Goal: Information Seeking & Learning: Learn about a topic

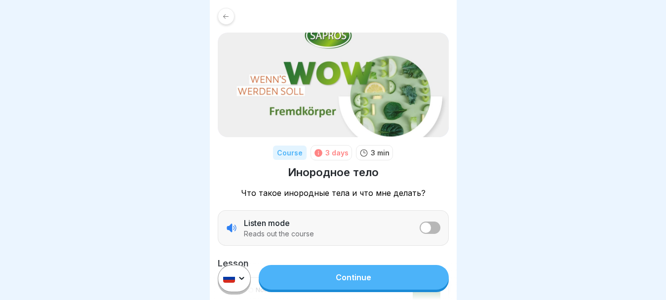
scroll to position [8, 0]
click at [326, 275] on link "Continue" at bounding box center [354, 277] width 190 height 25
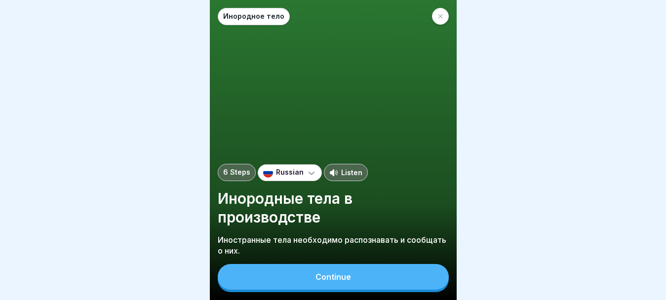
click at [346, 281] on div "Continue" at bounding box center [334, 277] width 36 height 9
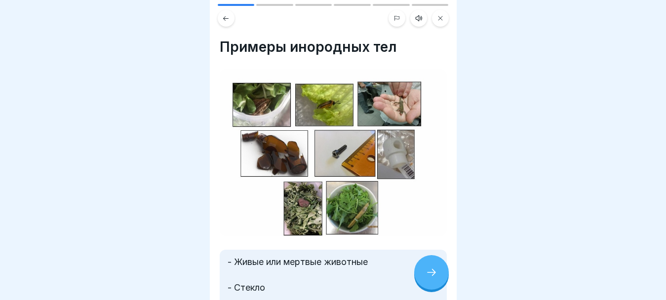
scroll to position [8, 0]
click at [277, 93] on img at bounding box center [333, 152] width 227 height 167
click at [425, 262] on div at bounding box center [431, 272] width 35 height 35
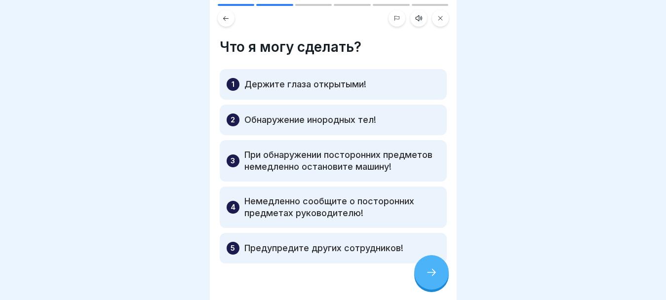
scroll to position [35, 0]
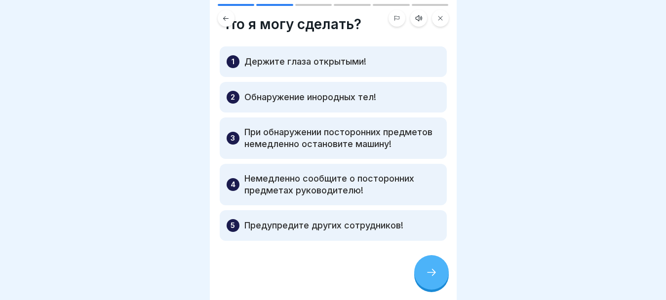
click at [433, 264] on div at bounding box center [431, 272] width 35 height 35
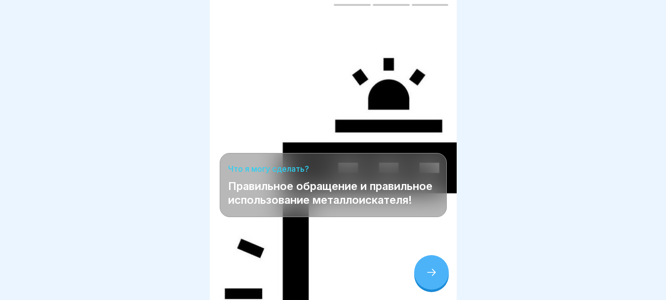
click at [435, 266] on div at bounding box center [431, 272] width 35 height 35
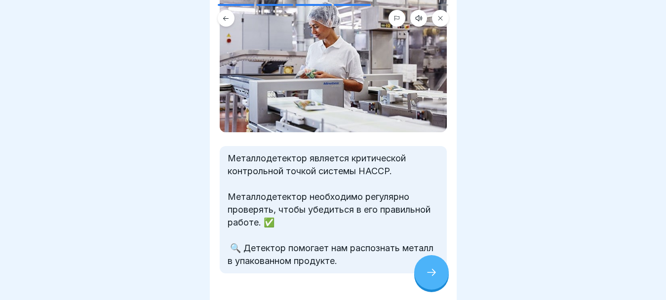
scroll to position [126, 0]
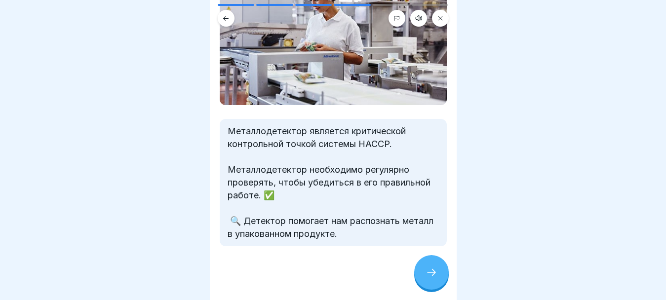
click at [420, 267] on div at bounding box center [431, 272] width 35 height 35
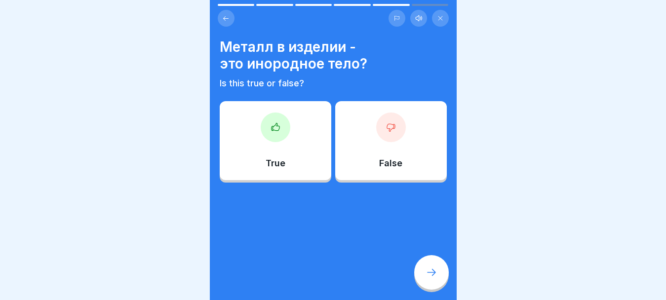
click at [274, 122] on icon at bounding box center [276, 127] width 10 height 10
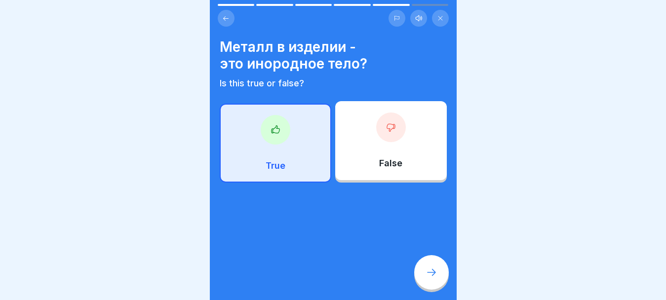
click at [427, 272] on icon at bounding box center [432, 273] width 12 height 12
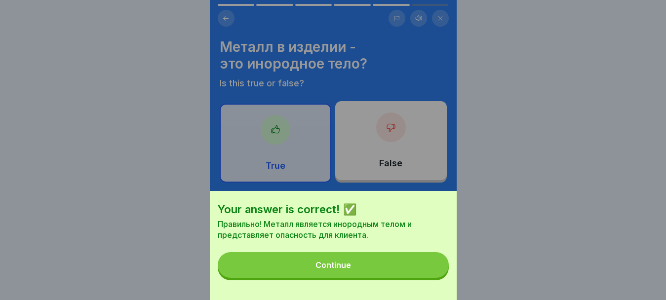
click at [390, 271] on button "Continue" at bounding box center [333, 265] width 231 height 26
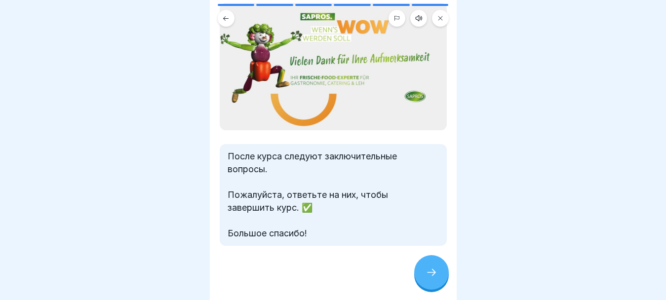
scroll to position [50, 0]
click at [434, 271] on icon at bounding box center [432, 273] width 12 height 12
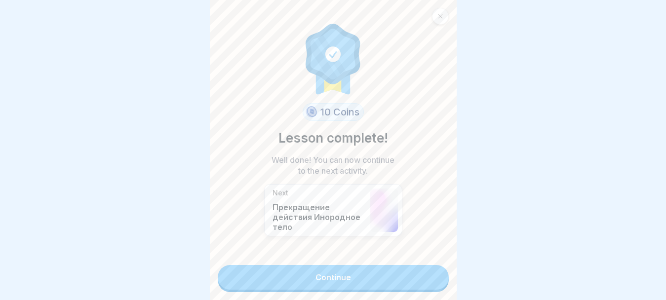
click at [383, 265] on link "Continue" at bounding box center [333, 277] width 231 height 25
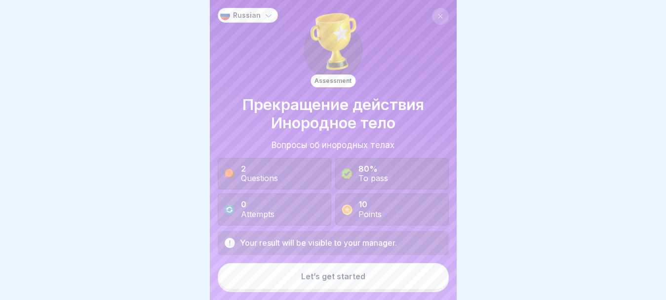
scroll to position [8, 0]
click at [354, 273] on div "Let’s get started" at bounding box center [333, 276] width 64 height 9
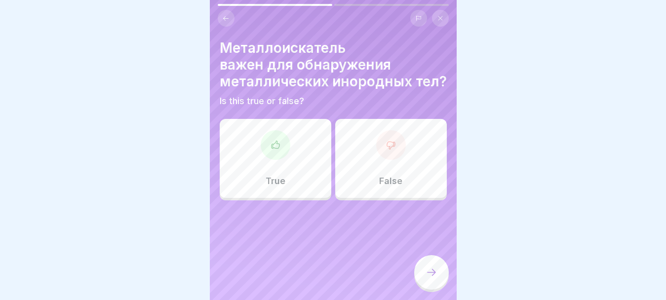
click at [274, 146] on div at bounding box center [276, 145] width 30 height 30
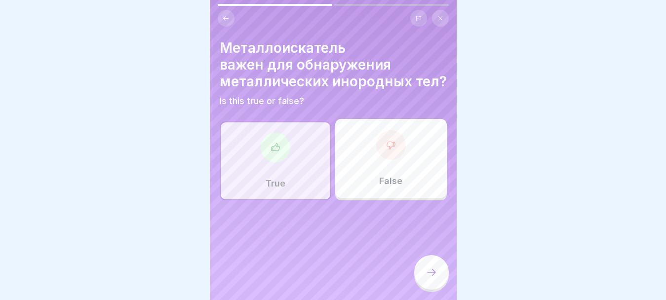
click at [432, 277] on icon at bounding box center [432, 273] width 12 height 12
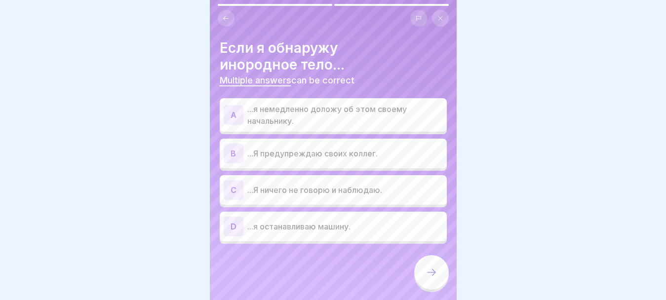
click at [341, 107] on p "...я немедленно доложу об этом своему начальнику." at bounding box center [345, 115] width 196 height 24
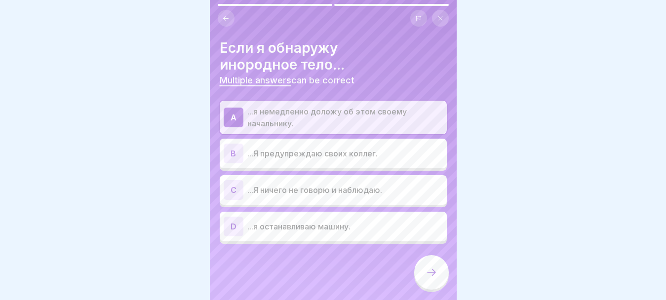
click at [342, 148] on p "...Я предупреждаю своих коллег." at bounding box center [345, 154] width 196 height 12
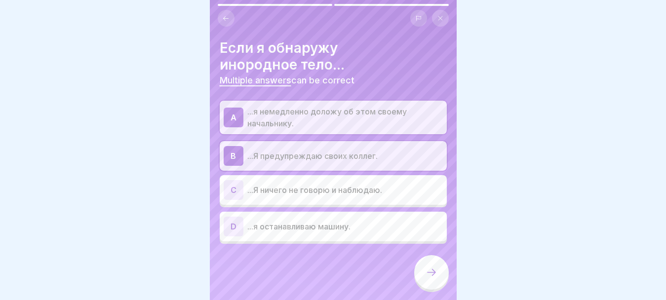
click at [358, 221] on p "...я останавливаю машину." at bounding box center [345, 227] width 196 height 12
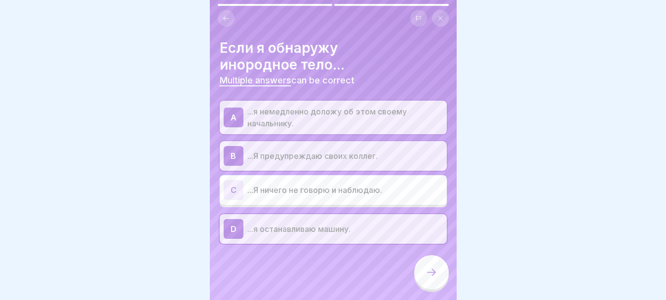
click at [438, 278] on div at bounding box center [431, 272] width 35 height 35
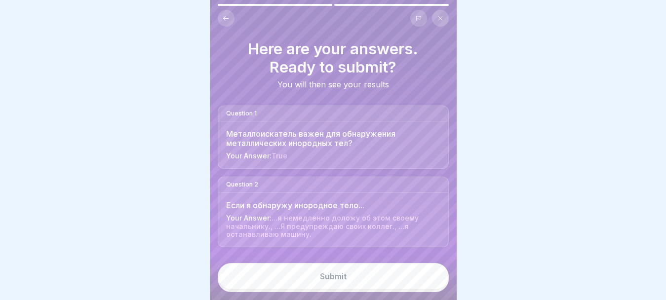
click at [311, 201] on div "Если я обнаружу инородное тело..." at bounding box center [333, 205] width 214 height 9
click at [351, 282] on button "Submit" at bounding box center [333, 276] width 231 height 27
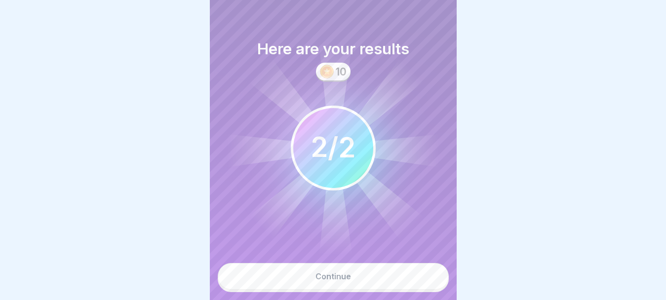
click at [351, 282] on button "Continue" at bounding box center [333, 276] width 231 height 27
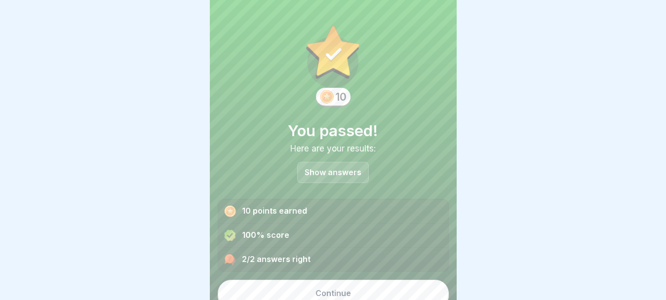
click at [351, 282] on button "Continue" at bounding box center [333, 293] width 231 height 27
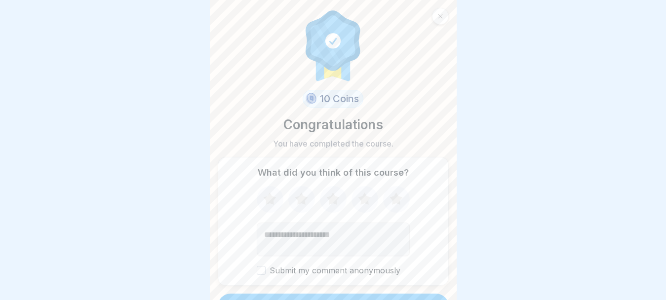
scroll to position [21, 0]
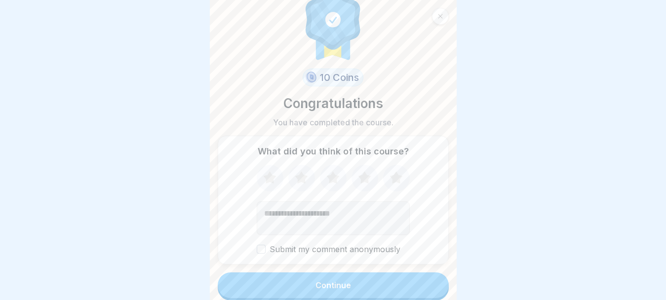
click at [258, 245] on button "Submit my comment anonymously" at bounding box center [261, 249] width 9 height 9
click at [257, 245] on button "Submit my comment anonymously" at bounding box center [261, 249] width 9 height 9
click at [304, 275] on button "Continue" at bounding box center [333, 286] width 231 height 26
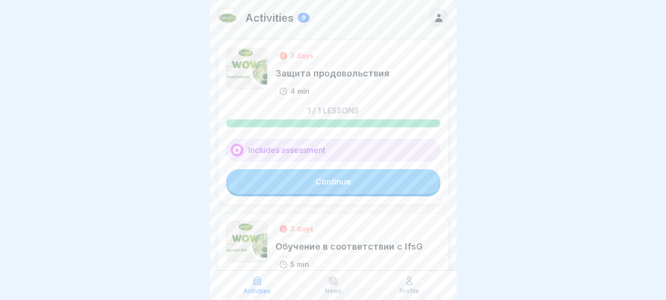
click at [337, 178] on link "Continue" at bounding box center [333, 181] width 214 height 25
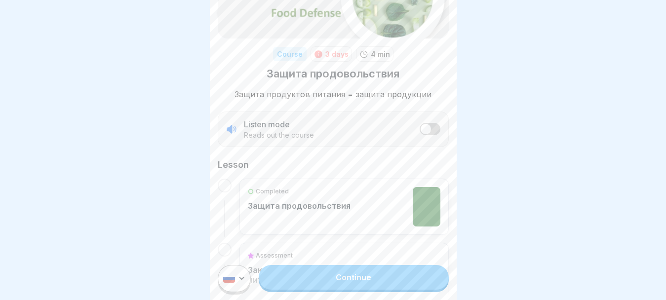
scroll to position [148, 0]
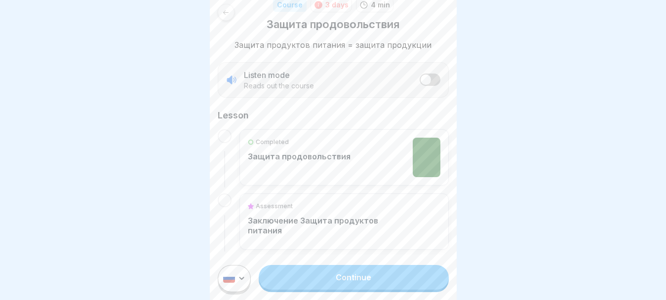
click at [340, 286] on link "Continue" at bounding box center [354, 277] width 190 height 25
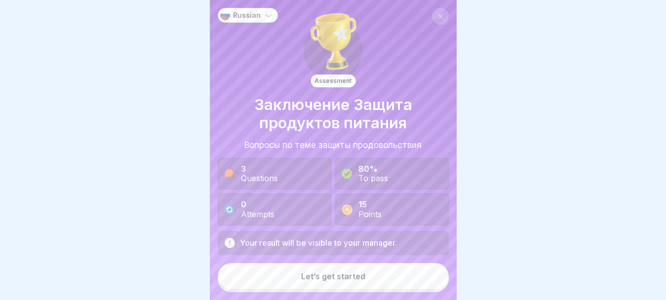
click at [339, 281] on div "Let’s get started" at bounding box center [333, 276] width 64 height 9
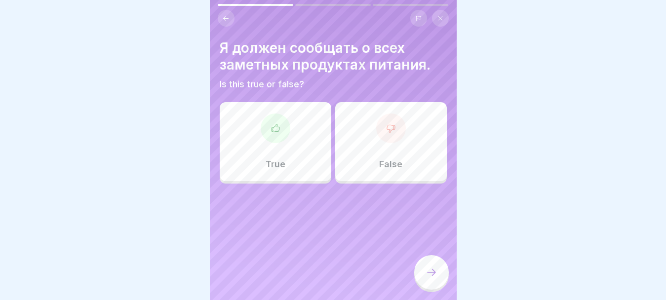
click at [278, 133] on icon at bounding box center [276, 128] width 10 height 10
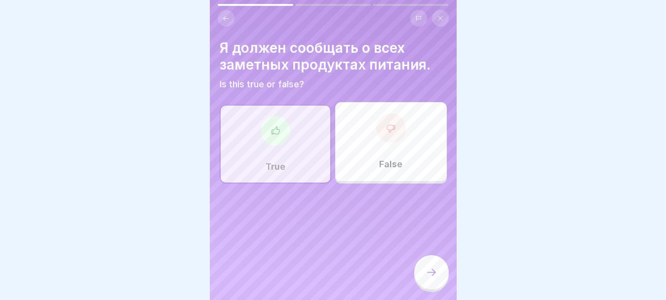
click at [426, 279] on icon at bounding box center [432, 273] width 12 height 12
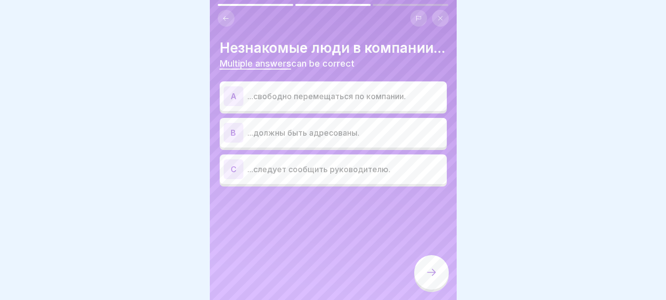
click at [358, 139] on p "...должны быть адресованы." at bounding box center [345, 133] width 196 height 12
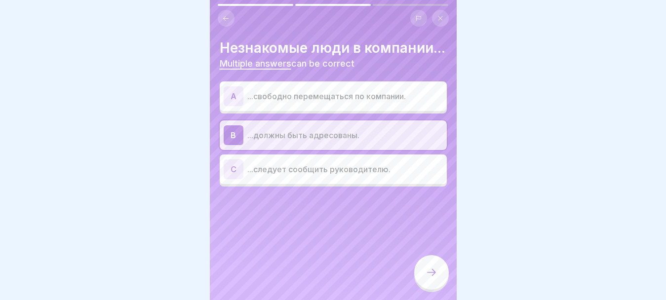
click at [350, 175] on p "...следует сообщить руководителю." at bounding box center [345, 169] width 196 height 12
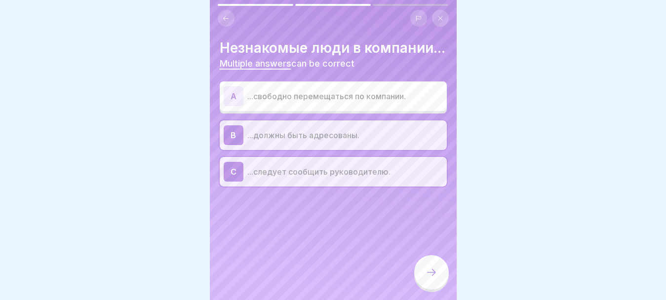
click at [421, 278] on div at bounding box center [431, 272] width 35 height 35
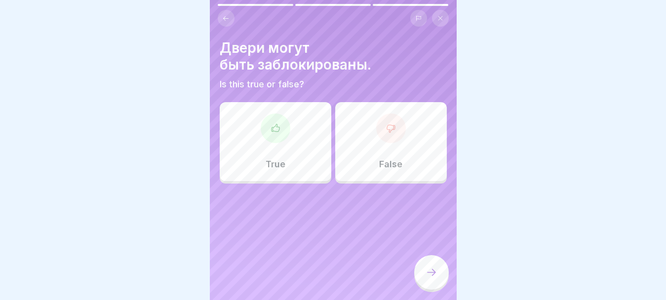
click at [272, 142] on div at bounding box center [276, 129] width 30 height 30
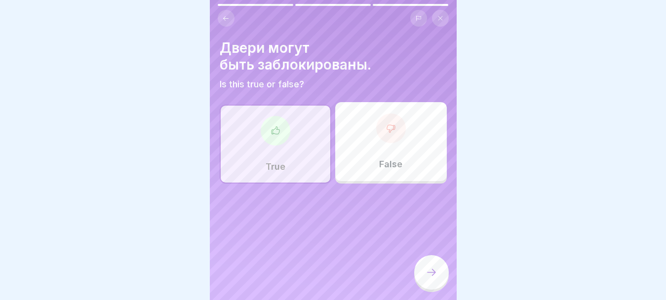
click at [425, 280] on div at bounding box center [431, 272] width 35 height 35
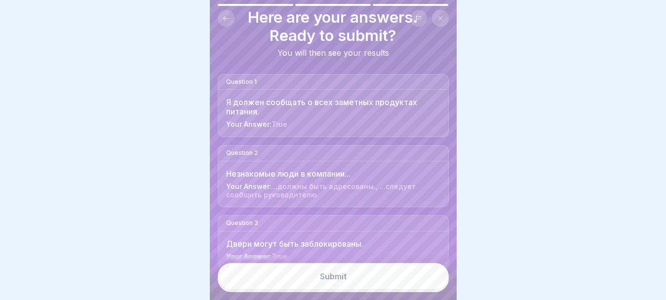
scroll to position [40, 0]
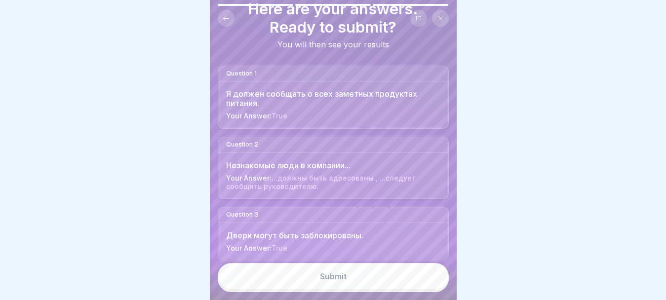
click at [326, 281] on div "Submit" at bounding box center [333, 276] width 27 height 9
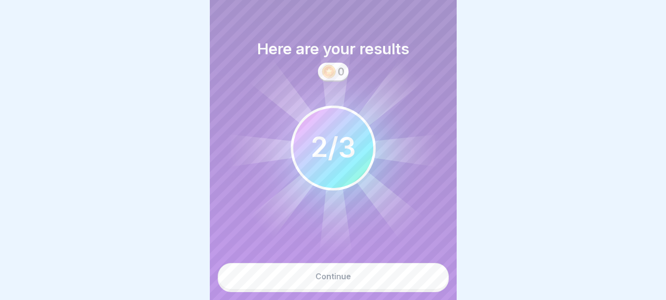
click at [329, 281] on div "Continue" at bounding box center [334, 276] width 36 height 9
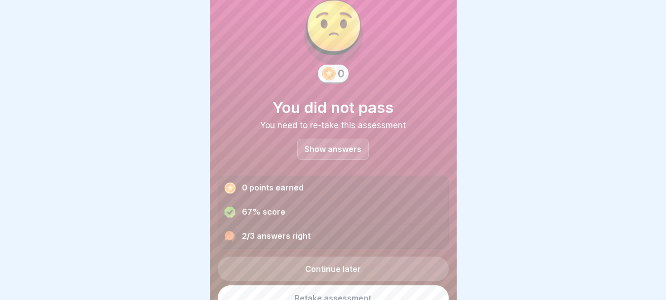
scroll to position [37, 0]
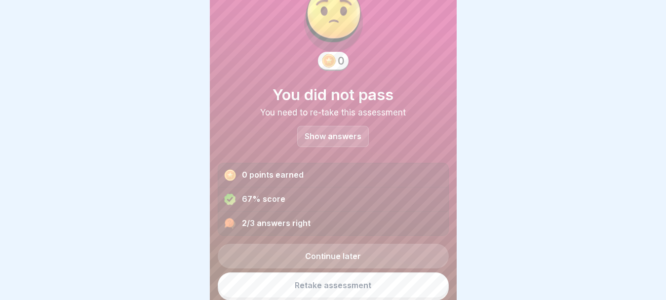
click at [380, 262] on link "Continue later" at bounding box center [333, 256] width 231 height 25
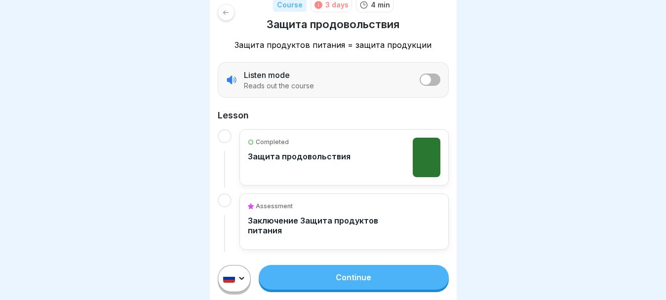
scroll to position [8, 0]
click at [347, 284] on link "Continue" at bounding box center [354, 277] width 190 height 25
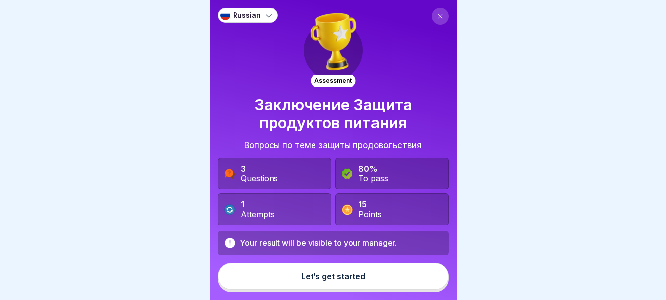
click at [332, 281] on div "Let’s get started" at bounding box center [333, 276] width 64 height 9
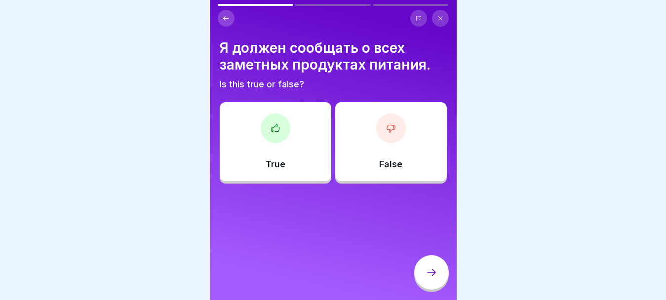
click at [377, 135] on div at bounding box center [391, 129] width 30 height 30
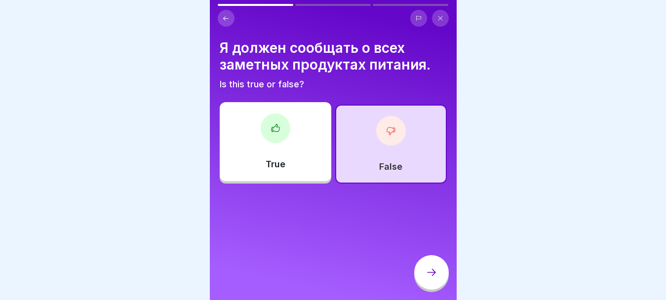
click at [427, 279] on icon at bounding box center [432, 273] width 12 height 12
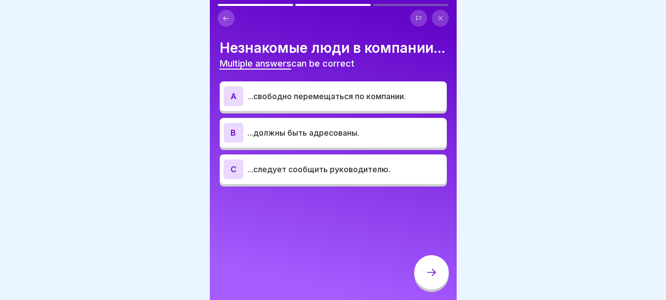
click at [333, 175] on p "...следует сообщить руководителю." at bounding box center [345, 169] width 196 height 12
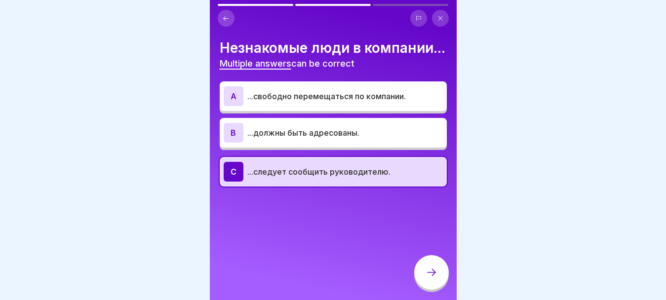
click at [435, 279] on icon at bounding box center [432, 273] width 12 height 12
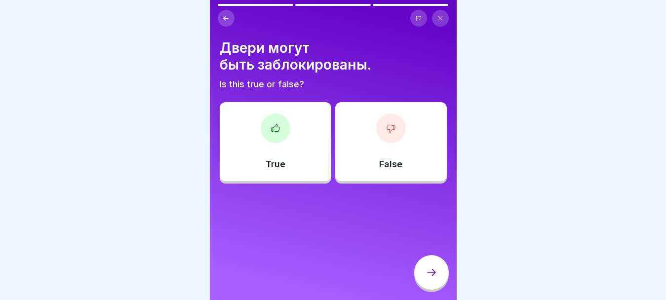
click at [378, 140] on div at bounding box center [391, 129] width 30 height 30
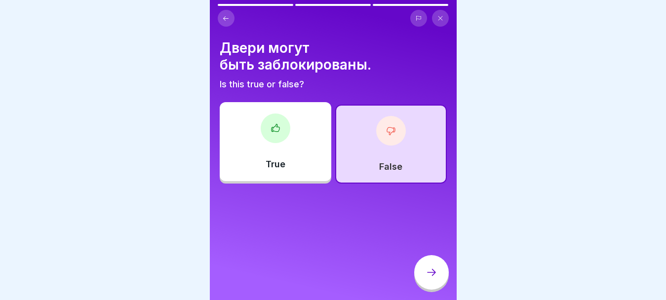
click at [426, 277] on icon at bounding box center [432, 273] width 12 height 12
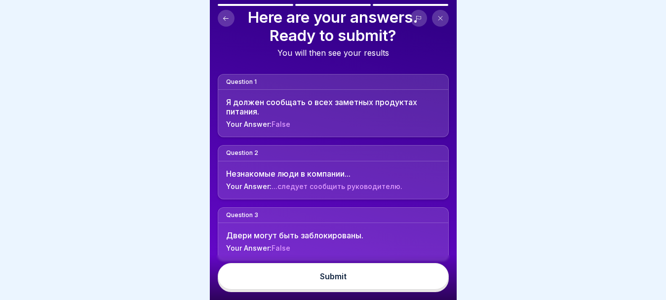
scroll to position [8, 0]
click at [328, 271] on button "Submit" at bounding box center [333, 276] width 231 height 27
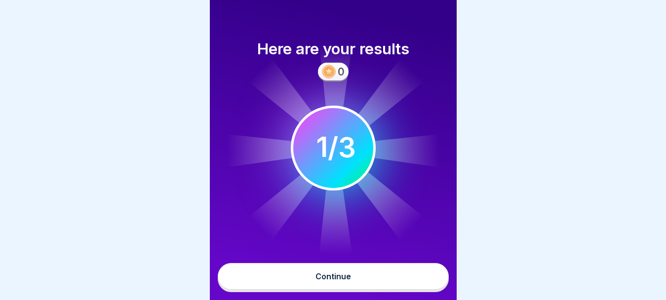
click at [332, 272] on button "Continue" at bounding box center [333, 276] width 231 height 27
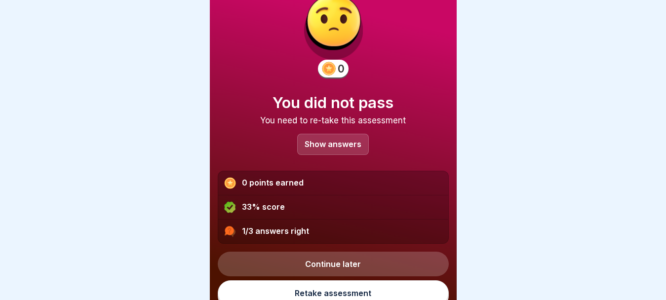
scroll to position [37, 0]
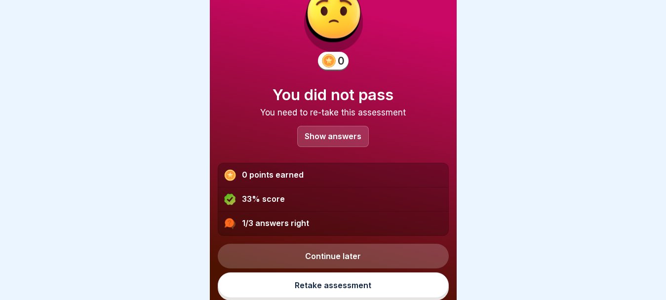
click at [380, 252] on link "Continue later" at bounding box center [333, 256] width 231 height 25
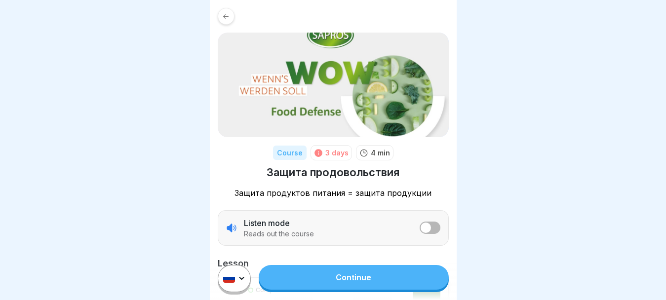
click at [232, 232] on icon at bounding box center [231, 228] width 9 height 8
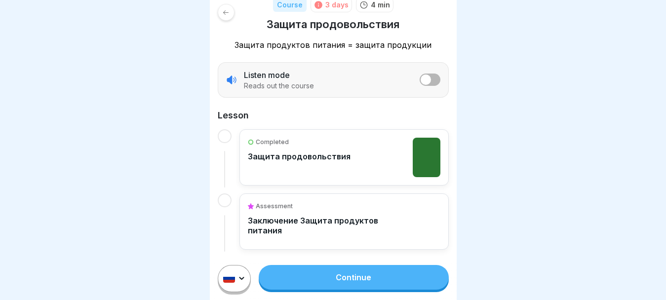
scroll to position [8, 0]
click at [224, 129] on div at bounding box center [225, 136] width 14 height 14
click at [413, 153] on img at bounding box center [427, 158] width 28 height 40
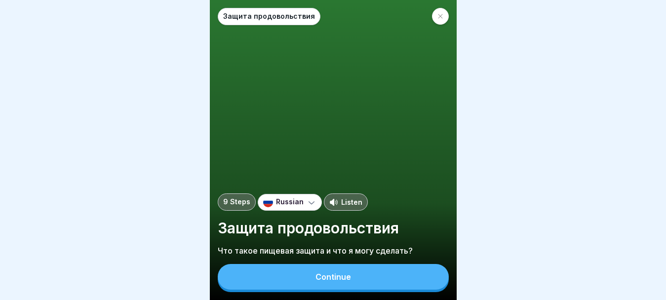
scroll to position [8, 0]
click at [350, 205] on p "Listen" at bounding box center [351, 202] width 21 height 10
click at [241, 201] on p "9 Steps" at bounding box center [236, 202] width 27 height 8
click at [393, 283] on button "Continue" at bounding box center [333, 277] width 231 height 26
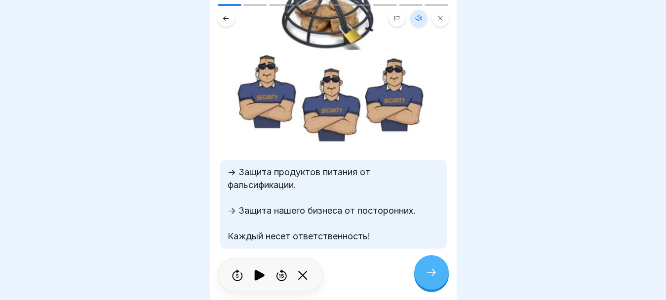
scroll to position [96, 0]
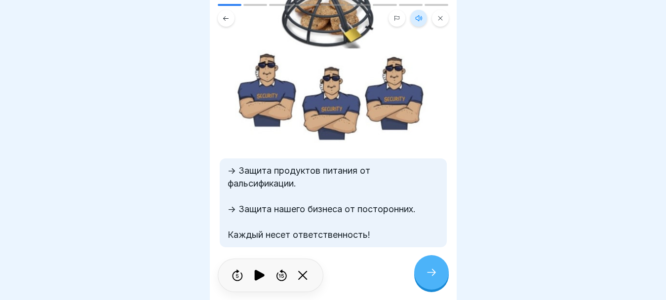
click at [422, 268] on div at bounding box center [431, 272] width 35 height 35
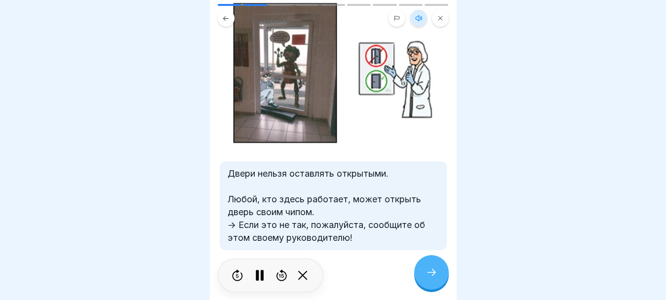
scroll to position [74, 0]
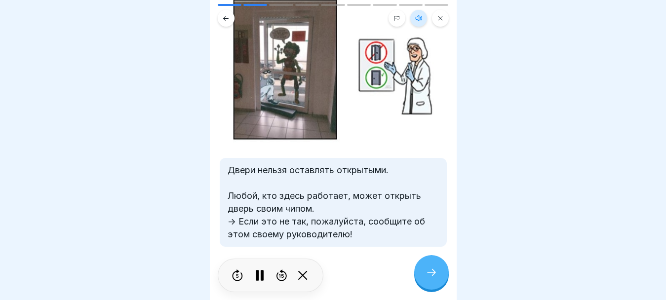
click at [419, 14] on icon at bounding box center [419, 18] width 8 height 8
click at [431, 282] on div at bounding box center [431, 272] width 35 height 35
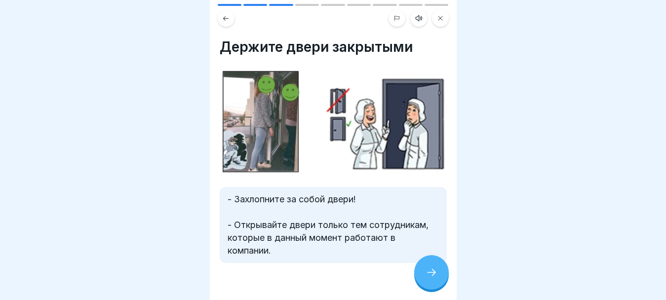
click at [428, 267] on div at bounding box center [431, 272] width 35 height 35
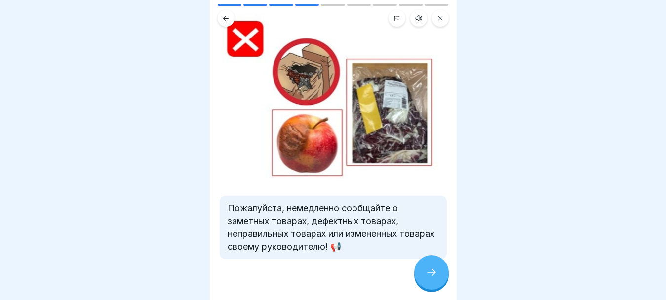
scroll to position [68, 0]
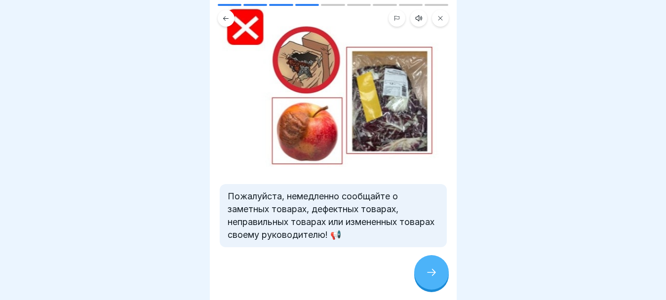
click at [428, 268] on icon at bounding box center [432, 273] width 12 height 12
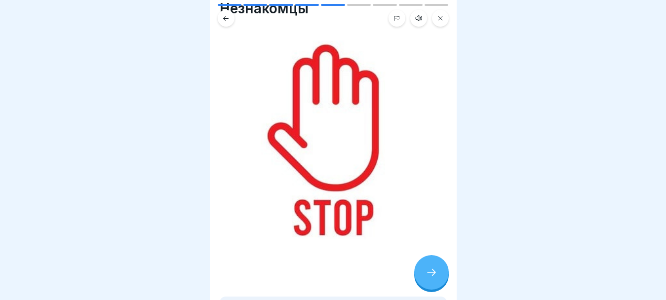
scroll to position [122, 0]
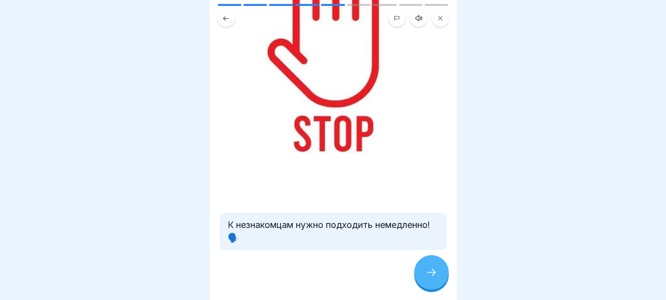
click at [434, 271] on icon at bounding box center [432, 273] width 12 height 12
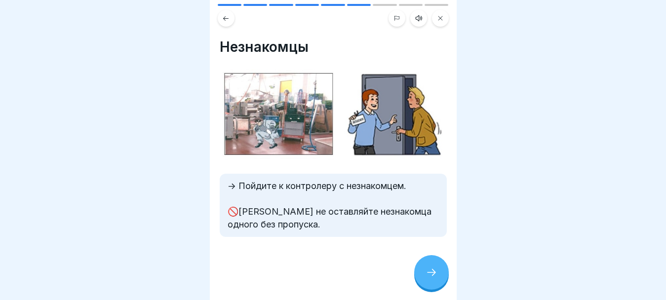
click at [427, 274] on icon at bounding box center [432, 273] width 12 height 12
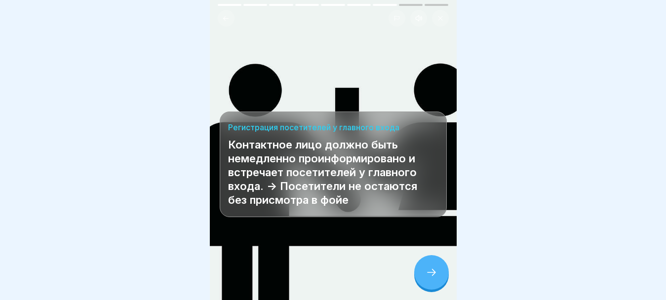
click at [438, 277] on div at bounding box center [431, 272] width 35 height 35
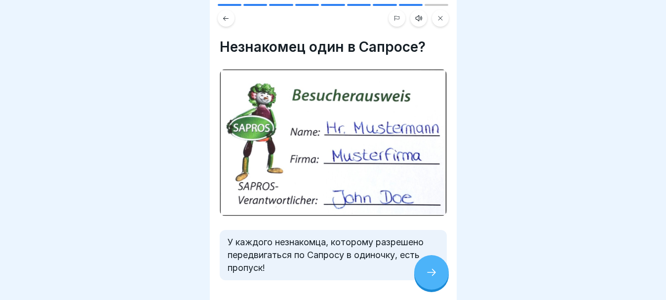
scroll to position [34, 0]
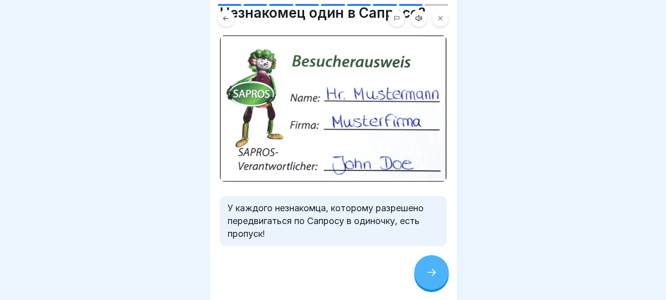
click at [431, 279] on div at bounding box center [431, 272] width 35 height 35
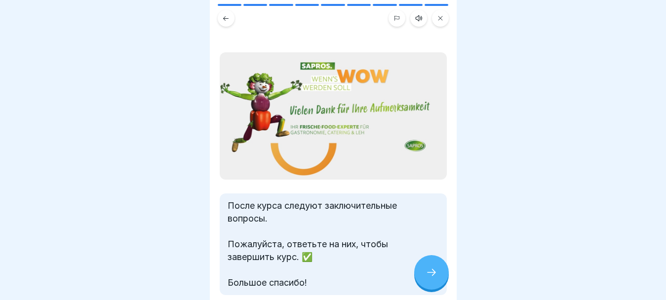
scroll to position [50, 0]
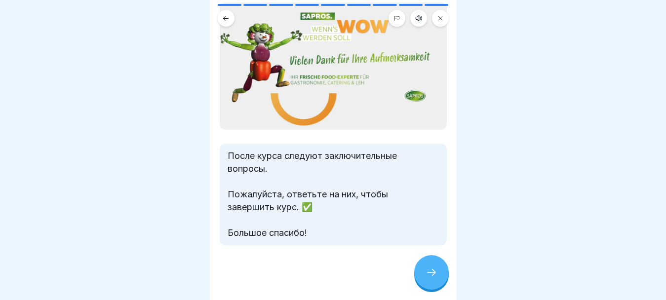
click at [424, 273] on div at bounding box center [431, 272] width 35 height 35
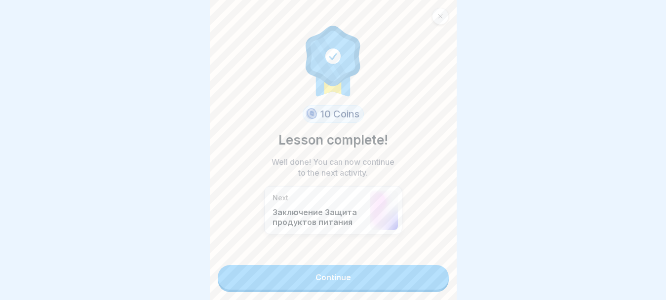
click at [404, 273] on link "Continue" at bounding box center [333, 277] width 231 height 25
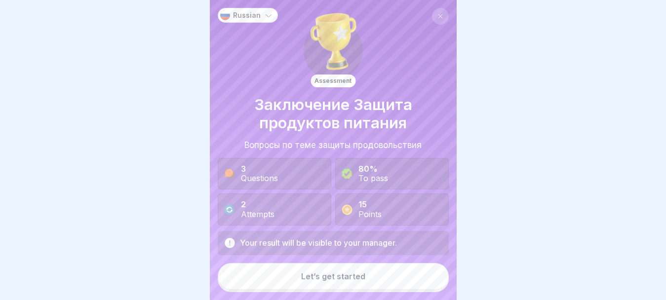
click at [386, 288] on button "Let’s get started" at bounding box center [333, 276] width 231 height 27
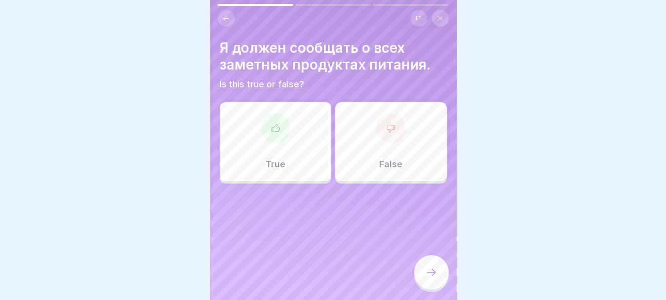
click at [278, 134] on div at bounding box center [276, 129] width 30 height 30
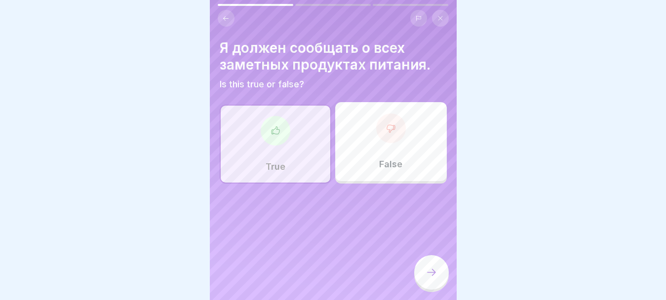
click at [421, 277] on div at bounding box center [431, 272] width 35 height 35
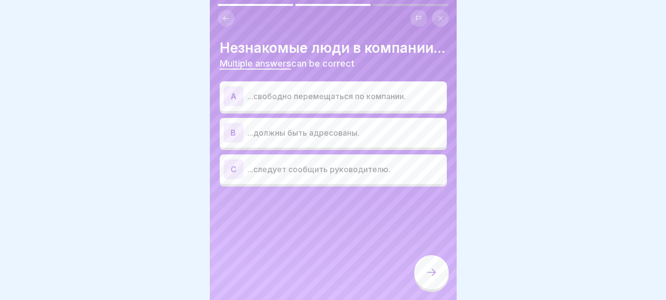
click at [285, 175] on p "...следует сообщить руководителю." at bounding box center [345, 169] width 196 height 12
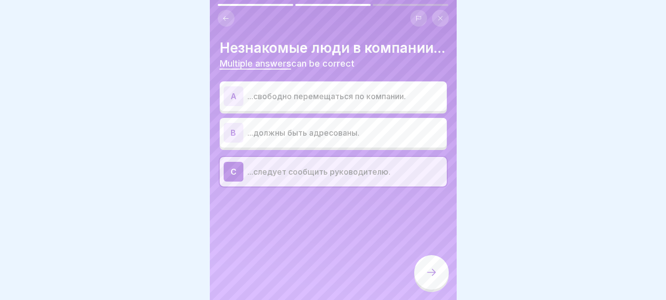
click at [434, 278] on icon at bounding box center [432, 273] width 12 height 12
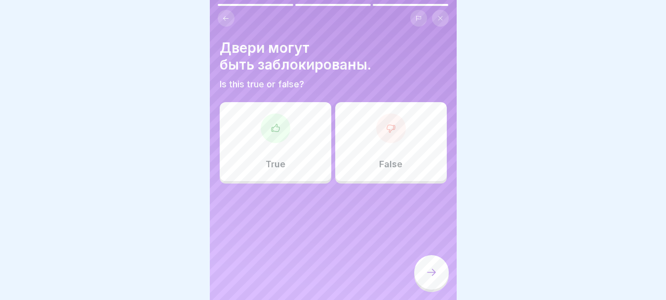
click at [275, 128] on icon at bounding box center [276, 128] width 10 height 10
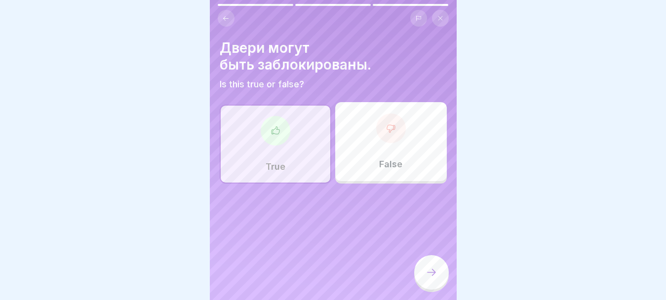
click at [438, 284] on div at bounding box center [431, 272] width 35 height 35
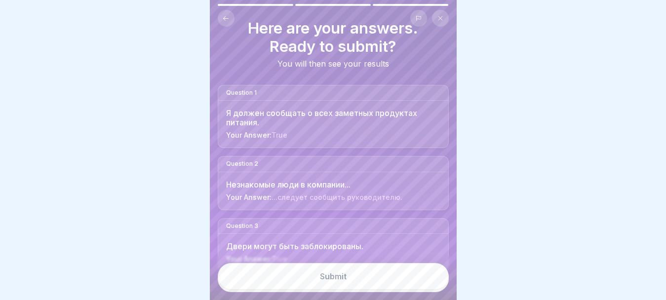
scroll to position [32, 0]
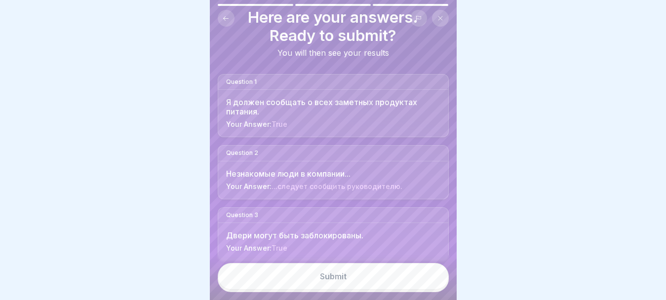
click at [382, 281] on button "Submit" at bounding box center [333, 276] width 231 height 27
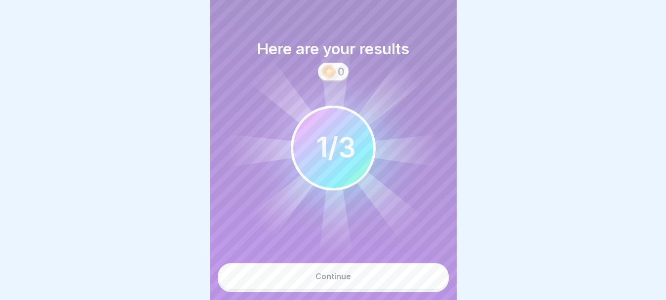
scroll to position [0, 0]
click at [395, 288] on button "Continue" at bounding box center [333, 276] width 231 height 27
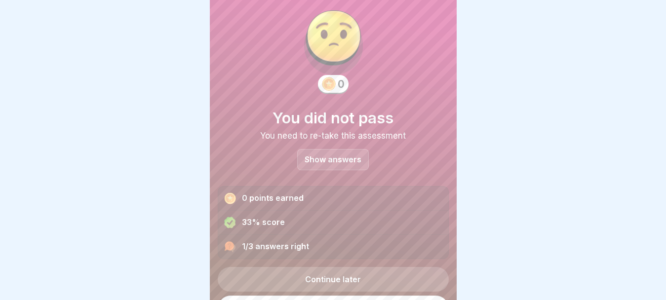
scroll to position [37, 0]
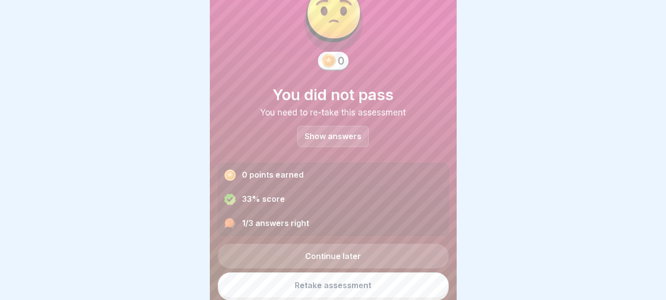
click at [340, 258] on link "Continue later" at bounding box center [333, 256] width 231 height 25
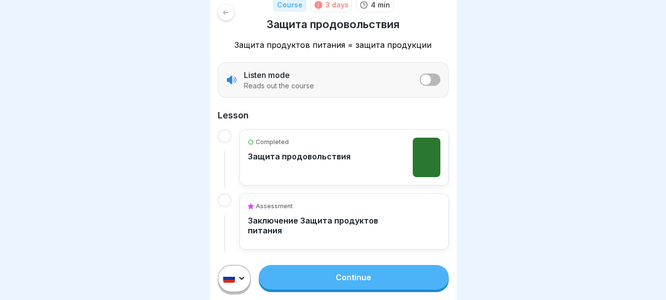
scroll to position [8, 0]
click at [355, 276] on link "Continue" at bounding box center [354, 277] width 190 height 25
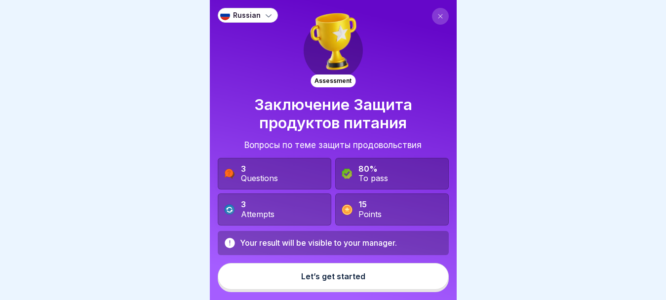
click at [351, 281] on div "Let’s get started" at bounding box center [333, 276] width 64 height 9
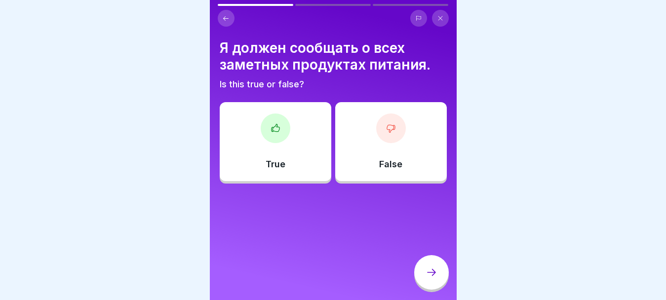
click at [279, 145] on div "True" at bounding box center [276, 141] width 112 height 79
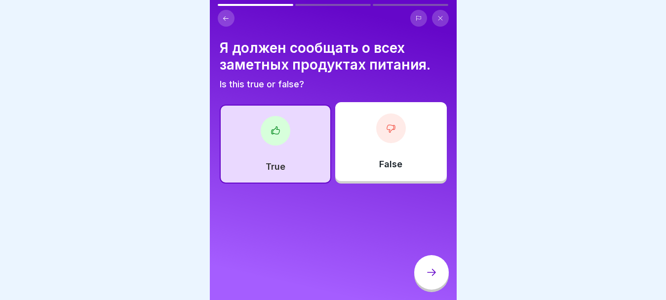
click at [433, 275] on div at bounding box center [431, 272] width 35 height 35
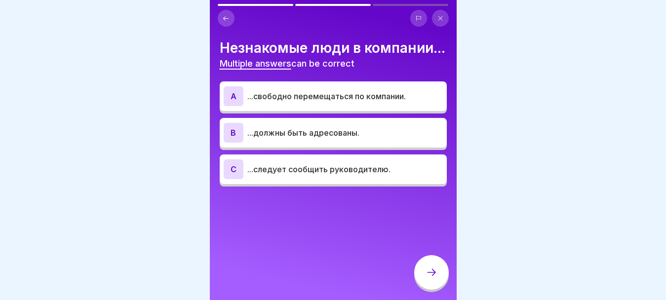
click at [318, 139] on p "...должны быть адресованы." at bounding box center [345, 133] width 196 height 12
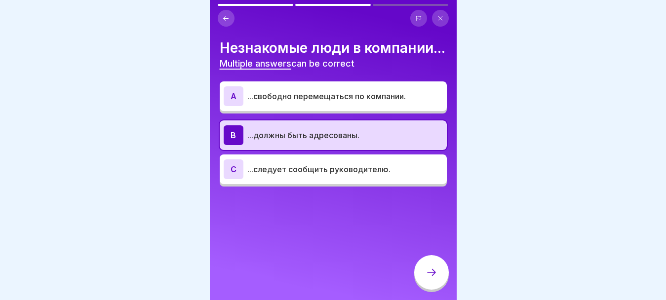
click at [430, 277] on icon at bounding box center [432, 273] width 12 height 12
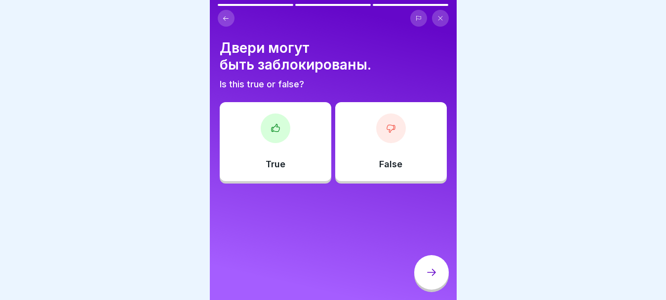
click at [386, 137] on div at bounding box center [391, 129] width 30 height 30
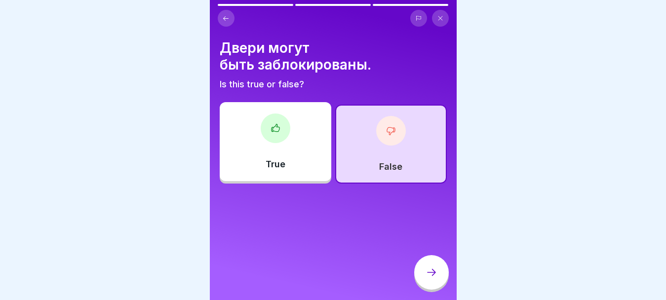
click at [428, 279] on icon at bounding box center [432, 273] width 12 height 12
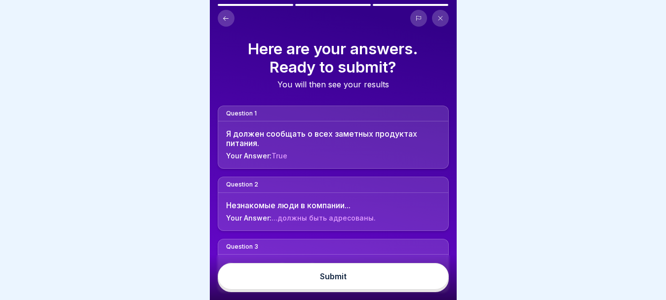
click at [415, 280] on button "Submit" at bounding box center [333, 276] width 231 height 27
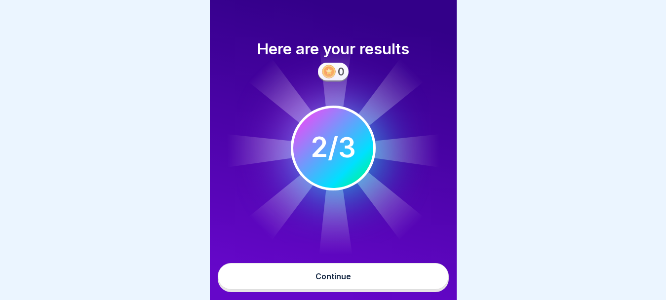
click at [401, 282] on button "Continue" at bounding box center [333, 276] width 231 height 27
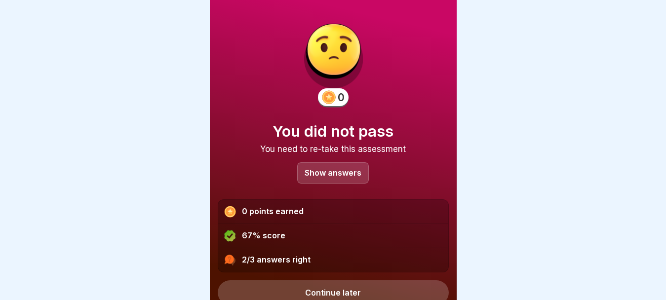
click at [348, 174] on p "Show answers" at bounding box center [333, 173] width 57 height 8
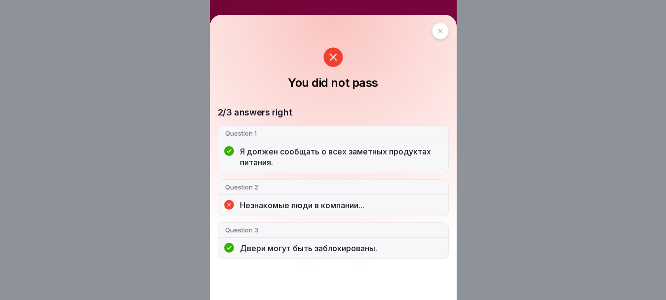
scroll to position [8, 0]
click at [438, 29] on icon at bounding box center [441, 31] width 6 height 6
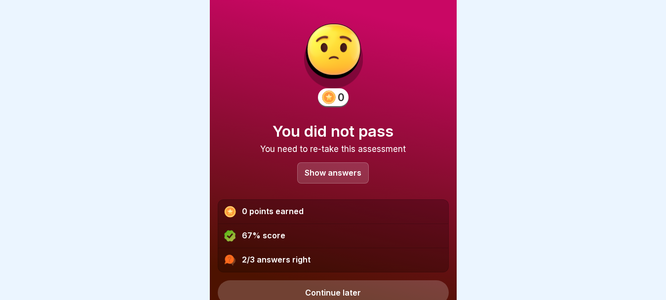
click at [343, 290] on link "Continue later" at bounding box center [333, 292] width 231 height 25
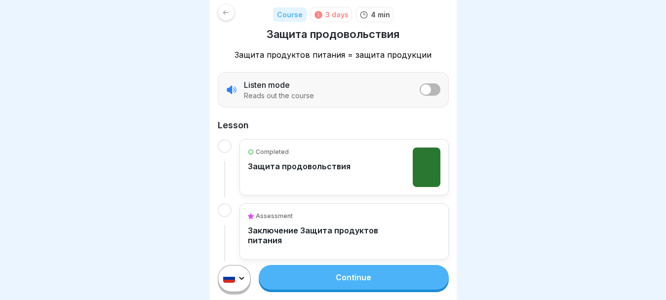
scroll to position [148, 0]
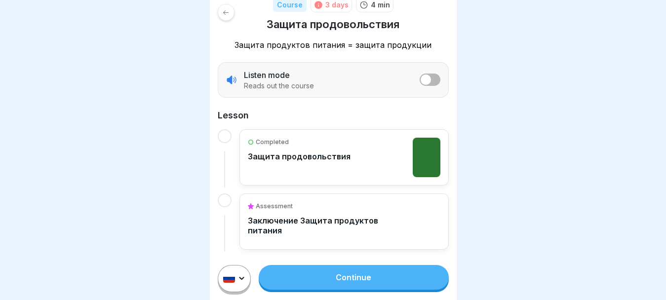
click at [361, 283] on link "Continue" at bounding box center [354, 277] width 190 height 25
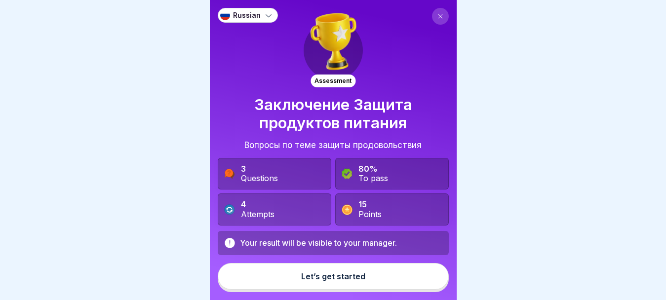
click at [358, 281] on div "Let’s get started" at bounding box center [333, 276] width 64 height 9
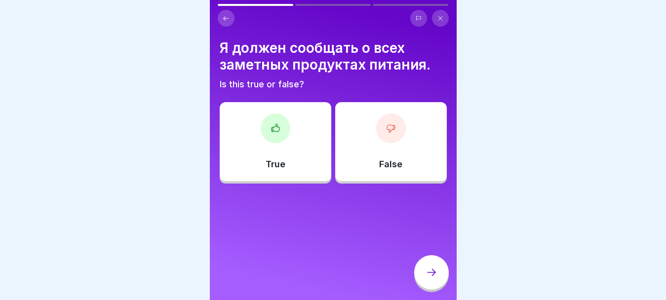
click at [275, 134] on div at bounding box center [276, 129] width 30 height 30
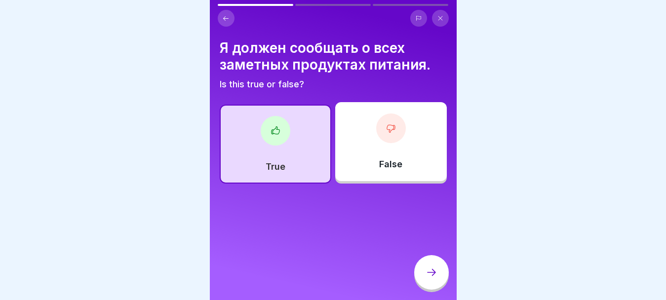
click at [432, 279] on icon at bounding box center [432, 273] width 12 height 12
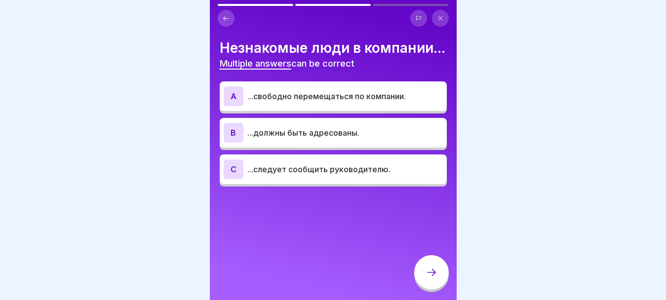
click at [347, 139] on p "...должны быть адресованы." at bounding box center [345, 133] width 196 height 12
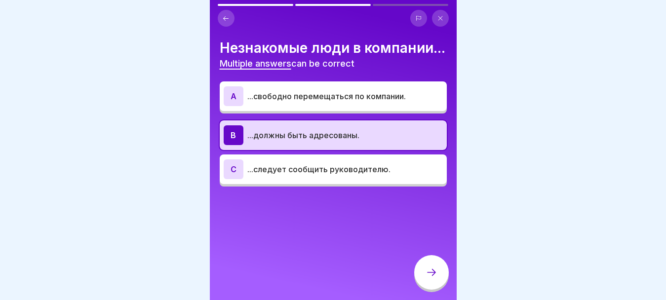
click at [435, 279] on icon at bounding box center [432, 273] width 12 height 12
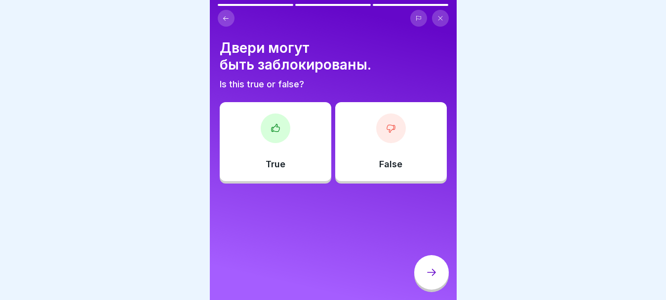
click at [388, 151] on div "False" at bounding box center [391, 141] width 112 height 79
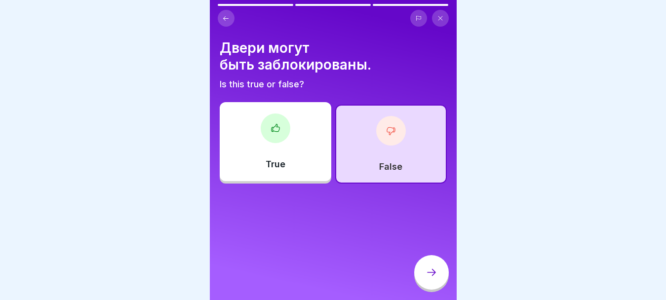
click at [435, 279] on icon at bounding box center [432, 273] width 12 height 12
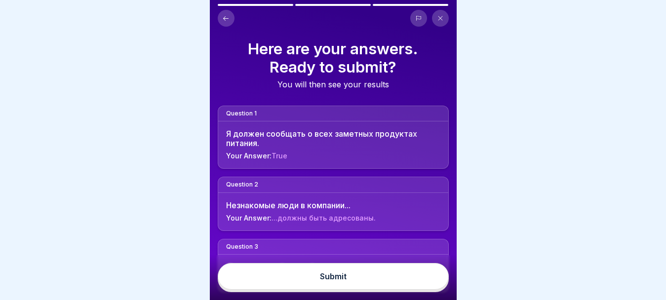
click at [397, 289] on button "Submit" at bounding box center [333, 276] width 231 height 27
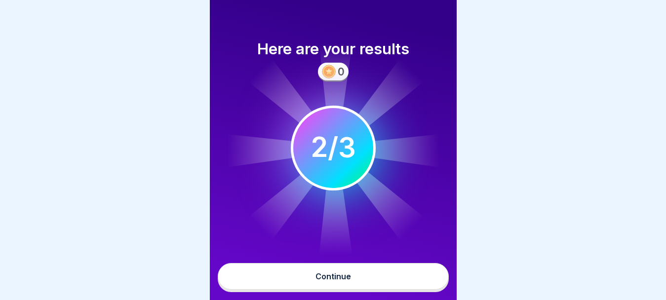
click at [396, 287] on button "Continue" at bounding box center [333, 276] width 231 height 27
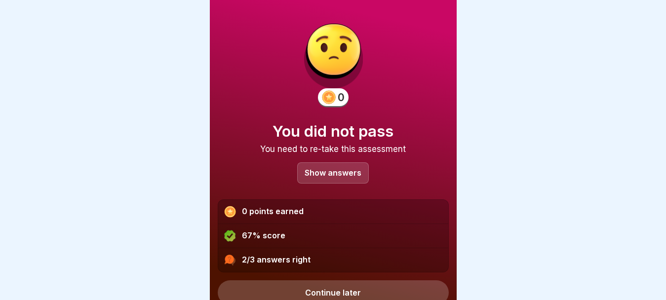
click at [340, 171] on p "Show answers" at bounding box center [333, 173] width 57 height 8
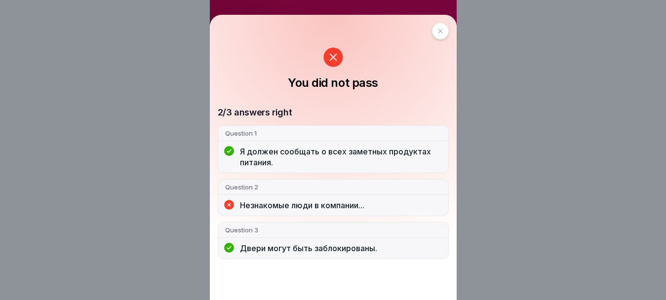
click at [432, 31] on div at bounding box center [440, 31] width 17 height 17
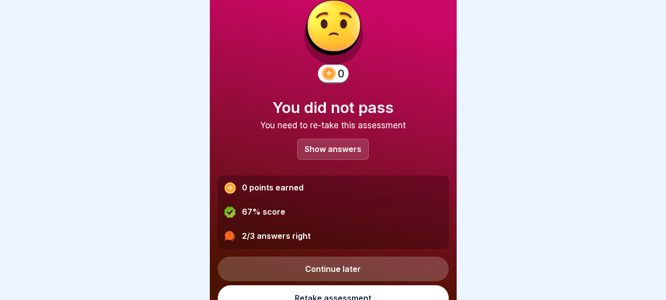
scroll to position [37, 0]
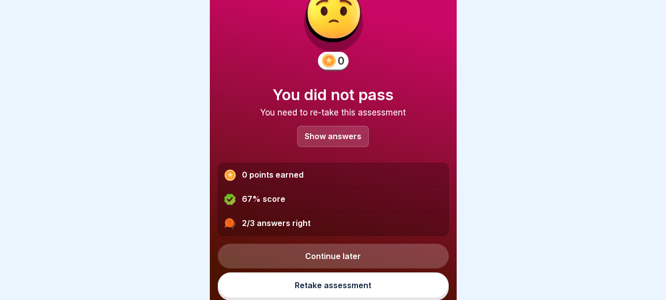
click at [362, 259] on link "Continue later" at bounding box center [333, 256] width 231 height 25
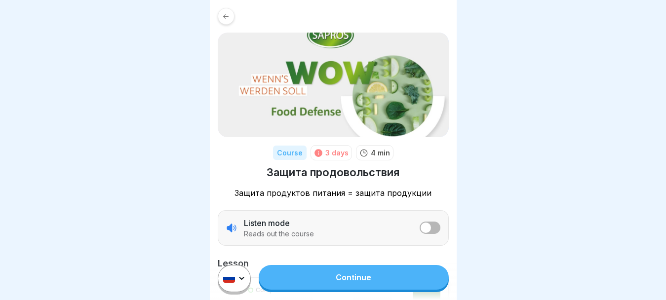
click at [343, 284] on link "Continue" at bounding box center [354, 277] width 190 height 25
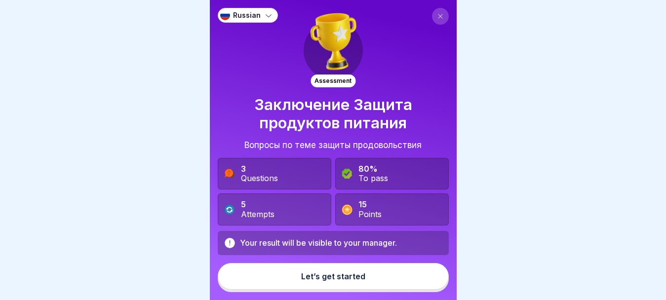
click at [338, 279] on button "Let’s get started" at bounding box center [333, 276] width 231 height 27
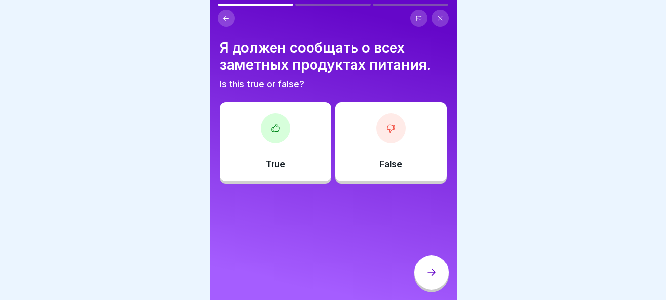
click at [277, 131] on icon at bounding box center [276, 128] width 10 height 10
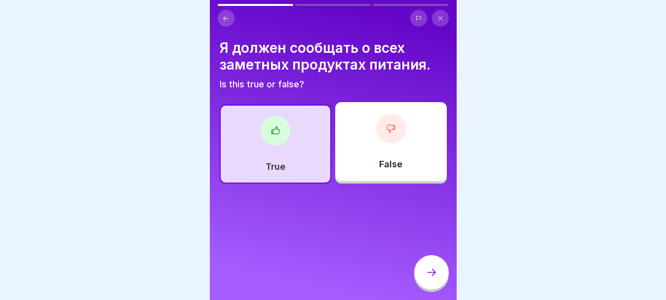
click at [437, 279] on icon at bounding box center [432, 273] width 12 height 12
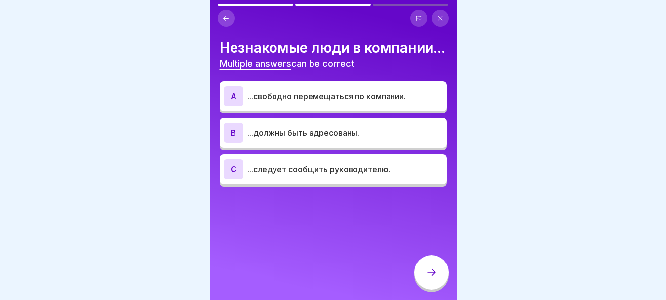
click at [344, 102] on p "...свободно перемещаться по компании." at bounding box center [345, 96] width 196 height 12
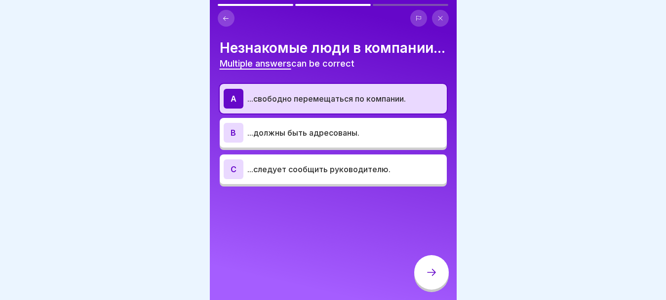
click at [432, 289] on div at bounding box center [431, 272] width 35 height 35
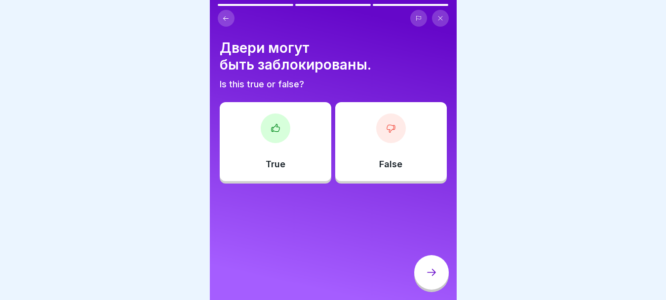
click at [385, 145] on div "False" at bounding box center [391, 141] width 112 height 79
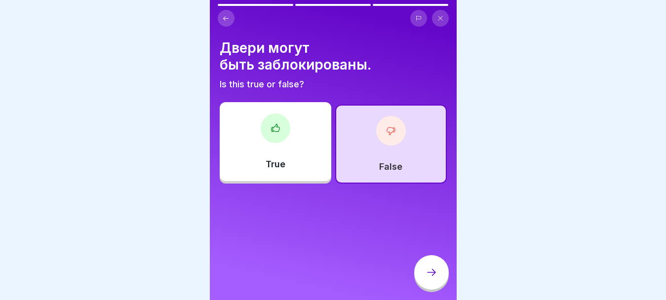
click at [426, 279] on icon at bounding box center [432, 273] width 12 height 12
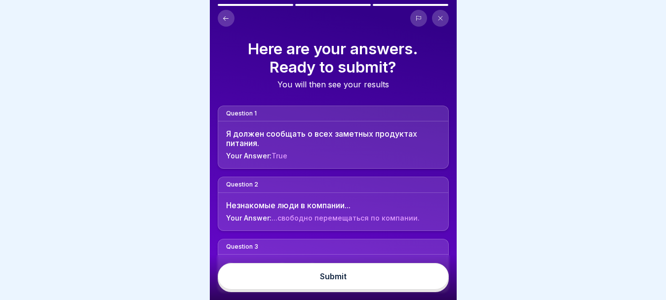
click at [403, 282] on button "Submit" at bounding box center [333, 276] width 231 height 27
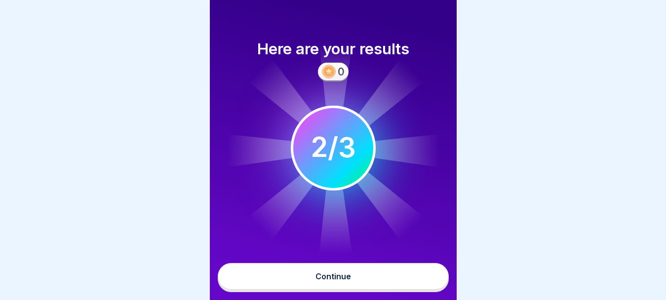
click at [415, 280] on button "Continue" at bounding box center [333, 276] width 231 height 27
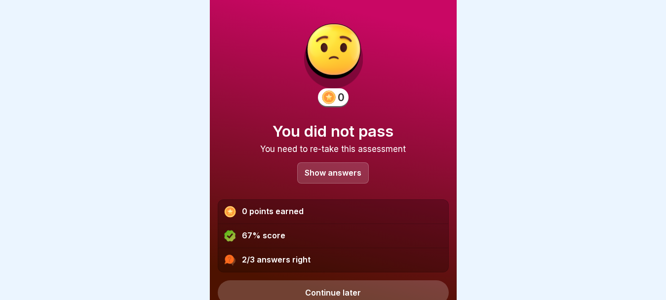
click at [345, 169] on p "Show answers" at bounding box center [333, 173] width 57 height 8
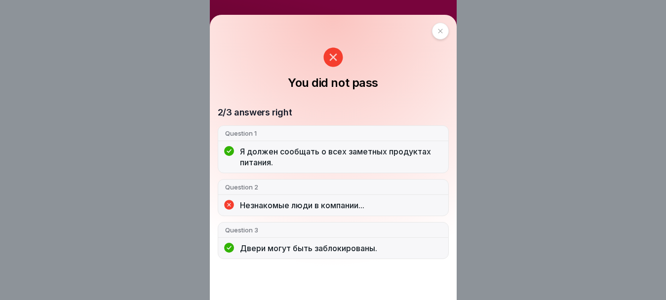
click at [438, 29] on icon at bounding box center [441, 31] width 6 height 6
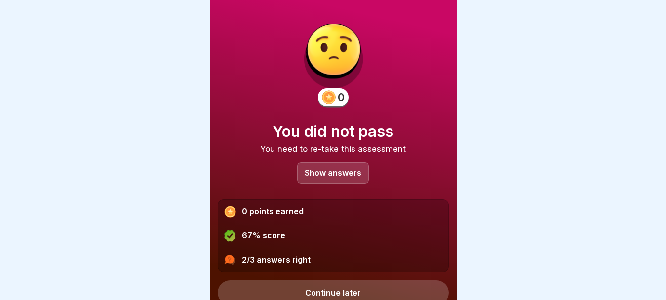
click at [398, 289] on link "Continue later" at bounding box center [333, 292] width 231 height 25
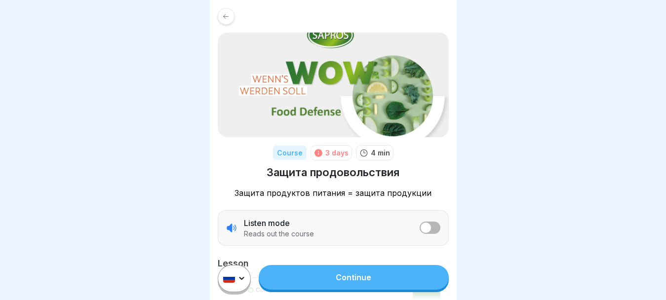
click at [333, 279] on link "Continue" at bounding box center [354, 277] width 190 height 25
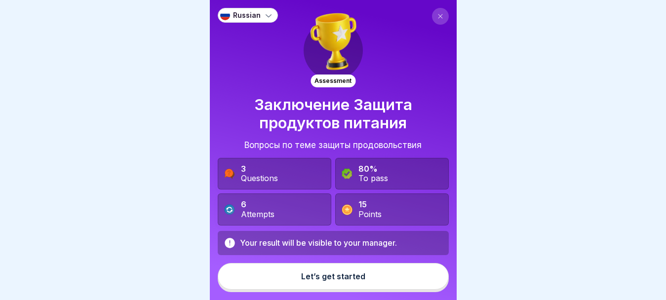
click at [319, 281] on div "Let’s get started" at bounding box center [333, 276] width 64 height 9
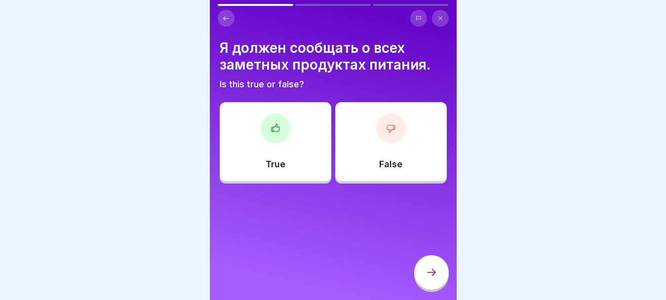
click at [270, 142] on div at bounding box center [276, 129] width 30 height 30
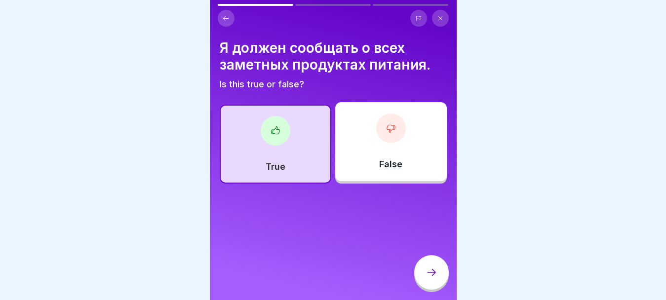
click at [436, 279] on icon at bounding box center [432, 273] width 12 height 12
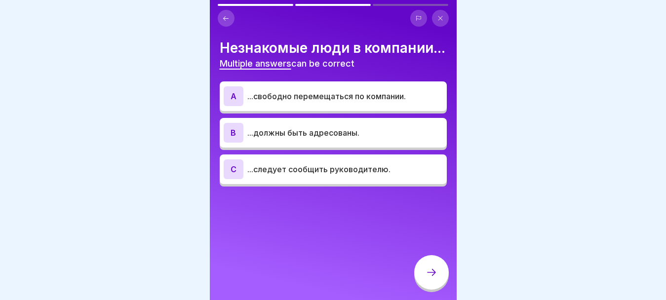
click at [372, 175] on p "...следует сообщить руководителю." at bounding box center [345, 169] width 196 height 12
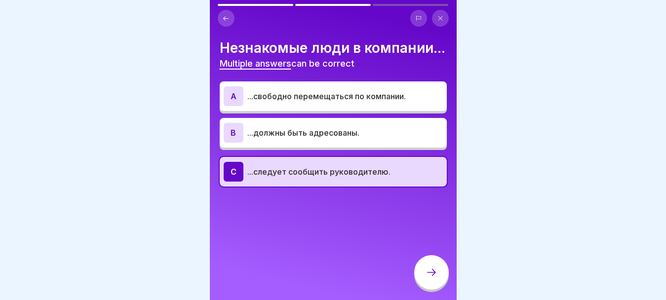
click at [427, 279] on icon at bounding box center [432, 273] width 12 height 12
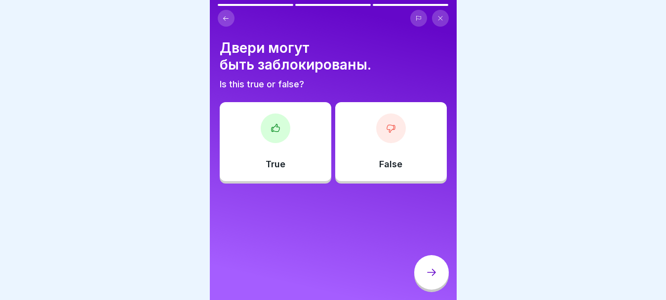
click at [394, 160] on p "False" at bounding box center [390, 164] width 23 height 11
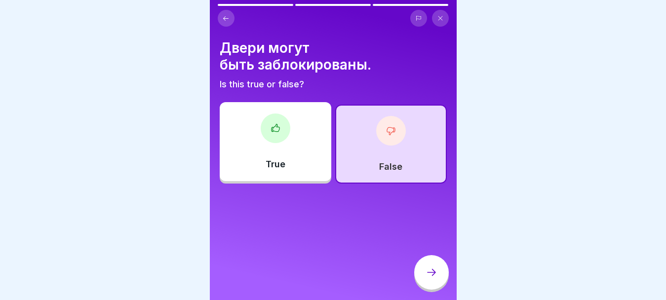
click at [439, 285] on div at bounding box center [431, 272] width 35 height 35
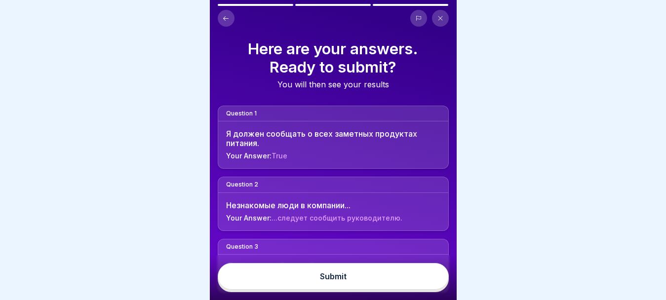
click at [419, 284] on button "Submit" at bounding box center [333, 276] width 231 height 27
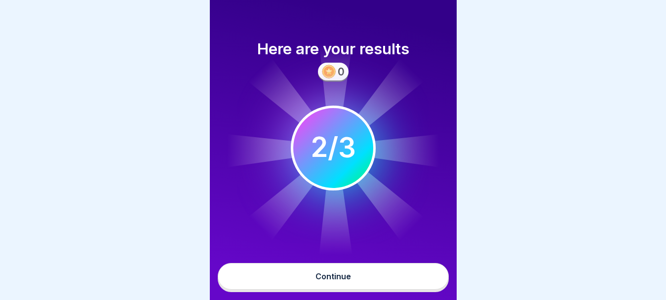
click at [419, 284] on button "Continue" at bounding box center [333, 276] width 231 height 27
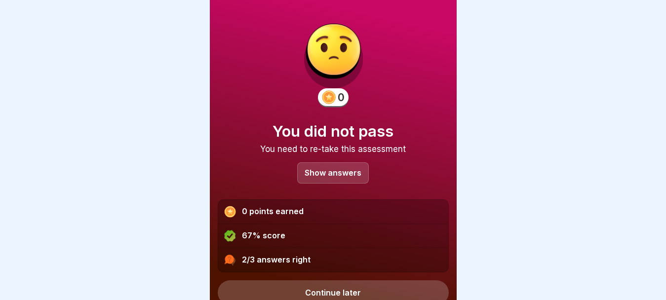
click at [344, 178] on div "Show answers" at bounding box center [333, 172] width 72 height 21
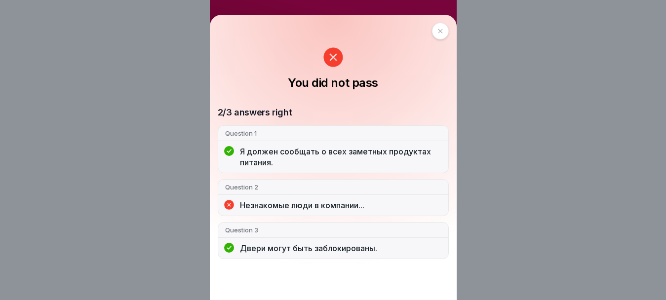
click at [346, 204] on p "Незнакомые люди в компании..." at bounding box center [340, 205] width 201 height 11
click at [259, 190] on p "Question 2" at bounding box center [333, 187] width 216 height 9
click at [438, 32] on icon at bounding box center [441, 31] width 6 height 6
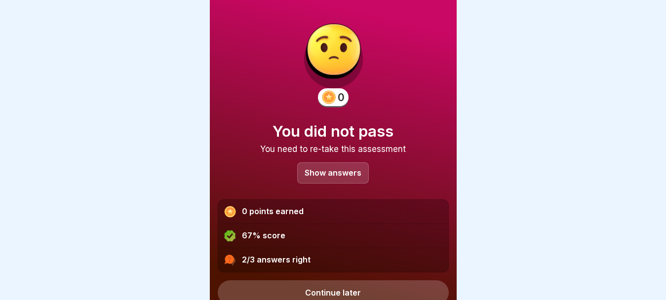
click at [318, 280] on link "Continue later" at bounding box center [333, 292] width 231 height 25
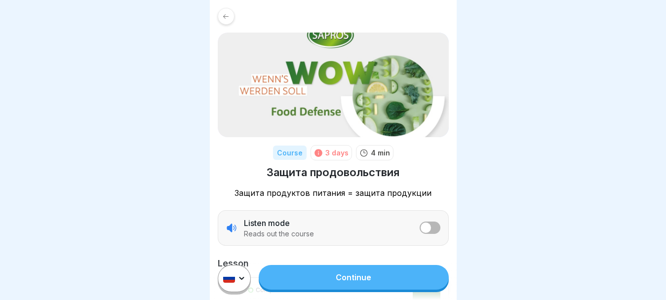
click at [320, 280] on link "Continue" at bounding box center [354, 277] width 190 height 25
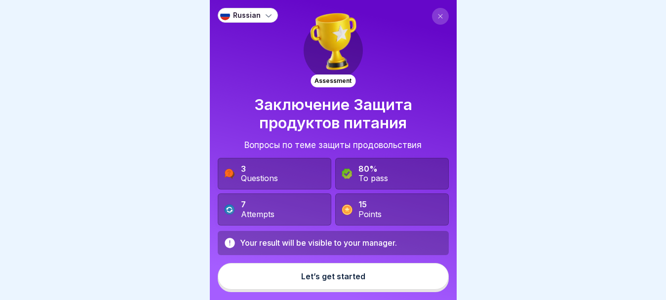
click at [320, 280] on button "Let’s get started" at bounding box center [333, 276] width 231 height 27
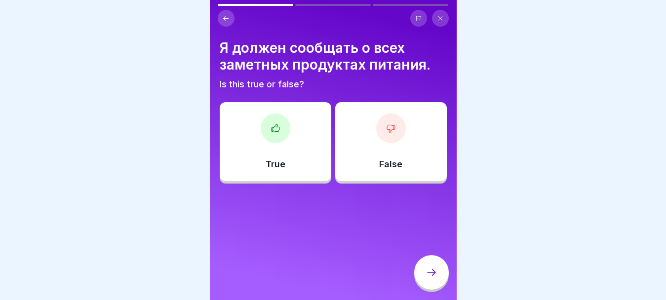
click at [282, 128] on div at bounding box center [276, 129] width 30 height 30
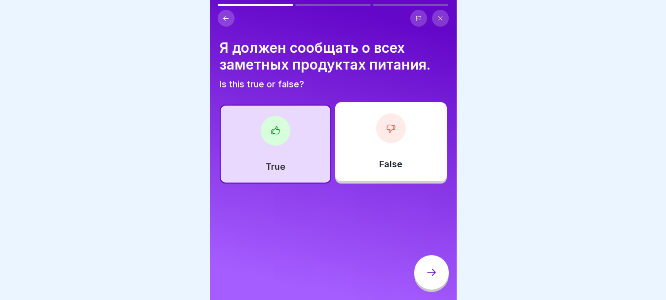
click at [431, 279] on icon at bounding box center [432, 273] width 12 height 12
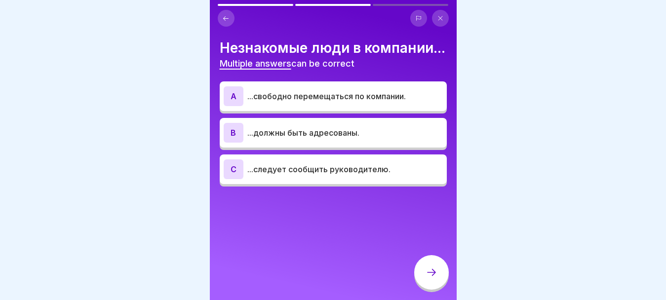
click at [351, 139] on p "...должны быть адресованы." at bounding box center [345, 133] width 196 height 12
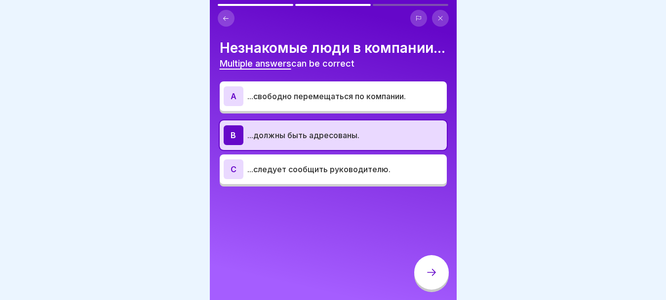
click at [426, 277] on icon at bounding box center [432, 273] width 12 height 12
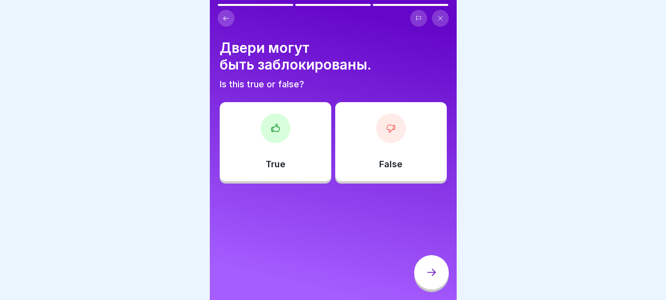
click at [369, 132] on div "False" at bounding box center [391, 141] width 112 height 79
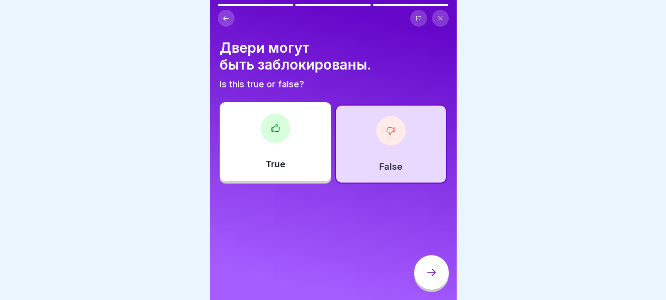
click at [433, 288] on div at bounding box center [431, 272] width 35 height 35
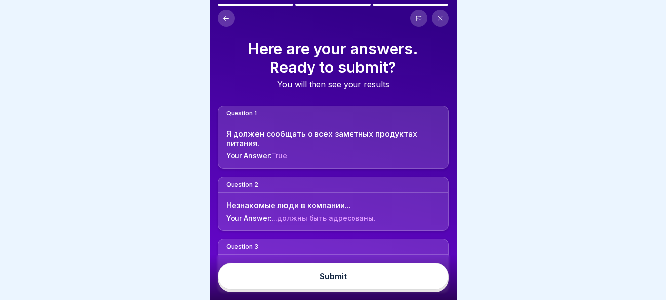
click at [419, 290] on button "Submit" at bounding box center [333, 276] width 231 height 27
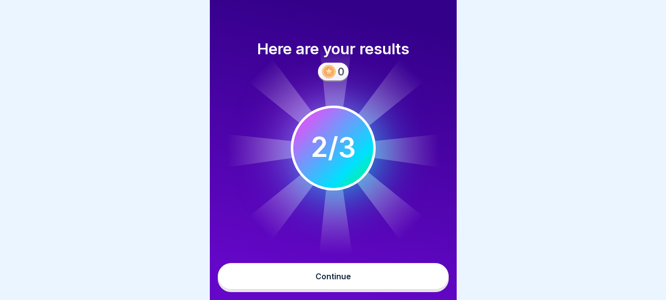
click at [402, 272] on div "Continue" at bounding box center [333, 277] width 247 height 45
click at [334, 280] on div "Continue" at bounding box center [334, 276] width 36 height 9
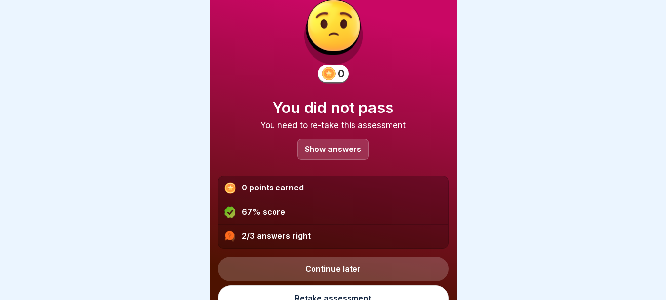
scroll to position [37, 0]
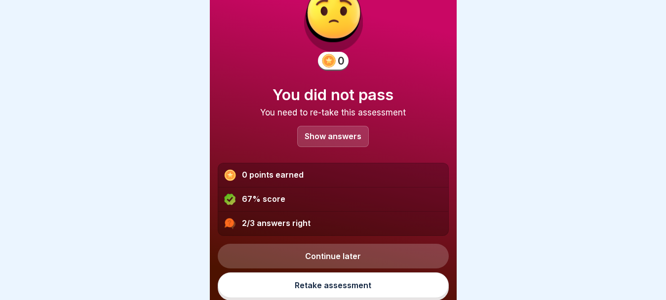
click at [344, 135] on p "Show answers" at bounding box center [333, 136] width 57 height 8
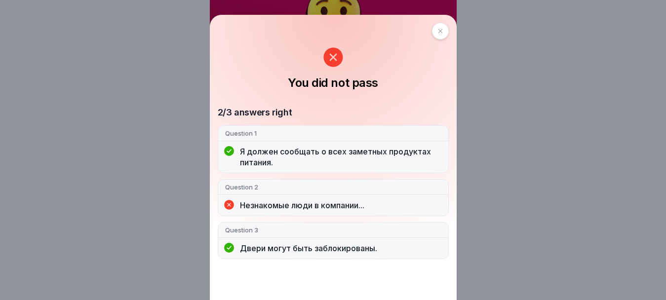
click at [438, 34] on icon at bounding box center [441, 31] width 6 height 6
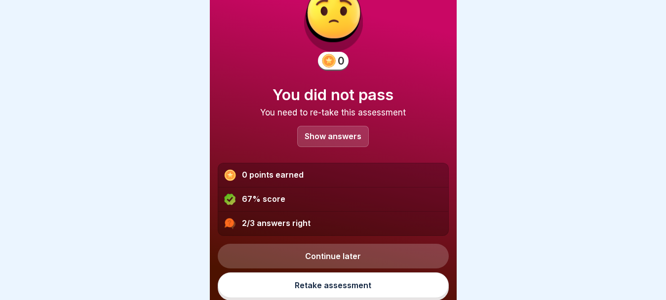
click at [357, 260] on link "Continue later" at bounding box center [333, 256] width 231 height 25
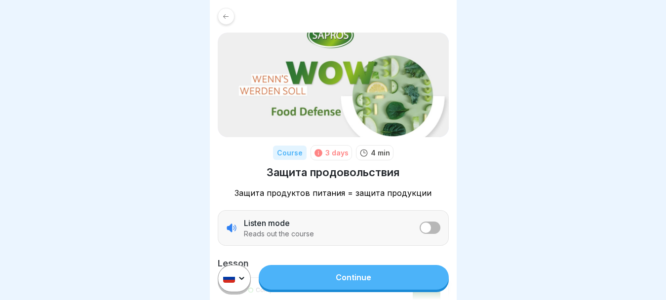
click at [351, 283] on link "Continue" at bounding box center [354, 277] width 190 height 25
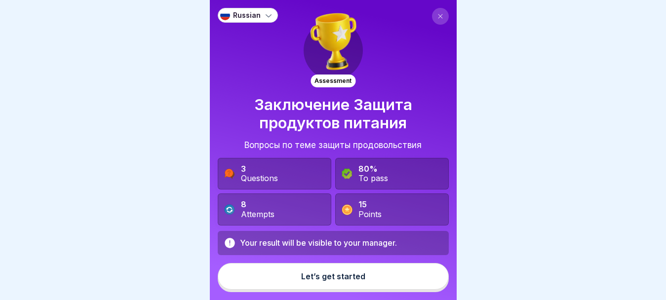
click at [354, 281] on div "Let’s get started" at bounding box center [333, 276] width 64 height 9
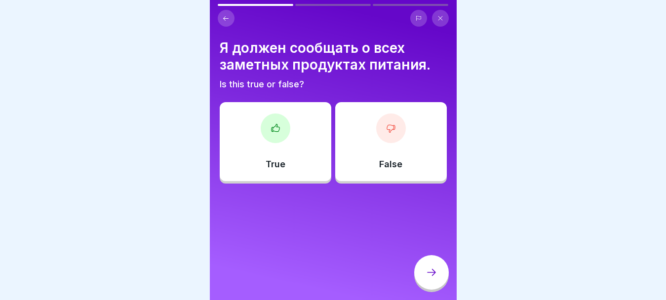
click at [303, 145] on div "True" at bounding box center [276, 141] width 112 height 79
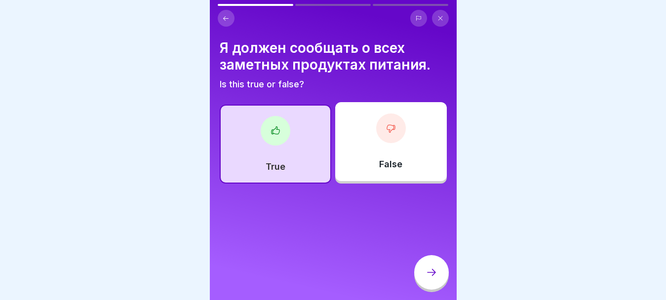
click at [426, 279] on icon at bounding box center [432, 273] width 12 height 12
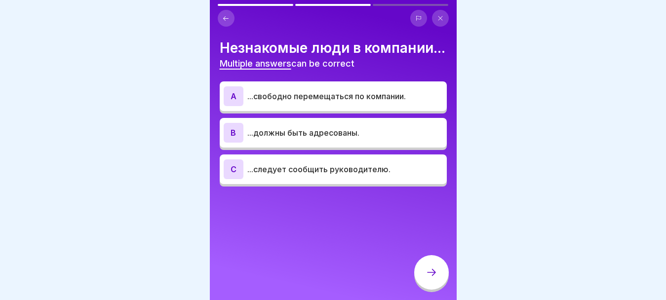
click at [226, 22] on button at bounding box center [226, 18] width 17 height 17
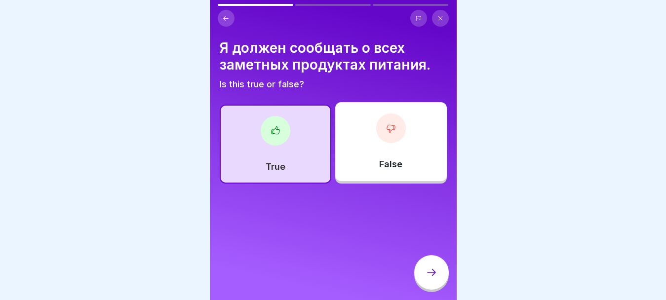
click at [286, 149] on div "True" at bounding box center [276, 144] width 112 height 79
click at [426, 278] on icon at bounding box center [432, 273] width 12 height 12
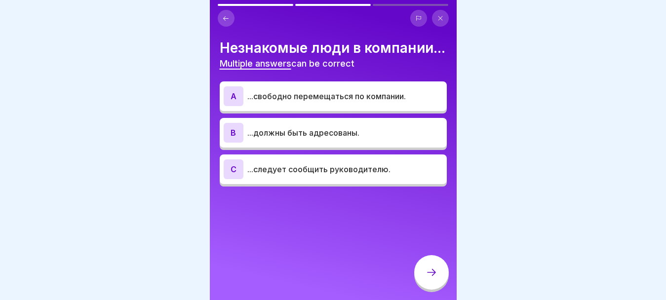
click at [361, 102] on p "...свободно перемещаться по компании." at bounding box center [345, 96] width 196 height 12
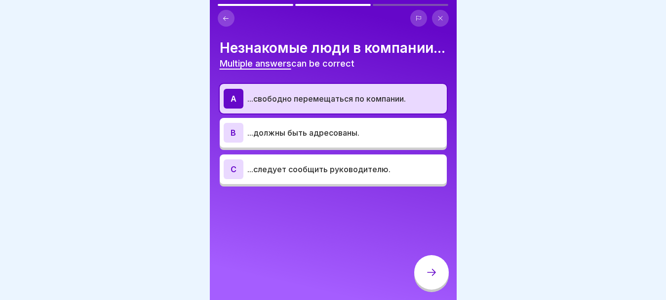
click at [348, 175] on p "...следует сообщить руководителю." at bounding box center [345, 169] width 196 height 12
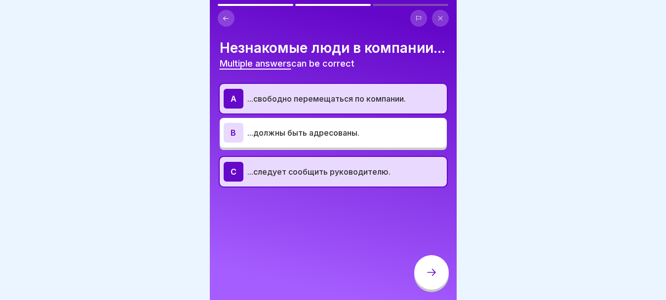
click at [351, 139] on p "...должны быть адресованы." at bounding box center [345, 133] width 196 height 12
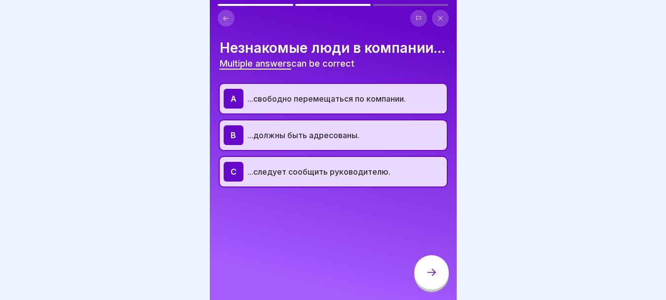
click at [427, 279] on icon at bounding box center [432, 273] width 12 height 12
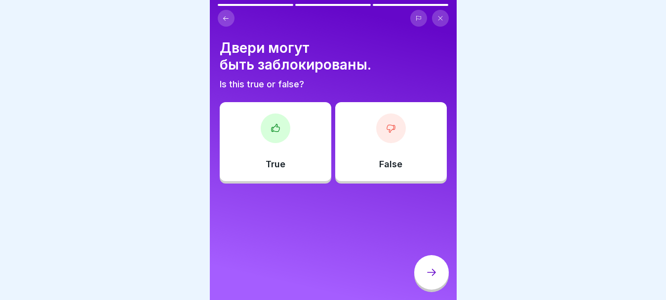
click at [386, 133] on icon at bounding box center [391, 128] width 10 height 10
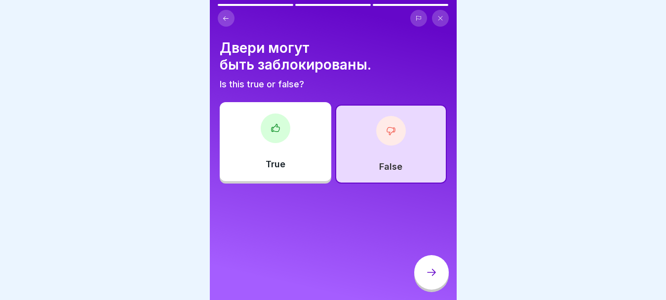
click at [427, 274] on div at bounding box center [431, 272] width 35 height 35
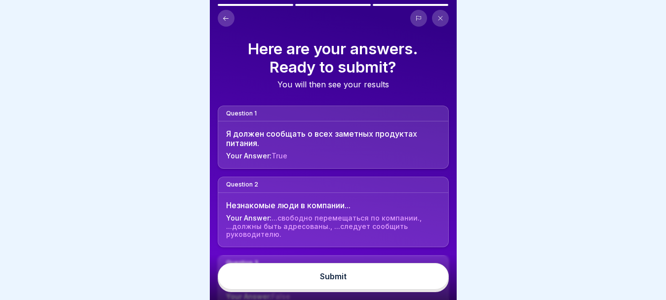
click at [404, 281] on button "Submit" at bounding box center [333, 276] width 231 height 27
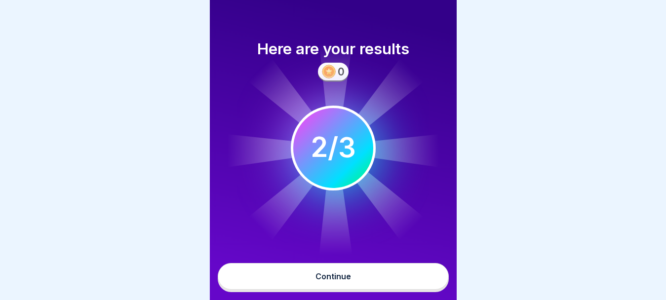
click at [396, 282] on button "Continue" at bounding box center [333, 276] width 231 height 27
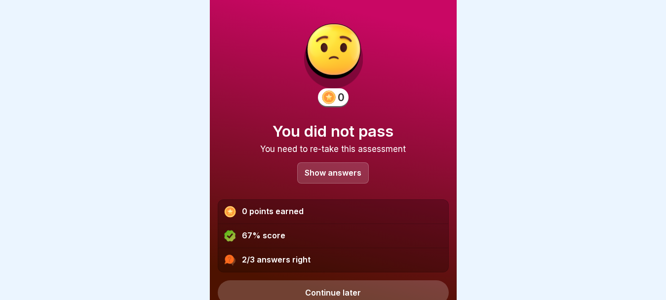
click at [319, 172] on p "Show answers" at bounding box center [333, 173] width 57 height 8
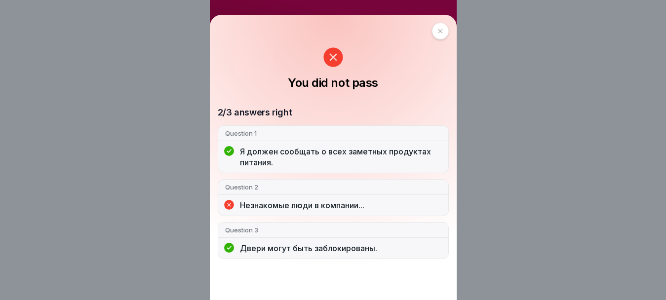
click at [438, 32] on icon at bounding box center [441, 31] width 6 height 6
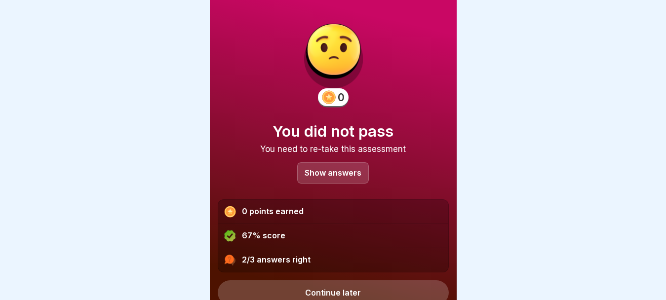
click at [330, 288] on link "Continue later" at bounding box center [333, 292] width 231 height 25
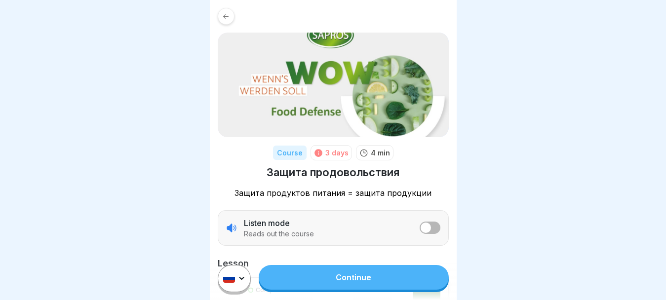
click at [315, 279] on link "Continue" at bounding box center [354, 277] width 190 height 25
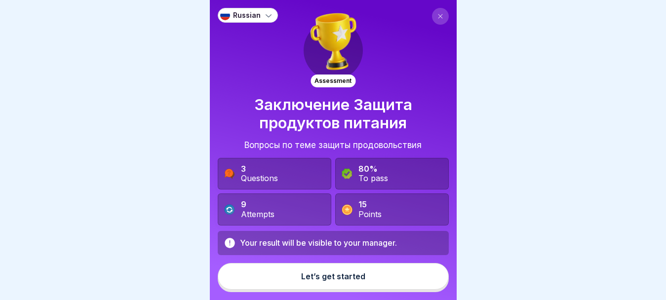
click at [315, 278] on button "Let’s get started" at bounding box center [333, 276] width 231 height 27
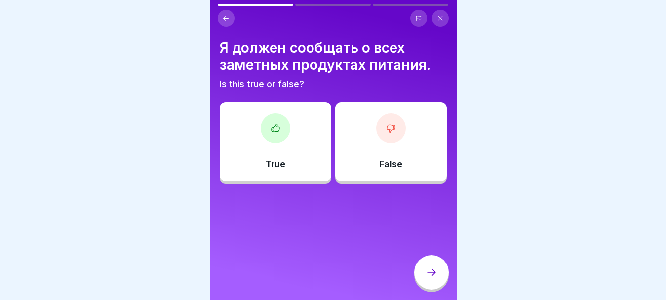
click at [281, 128] on div at bounding box center [276, 129] width 30 height 30
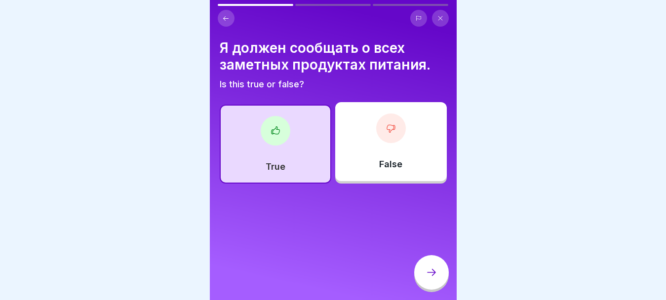
click at [427, 279] on icon at bounding box center [432, 273] width 12 height 12
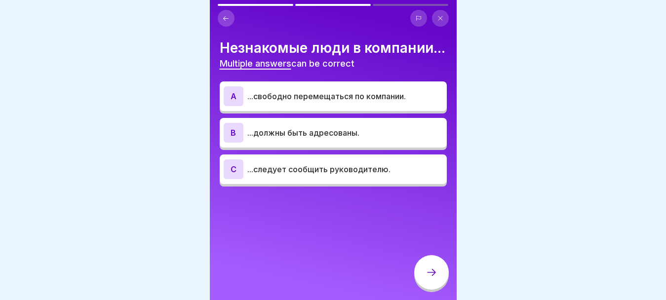
click at [332, 139] on p "...должны быть адресованы." at bounding box center [345, 133] width 196 height 12
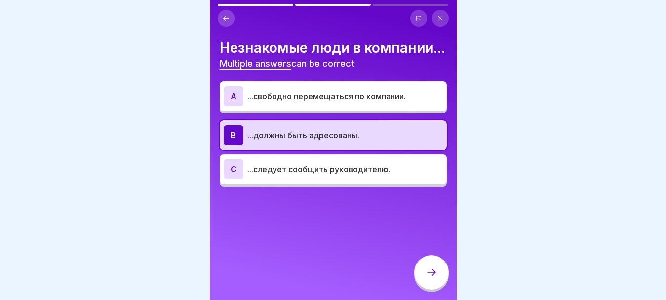
click at [334, 175] on p "...следует сообщить руководителю." at bounding box center [345, 169] width 196 height 12
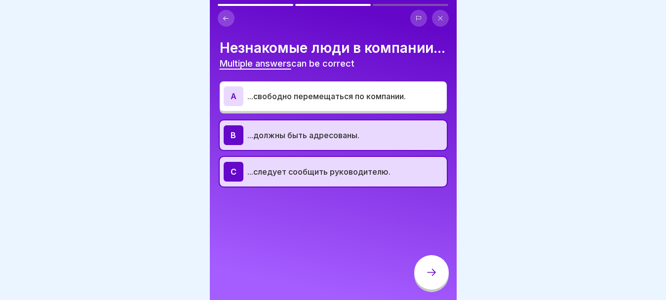
click at [432, 279] on icon at bounding box center [432, 273] width 12 height 12
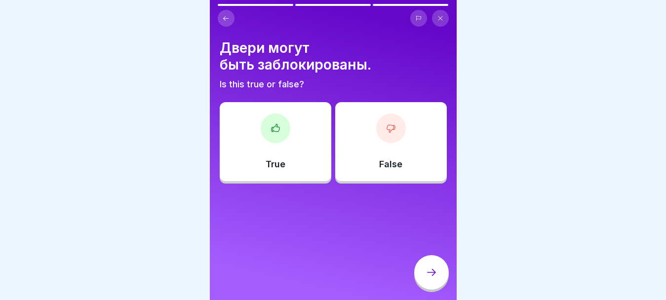
click at [382, 154] on div "False" at bounding box center [391, 141] width 112 height 79
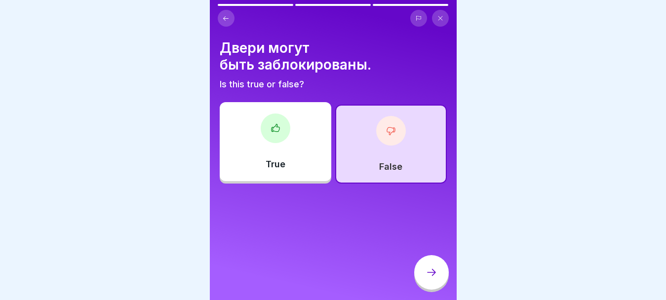
click at [426, 279] on icon at bounding box center [432, 273] width 12 height 12
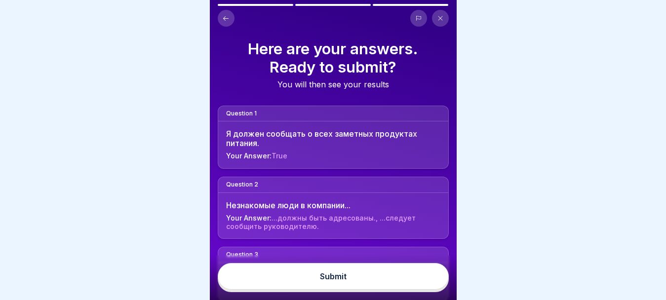
click at [418, 283] on button "Submit" at bounding box center [333, 276] width 231 height 27
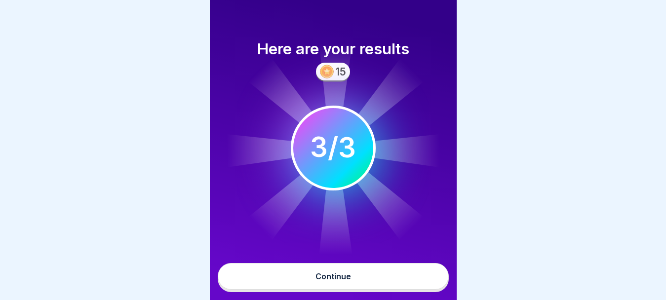
click at [414, 282] on button "Continue" at bounding box center [333, 276] width 231 height 27
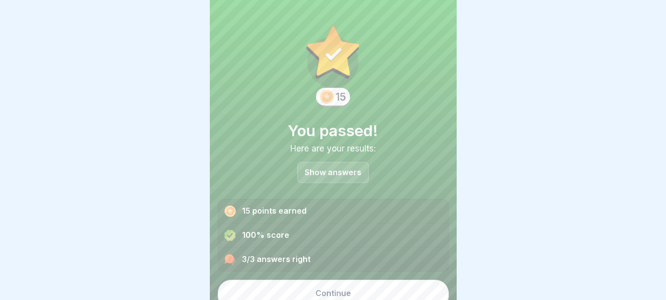
click at [396, 293] on button "Continue" at bounding box center [333, 293] width 231 height 27
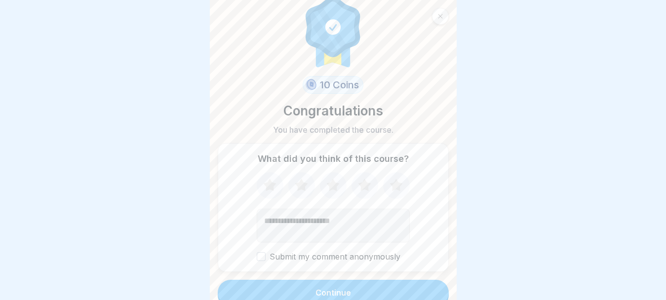
scroll to position [21, 0]
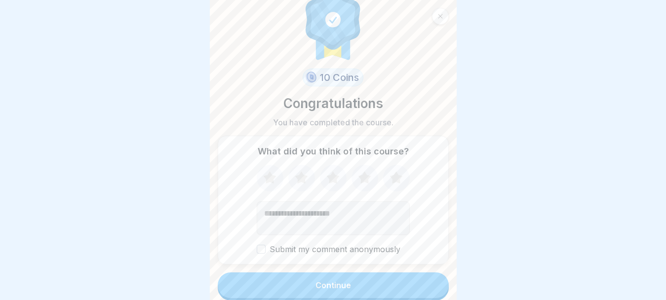
click at [257, 253] on button "Submit my comment anonymously" at bounding box center [261, 249] width 9 height 9
click at [282, 279] on button "Continue" at bounding box center [333, 286] width 231 height 26
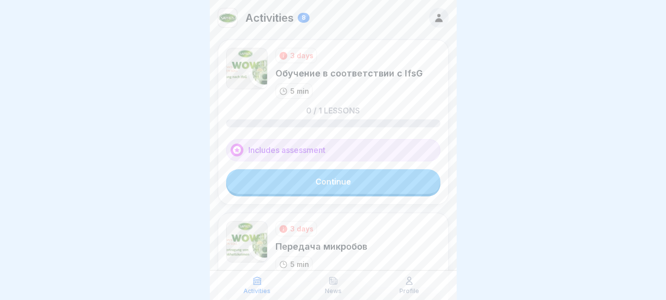
click at [344, 186] on link "Continue" at bounding box center [333, 181] width 214 height 25
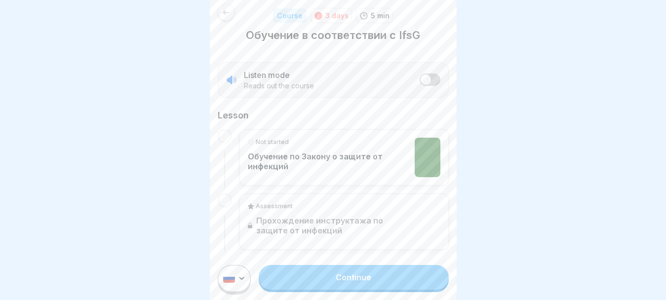
scroll to position [8, 0]
click at [339, 276] on link "Continue" at bounding box center [354, 277] width 190 height 25
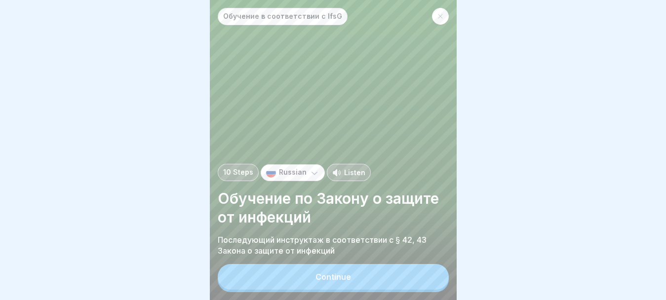
scroll to position [8, 0]
click at [241, 174] on p "10 Steps" at bounding box center [238, 172] width 30 height 8
click at [410, 287] on button "Continue" at bounding box center [333, 277] width 231 height 26
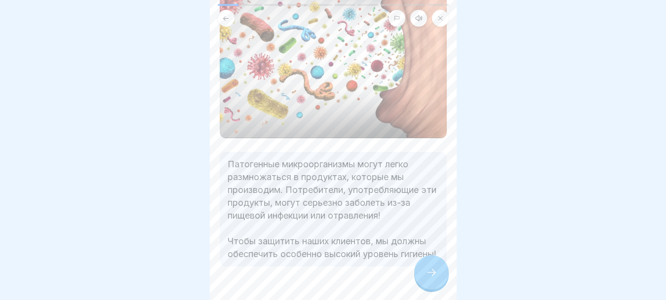
scroll to position [151, 0]
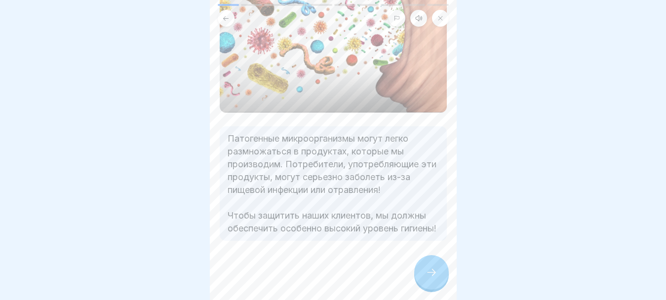
click at [426, 276] on icon at bounding box center [432, 273] width 12 height 12
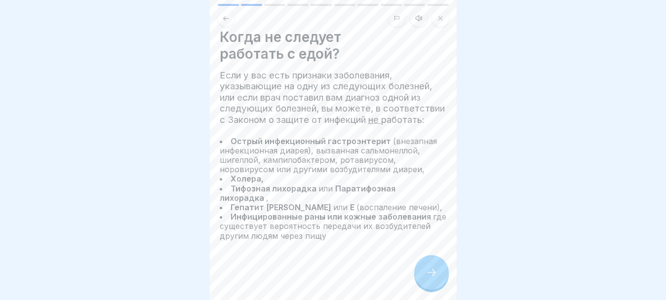
scroll to position [30, 0]
click at [428, 278] on icon at bounding box center [432, 273] width 12 height 12
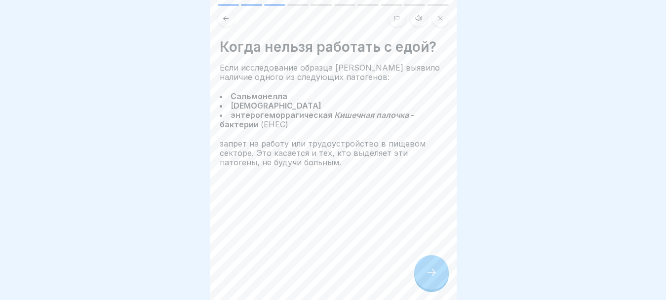
click at [429, 275] on icon at bounding box center [432, 273] width 12 height 12
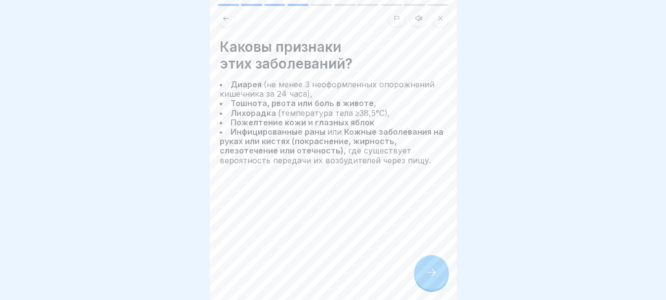
click at [430, 269] on icon at bounding box center [432, 273] width 12 height 12
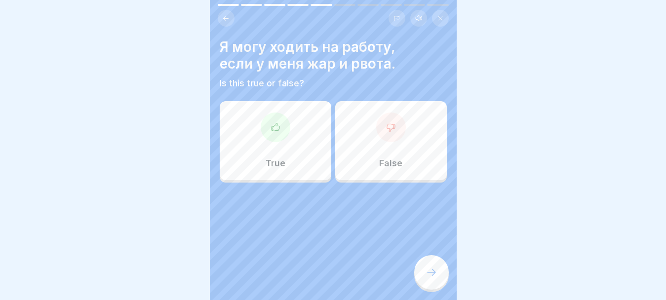
click at [390, 127] on div at bounding box center [391, 128] width 30 height 30
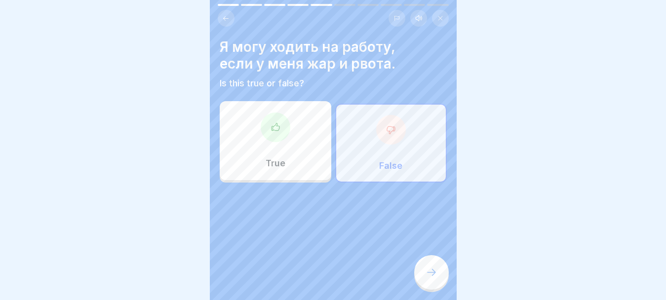
click at [436, 280] on div at bounding box center [431, 272] width 35 height 35
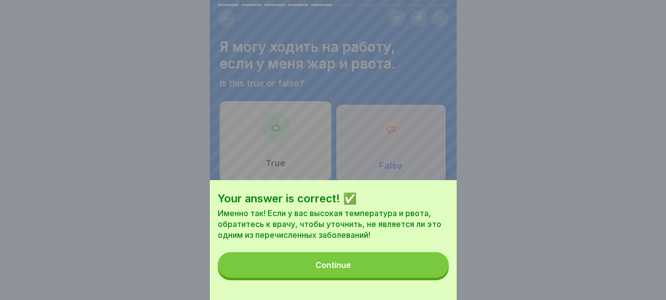
click at [338, 270] on div "Continue" at bounding box center [334, 265] width 36 height 9
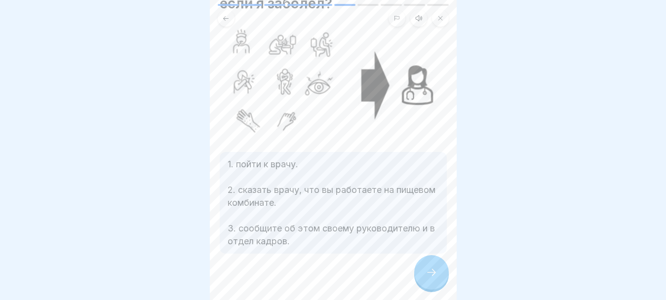
scroll to position [69, 0]
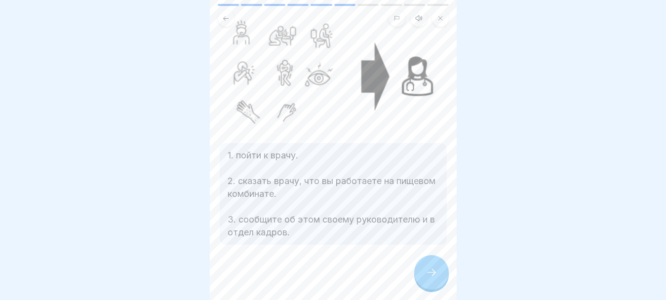
click at [434, 277] on icon at bounding box center [432, 273] width 12 height 12
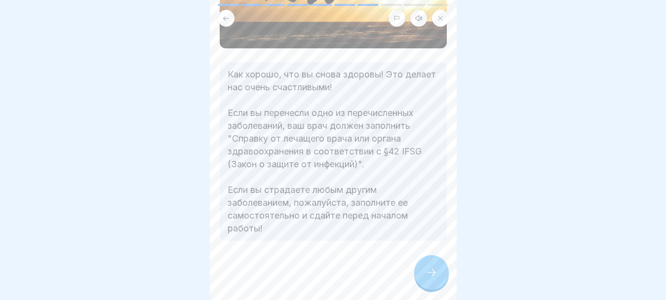
scroll to position [186, 0]
click at [442, 279] on div at bounding box center [431, 272] width 35 height 35
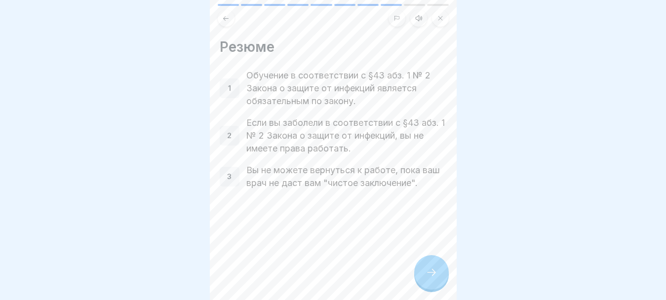
click at [427, 277] on icon at bounding box center [432, 273] width 12 height 12
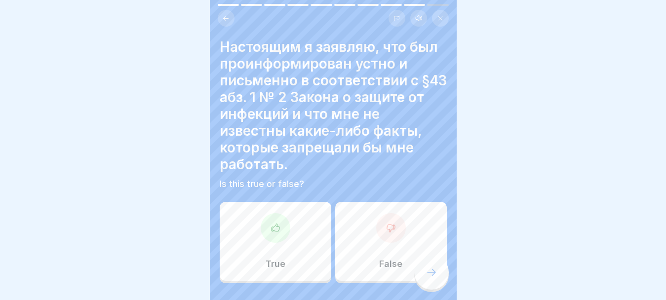
click at [272, 227] on div at bounding box center [276, 228] width 30 height 30
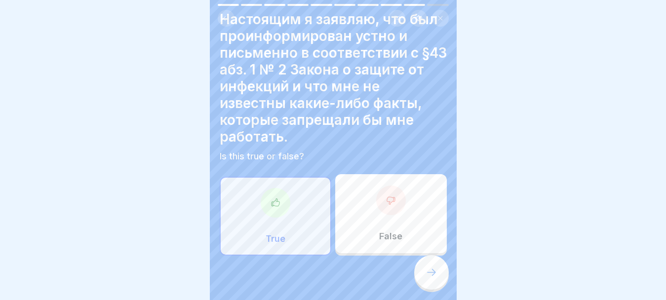
scroll to position [42, 0]
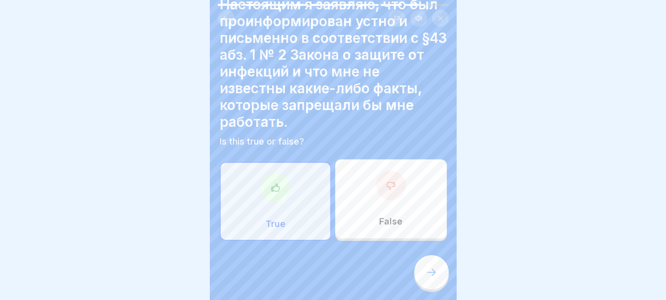
click at [426, 278] on icon at bounding box center [432, 273] width 12 height 12
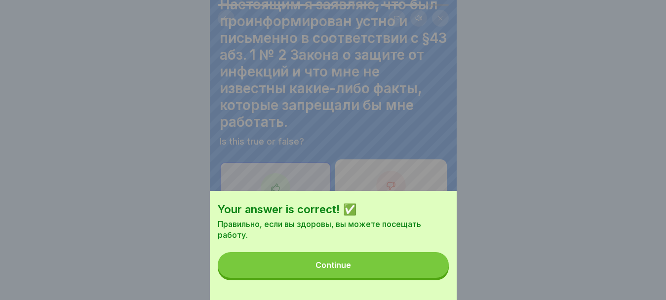
click at [405, 272] on button "Continue" at bounding box center [333, 265] width 231 height 26
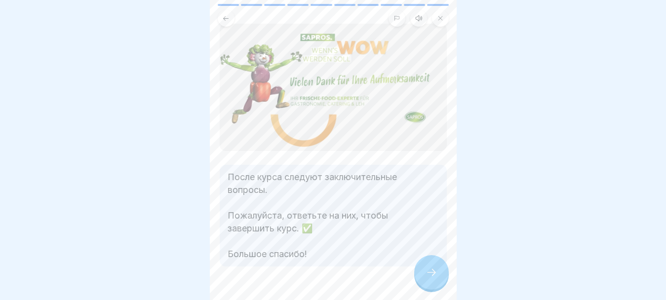
scroll to position [50, 0]
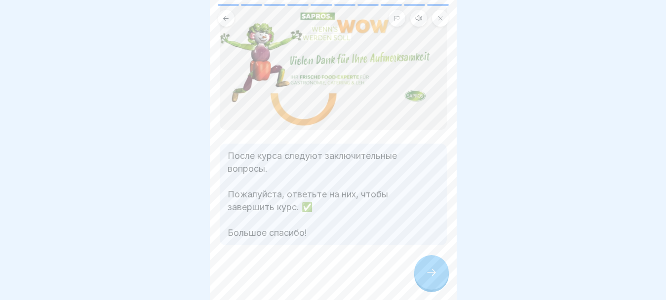
click at [435, 273] on icon at bounding box center [431, 272] width 9 height 7
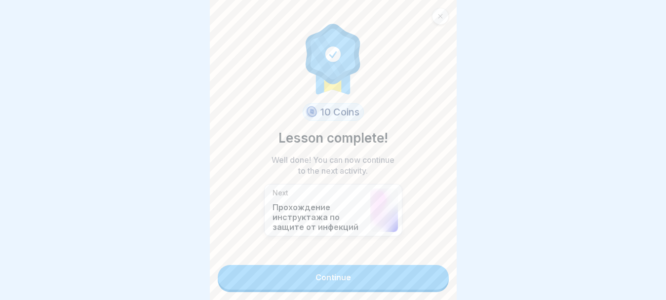
click at [333, 266] on link "Continue" at bounding box center [333, 277] width 231 height 25
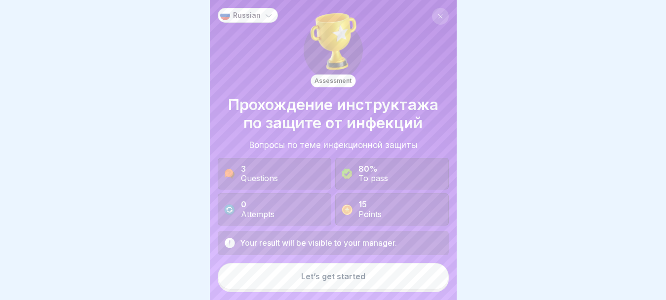
scroll to position [8, 0]
click at [331, 272] on button "Let’s get started" at bounding box center [333, 276] width 231 height 27
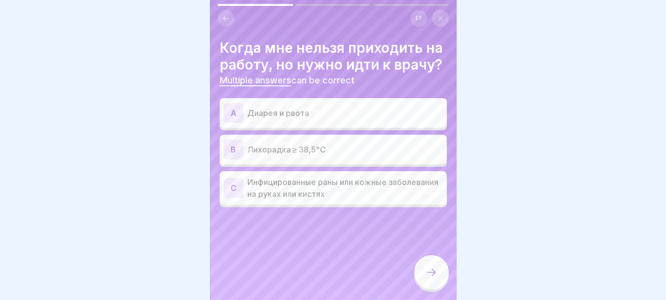
click at [322, 119] on p "Диарея и рвота" at bounding box center [345, 113] width 196 height 12
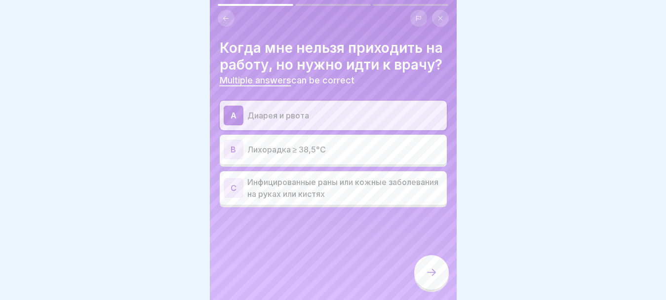
click at [330, 156] on p "Лихорадка ≥ 38,5°C" at bounding box center [345, 150] width 196 height 12
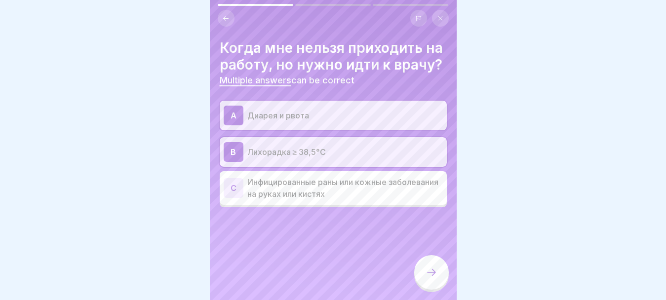
click at [356, 199] on p "Инфицированные раны или кожные заболевания на руках или кистях" at bounding box center [345, 188] width 196 height 24
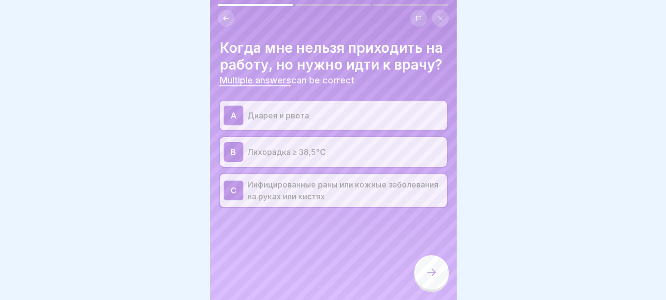
click at [429, 275] on icon at bounding box center [432, 273] width 12 height 12
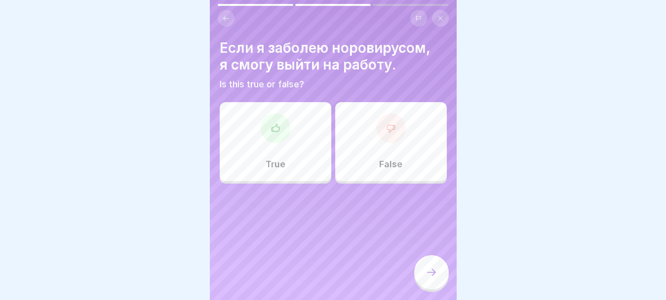
click at [380, 131] on div at bounding box center [391, 129] width 30 height 30
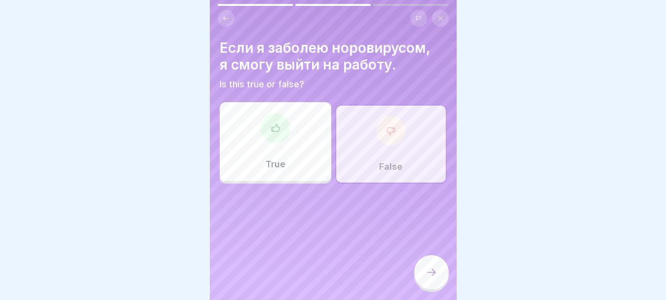
click at [438, 273] on div at bounding box center [431, 272] width 35 height 35
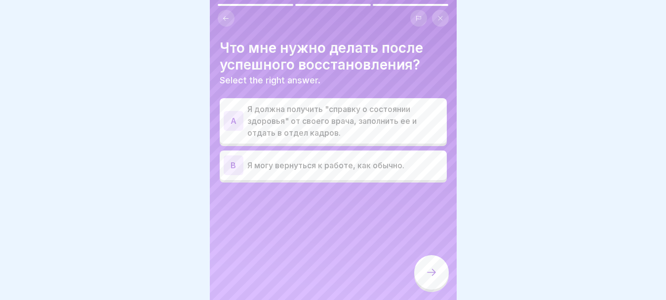
click at [377, 119] on p "Я должна получить "справку о состоянии здоровья" от своего врача, заполнить ее …" at bounding box center [345, 121] width 196 height 36
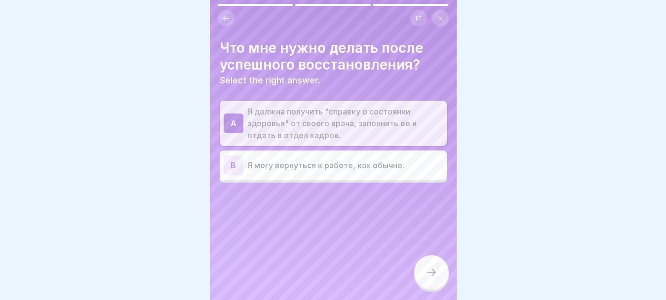
click at [427, 271] on icon at bounding box center [432, 273] width 12 height 12
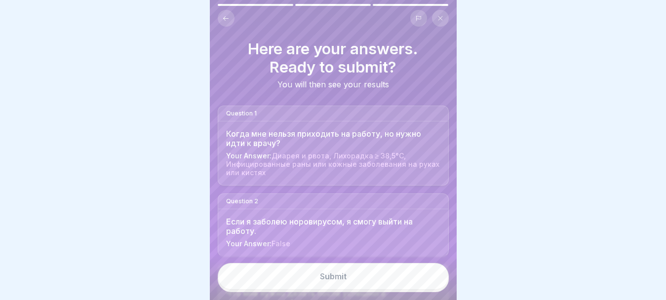
click at [325, 273] on div "Submit" at bounding box center [333, 276] width 27 height 9
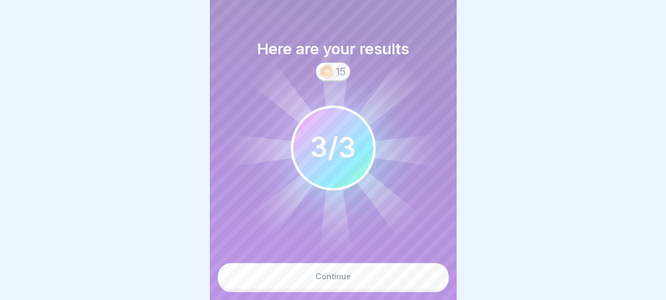
click at [354, 282] on button "Continue" at bounding box center [333, 276] width 231 height 27
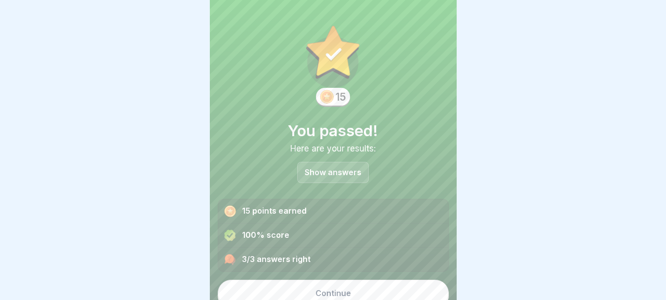
click at [353, 280] on button "Continue" at bounding box center [333, 293] width 231 height 27
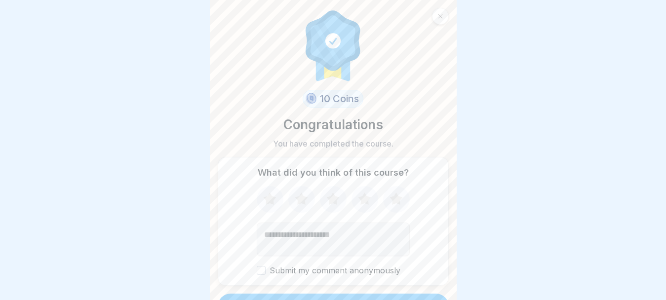
scroll to position [21, 0]
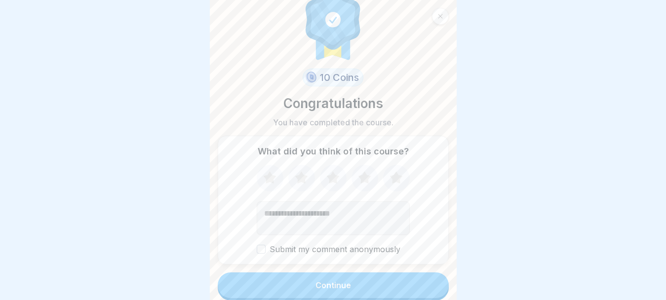
click at [260, 245] on button "Submit my comment anonymously" at bounding box center [261, 249] width 9 height 9
click at [316, 281] on div "Continue" at bounding box center [334, 285] width 36 height 9
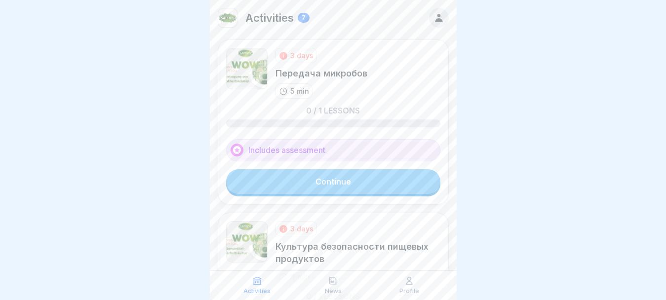
click at [357, 183] on link "Continue" at bounding box center [333, 181] width 214 height 25
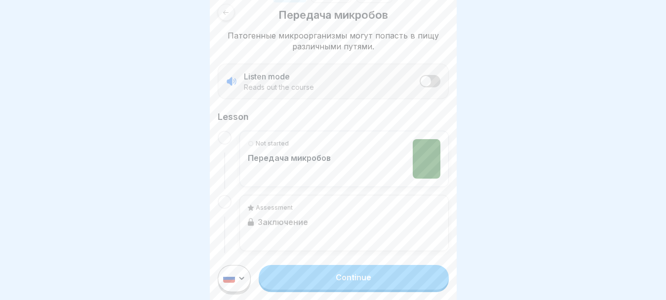
scroll to position [159, 0]
click at [382, 286] on link "Continue" at bounding box center [354, 277] width 190 height 25
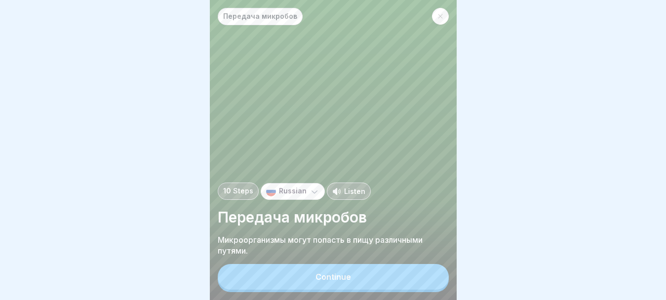
click at [383, 283] on button "Continue" at bounding box center [333, 277] width 231 height 26
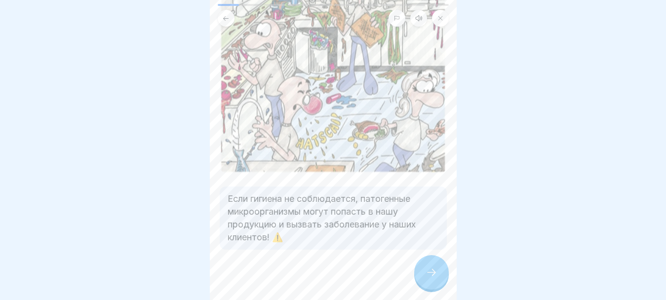
scroll to position [8, 0]
click at [422, 263] on div at bounding box center [431, 272] width 35 height 35
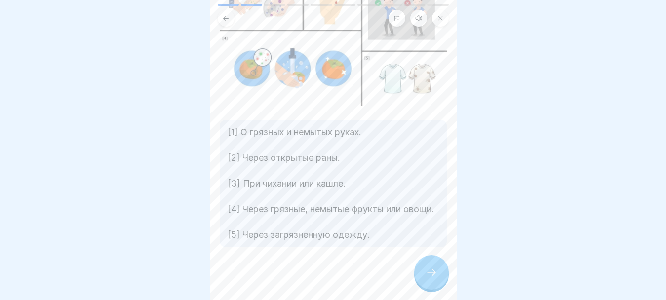
scroll to position [122, 0]
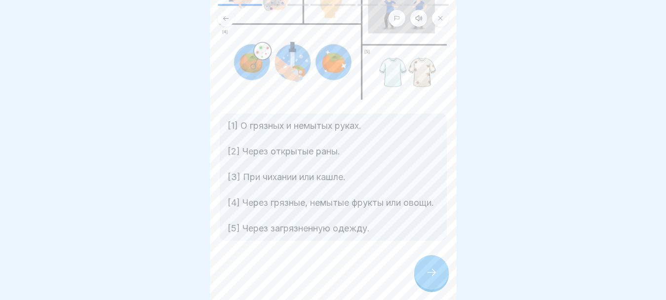
click at [424, 274] on div at bounding box center [431, 272] width 35 height 35
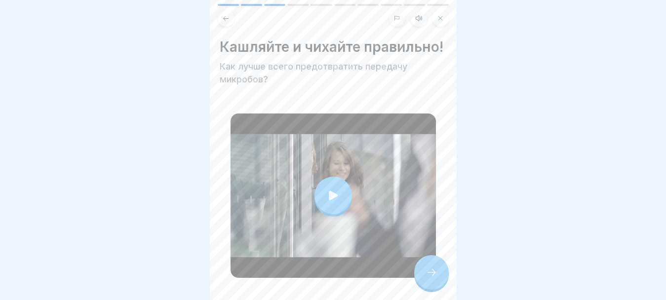
click at [333, 197] on icon at bounding box center [333, 196] width 14 height 14
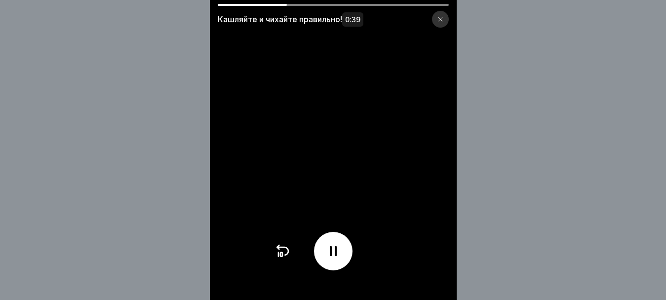
click at [337, 253] on icon at bounding box center [333, 251] width 16 height 16
click at [338, 259] on icon at bounding box center [333, 251] width 16 height 16
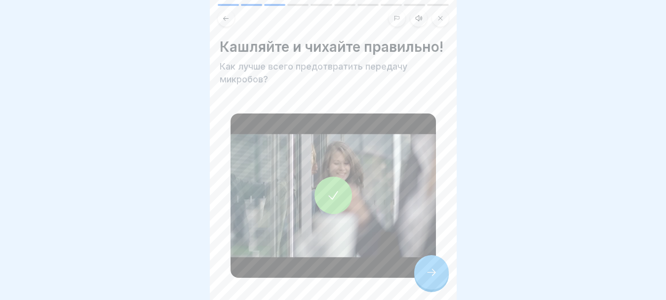
click at [431, 274] on icon at bounding box center [432, 273] width 12 height 12
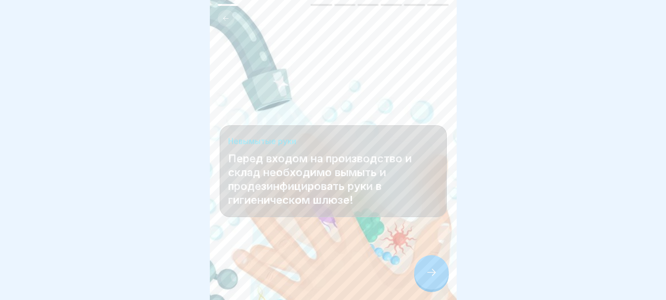
click at [438, 274] on div at bounding box center [431, 272] width 35 height 35
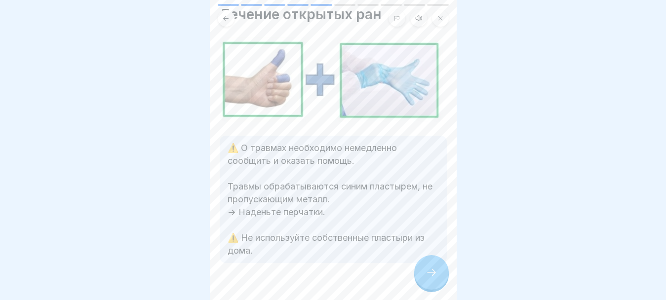
scroll to position [52, 0]
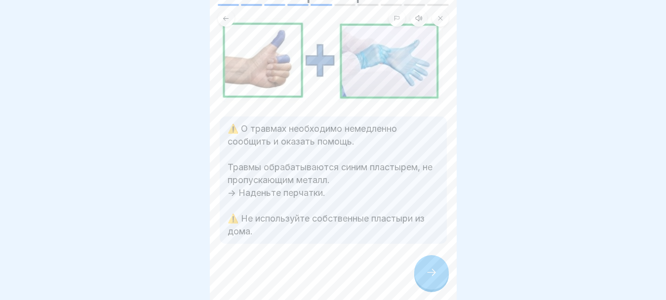
click at [430, 263] on div at bounding box center [431, 272] width 35 height 35
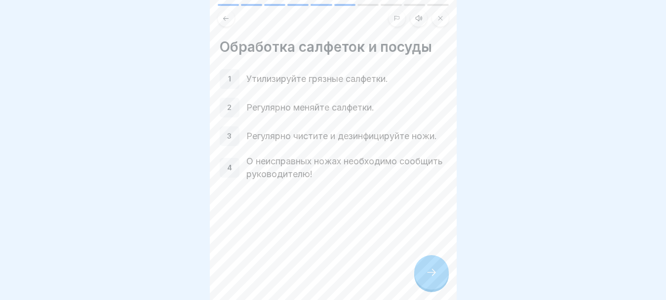
click at [423, 266] on div at bounding box center [431, 272] width 35 height 35
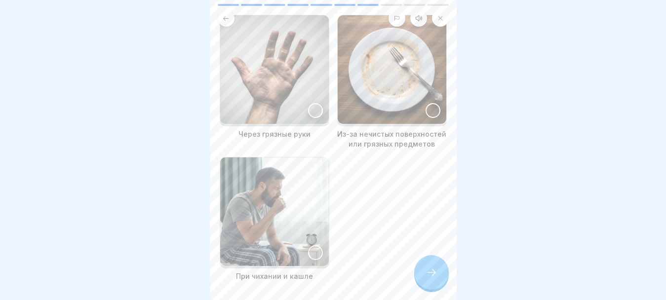
scroll to position [99, 0]
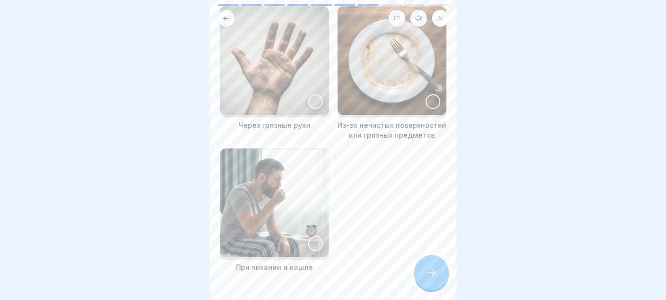
click at [308, 94] on div at bounding box center [315, 101] width 15 height 15
click at [426, 94] on div at bounding box center [433, 101] width 15 height 15
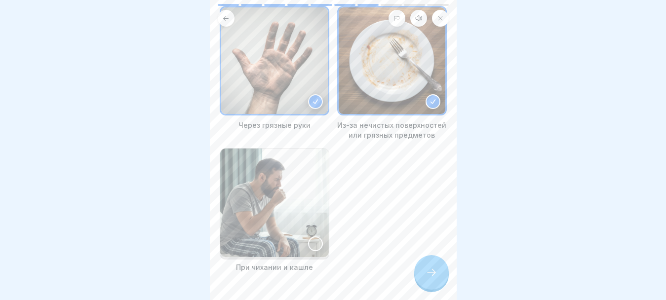
click at [308, 239] on div at bounding box center [315, 244] width 15 height 15
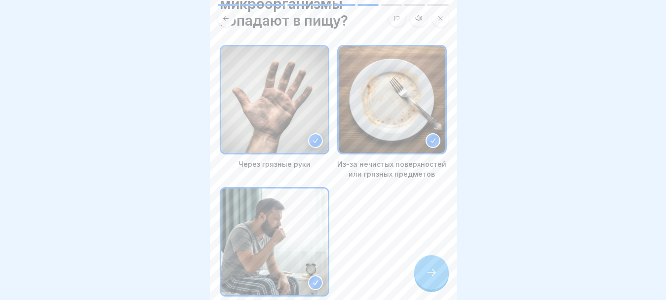
scroll to position [0, 0]
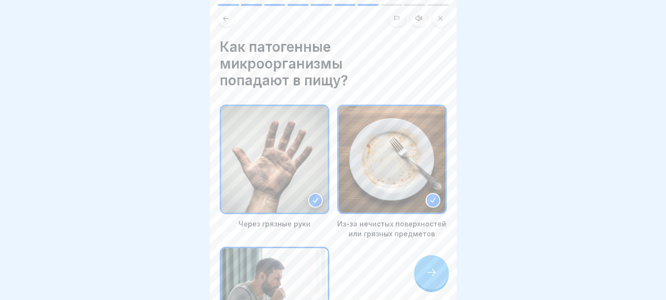
click at [424, 269] on div at bounding box center [431, 272] width 35 height 35
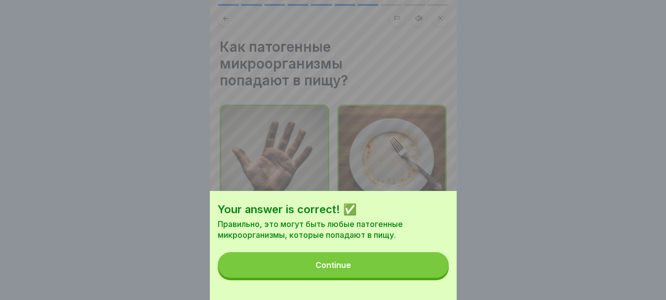
click at [369, 271] on button "Continue" at bounding box center [333, 265] width 231 height 26
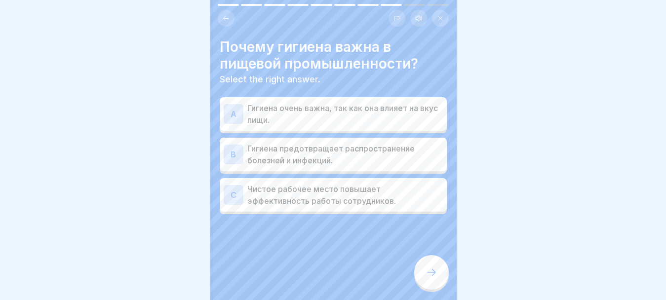
click at [388, 143] on p "Гигиена предотвращает распространение болезней и инфекций." at bounding box center [345, 155] width 196 height 24
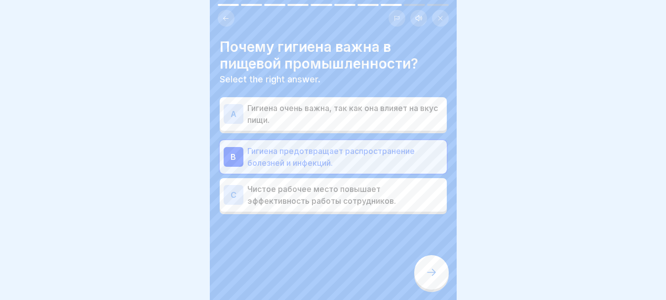
click at [352, 106] on p "Гигиена очень важна, так как она влияет на вкус пищи." at bounding box center [345, 114] width 196 height 24
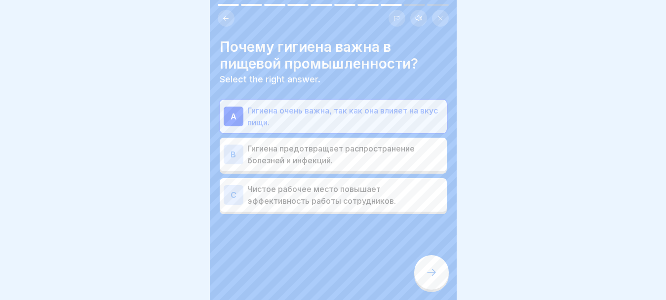
click at [339, 145] on p "Гигиена предотвращает распространение болезней и инфекций." at bounding box center [345, 155] width 196 height 24
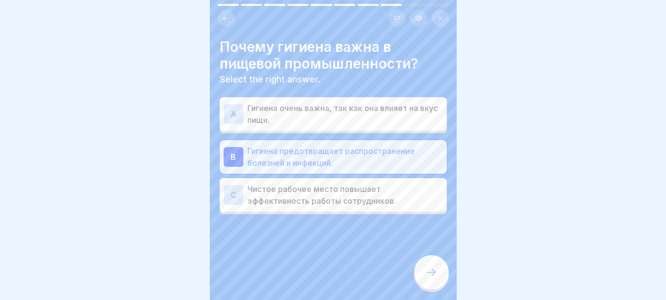
click at [430, 271] on icon at bounding box center [432, 273] width 12 height 12
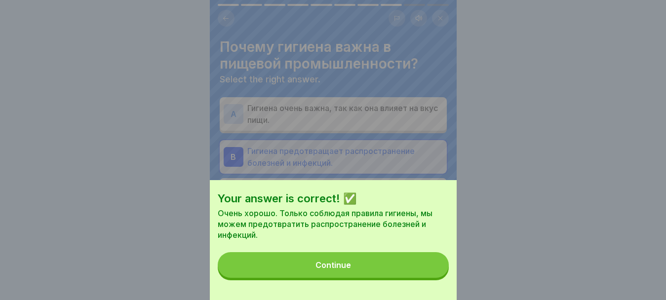
click at [329, 270] on div "Continue" at bounding box center [334, 265] width 36 height 9
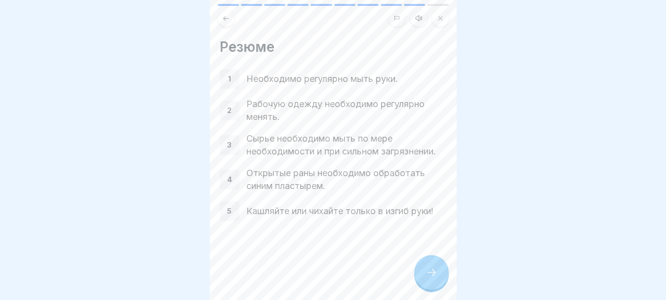
click at [434, 279] on icon at bounding box center [432, 273] width 12 height 12
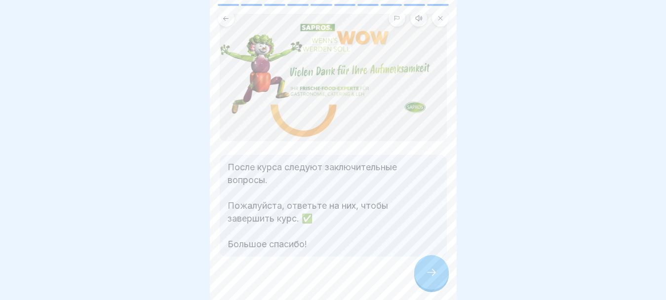
scroll to position [50, 0]
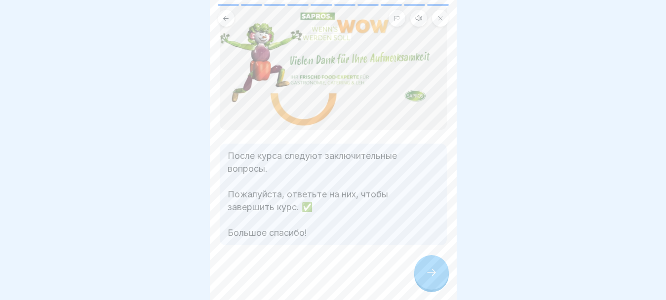
click at [425, 276] on div at bounding box center [431, 272] width 35 height 35
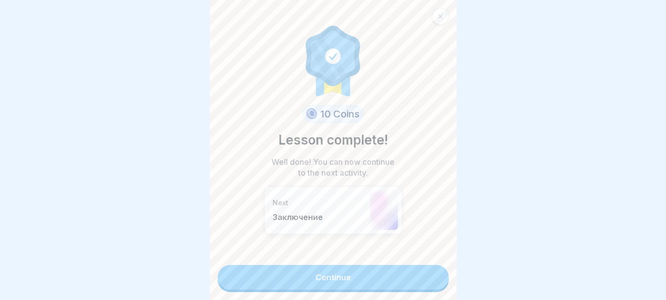
click at [400, 278] on link "Continue" at bounding box center [333, 277] width 231 height 25
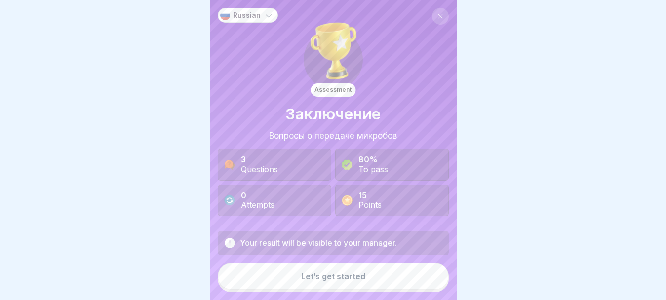
click at [365, 284] on button "Let’s get started" at bounding box center [333, 276] width 231 height 27
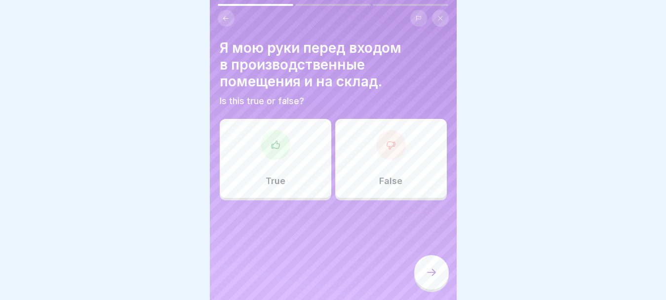
click at [278, 158] on div at bounding box center [276, 145] width 30 height 30
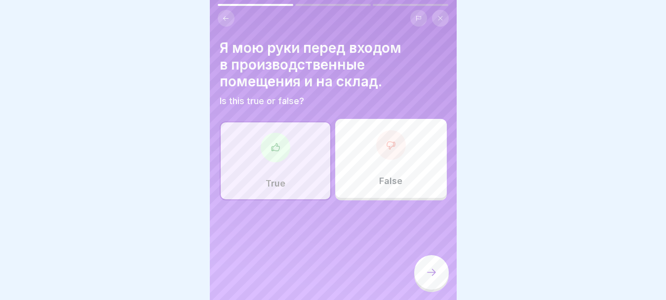
click at [431, 279] on icon at bounding box center [432, 273] width 12 height 12
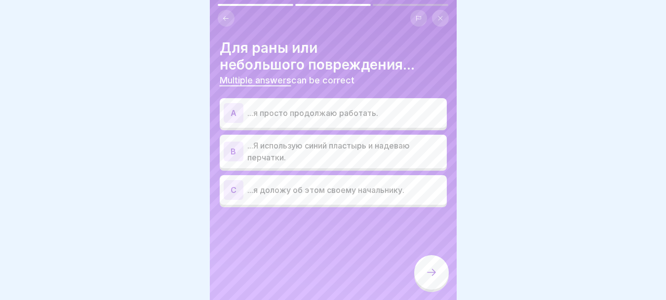
click at [336, 149] on p "...Я использую синий пластырь и надеваю перчатки." at bounding box center [345, 152] width 196 height 24
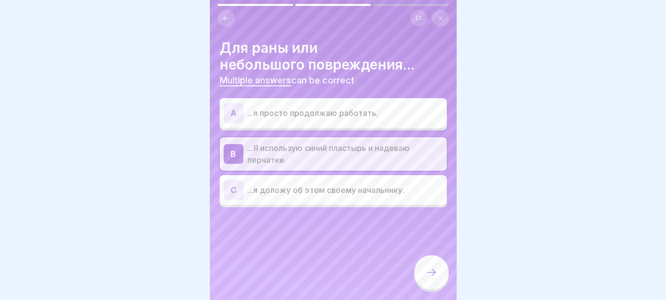
click at [329, 190] on p "...я доложу об этом своему начальнику." at bounding box center [345, 190] width 196 height 12
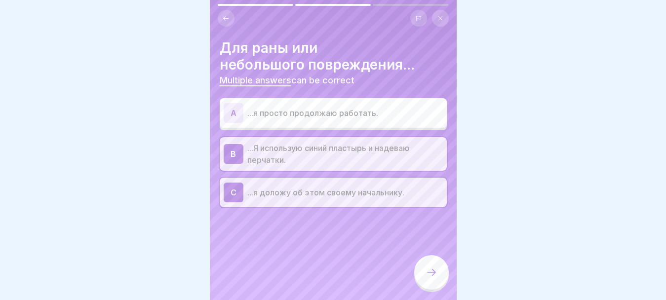
click at [430, 288] on div at bounding box center [431, 272] width 35 height 35
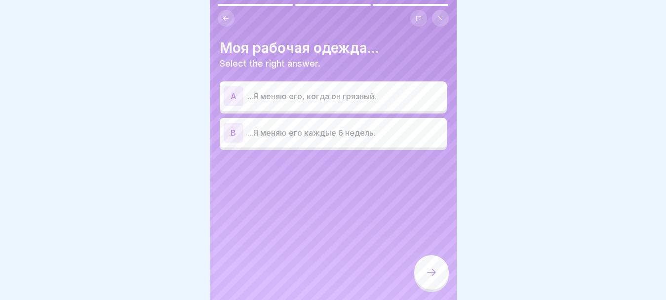
click at [347, 97] on p "...Я меняю его, когда он грязный." at bounding box center [345, 96] width 196 height 12
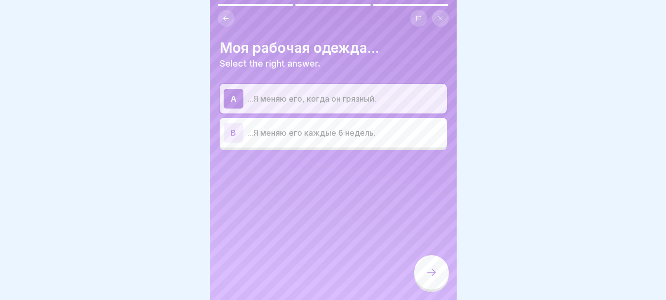
click at [333, 134] on p "...Я меняю его каждые 6 недель." at bounding box center [345, 133] width 196 height 12
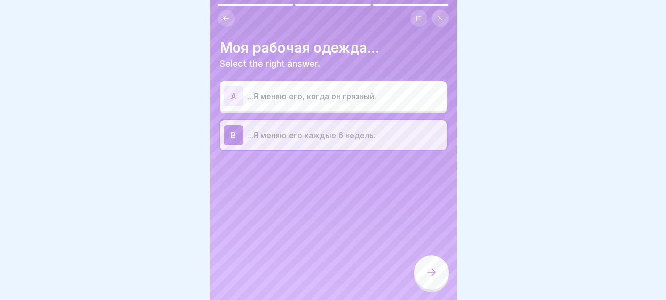
click at [337, 97] on p "...Я меняю его, когда он грязный." at bounding box center [345, 96] width 196 height 12
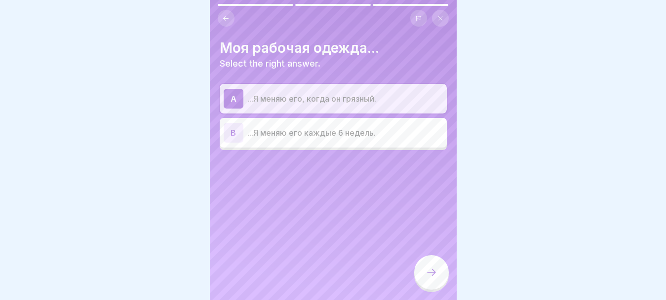
click at [434, 279] on icon at bounding box center [432, 273] width 12 height 12
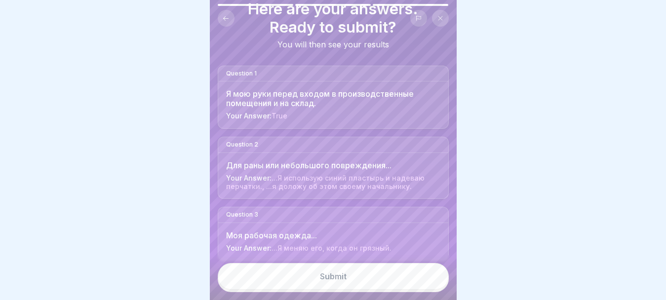
scroll to position [8, 0]
click at [319, 277] on button "Submit" at bounding box center [333, 276] width 231 height 27
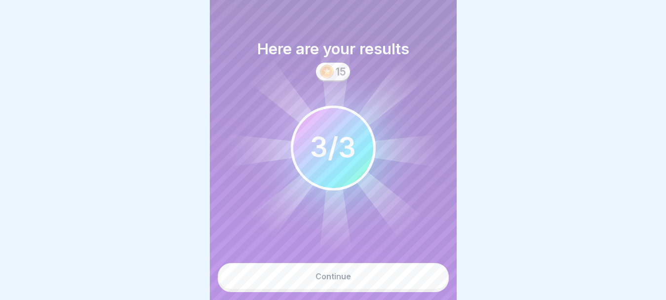
click at [310, 275] on button "Continue" at bounding box center [333, 276] width 231 height 27
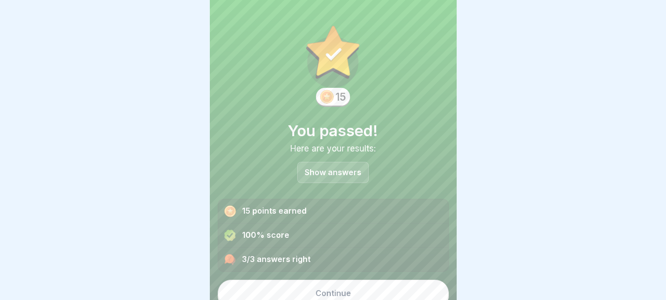
click at [316, 289] on div "Continue" at bounding box center [334, 293] width 36 height 9
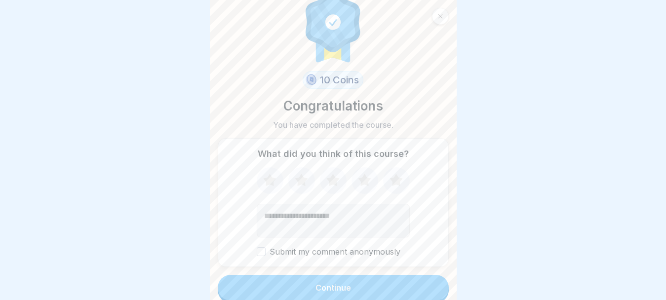
scroll to position [21, 0]
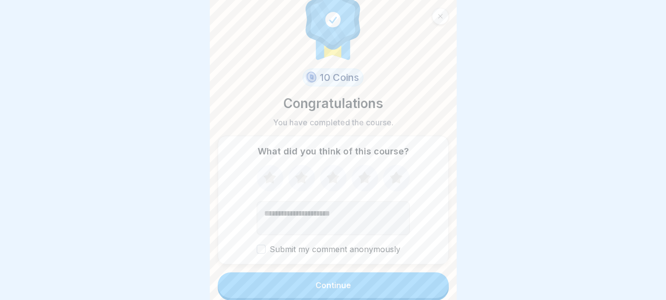
click at [257, 245] on button "Submit my comment anonymously" at bounding box center [261, 249] width 9 height 9
click at [342, 283] on button "Continue" at bounding box center [333, 286] width 231 height 26
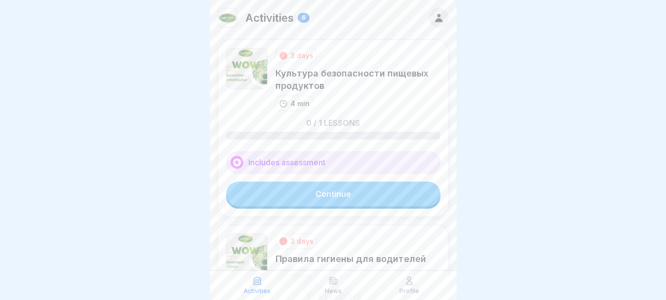
click at [327, 199] on link "Continue" at bounding box center [333, 194] width 214 height 25
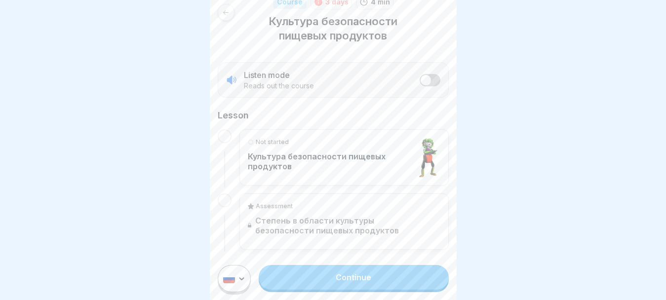
scroll to position [8, 0]
click at [401, 280] on link "Continue" at bounding box center [354, 277] width 190 height 25
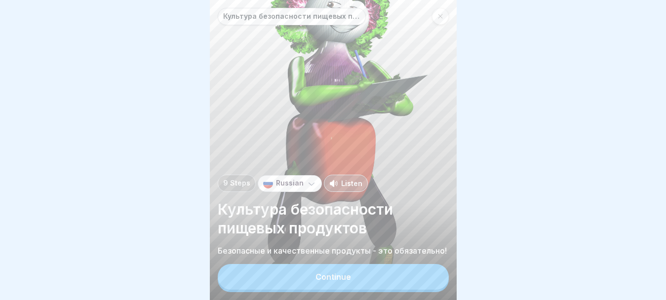
click at [398, 277] on button "Continue" at bounding box center [333, 277] width 231 height 26
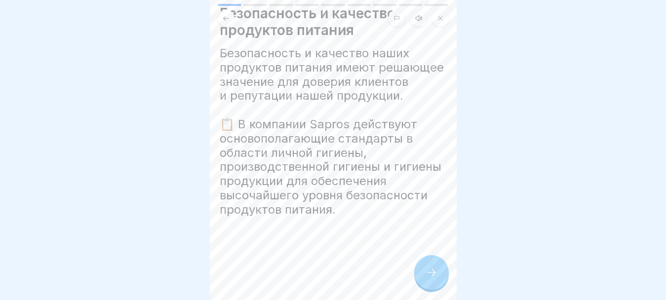
scroll to position [8, 0]
click at [438, 272] on div at bounding box center [431, 272] width 35 height 35
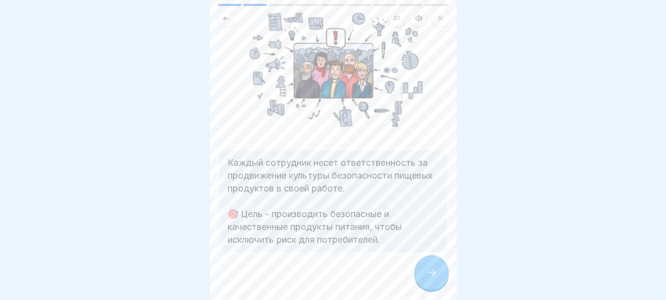
scroll to position [152, 0]
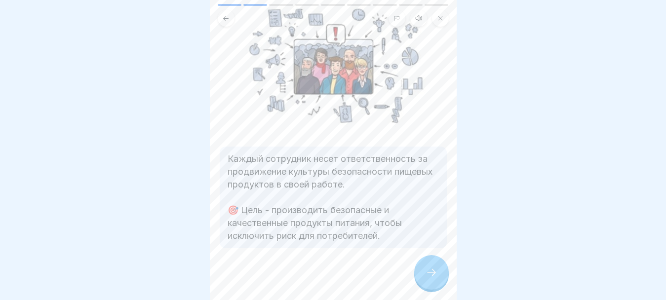
click at [425, 273] on div at bounding box center [431, 272] width 35 height 35
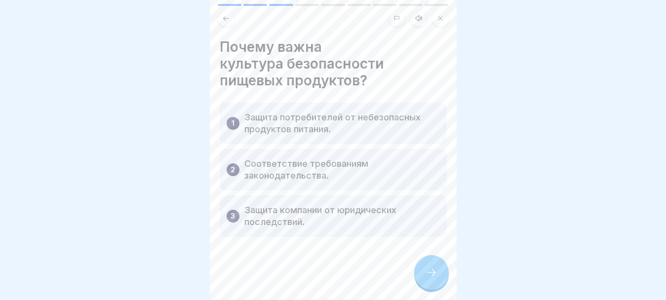
click at [427, 269] on icon at bounding box center [432, 273] width 12 height 12
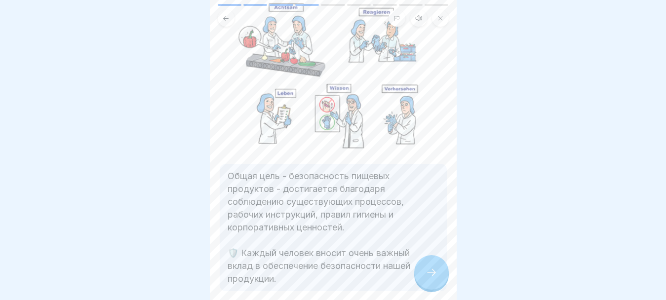
scroll to position [132, 0]
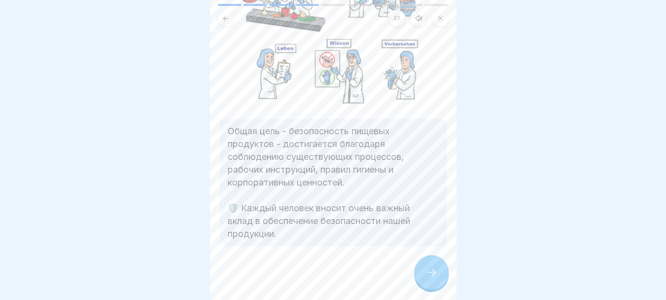
click at [426, 275] on icon at bounding box center [432, 273] width 12 height 12
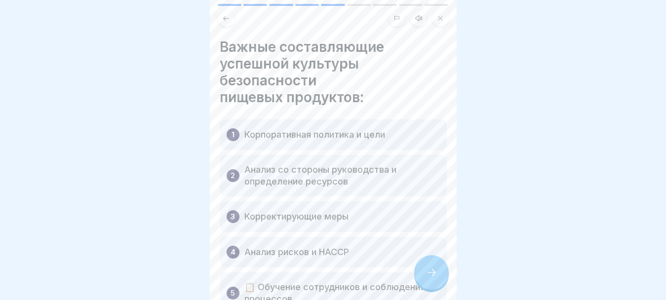
scroll to position [49, 0]
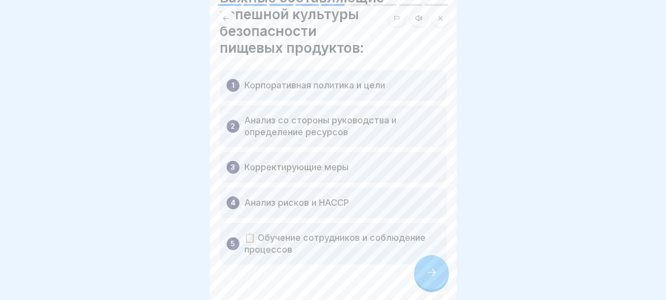
click at [428, 273] on icon at bounding box center [432, 273] width 12 height 12
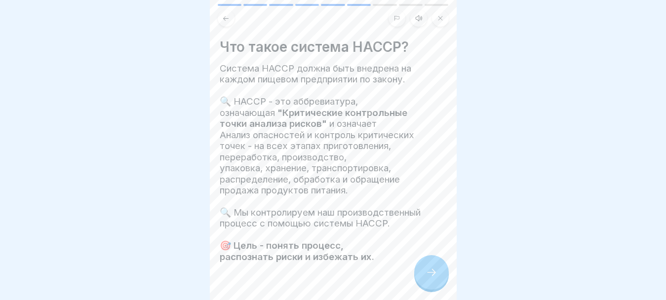
scroll to position [42, 0]
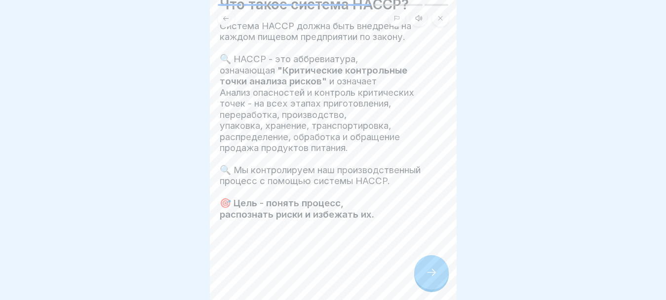
click at [433, 272] on icon at bounding box center [432, 273] width 12 height 12
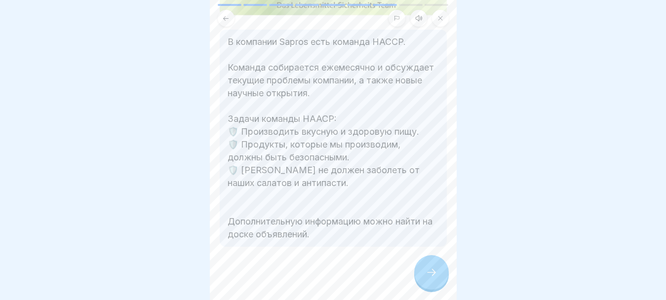
scroll to position [112, 0]
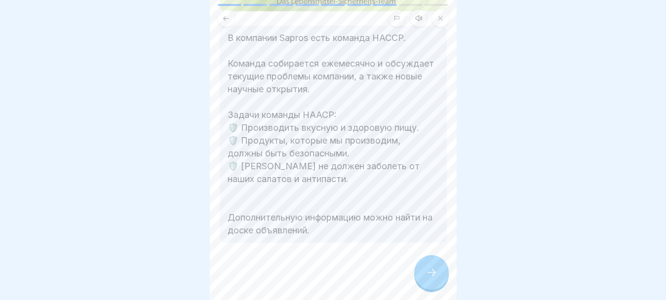
click at [428, 269] on icon at bounding box center [432, 273] width 12 height 12
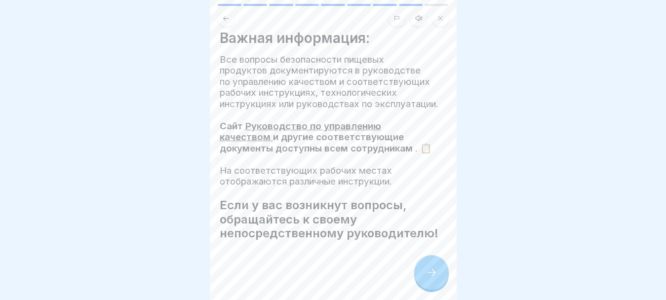
scroll to position [35, 0]
click at [426, 279] on icon at bounding box center [432, 273] width 12 height 12
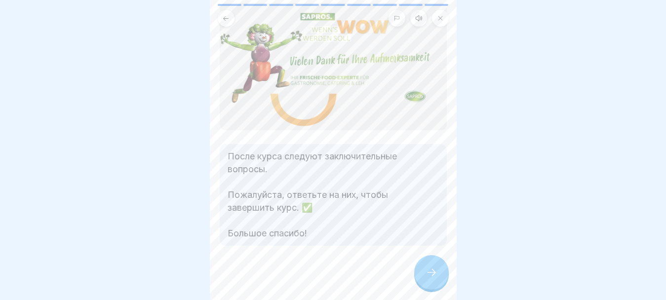
scroll to position [50, 0]
click at [433, 277] on icon at bounding box center [432, 273] width 12 height 12
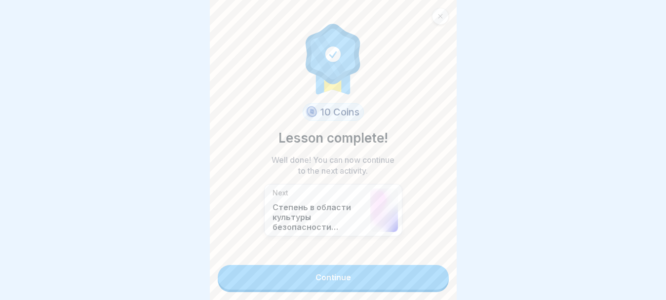
click at [401, 274] on link "Continue" at bounding box center [333, 277] width 231 height 25
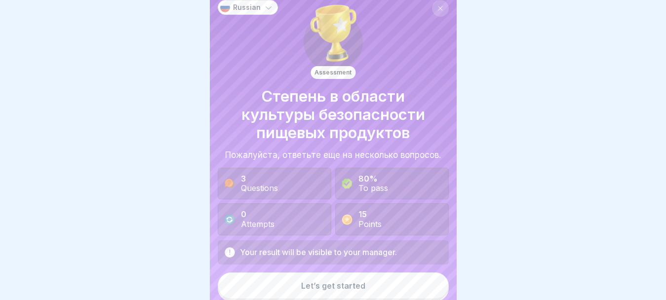
scroll to position [9, 0]
click at [367, 288] on button "Let’s get started" at bounding box center [333, 285] width 231 height 27
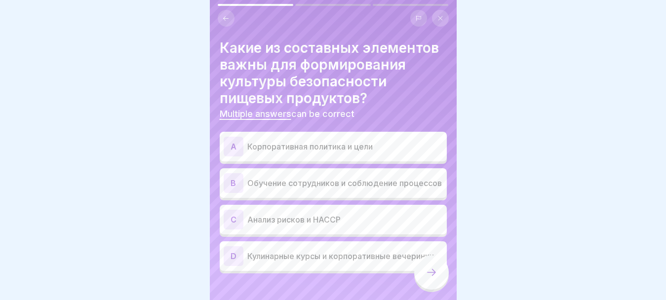
scroll to position [34, 0]
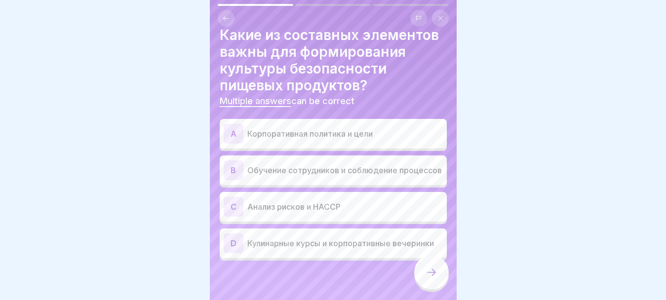
click at [348, 206] on p "Анализ рисков и HACCP" at bounding box center [345, 207] width 196 height 12
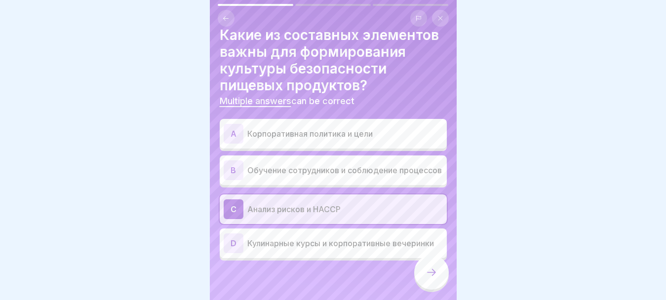
click at [346, 166] on p "Обучение сотрудников и соблюдение процессов" at bounding box center [345, 170] width 196 height 12
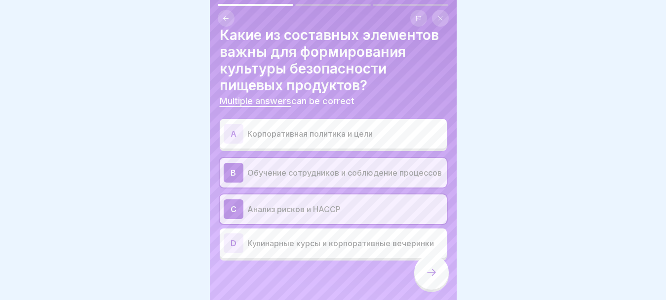
click at [360, 131] on p "Корпоративная политика и цели" at bounding box center [345, 134] width 196 height 12
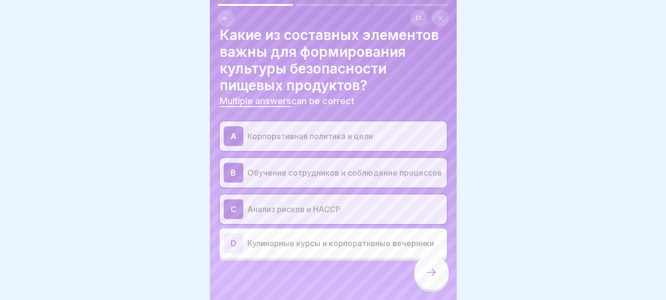
click at [436, 279] on icon at bounding box center [432, 273] width 12 height 12
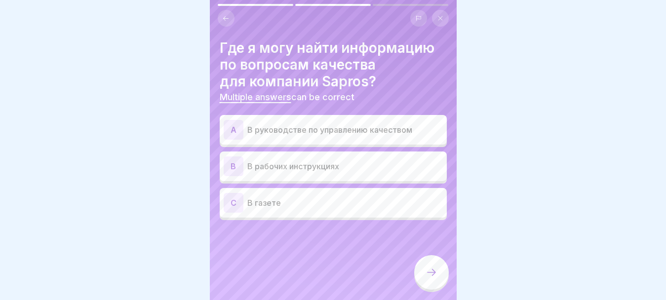
click at [371, 133] on p "В руководстве по управлению качеством" at bounding box center [345, 130] width 196 height 12
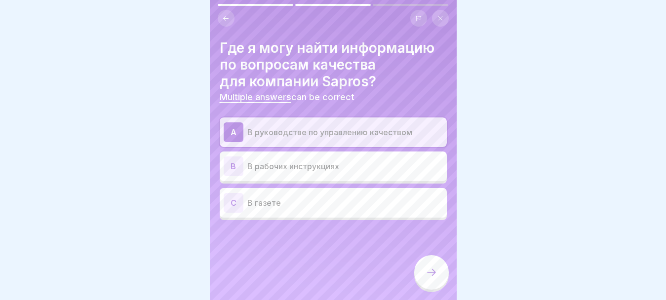
click at [355, 164] on p "В рабочих инструкциях" at bounding box center [345, 166] width 196 height 12
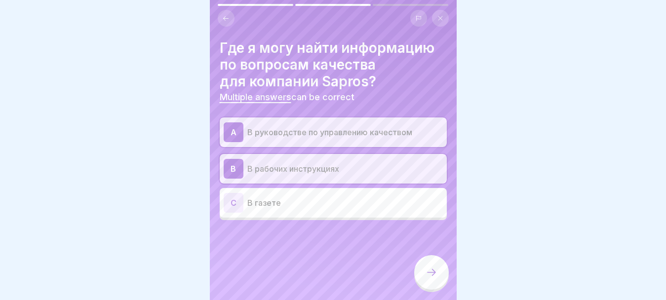
click at [428, 279] on icon at bounding box center [432, 273] width 12 height 12
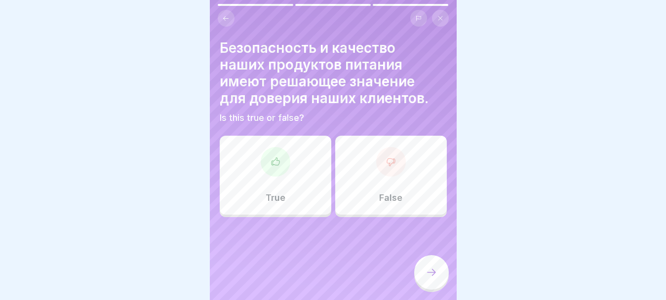
click at [276, 171] on div at bounding box center [276, 162] width 30 height 30
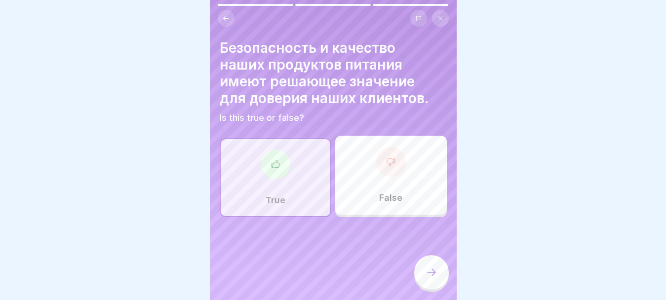
click at [427, 277] on icon at bounding box center [432, 273] width 12 height 12
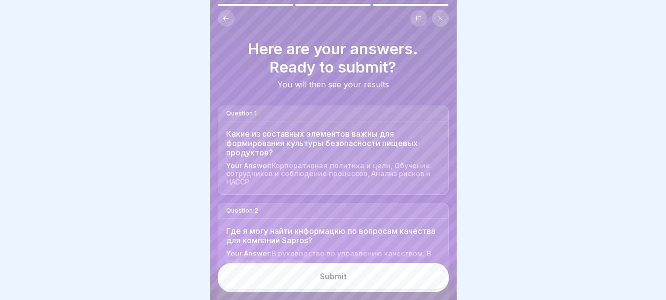
click at [409, 282] on button "Submit" at bounding box center [333, 276] width 231 height 27
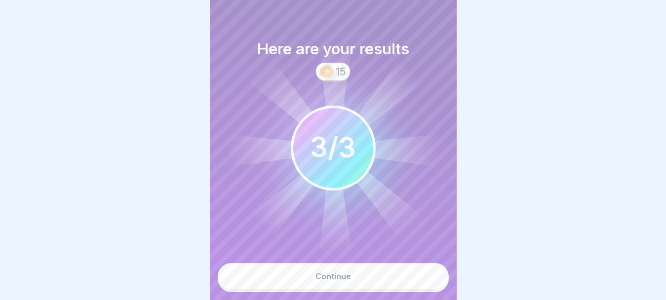
click at [404, 283] on button "Continue" at bounding box center [333, 276] width 231 height 27
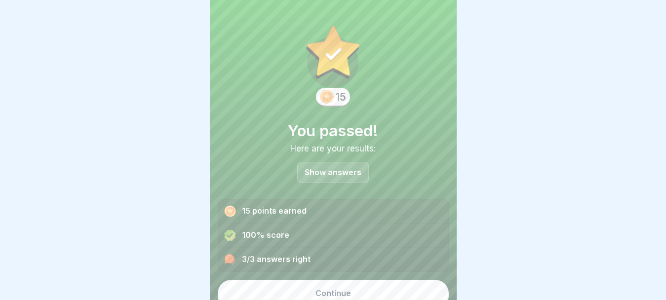
click at [399, 288] on button "Continue" at bounding box center [333, 293] width 231 height 27
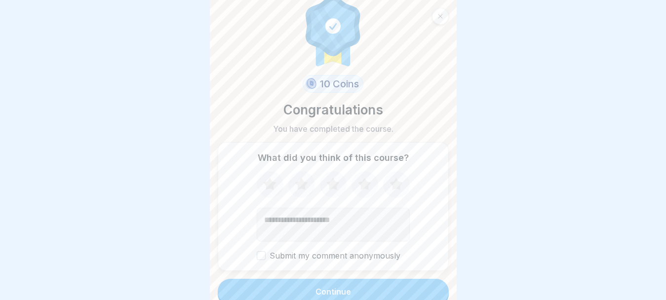
scroll to position [21, 0]
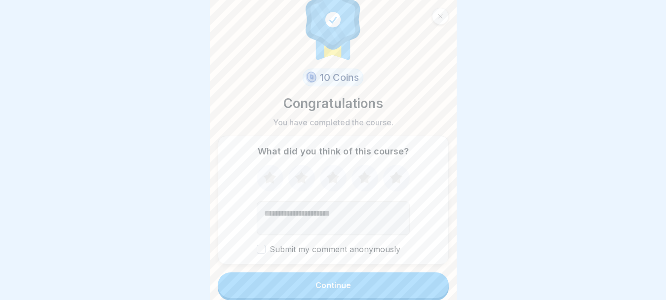
click at [261, 251] on button "Submit my comment anonymously" at bounding box center [261, 249] width 9 height 9
click at [393, 181] on icon at bounding box center [396, 177] width 13 height 12
click at [328, 279] on button "Continue" at bounding box center [333, 286] width 231 height 26
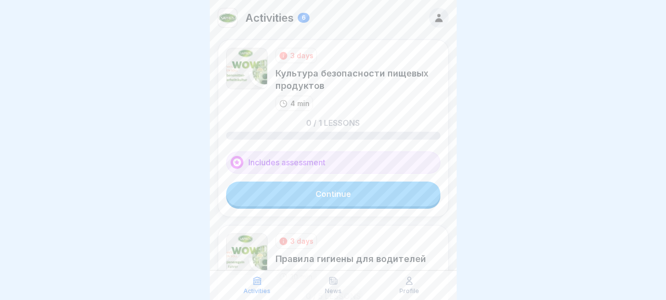
click at [351, 192] on link "Continue" at bounding box center [333, 194] width 214 height 25
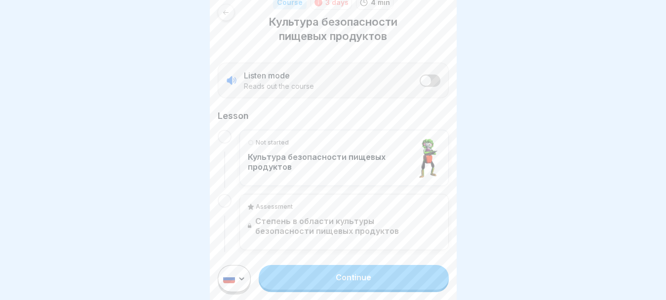
scroll to position [151, 0]
click at [371, 284] on link "Continue" at bounding box center [354, 277] width 190 height 25
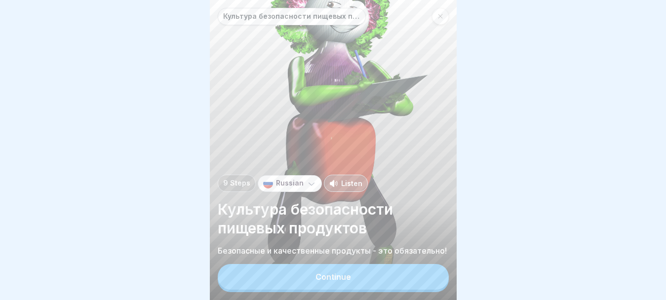
scroll to position [8, 0]
click at [370, 278] on button "Continue" at bounding box center [333, 277] width 231 height 26
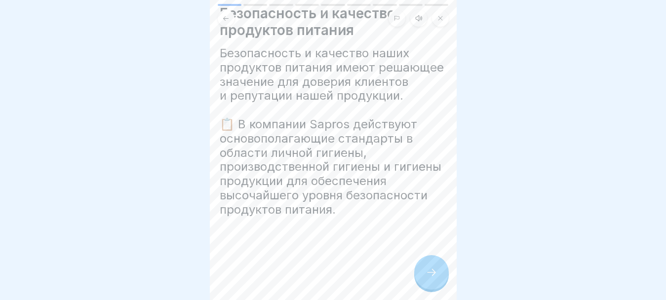
scroll to position [47, 0]
click at [438, 289] on div at bounding box center [431, 272] width 35 height 35
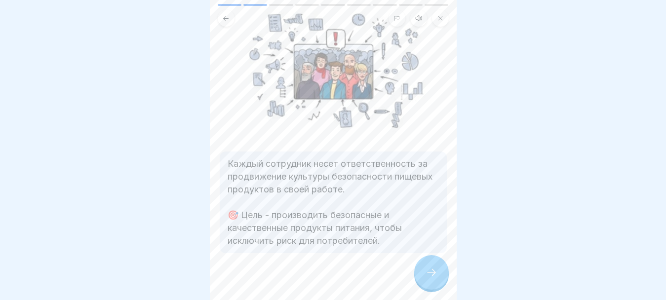
scroll to position [148, 0]
click at [422, 280] on div at bounding box center [431, 272] width 35 height 35
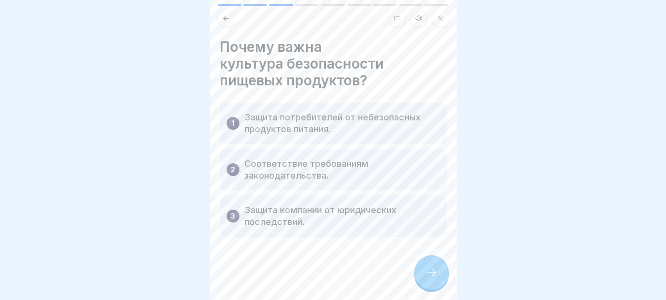
click at [426, 278] on icon at bounding box center [432, 273] width 12 height 12
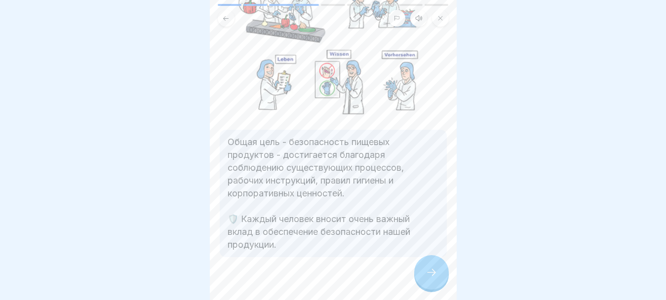
scroll to position [132, 0]
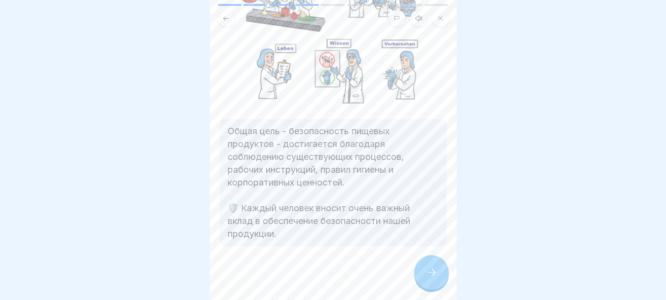
click at [428, 288] on div at bounding box center [431, 272] width 35 height 35
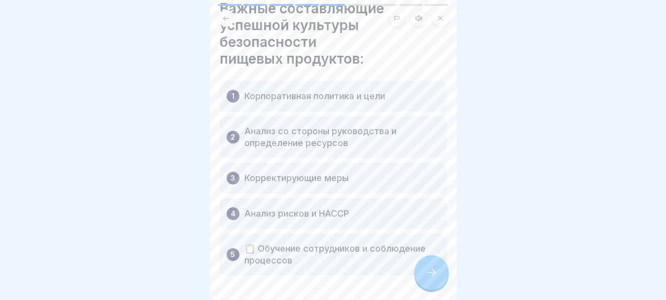
scroll to position [49, 0]
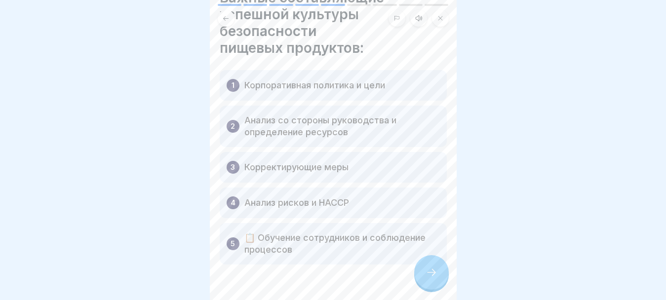
click at [426, 279] on icon at bounding box center [432, 273] width 12 height 12
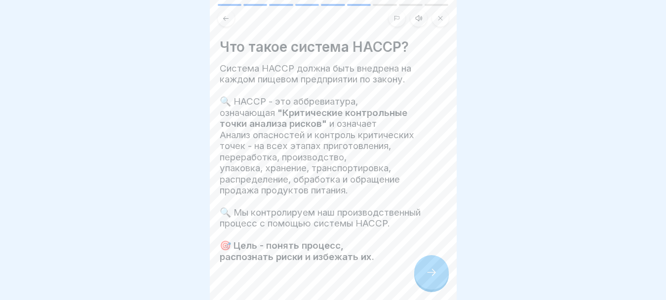
click at [423, 280] on div at bounding box center [431, 272] width 35 height 35
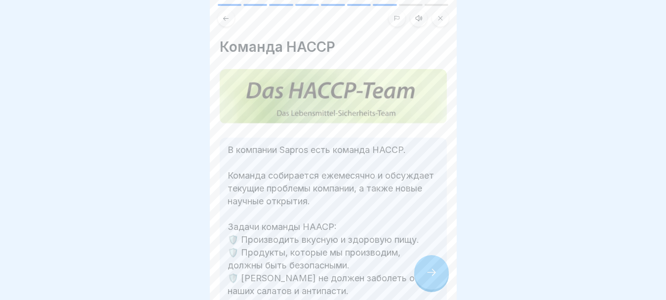
click at [423, 280] on div at bounding box center [431, 272] width 35 height 35
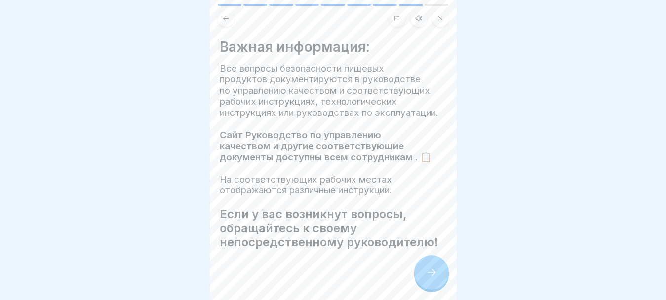
click at [423, 280] on div at bounding box center [431, 272] width 35 height 35
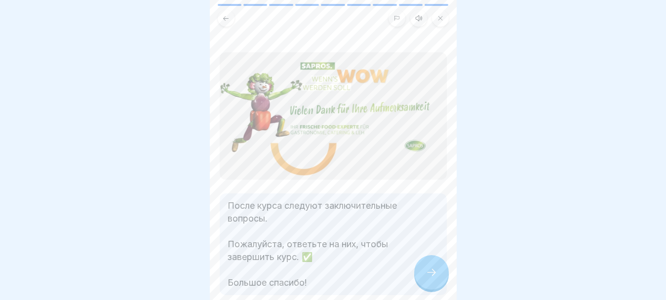
click at [423, 280] on div at bounding box center [431, 272] width 35 height 35
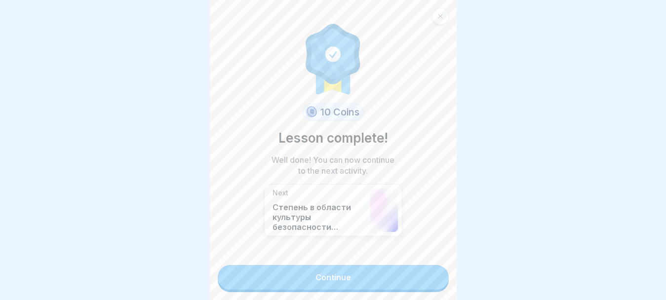
click at [423, 280] on link "Continue" at bounding box center [333, 277] width 231 height 25
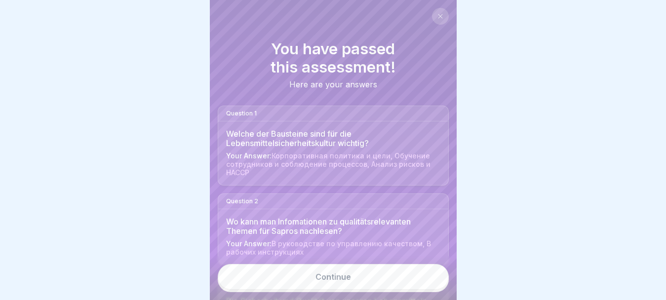
click at [395, 283] on link "Continue" at bounding box center [333, 277] width 231 height 26
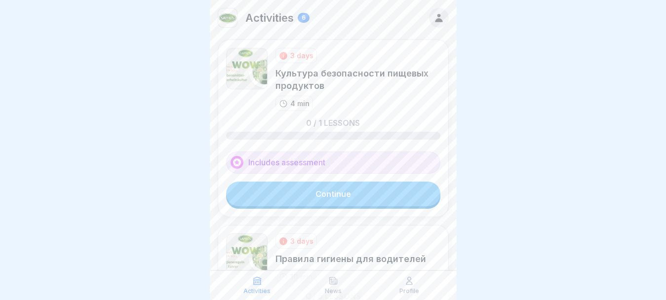
click at [342, 199] on link "Continue" at bounding box center [333, 194] width 214 height 25
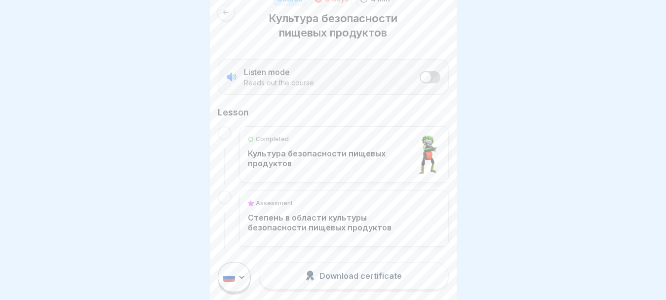
scroll to position [8, 0]
click at [228, 9] on icon at bounding box center [225, 12] width 7 height 7
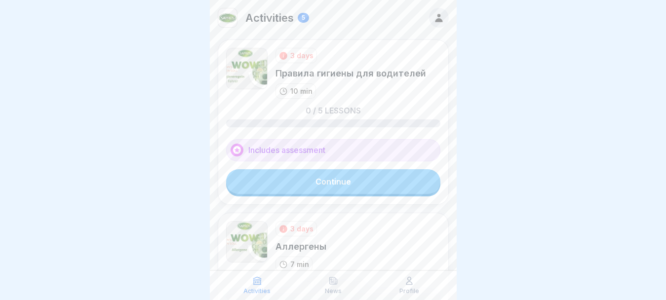
click at [344, 185] on link "Continue" at bounding box center [333, 181] width 214 height 25
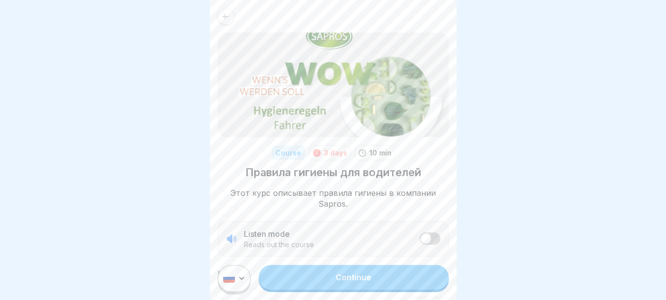
click at [374, 283] on link "Continue" at bounding box center [354, 277] width 190 height 25
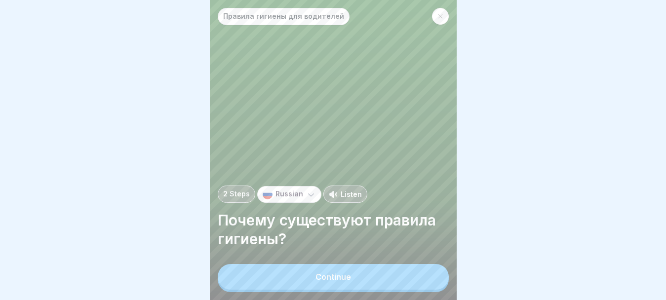
scroll to position [8, 0]
click at [403, 288] on button "Continue" at bounding box center [333, 277] width 231 height 26
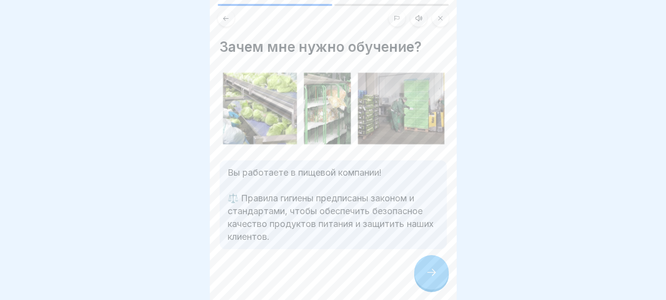
click at [441, 270] on div at bounding box center [431, 272] width 35 height 35
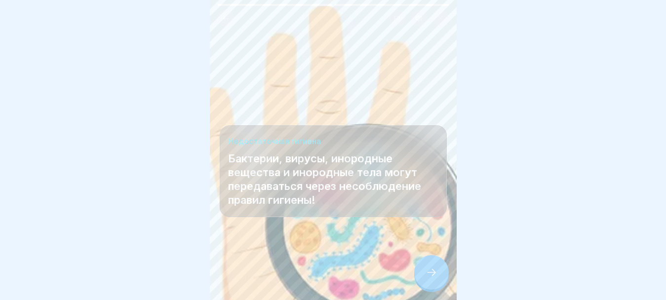
click at [428, 268] on icon at bounding box center [432, 273] width 12 height 12
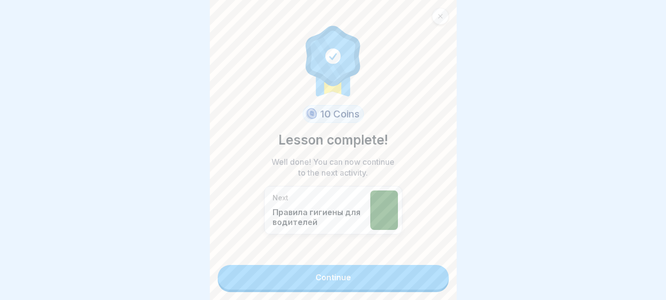
click at [373, 268] on link "Continue" at bounding box center [333, 277] width 231 height 25
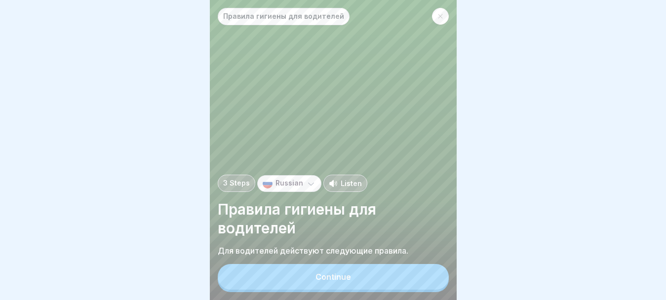
click at [371, 284] on button "Continue" at bounding box center [333, 277] width 231 height 26
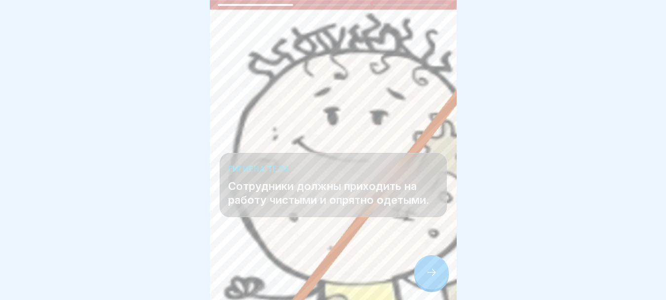
click at [429, 279] on icon at bounding box center [432, 273] width 12 height 12
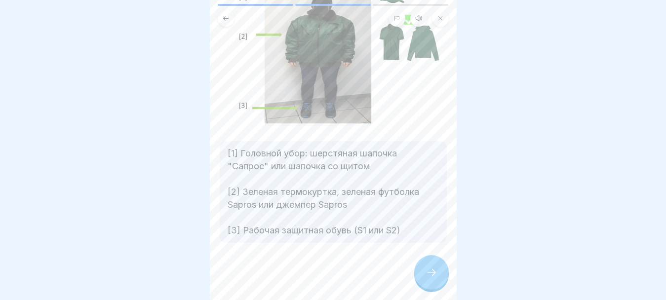
scroll to position [99, 0]
click at [424, 284] on div at bounding box center [431, 272] width 35 height 35
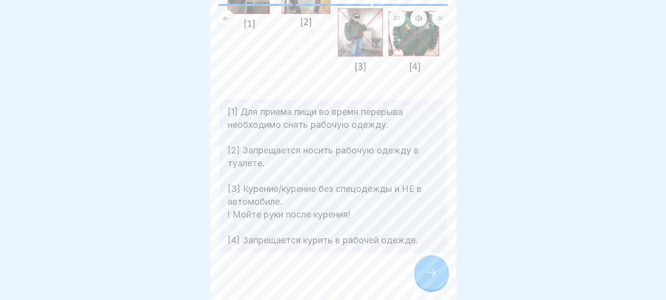
scroll to position [116, 0]
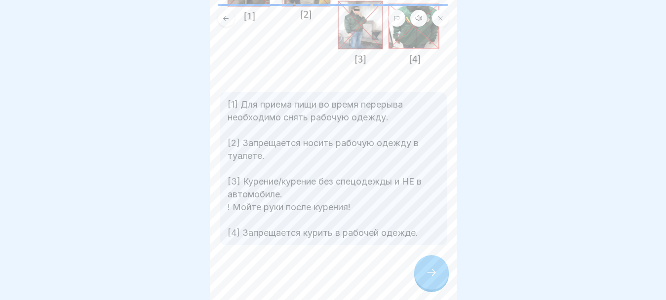
click at [437, 279] on icon at bounding box center [432, 273] width 12 height 12
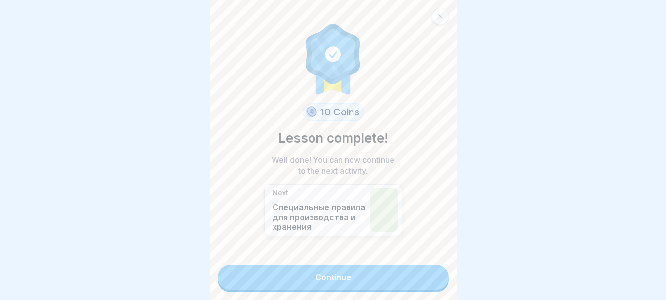
click at [398, 277] on link "Continue" at bounding box center [333, 277] width 231 height 25
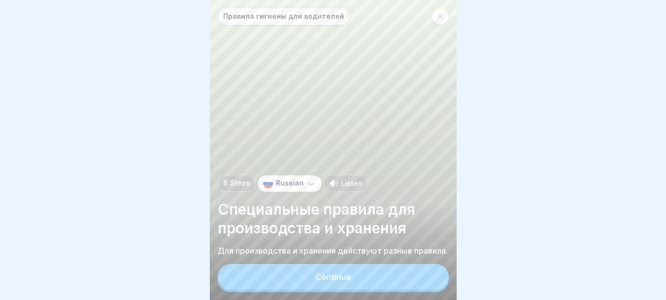
scroll to position [8, 0]
click at [363, 276] on button "Continue" at bounding box center [333, 277] width 231 height 26
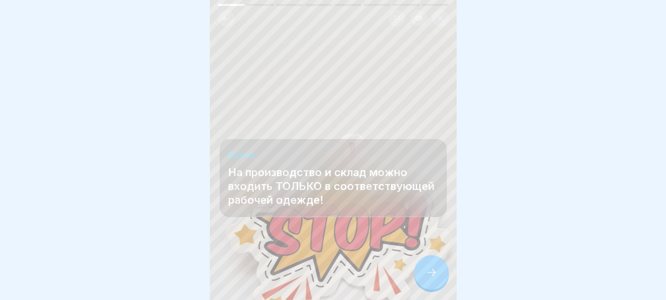
click at [438, 280] on div at bounding box center [431, 272] width 35 height 35
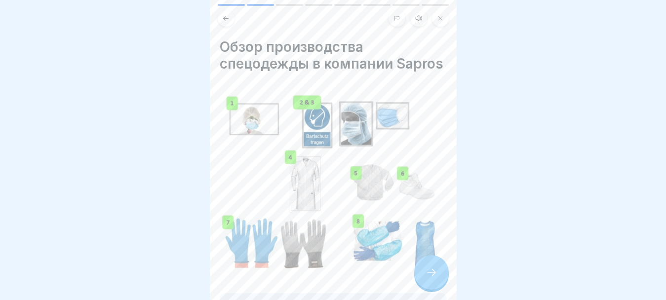
click at [429, 272] on icon at bounding box center [432, 273] width 12 height 12
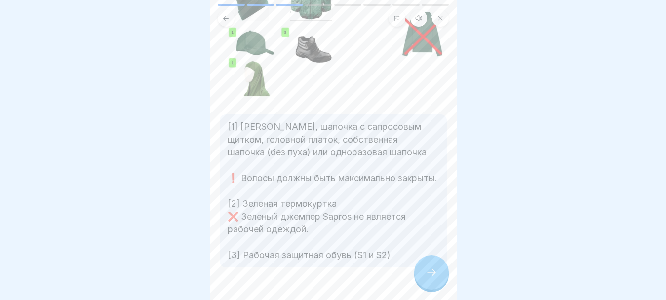
scroll to position [148, 0]
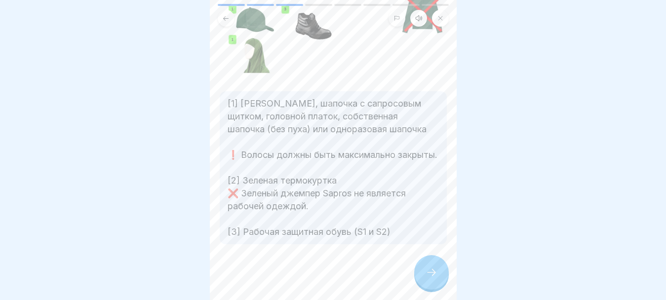
click at [438, 273] on div at bounding box center [431, 272] width 35 height 35
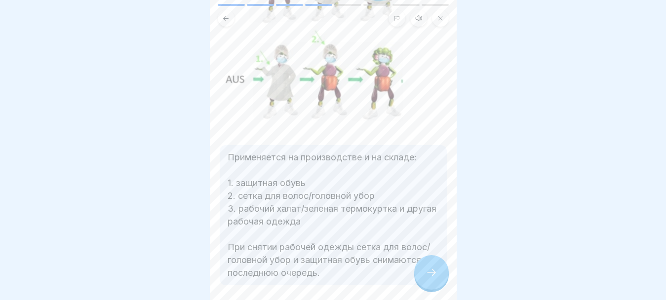
scroll to position [233, 0]
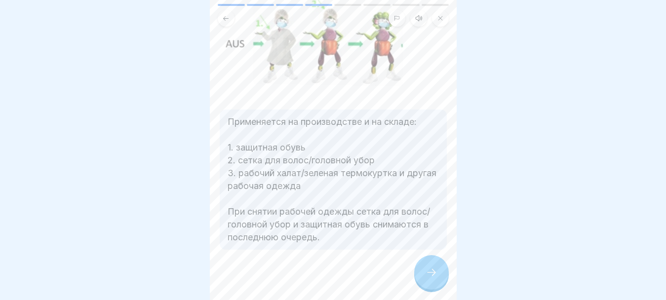
click at [435, 279] on div at bounding box center [431, 272] width 35 height 35
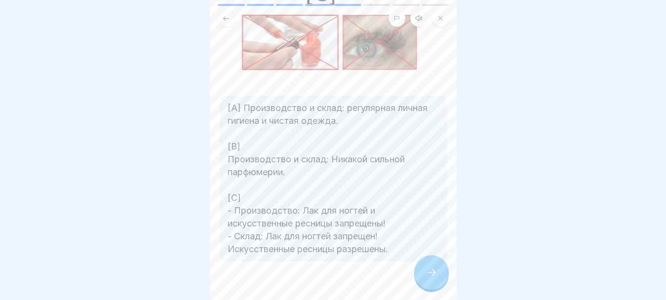
scroll to position [247, 0]
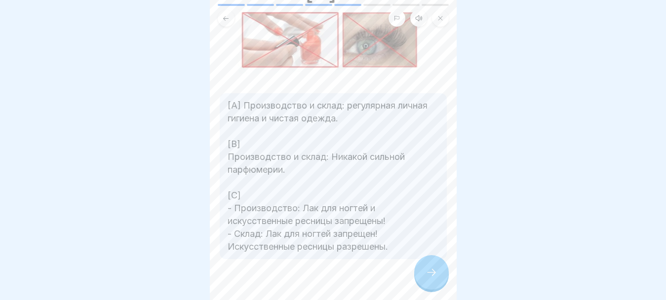
click at [420, 279] on div at bounding box center [431, 272] width 35 height 35
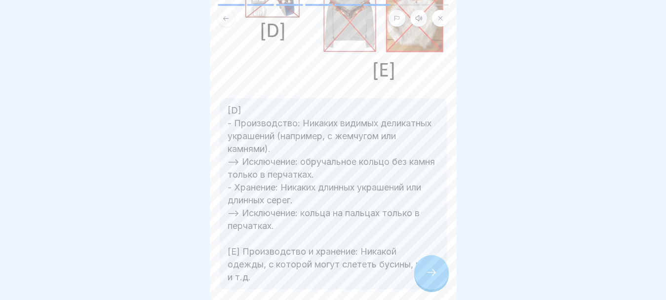
scroll to position [198, 0]
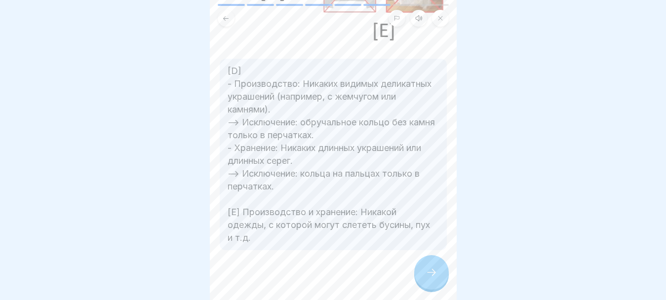
click at [425, 277] on div at bounding box center [431, 272] width 35 height 35
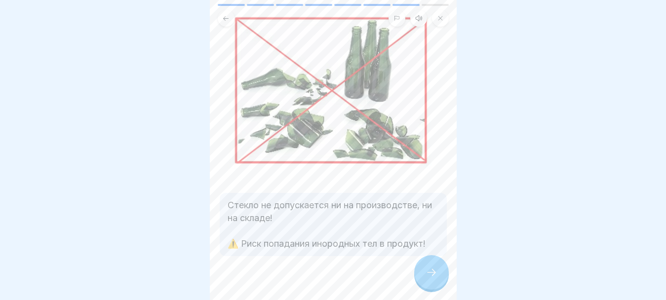
scroll to position [75, 0]
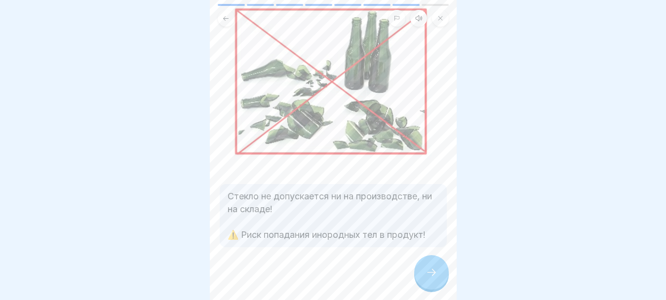
click at [432, 266] on div at bounding box center [431, 272] width 35 height 35
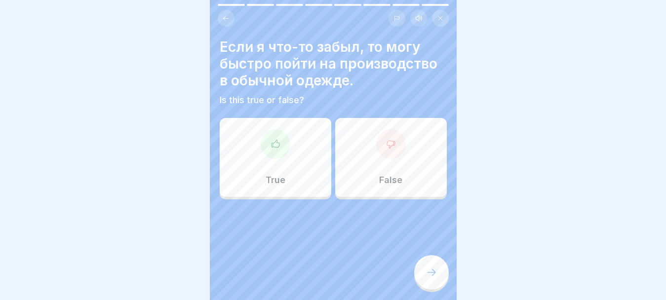
click at [381, 147] on div at bounding box center [391, 144] width 30 height 30
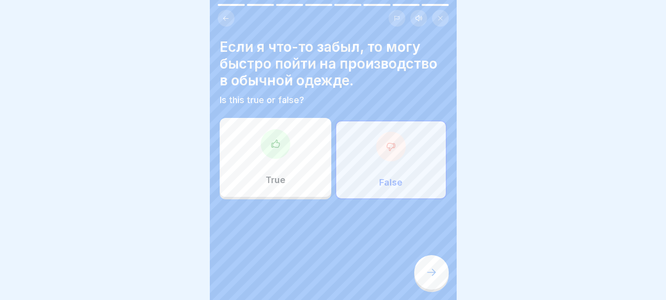
click at [427, 278] on icon at bounding box center [432, 273] width 12 height 12
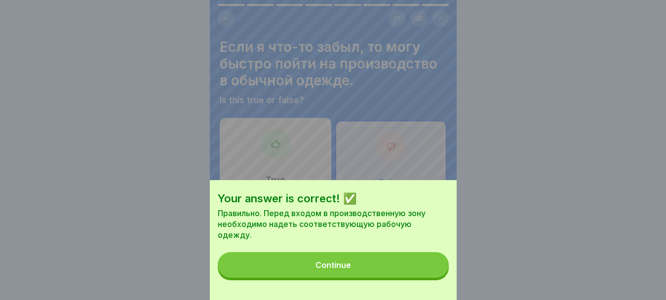
click at [338, 267] on button "Continue" at bounding box center [333, 265] width 231 height 26
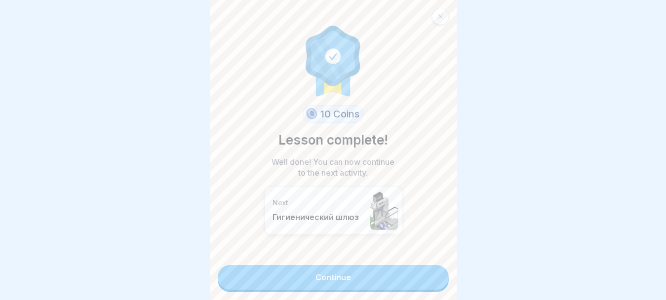
click at [335, 267] on link "Continue" at bounding box center [333, 277] width 231 height 25
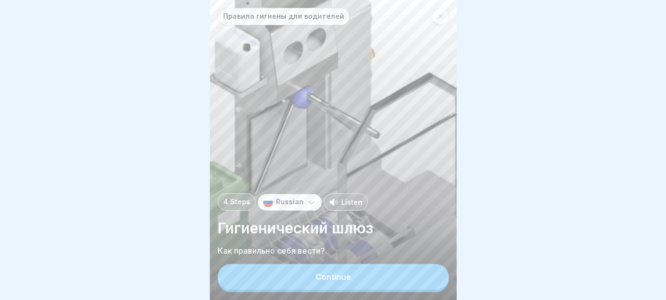
scroll to position [8, 0]
click at [369, 282] on button "Continue" at bounding box center [333, 277] width 231 height 26
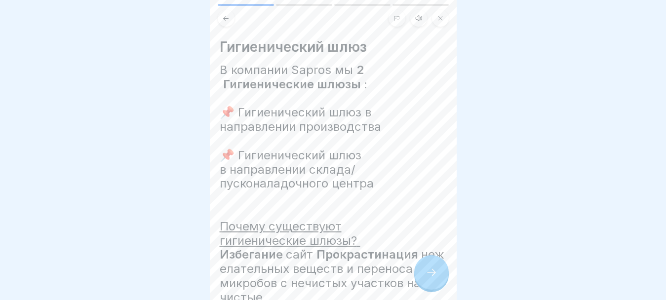
scroll to position [49, 0]
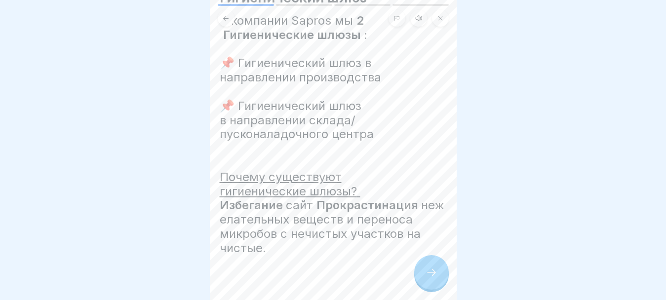
click at [423, 272] on div at bounding box center [431, 272] width 35 height 35
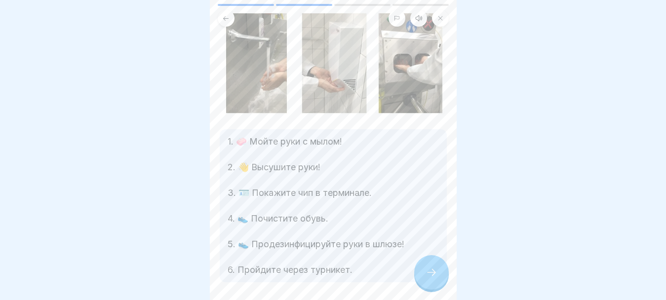
scroll to position [99, 0]
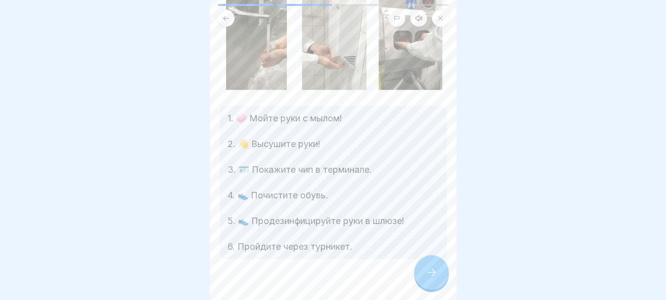
click at [439, 276] on div at bounding box center [431, 272] width 35 height 35
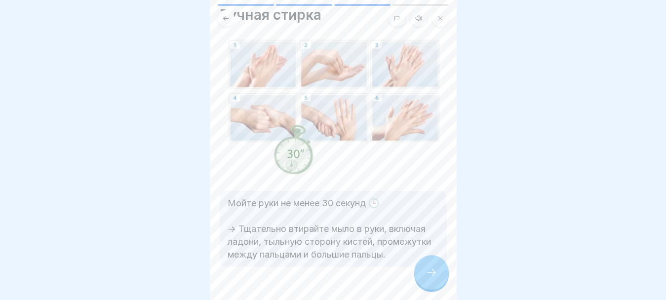
scroll to position [49, 0]
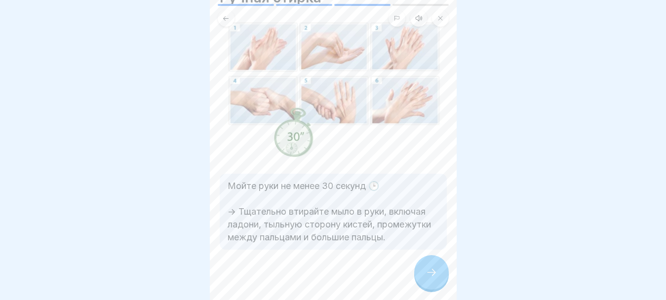
click at [419, 273] on div at bounding box center [431, 272] width 35 height 35
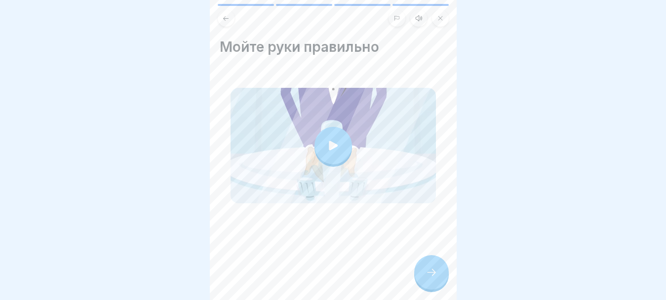
click at [428, 268] on icon at bounding box center [432, 273] width 12 height 12
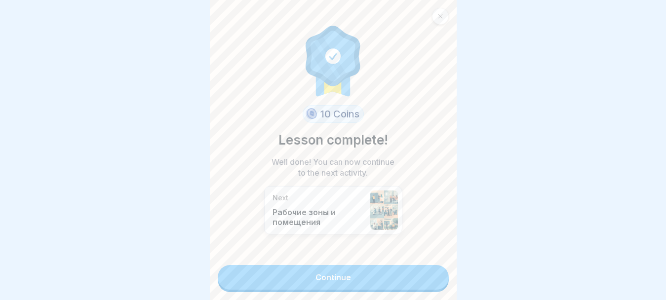
click at [397, 269] on link "Continue" at bounding box center [333, 277] width 231 height 25
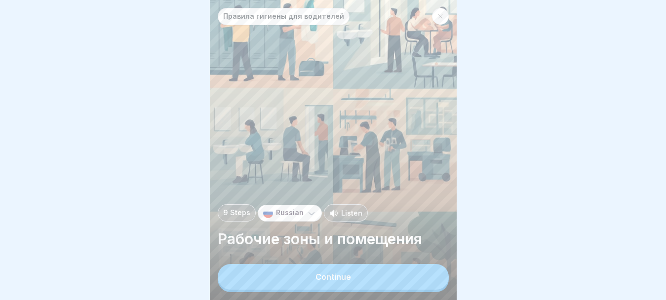
click at [371, 282] on button "Continue" at bounding box center [333, 277] width 231 height 26
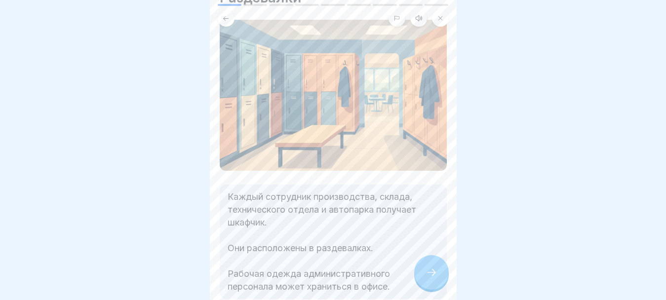
scroll to position [99, 0]
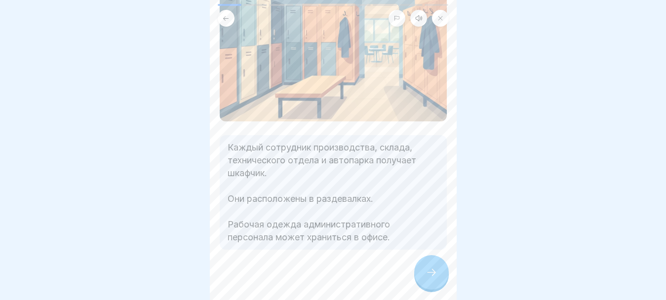
click at [429, 279] on icon at bounding box center [432, 273] width 12 height 12
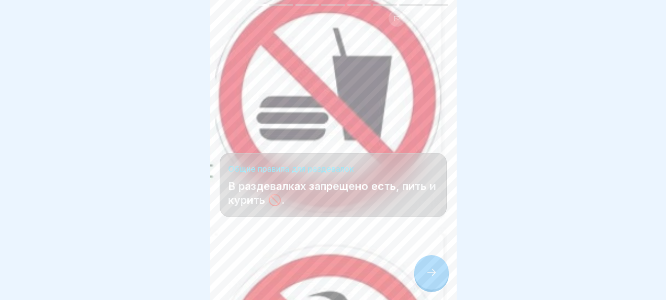
scroll to position [8, 0]
click at [431, 266] on div at bounding box center [431, 272] width 35 height 35
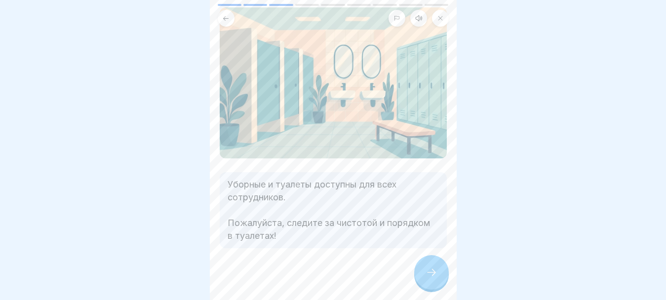
scroll to position [64, 0]
click at [431, 274] on icon at bounding box center [432, 273] width 12 height 12
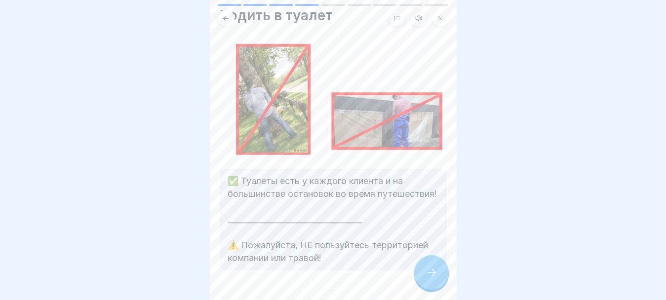
scroll to position [70, 0]
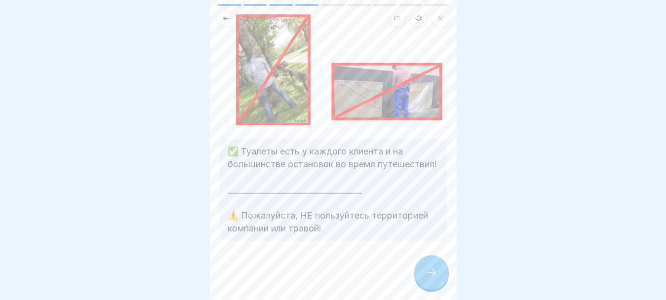
click at [435, 273] on icon at bounding box center [432, 273] width 12 height 12
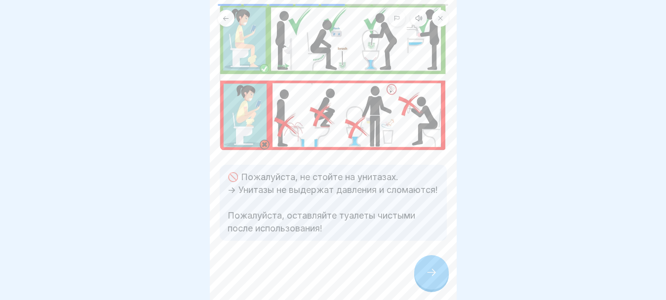
scroll to position [74, 0]
click at [426, 275] on icon at bounding box center [432, 273] width 12 height 12
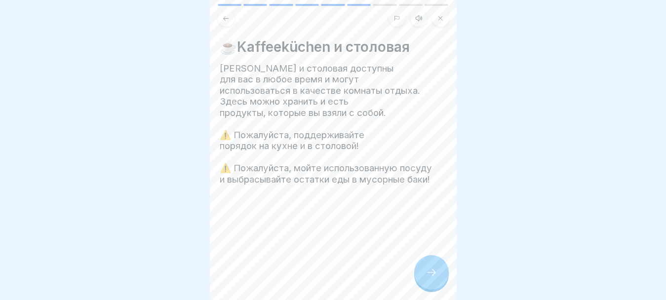
click at [438, 269] on div at bounding box center [431, 272] width 35 height 35
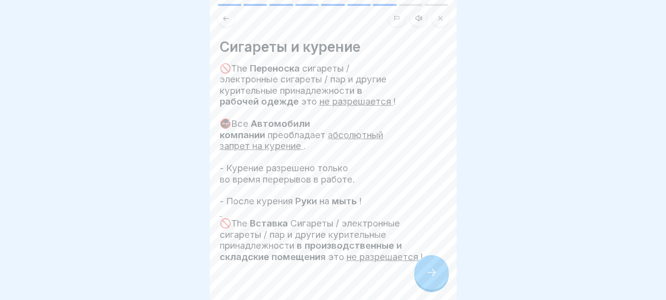
click at [445, 267] on div at bounding box center [431, 272] width 35 height 35
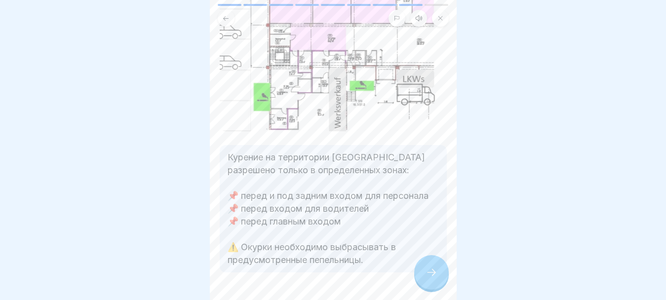
scroll to position [260, 0]
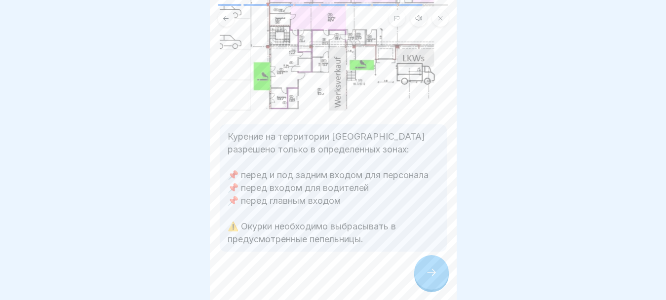
click at [429, 271] on icon at bounding box center [432, 273] width 12 height 12
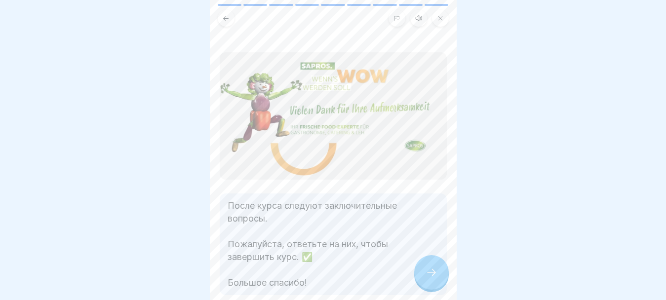
scroll to position [49, 0]
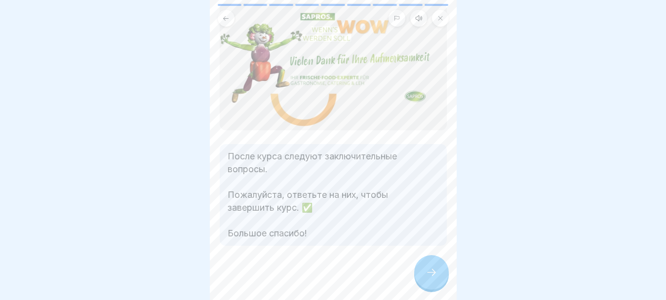
click at [433, 266] on div at bounding box center [431, 272] width 35 height 35
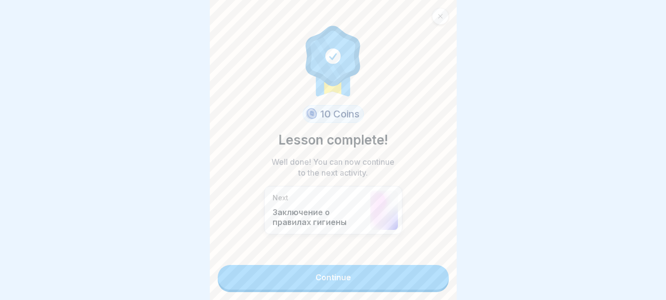
click at [420, 274] on link "Continue" at bounding box center [333, 277] width 231 height 25
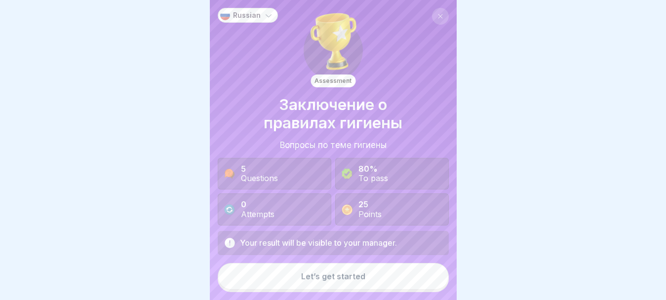
click at [372, 285] on button "Let’s get started" at bounding box center [333, 276] width 231 height 27
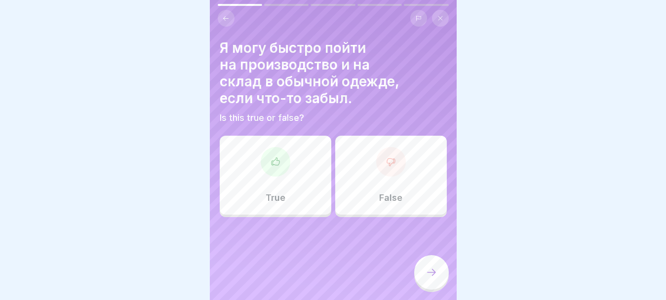
click at [385, 176] on div at bounding box center [391, 162] width 30 height 30
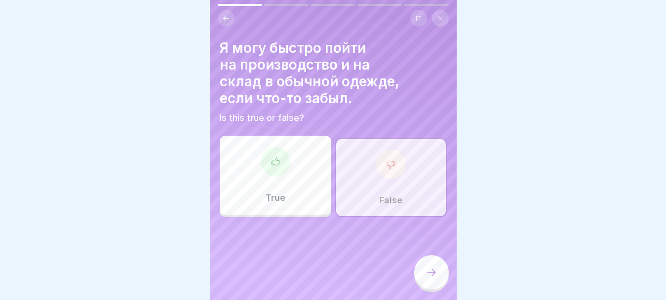
click at [437, 279] on icon at bounding box center [432, 273] width 12 height 12
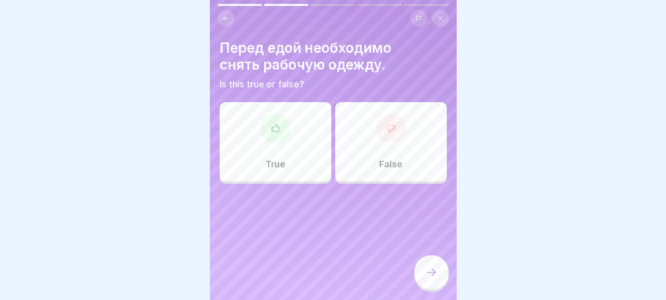
click at [275, 141] on div at bounding box center [276, 129] width 30 height 30
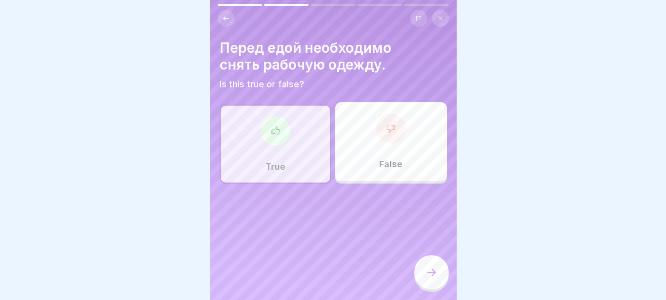
click at [420, 272] on div at bounding box center [431, 272] width 35 height 35
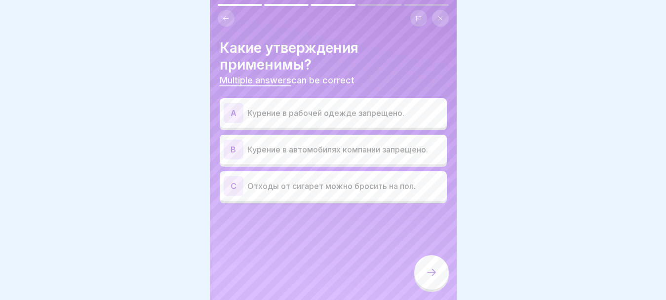
click at [374, 114] on p "Курение в рабочей одежде запрещено." at bounding box center [345, 113] width 196 height 12
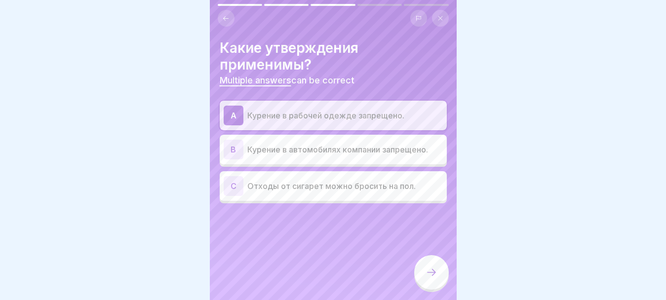
click at [393, 151] on p "Курение в автомобилях компании запрещено." at bounding box center [345, 150] width 196 height 12
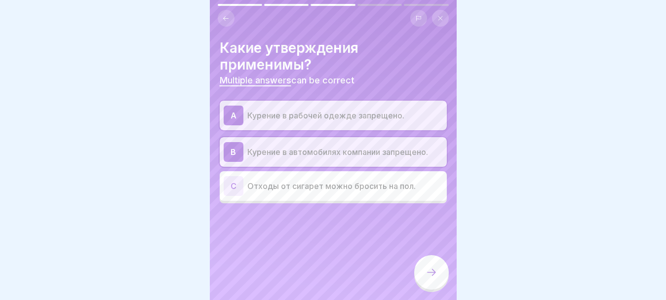
click at [433, 279] on icon at bounding box center [432, 273] width 12 height 12
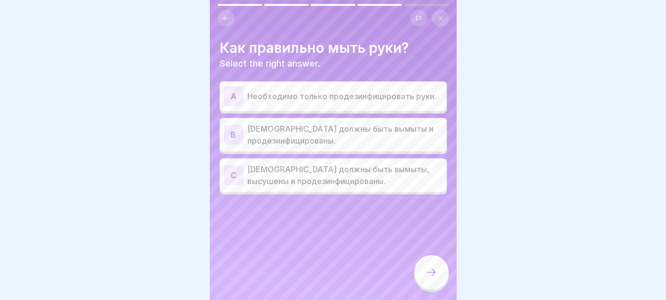
click at [363, 138] on p "Руки должны быть вымыты и продезинфицированы." at bounding box center [345, 135] width 196 height 24
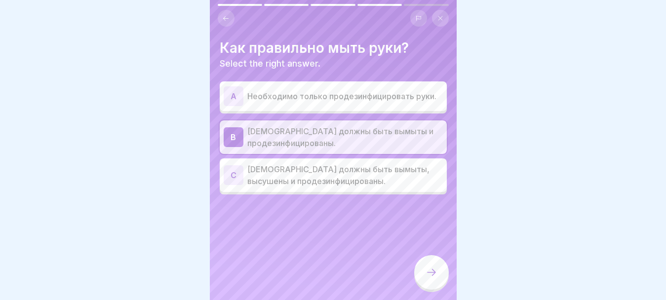
click at [380, 186] on p "Руки должны быть вымыты, высушены и продезинфицированы." at bounding box center [345, 175] width 196 height 24
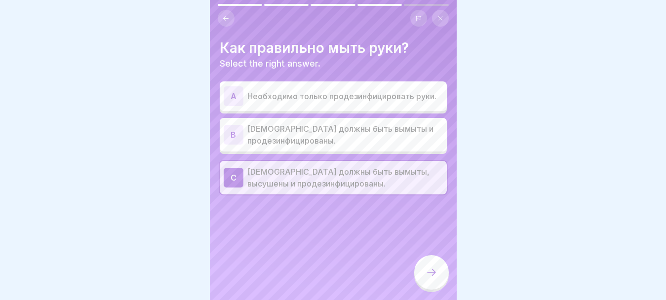
click at [430, 277] on icon at bounding box center [432, 273] width 12 height 12
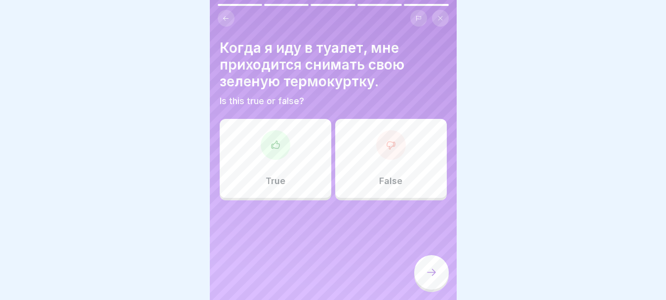
click at [266, 173] on div "True" at bounding box center [276, 158] width 112 height 79
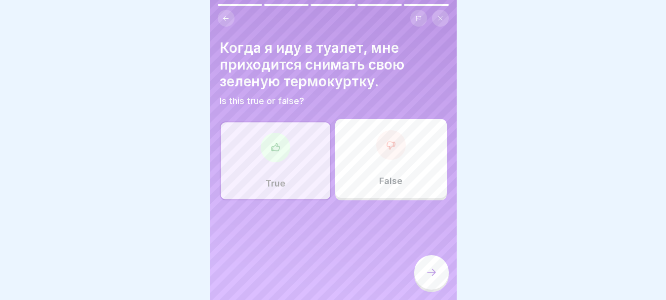
click at [438, 287] on div at bounding box center [431, 272] width 35 height 35
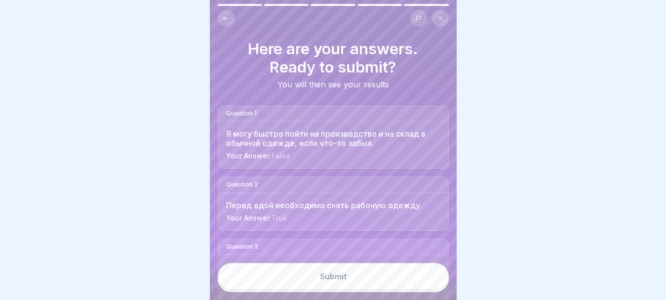
click at [403, 279] on button "Submit" at bounding box center [333, 276] width 231 height 27
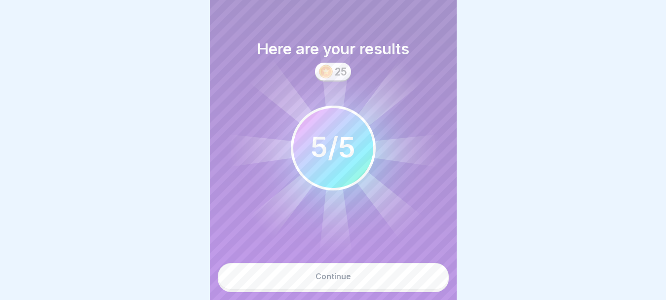
click at [386, 287] on button "Continue" at bounding box center [333, 276] width 231 height 27
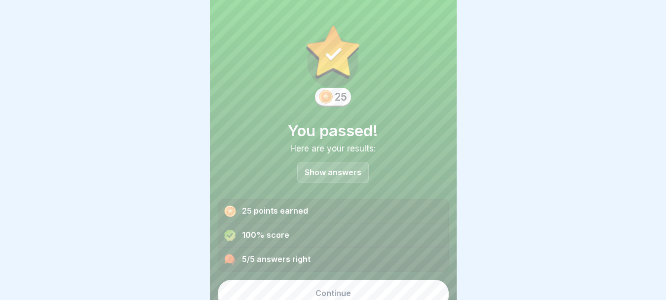
click at [381, 287] on button "Continue" at bounding box center [333, 293] width 231 height 27
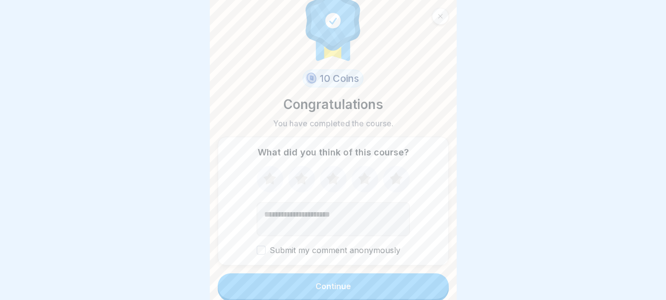
scroll to position [21, 0]
click at [257, 249] on button "Submit my comment anonymously" at bounding box center [261, 249] width 9 height 9
click at [294, 286] on button "Continue" at bounding box center [333, 286] width 231 height 26
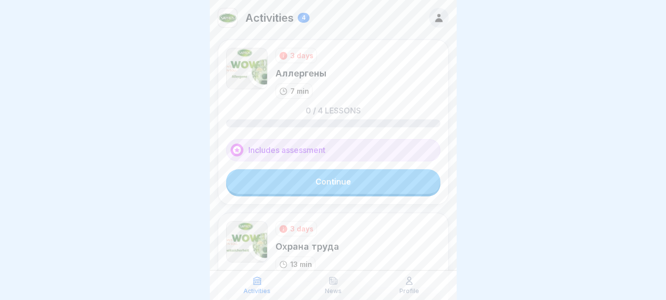
click at [359, 181] on link "Continue" at bounding box center [333, 181] width 214 height 25
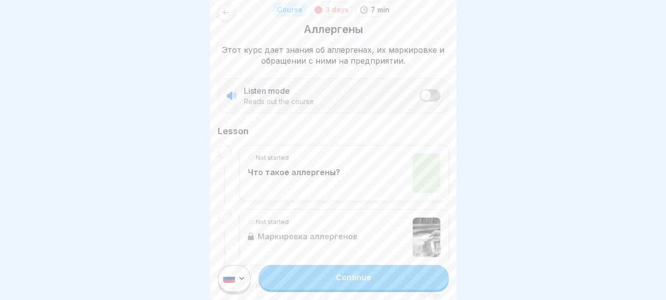
scroll to position [148, 0]
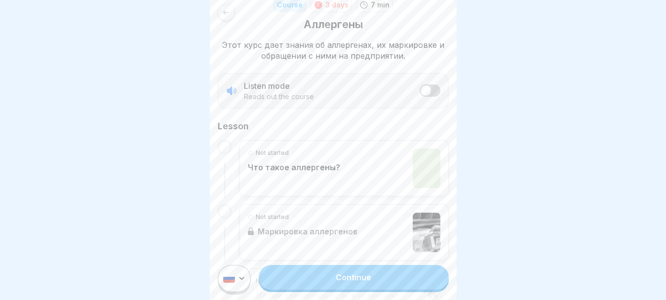
click at [375, 282] on link "Continue" at bounding box center [354, 277] width 190 height 25
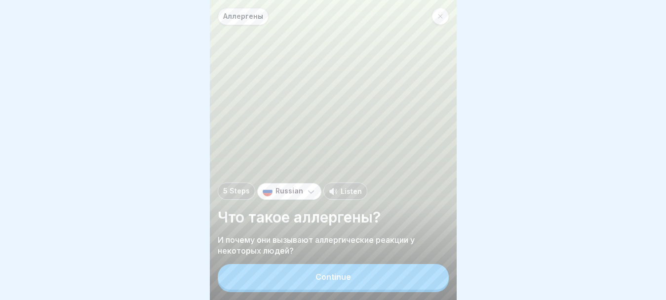
click at [384, 287] on button "Continue" at bounding box center [333, 277] width 231 height 26
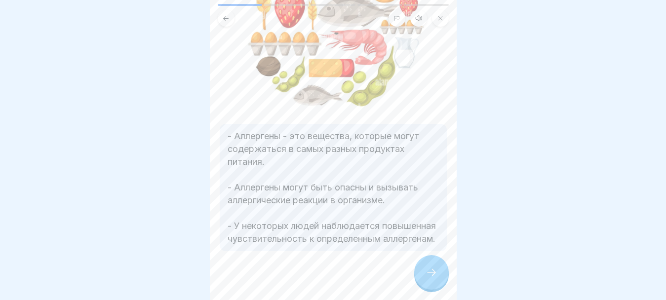
scroll to position [148, 0]
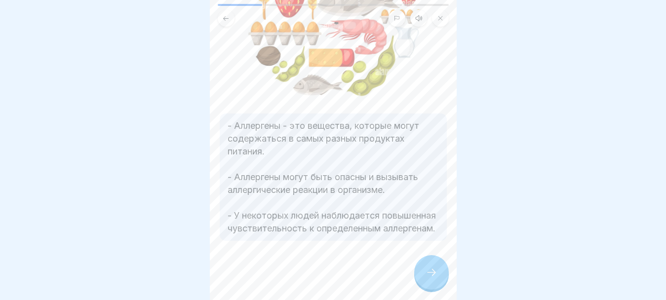
click at [422, 280] on div at bounding box center [431, 272] width 35 height 35
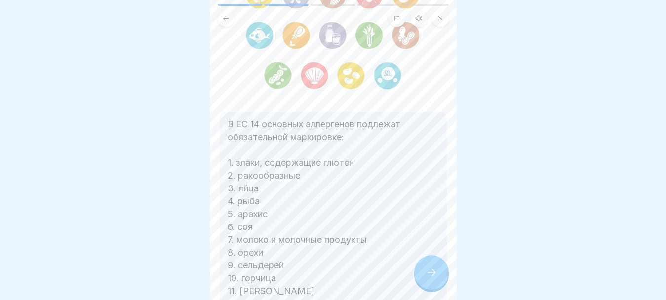
scroll to position [148, 0]
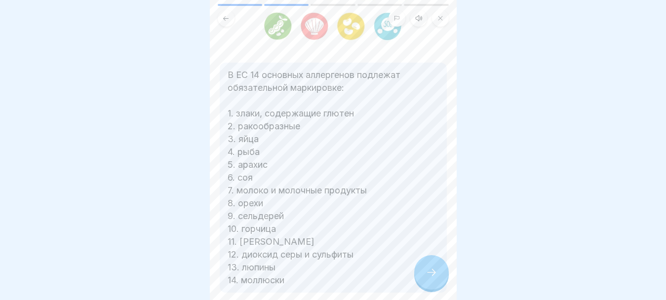
click at [435, 288] on div at bounding box center [431, 272] width 35 height 35
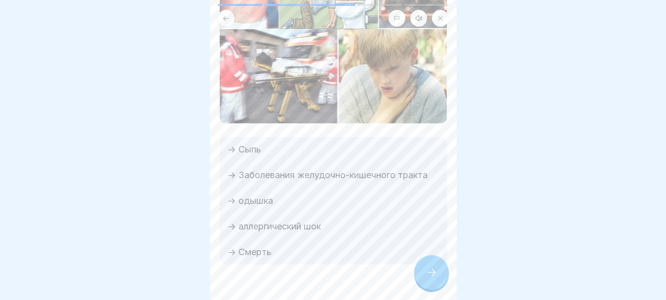
click at [432, 279] on icon at bounding box center [432, 273] width 12 height 12
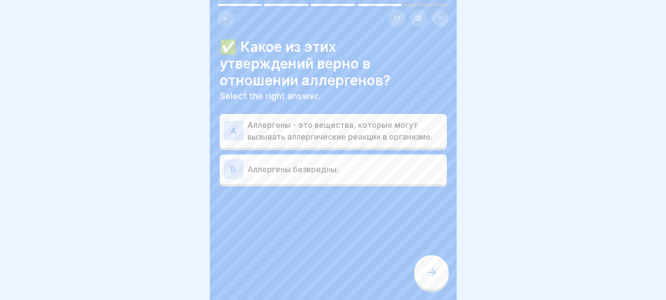
click at [360, 132] on p "Аллергены - это вещества, которые могут вызывать аллергические реакции в органи…" at bounding box center [345, 131] width 196 height 24
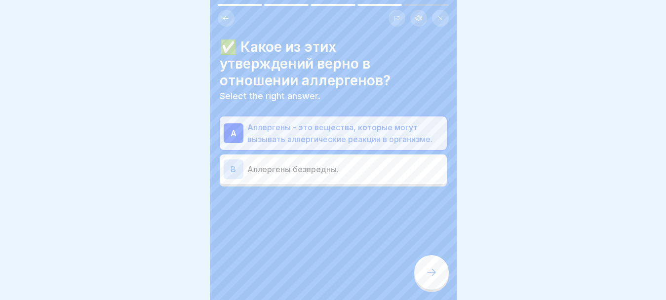
click at [424, 277] on div at bounding box center [431, 272] width 35 height 35
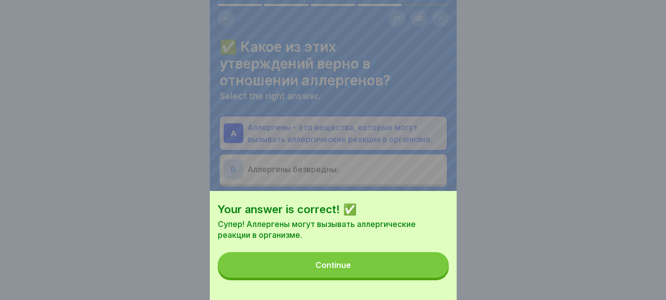
click at [378, 273] on button "Continue" at bounding box center [333, 265] width 231 height 26
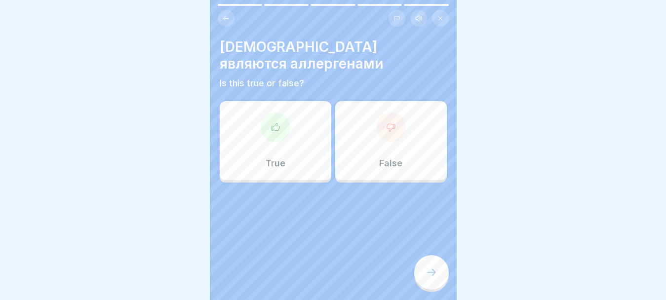
click at [267, 119] on div at bounding box center [276, 128] width 30 height 30
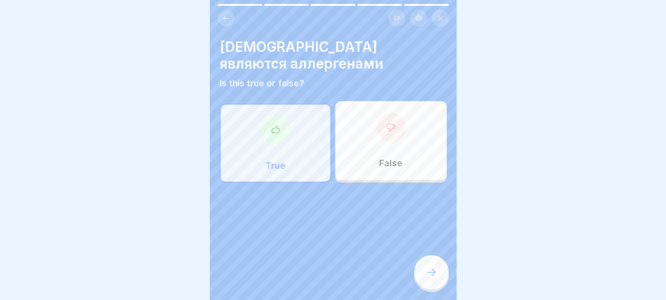
click at [422, 289] on div at bounding box center [431, 272] width 35 height 35
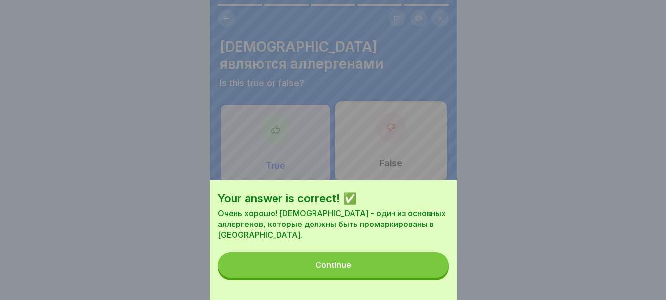
click at [355, 273] on button "Continue" at bounding box center [333, 265] width 231 height 26
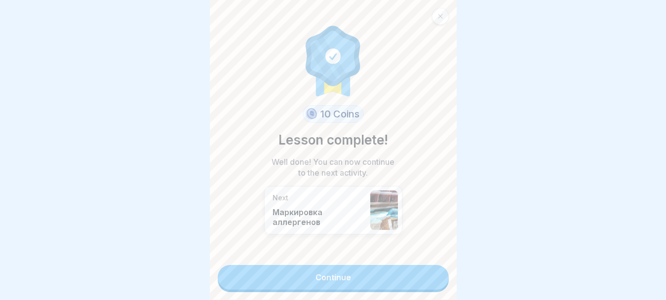
click at [354, 270] on link "Continue" at bounding box center [333, 277] width 231 height 25
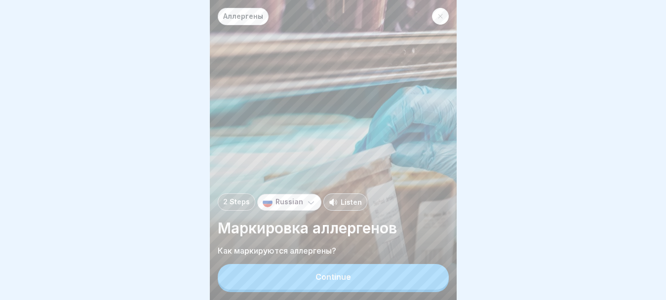
scroll to position [8, 0]
click at [390, 284] on button "Continue" at bounding box center [333, 277] width 231 height 26
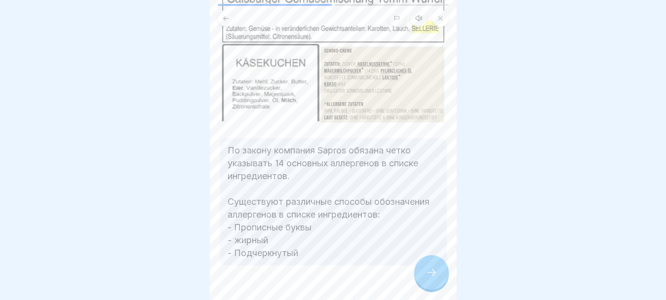
scroll to position [131, 0]
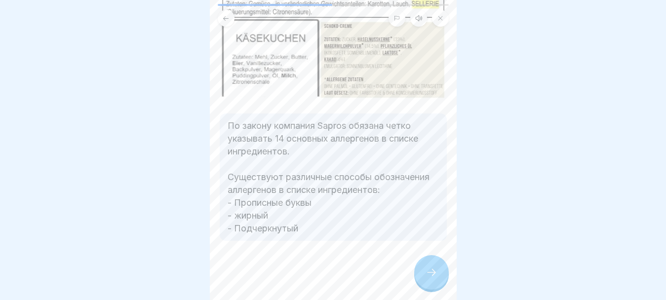
click at [428, 285] on div at bounding box center [431, 272] width 35 height 35
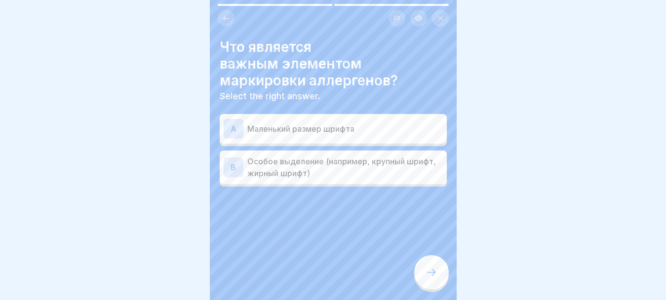
click at [382, 164] on p "Особое выделение (например, крупный шрифт, жирный шрифт)" at bounding box center [345, 168] width 196 height 24
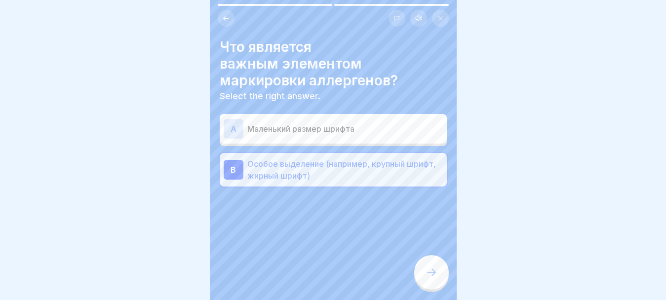
click at [426, 267] on div at bounding box center [431, 272] width 35 height 35
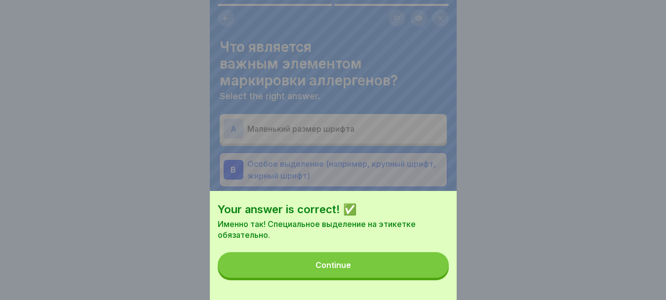
click at [415, 274] on button "Continue" at bounding box center [333, 265] width 231 height 26
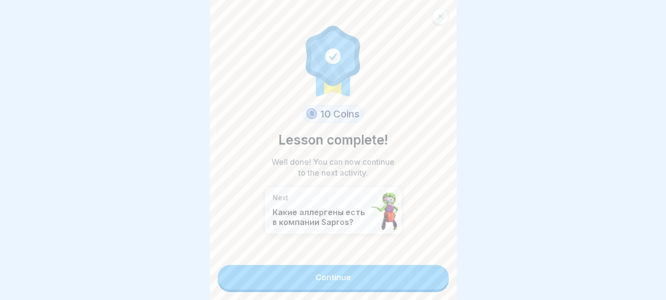
click at [414, 274] on link "Continue" at bounding box center [333, 277] width 231 height 25
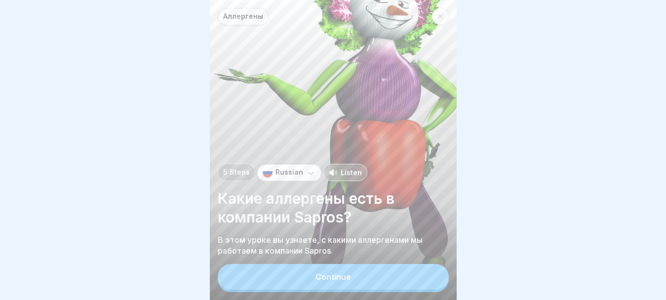
click at [367, 284] on button "Continue" at bounding box center [333, 277] width 231 height 26
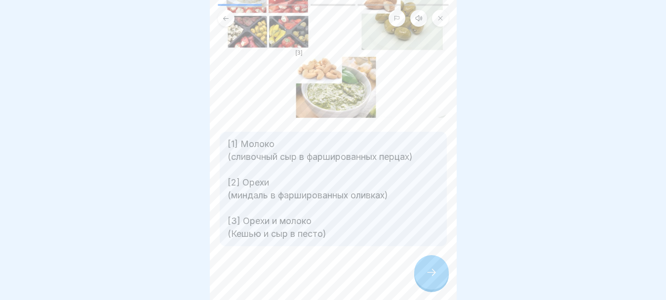
scroll to position [8, 0]
click at [432, 277] on icon at bounding box center [432, 273] width 12 height 12
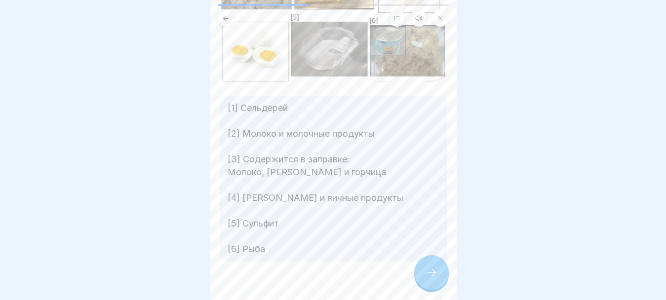
scroll to position [143, 0]
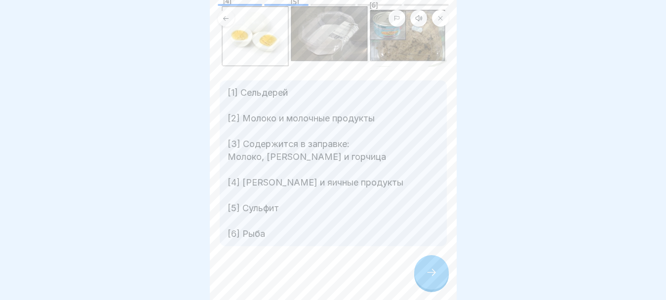
click at [427, 268] on icon at bounding box center [432, 273] width 12 height 12
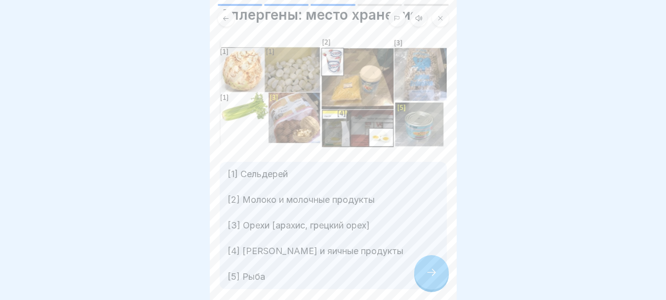
scroll to position [49, 0]
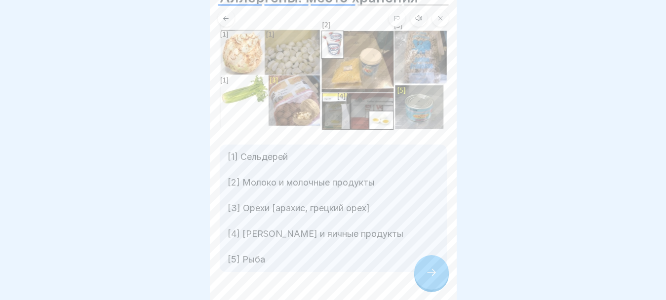
click at [428, 275] on icon at bounding box center [432, 273] width 12 height 12
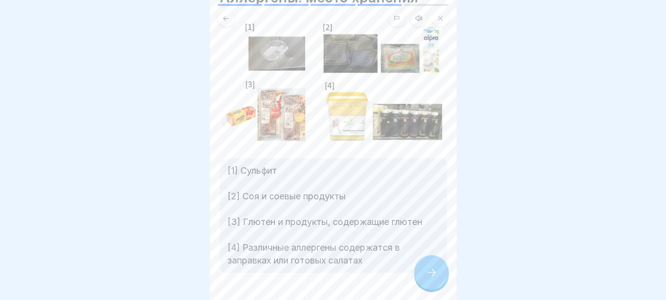
click at [427, 274] on icon at bounding box center [432, 273] width 12 height 12
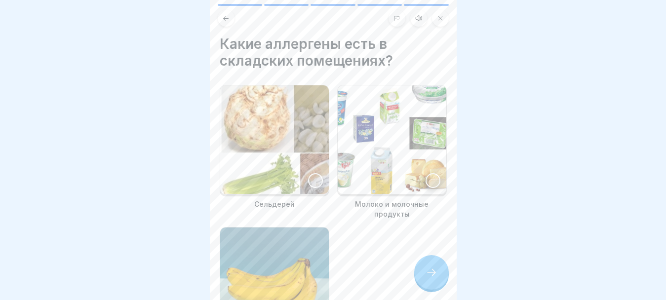
scroll to position [0, 0]
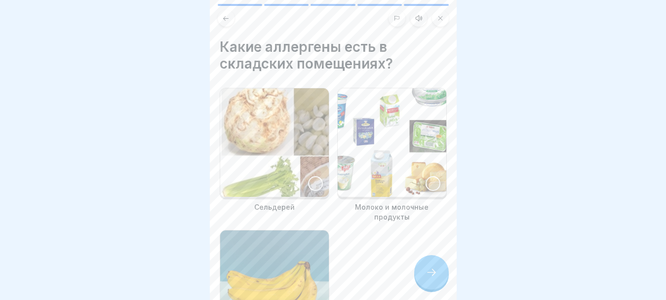
click at [313, 176] on div at bounding box center [315, 183] width 15 height 15
click at [399, 188] on img at bounding box center [392, 142] width 109 height 109
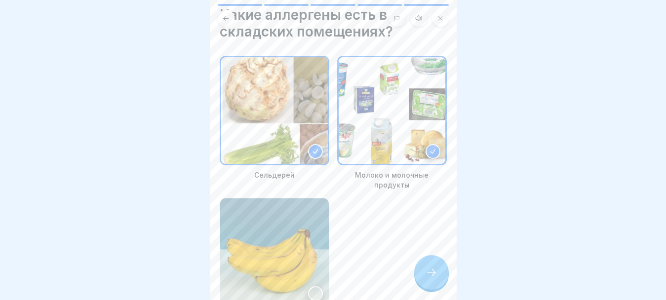
scroll to position [49, 0]
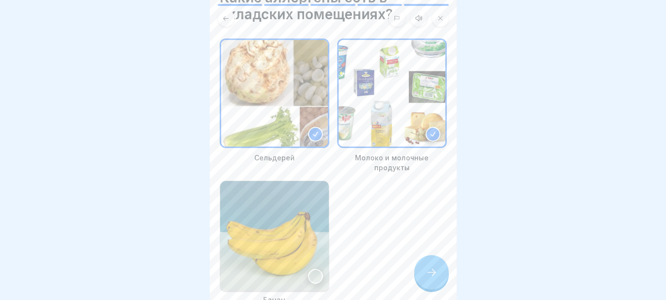
click at [434, 278] on icon at bounding box center [432, 273] width 12 height 12
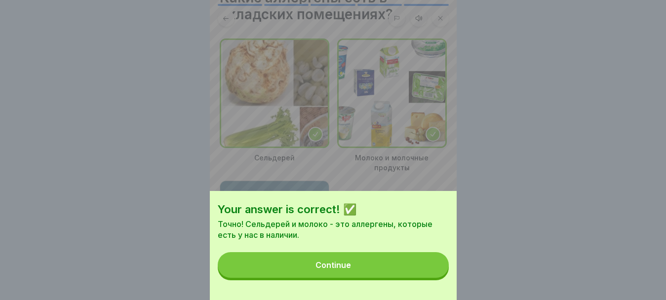
click at [356, 272] on button "Continue" at bounding box center [333, 265] width 231 height 26
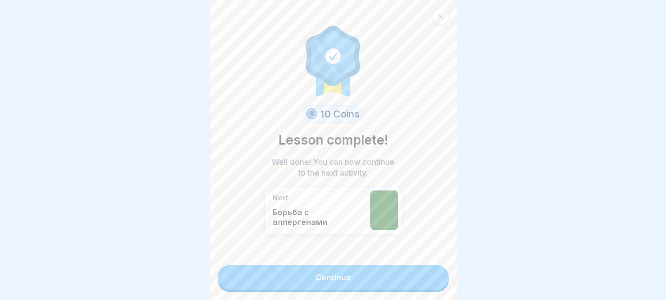
click at [336, 277] on link "Continue" at bounding box center [333, 277] width 231 height 25
click at [317, 278] on link "Continue" at bounding box center [333, 277] width 231 height 25
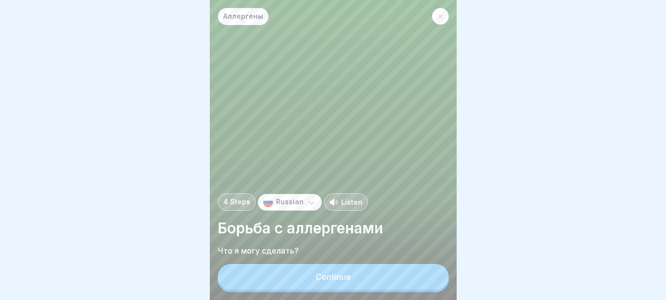
click at [330, 281] on div "Continue" at bounding box center [334, 277] width 36 height 9
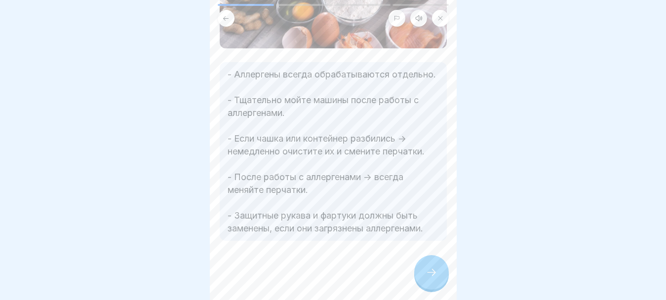
scroll to position [8, 0]
click at [422, 274] on div at bounding box center [431, 272] width 35 height 35
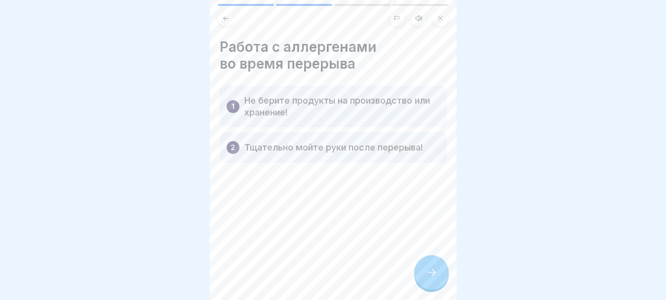
click at [432, 270] on icon at bounding box center [432, 273] width 12 height 12
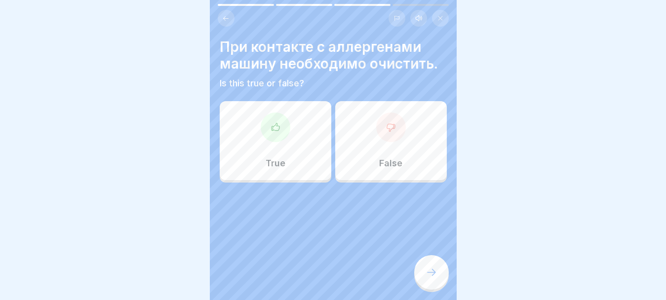
click at [271, 123] on icon at bounding box center [275, 126] width 8 height 7
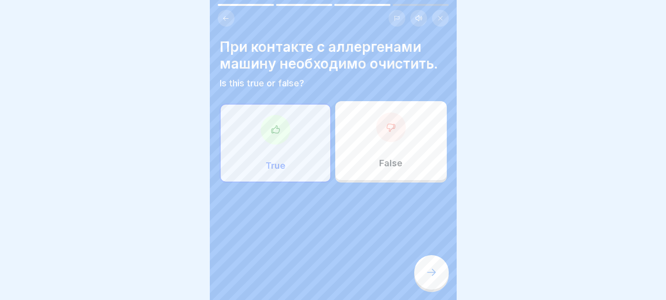
click at [426, 271] on icon at bounding box center [432, 273] width 12 height 12
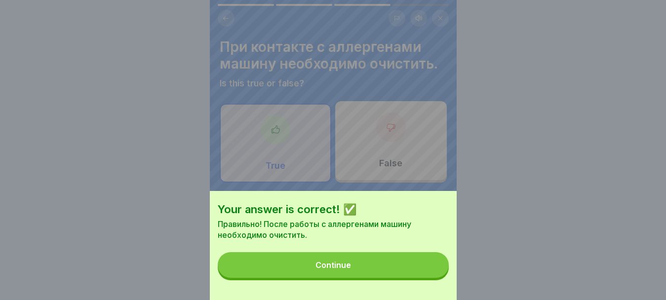
click at [361, 270] on button "Continue" at bounding box center [333, 265] width 231 height 26
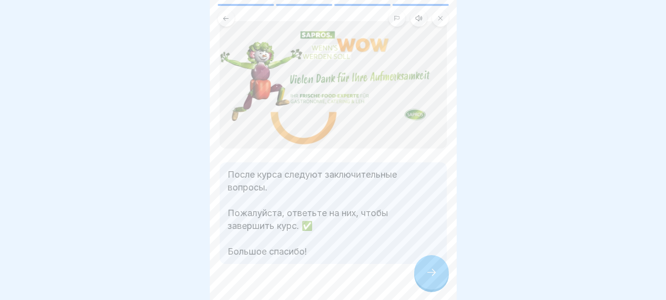
scroll to position [50, 0]
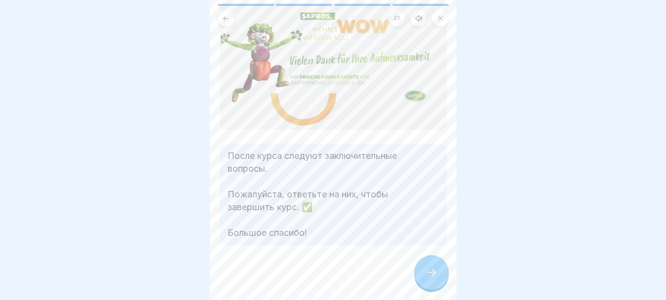
click at [430, 275] on icon at bounding box center [432, 273] width 12 height 12
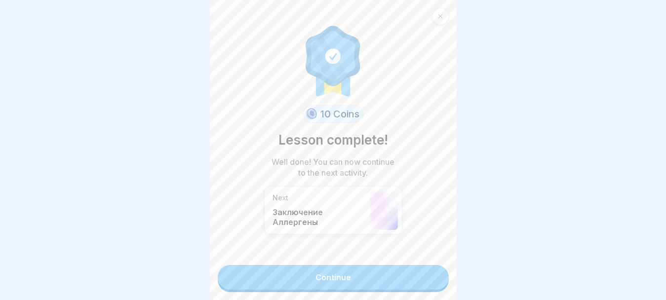
click at [398, 268] on link "Continue" at bounding box center [333, 277] width 231 height 25
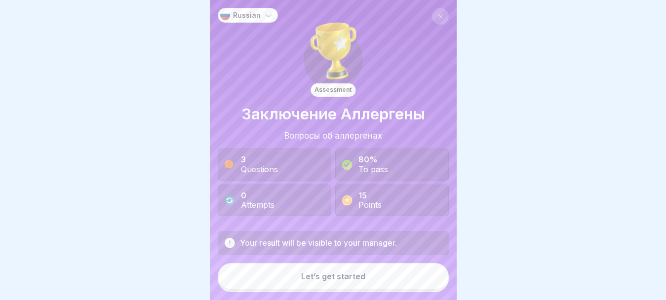
click at [392, 284] on button "Let’s get started" at bounding box center [333, 276] width 231 height 27
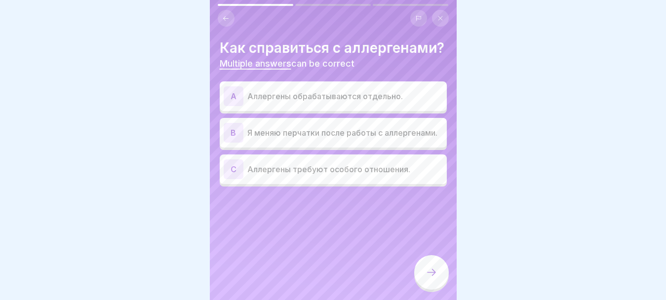
click at [383, 139] on p "Я меняю перчатки после работы с аллергенами." at bounding box center [345, 133] width 196 height 12
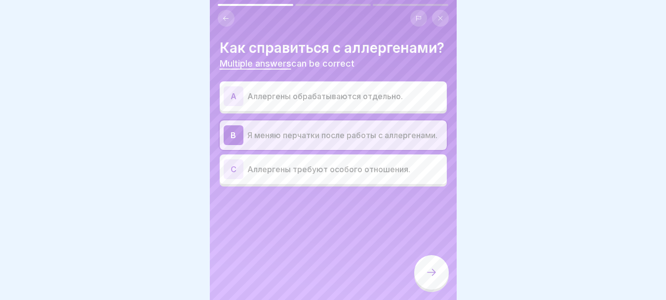
click at [371, 175] on p "Аллергены требуют особого отношения." at bounding box center [345, 169] width 196 height 12
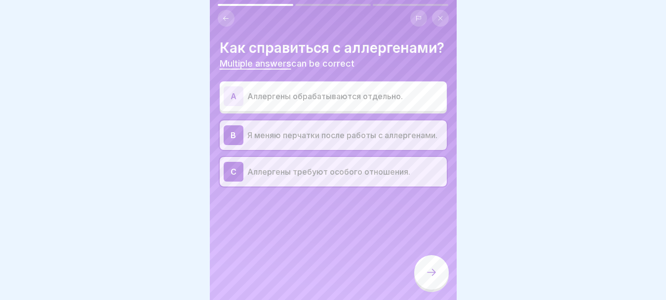
click at [349, 178] on p "Аллергены требуют особого отношения." at bounding box center [345, 172] width 196 height 12
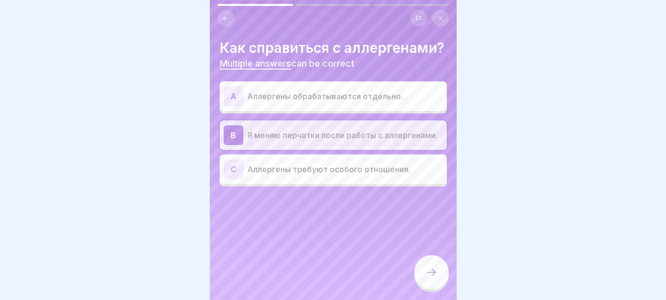
click at [335, 102] on p "Аллергены обрабатываются отдельно." at bounding box center [345, 96] width 196 height 12
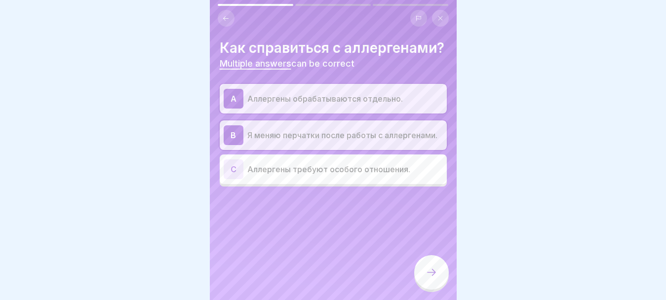
click at [431, 287] on div at bounding box center [431, 272] width 35 height 35
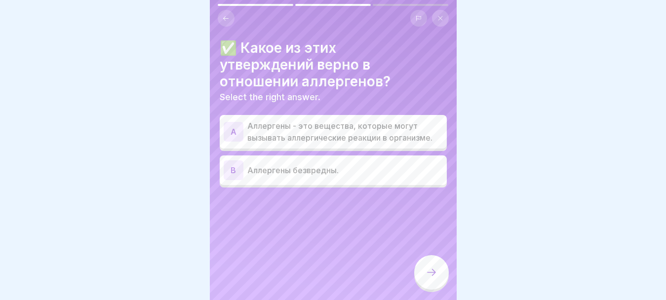
click at [341, 141] on p "Аллергены - это вещества, которые могут вызывать аллергические реакции в органи…" at bounding box center [345, 132] width 196 height 24
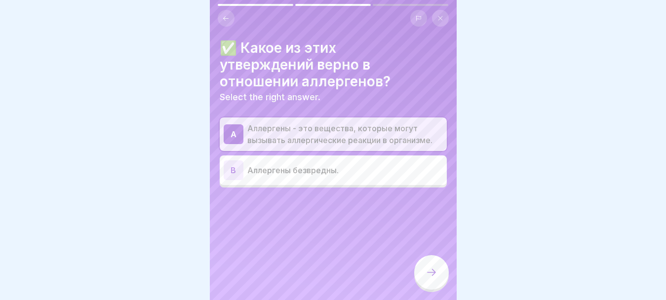
click at [434, 279] on icon at bounding box center [432, 273] width 12 height 12
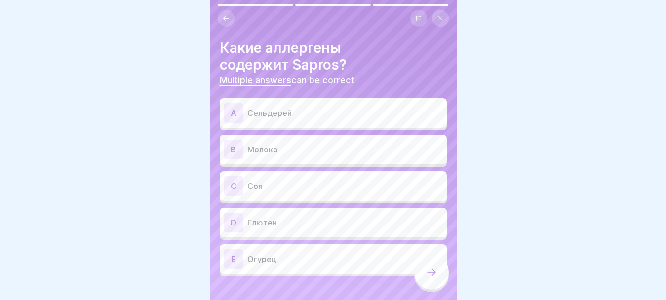
click at [271, 109] on p "Сельдерей" at bounding box center [345, 113] width 196 height 12
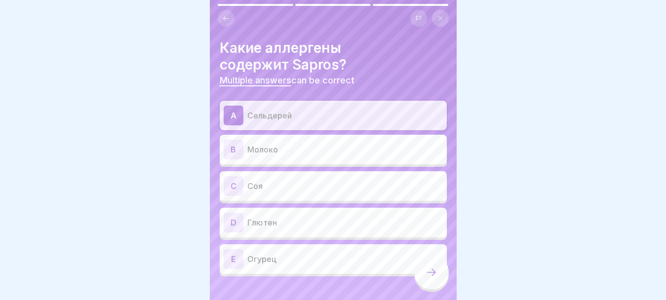
click at [282, 144] on p "Молоко" at bounding box center [345, 150] width 196 height 12
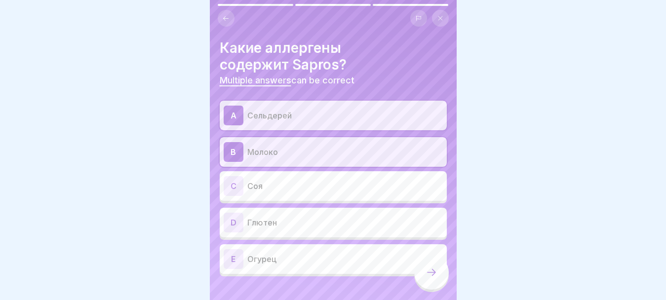
click at [296, 187] on p "Соя" at bounding box center [345, 186] width 196 height 12
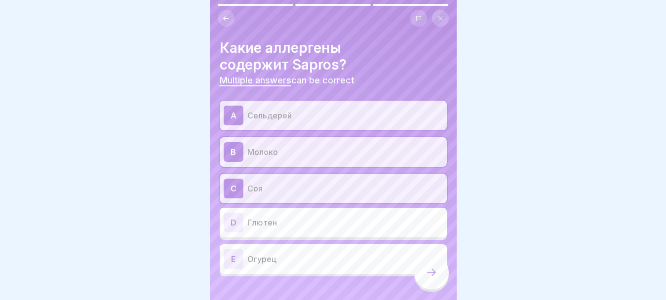
click at [438, 287] on div at bounding box center [431, 272] width 35 height 35
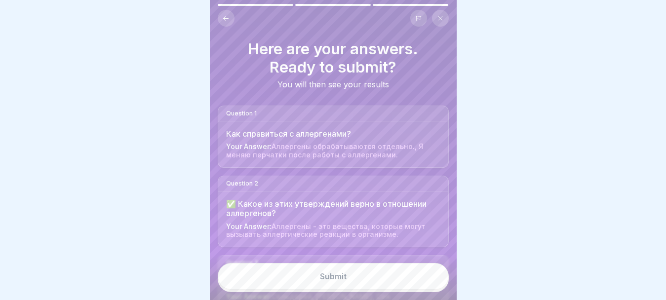
click at [402, 283] on button "Submit" at bounding box center [333, 276] width 231 height 27
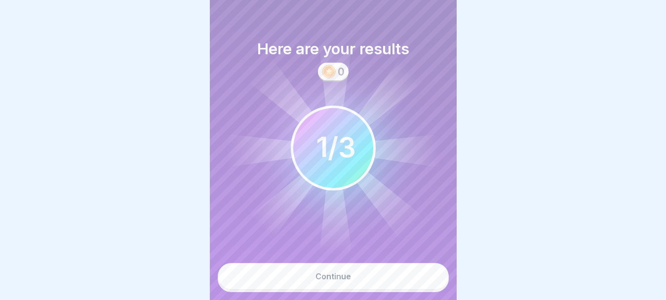
click at [396, 285] on button "Continue" at bounding box center [333, 276] width 231 height 27
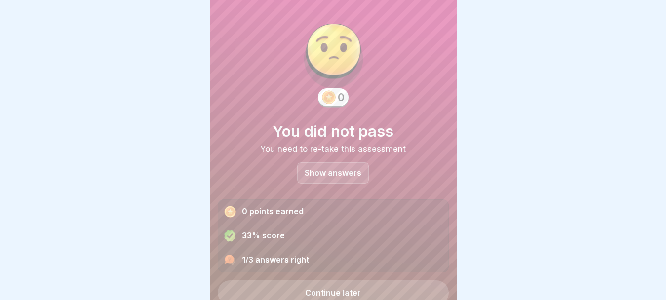
click at [342, 176] on p "Show answers" at bounding box center [333, 173] width 57 height 8
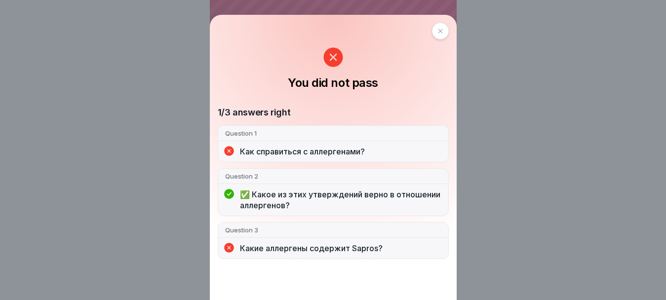
click at [432, 36] on div at bounding box center [440, 31] width 17 height 17
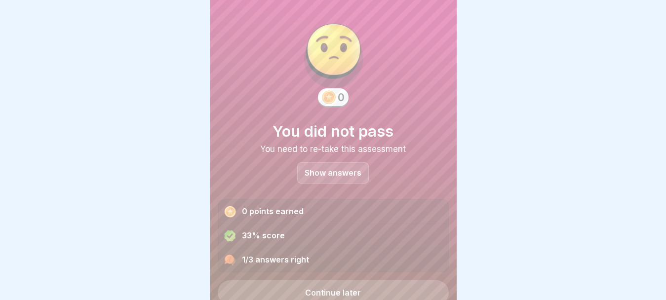
click at [349, 289] on link "Continue later" at bounding box center [333, 292] width 231 height 25
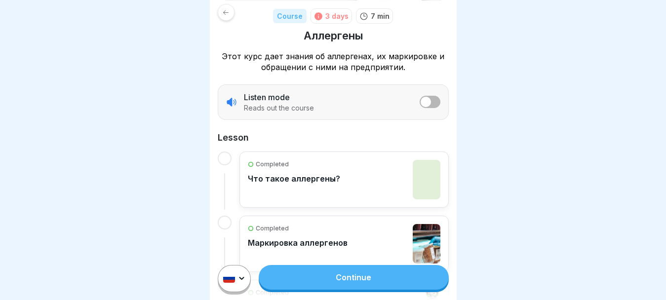
scroll to position [148, 0]
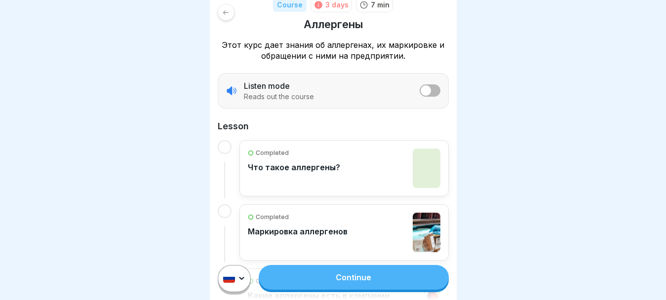
click at [383, 287] on link "Continue" at bounding box center [354, 277] width 190 height 25
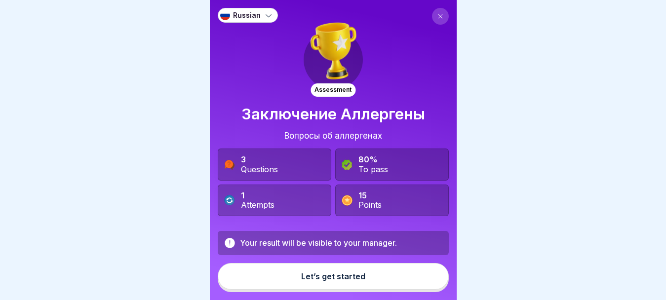
click at [381, 288] on button "Let’s get started" at bounding box center [333, 276] width 231 height 27
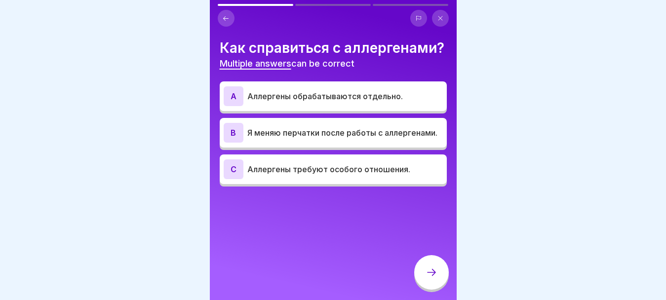
click at [349, 139] on p "Я меняю перчатки после работы с аллергенами." at bounding box center [345, 133] width 196 height 12
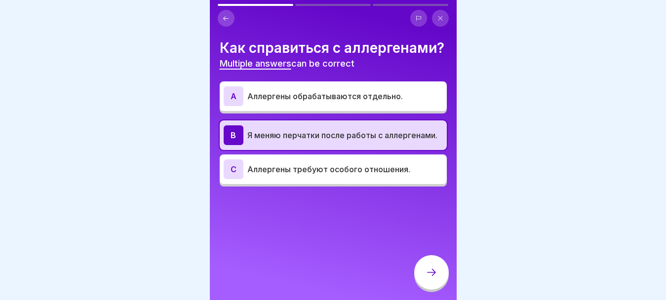
click at [431, 290] on div at bounding box center [431, 272] width 35 height 35
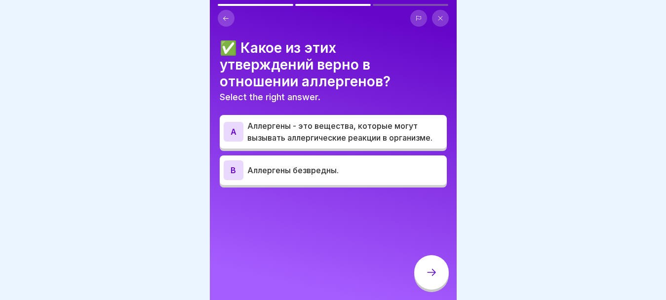
click at [392, 126] on p "Аллергены - это вещества, которые могут вызывать аллергические реакции в органи…" at bounding box center [345, 132] width 196 height 24
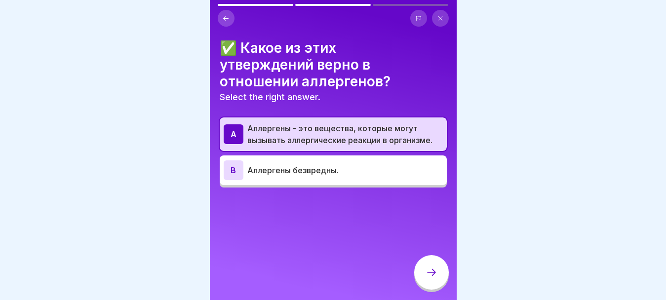
click at [426, 279] on icon at bounding box center [432, 273] width 12 height 12
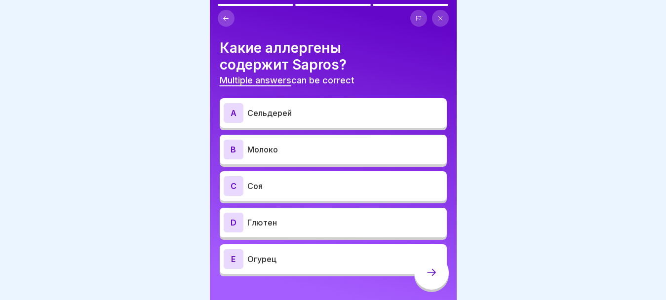
click at [337, 108] on p "Сельдерей" at bounding box center [345, 113] width 196 height 12
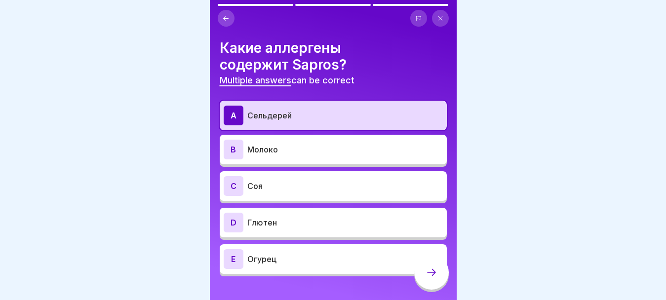
click at [333, 148] on p "Молоко" at bounding box center [345, 150] width 196 height 12
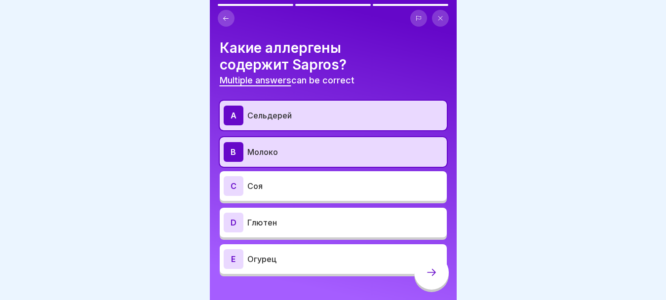
click at [332, 180] on p "Соя" at bounding box center [345, 186] width 196 height 12
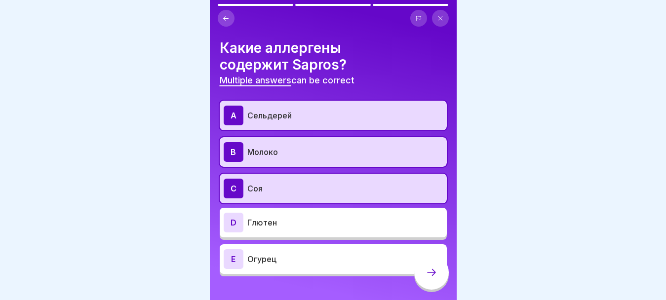
click at [336, 218] on p "Глютен" at bounding box center [345, 223] width 196 height 12
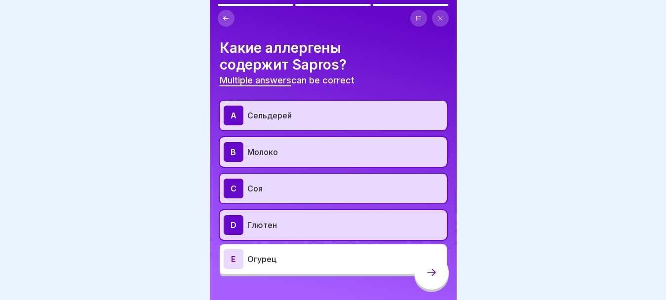
click at [428, 279] on icon at bounding box center [432, 273] width 12 height 12
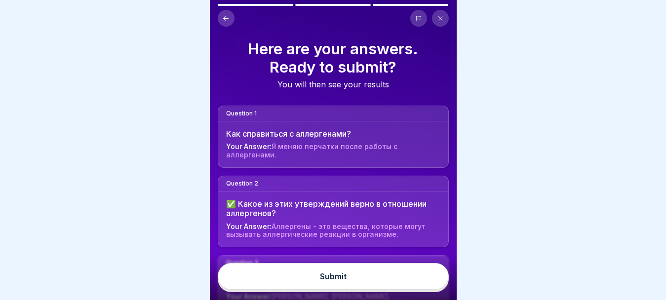
click at [394, 285] on button "Submit" at bounding box center [333, 276] width 231 height 27
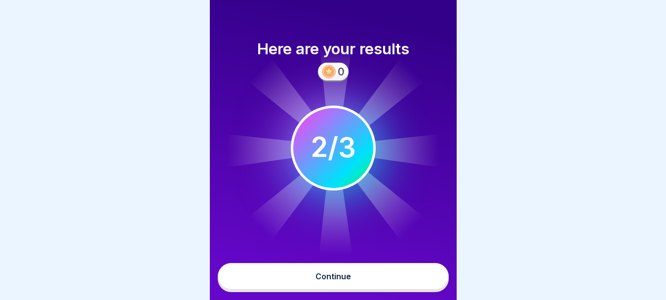
click at [394, 284] on button "Continue" at bounding box center [333, 276] width 231 height 27
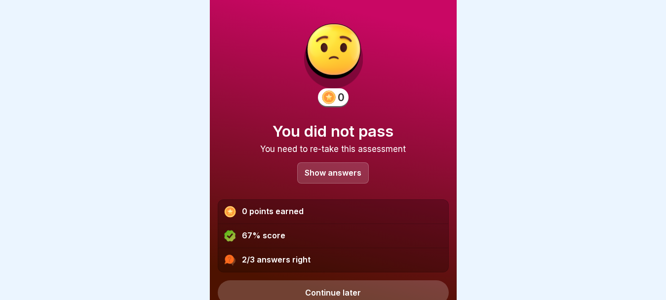
click at [332, 174] on p "Show answers" at bounding box center [333, 173] width 57 height 8
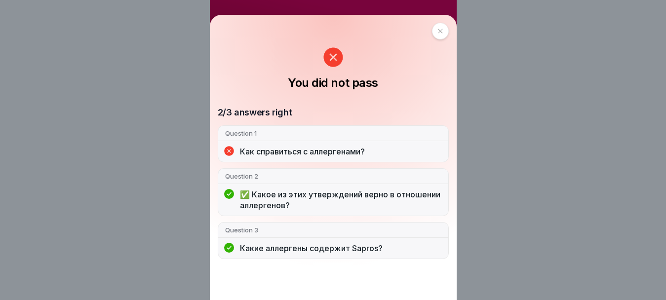
click at [432, 32] on div at bounding box center [440, 31] width 17 height 17
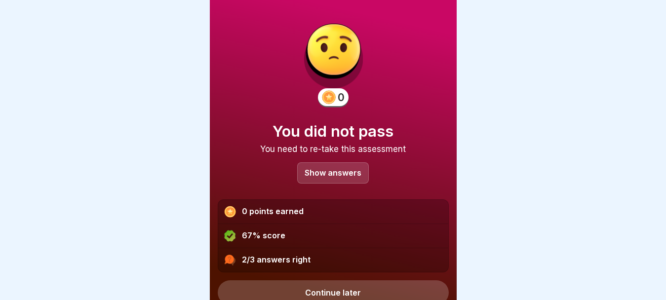
click at [320, 285] on link "Continue later" at bounding box center [333, 292] width 231 height 25
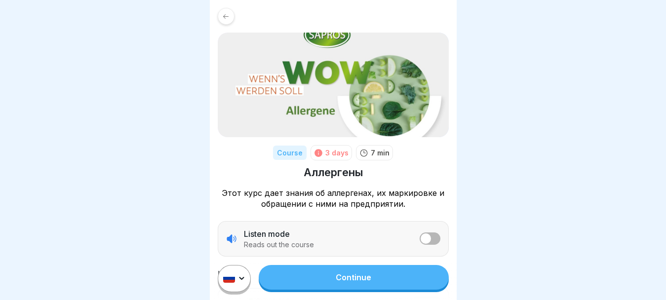
click at [343, 290] on link "Continue" at bounding box center [354, 277] width 190 height 25
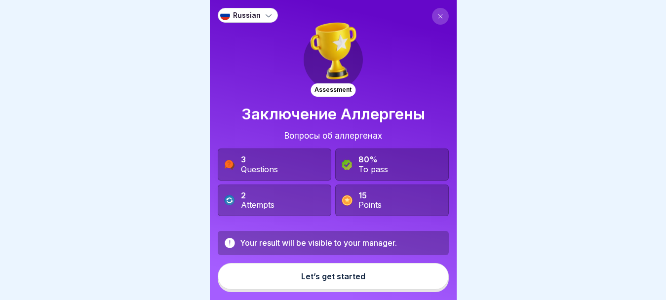
click at [325, 281] on div "Let’s get started" at bounding box center [333, 276] width 64 height 9
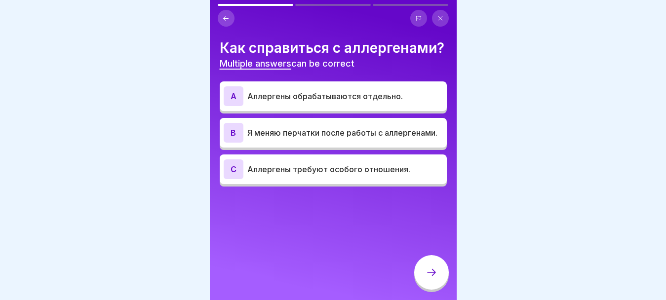
click at [354, 139] on p "Я меняю перчатки после работы с аллергенами." at bounding box center [345, 133] width 196 height 12
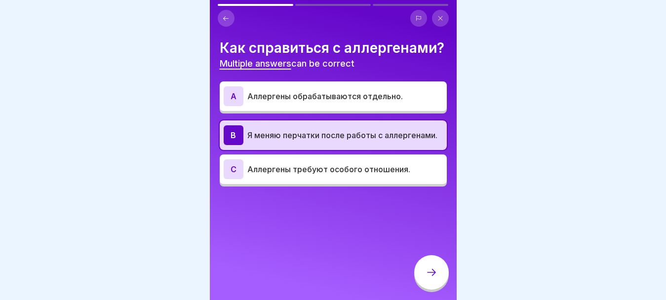
click at [335, 184] on div "C Аллергены требуют особого отношения." at bounding box center [333, 170] width 227 height 30
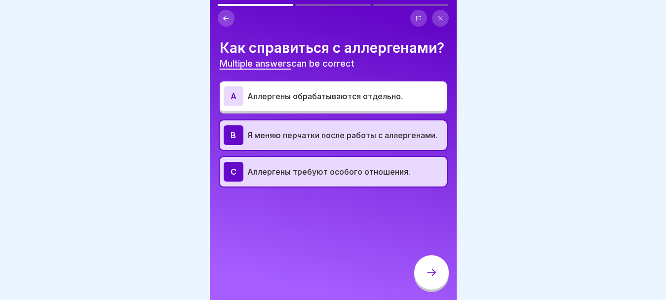
click at [427, 279] on icon at bounding box center [432, 273] width 12 height 12
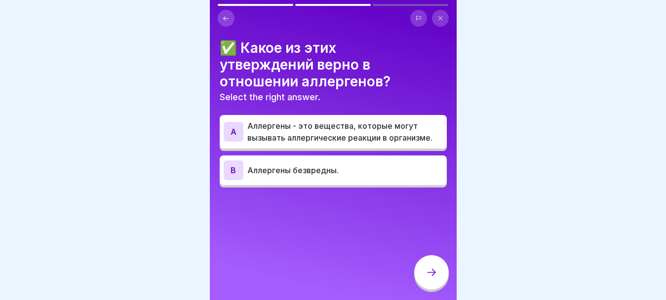
click at [363, 132] on p "Аллергены - это вещества, которые могут вызывать аллергические реакции в органи…" at bounding box center [345, 132] width 196 height 24
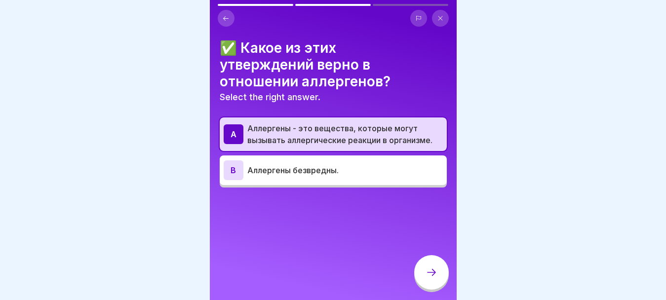
click at [425, 276] on div at bounding box center [431, 272] width 35 height 35
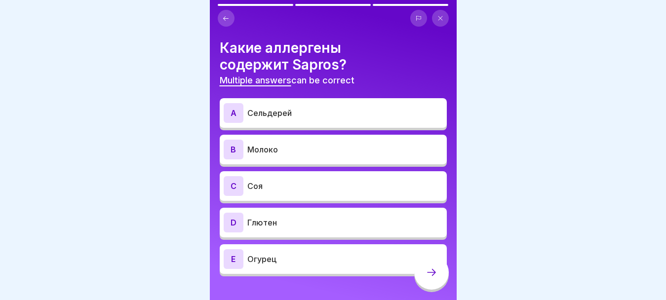
click at [282, 111] on p "Сельдерей" at bounding box center [345, 113] width 196 height 12
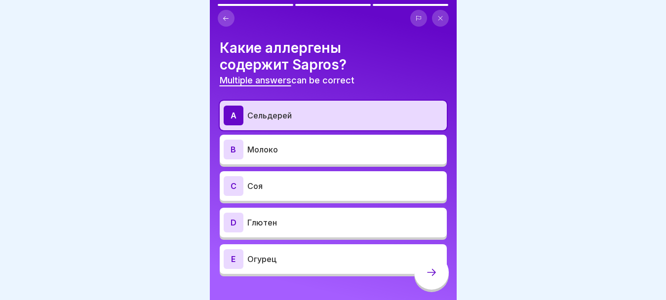
click at [303, 156] on div "B Молоко" at bounding box center [333, 150] width 219 height 20
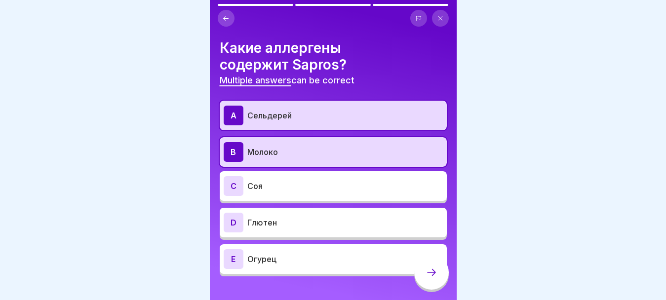
click at [291, 181] on p "Соя" at bounding box center [345, 186] width 196 height 12
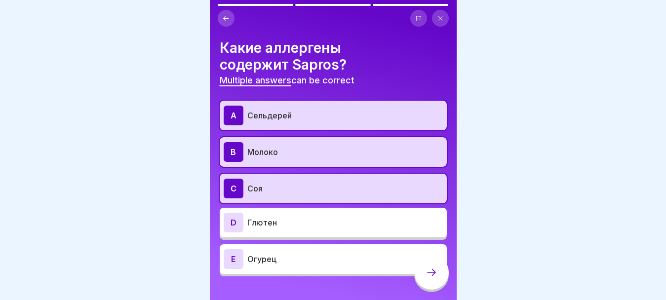
click at [293, 220] on p "Глютен" at bounding box center [345, 223] width 196 height 12
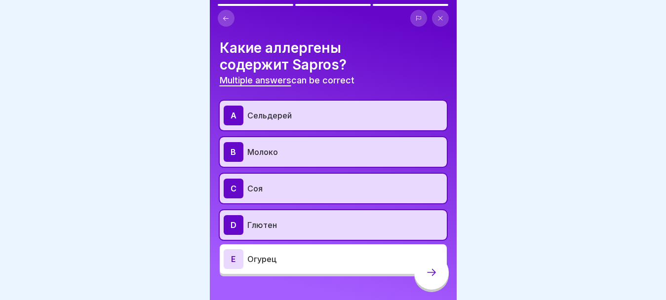
click at [432, 279] on icon at bounding box center [432, 273] width 12 height 12
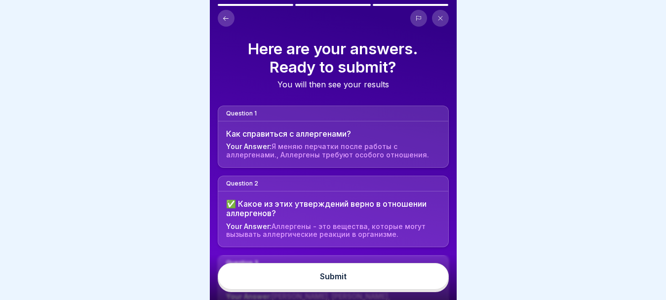
click at [415, 286] on button "Submit" at bounding box center [333, 276] width 231 height 27
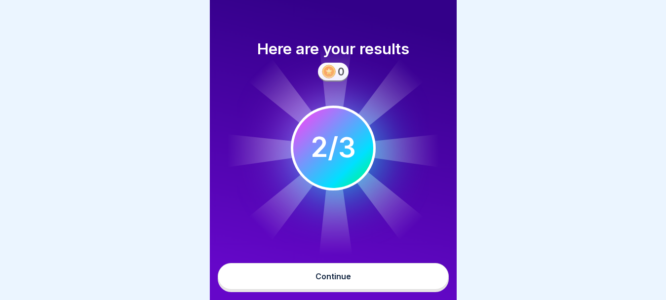
click at [411, 287] on button "Continue" at bounding box center [333, 276] width 231 height 27
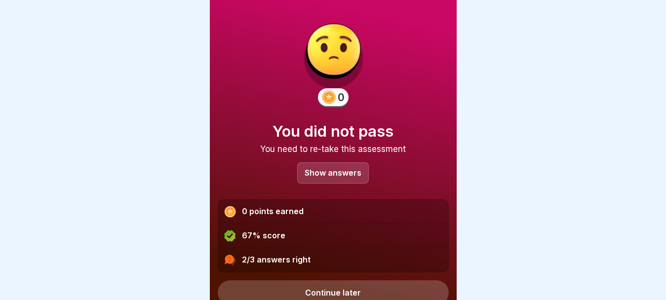
click at [342, 169] on p "Show answers" at bounding box center [333, 173] width 57 height 8
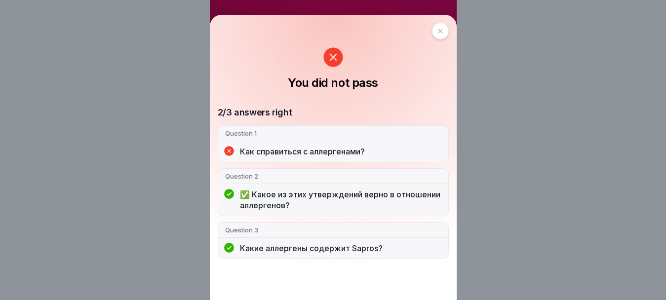
drag, startPoint x: 232, startPoint y: 35, endPoint x: 230, endPoint y: 45, distance: 10.1
click at [432, 35] on div at bounding box center [440, 31] width 17 height 17
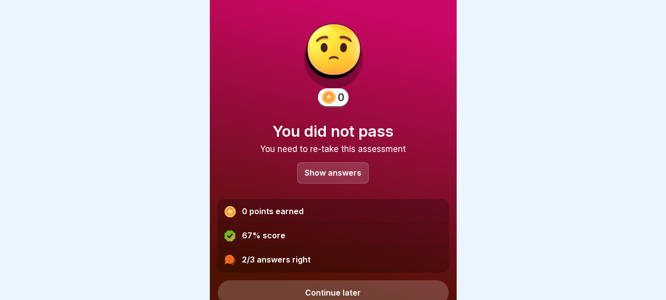
click at [381, 288] on link "Continue later" at bounding box center [333, 292] width 231 height 25
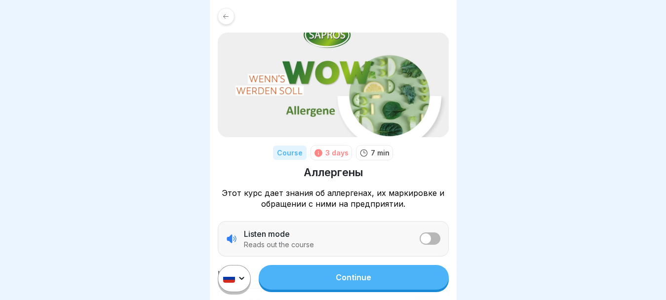
click at [376, 288] on link "Continue" at bounding box center [354, 277] width 190 height 25
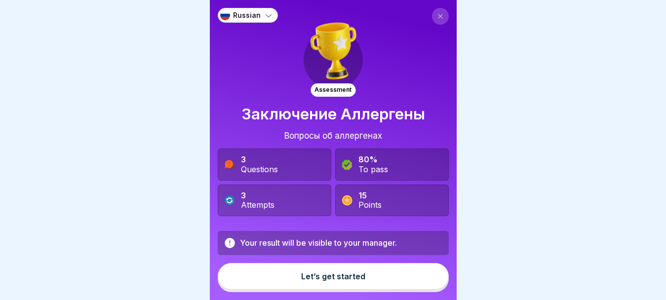
click at [350, 281] on div "Let’s get started" at bounding box center [333, 276] width 64 height 9
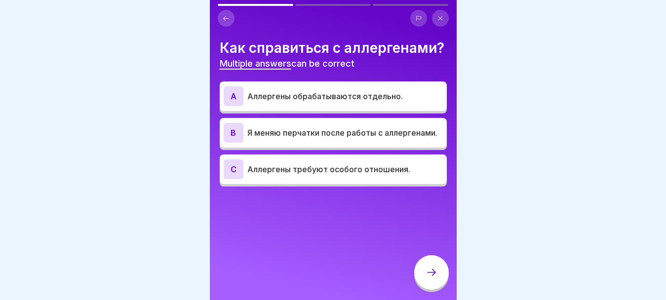
click at [343, 106] on div "A Аллергены обрабатываются отдельно." at bounding box center [333, 96] width 219 height 20
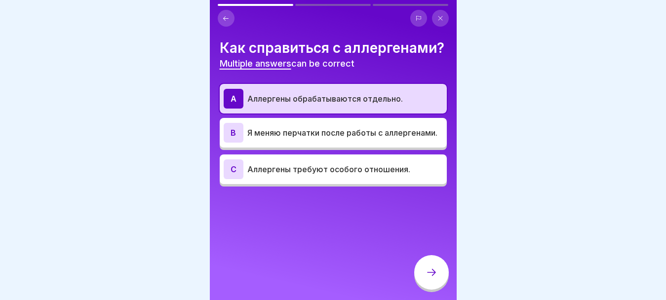
click at [422, 284] on div at bounding box center [431, 272] width 35 height 35
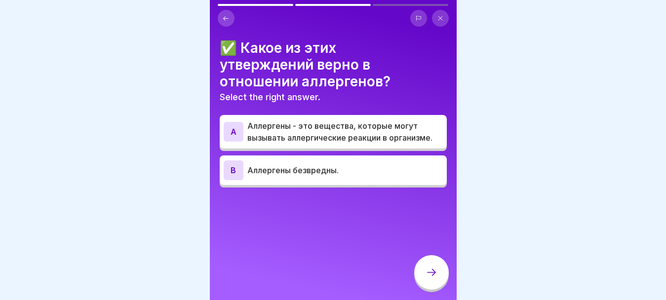
click at [384, 132] on p "Аллергены - это вещества, которые могут вызывать аллергические реакции в органи…" at bounding box center [345, 132] width 196 height 24
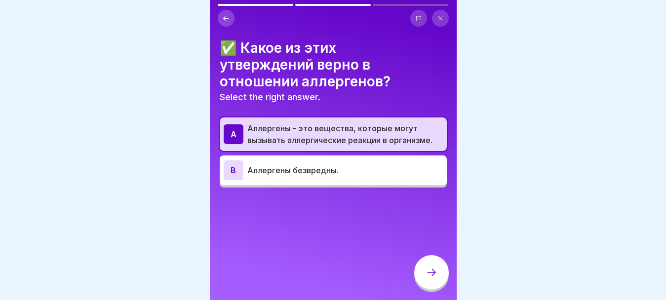
click at [434, 279] on icon at bounding box center [432, 273] width 12 height 12
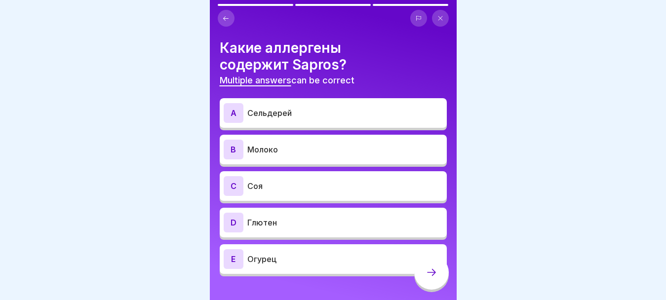
click at [373, 223] on p "Глютен" at bounding box center [345, 223] width 196 height 12
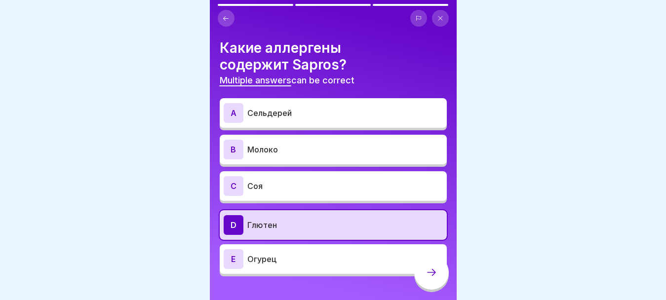
click at [370, 192] on p "Соя" at bounding box center [345, 186] width 196 height 12
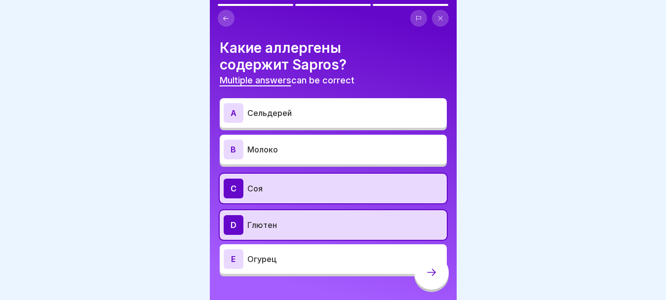
click at [375, 158] on div "B Молоко" at bounding box center [333, 150] width 219 height 20
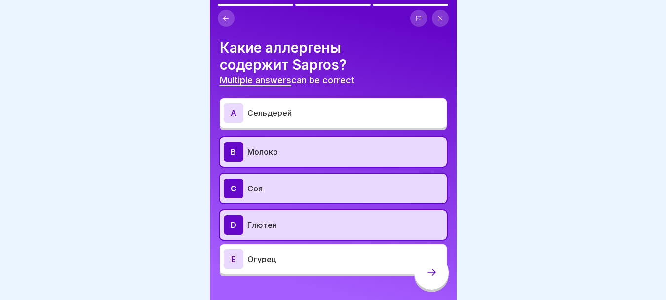
click at [376, 117] on p "Сельдерей" at bounding box center [345, 113] width 196 height 12
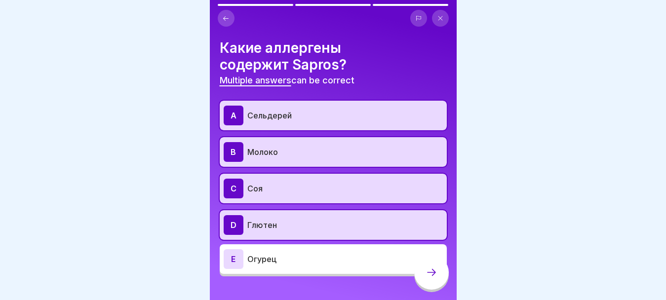
click at [430, 279] on icon at bounding box center [432, 273] width 12 height 12
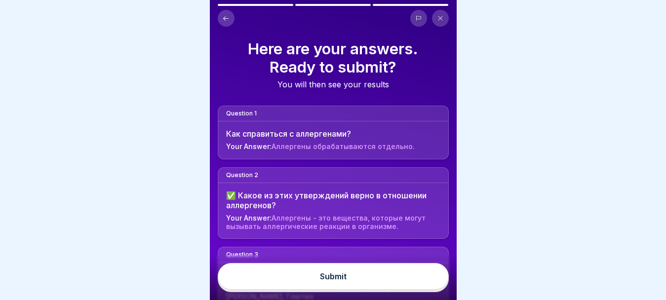
click at [396, 280] on button "Submit" at bounding box center [333, 276] width 231 height 27
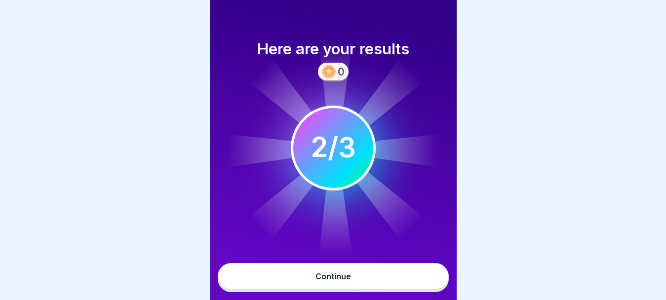
click at [388, 290] on button "Continue" at bounding box center [333, 276] width 231 height 27
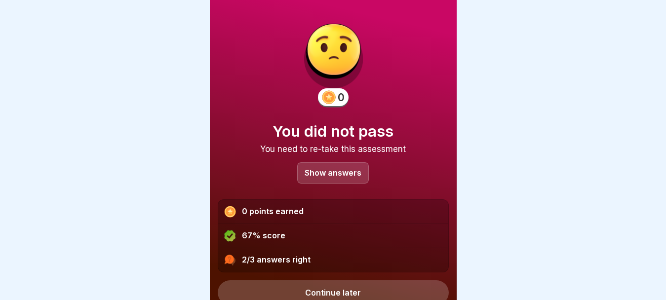
click at [336, 179] on div "Show answers" at bounding box center [333, 172] width 72 height 21
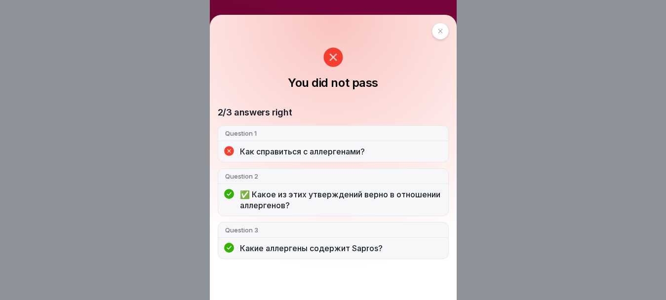
click at [432, 33] on div at bounding box center [440, 31] width 17 height 17
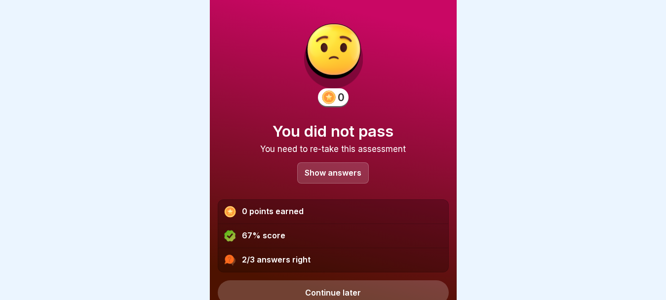
click at [370, 286] on link "Continue later" at bounding box center [333, 292] width 231 height 25
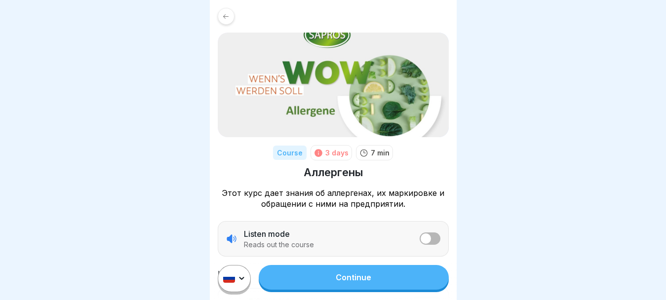
click at [352, 289] on link "Continue" at bounding box center [354, 277] width 190 height 25
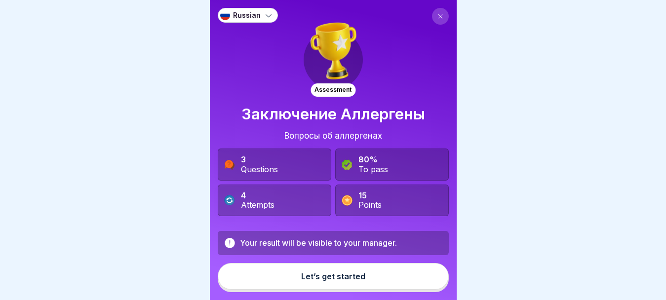
click at [332, 290] on button "Let’s get started" at bounding box center [333, 276] width 231 height 27
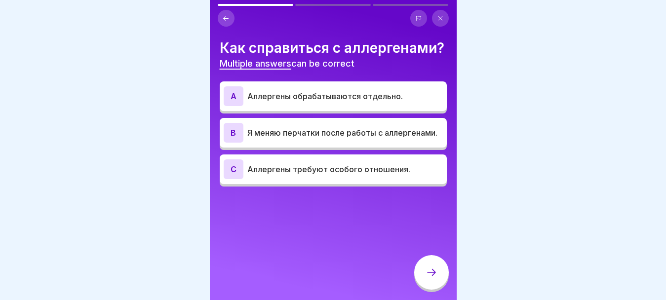
click at [399, 102] on p "Аллергены обрабатываются отдельно." at bounding box center [345, 96] width 196 height 12
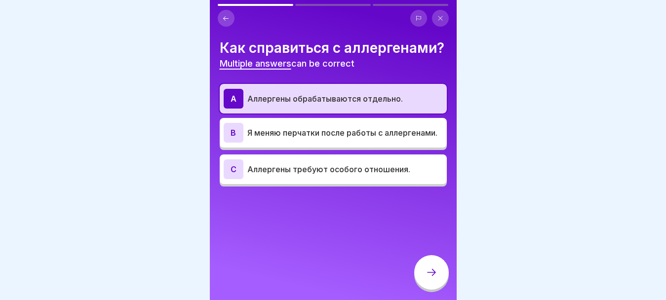
click at [395, 139] on p "Я меняю перчатки после работы с аллергенами." at bounding box center [345, 133] width 196 height 12
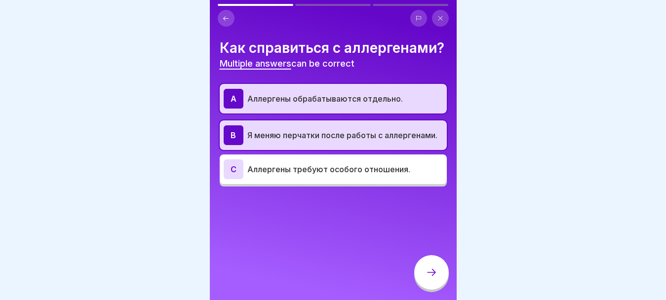
click at [387, 179] on div "C Аллергены требуют особого отношения." at bounding box center [333, 169] width 219 height 20
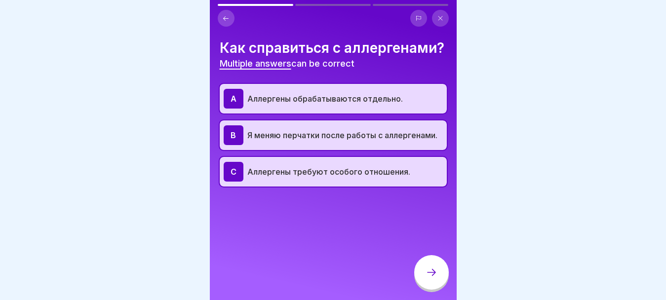
click at [426, 279] on icon at bounding box center [432, 273] width 12 height 12
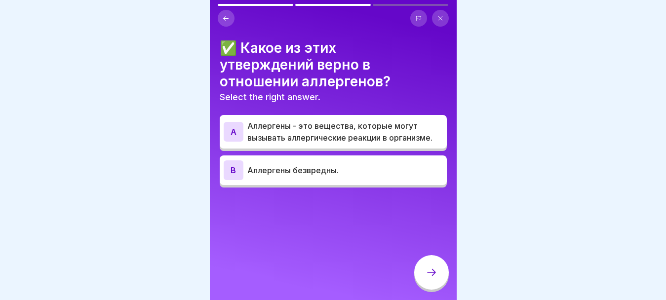
click at [353, 101] on p "Select the right answer." at bounding box center [333, 97] width 227 height 11
click at [363, 133] on p "Аллергены - это вещества, которые могут вызывать аллергические реакции в органи…" at bounding box center [345, 132] width 196 height 24
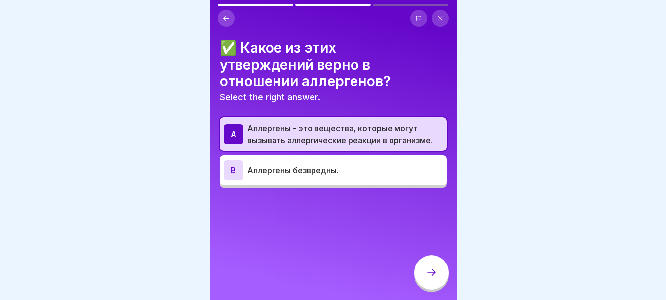
click at [424, 284] on div at bounding box center [431, 272] width 35 height 35
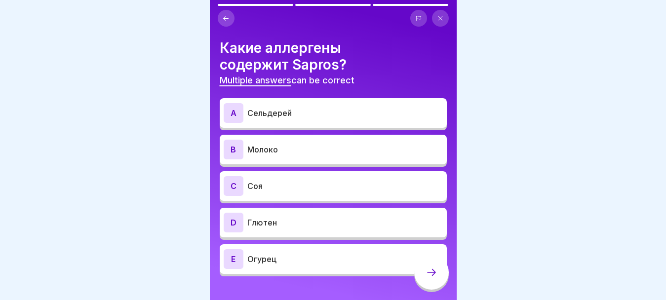
click at [344, 227] on p "Глютен" at bounding box center [345, 223] width 196 height 12
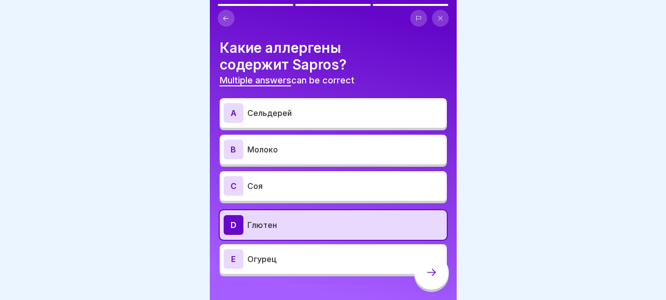
click at [350, 186] on p "Соя" at bounding box center [345, 186] width 196 height 12
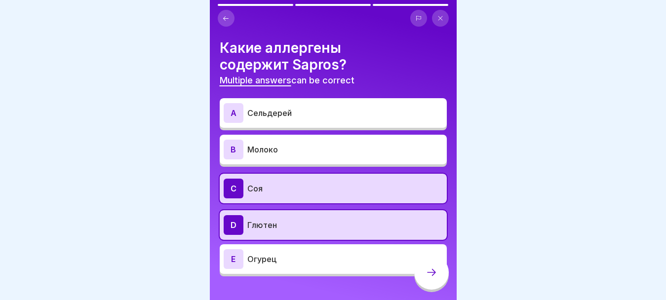
click at [352, 148] on p "Молоко" at bounding box center [345, 150] width 196 height 12
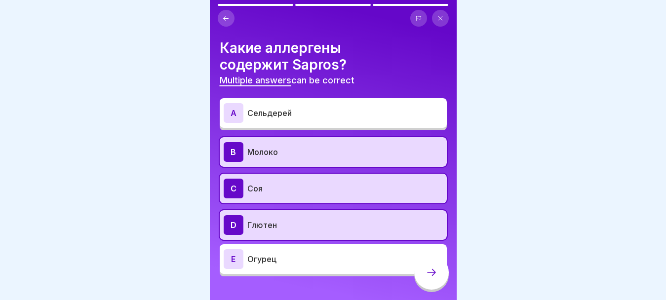
click at [359, 113] on p "Сельдерей" at bounding box center [345, 113] width 196 height 12
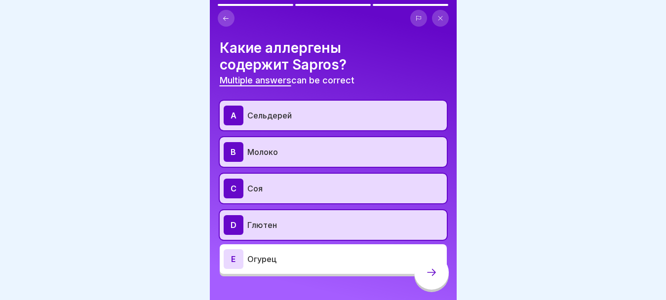
click at [429, 279] on icon at bounding box center [432, 273] width 12 height 12
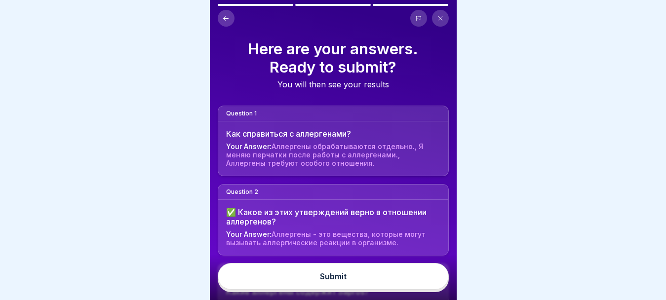
click at [404, 284] on button "Submit" at bounding box center [333, 276] width 231 height 27
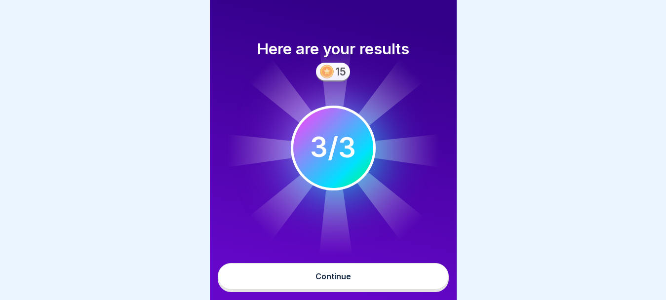
click at [364, 273] on button "Continue" at bounding box center [333, 276] width 231 height 27
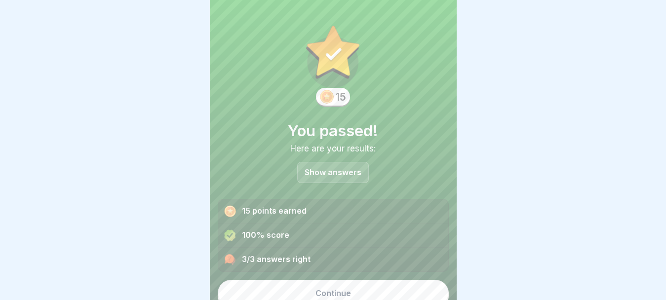
click at [364, 285] on button "Continue" at bounding box center [333, 293] width 231 height 27
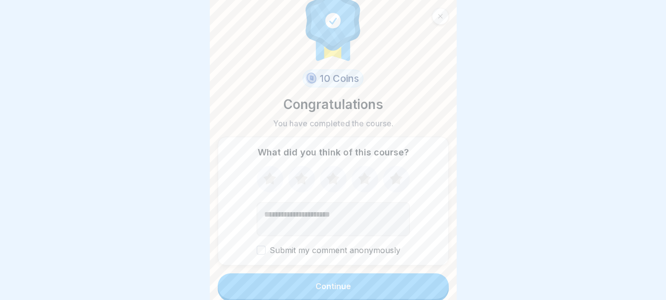
scroll to position [21, 0]
click at [257, 248] on button "Submit my comment anonymously" at bounding box center [261, 249] width 9 height 9
click at [316, 284] on div "Continue" at bounding box center [334, 285] width 36 height 9
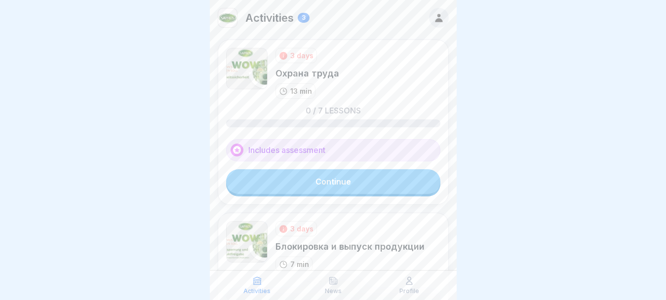
click at [362, 187] on link "Continue" at bounding box center [333, 181] width 214 height 25
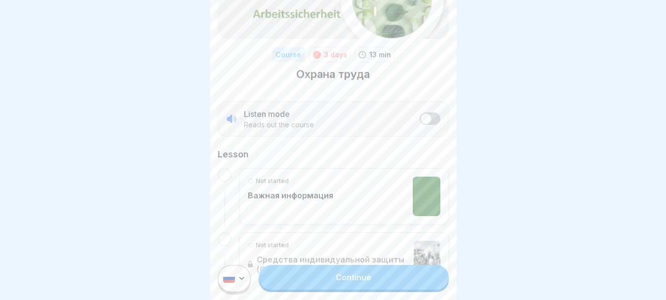
scroll to position [99, 0]
click at [358, 281] on link "Continue" at bounding box center [354, 277] width 190 height 25
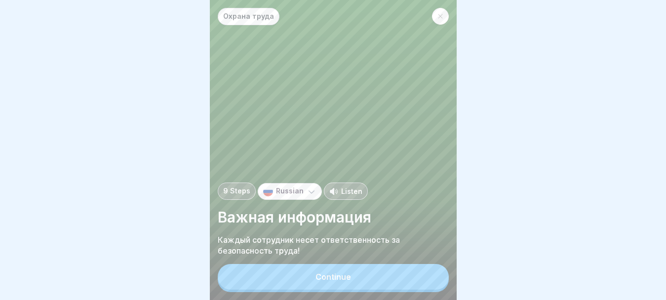
click at [357, 280] on button "Continue" at bounding box center [333, 277] width 231 height 26
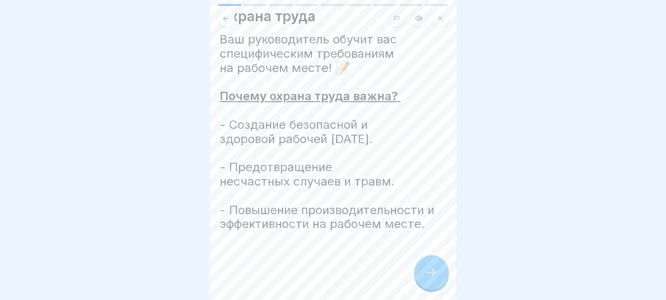
scroll to position [8, 0]
click at [433, 279] on div at bounding box center [431, 272] width 35 height 35
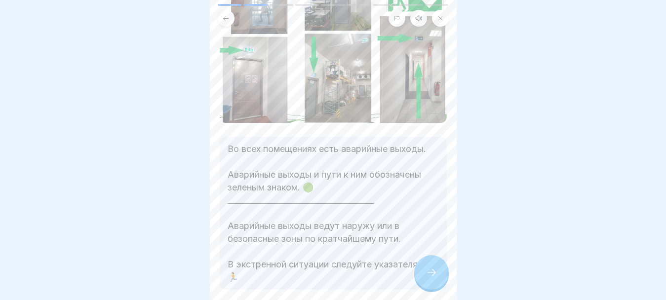
scroll to position [148, 0]
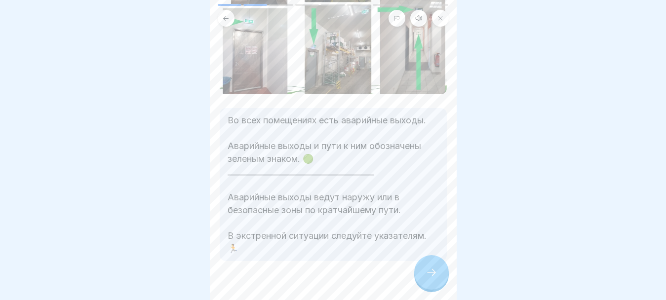
click at [424, 283] on div at bounding box center [431, 272] width 35 height 35
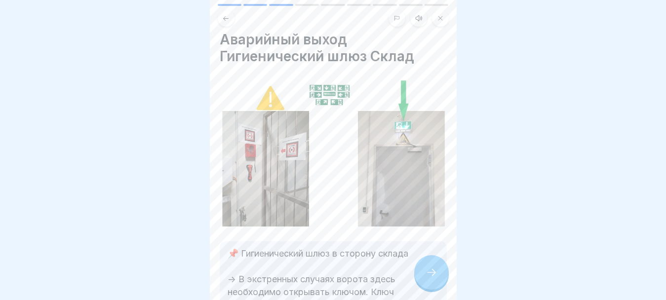
scroll to position [0, 0]
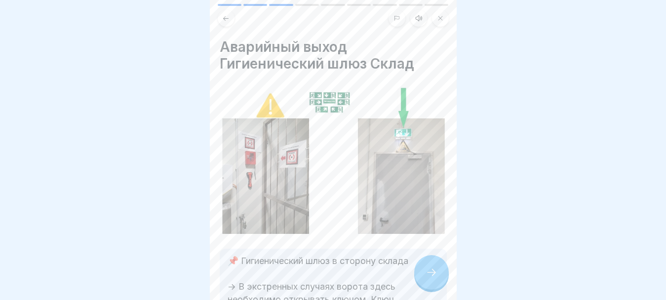
click at [424, 278] on div at bounding box center [431, 272] width 35 height 35
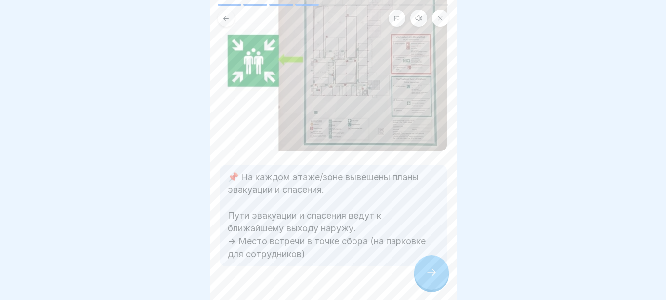
scroll to position [138, 0]
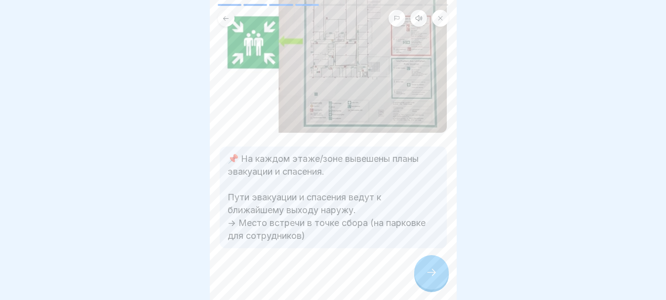
click at [427, 277] on icon at bounding box center [432, 273] width 12 height 12
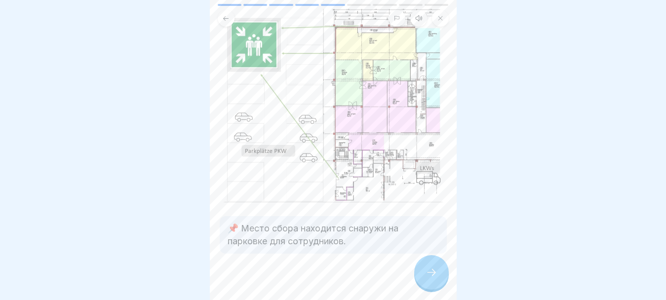
scroll to position [66, 0]
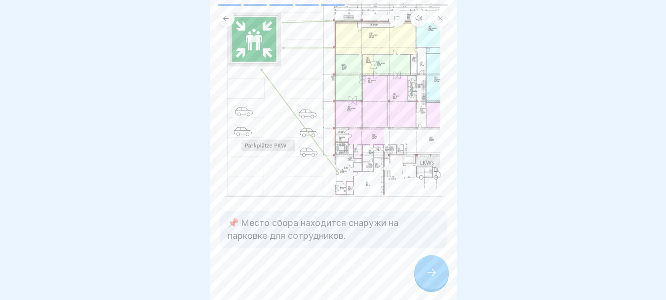
click at [423, 283] on div at bounding box center [431, 272] width 35 height 35
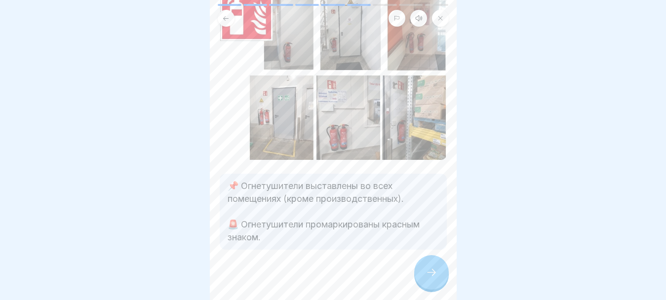
scroll to position [85, 0]
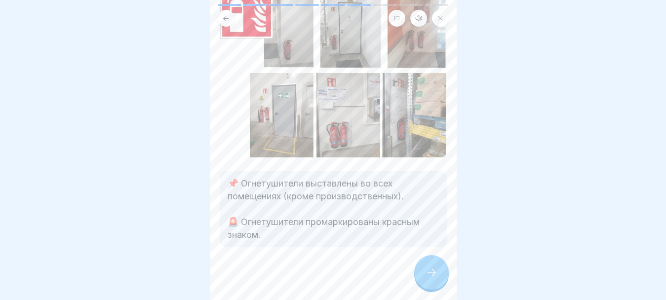
click at [431, 273] on icon at bounding box center [432, 273] width 12 height 12
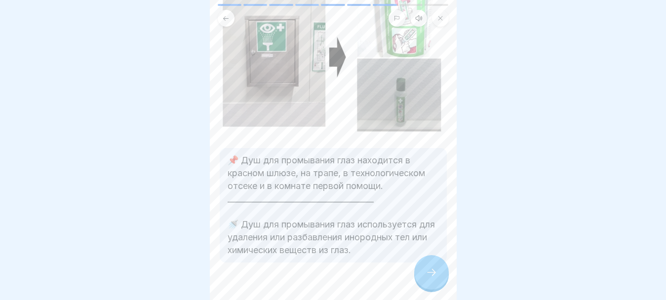
scroll to position [99, 0]
click at [424, 275] on div at bounding box center [431, 272] width 35 height 35
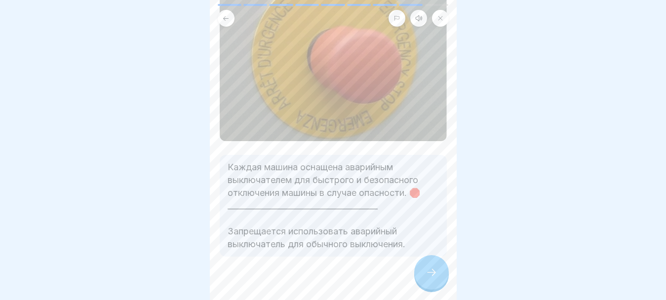
click at [430, 275] on icon at bounding box center [432, 273] width 12 height 12
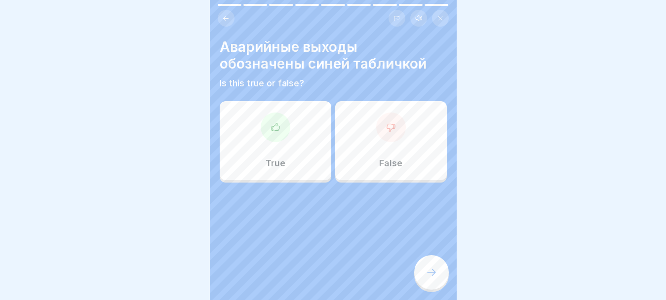
click at [378, 141] on div "False" at bounding box center [391, 140] width 112 height 79
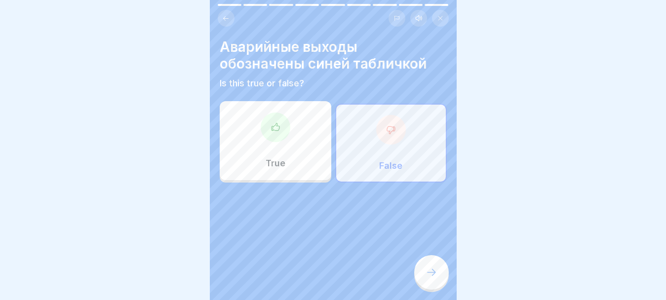
click at [429, 273] on icon at bounding box center [432, 273] width 12 height 12
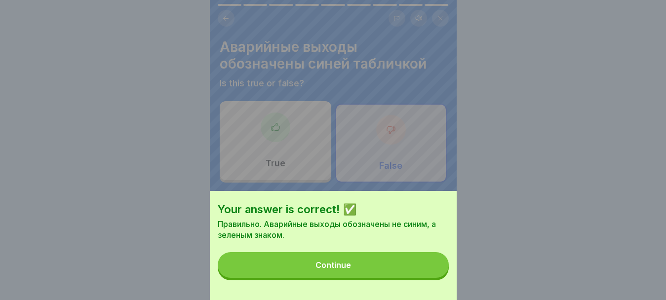
click at [343, 270] on div "Continue" at bounding box center [334, 265] width 36 height 9
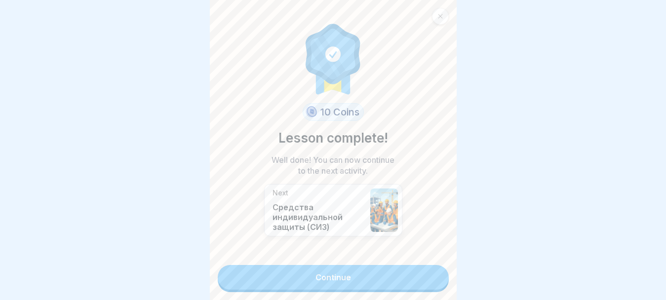
click at [343, 274] on link "Continue" at bounding box center [333, 277] width 231 height 25
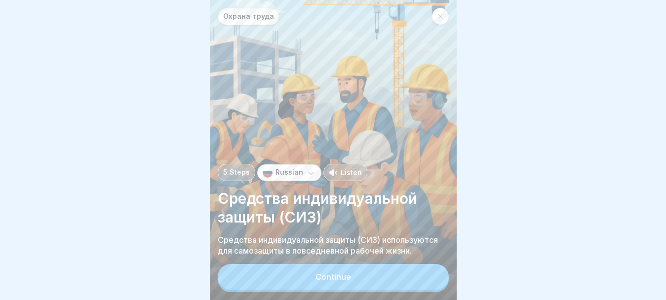
click at [352, 283] on button "Continue" at bounding box center [333, 277] width 231 height 26
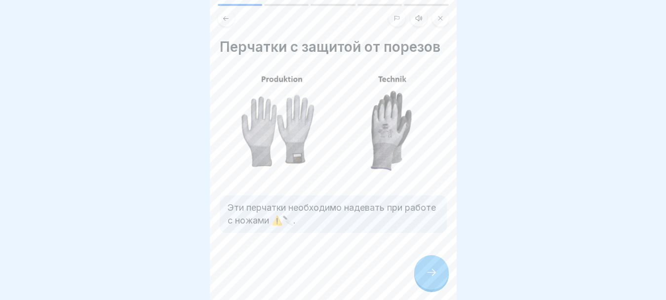
scroll to position [5, 0]
click at [430, 279] on icon at bounding box center [432, 273] width 12 height 12
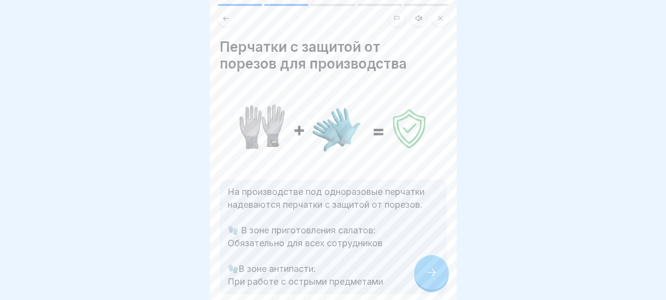
scroll to position [50, 0]
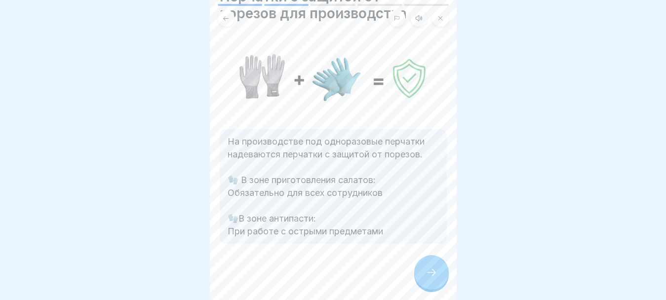
click at [434, 274] on div at bounding box center [431, 272] width 35 height 35
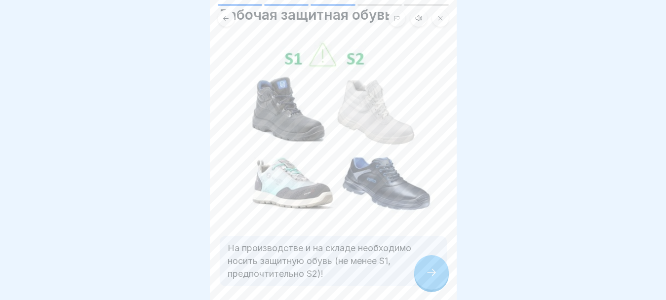
scroll to position [71, 0]
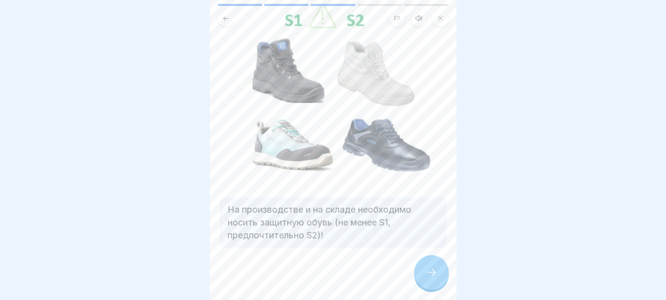
click at [431, 279] on icon at bounding box center [432, 273] width 12 height 12
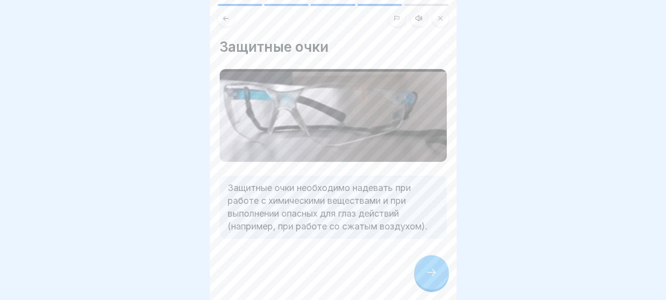
click at [423, 276] on div at bounding box center [431, 272] width 35 height 35
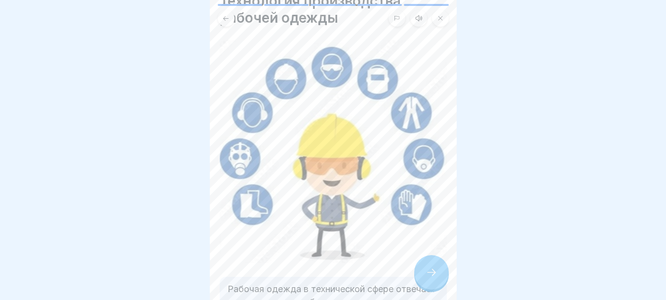
scroll to position [137, 0]
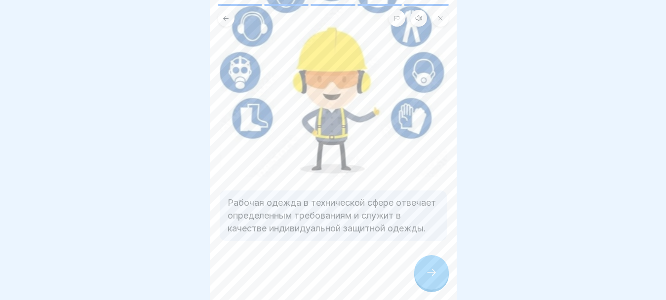
click at [429, 279] on icon at bounding box center [432, 273] width 12 height 12
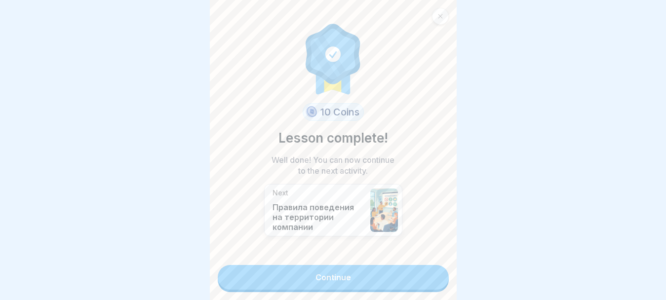
click at [395, 275] on link "Continue" at bounding box center [333, 277] width 231 height 25
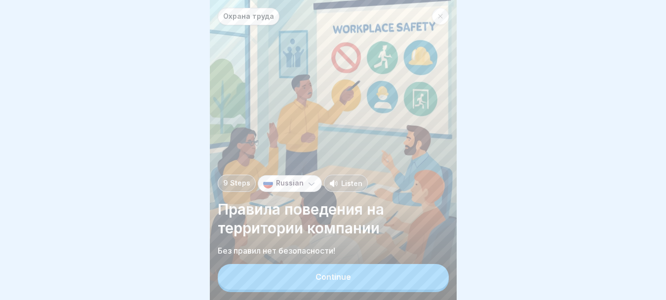
scroll to position [8, 0]
click at [367, 272] on button "Continue" at bounding box center [333, 277] width 231 height 26
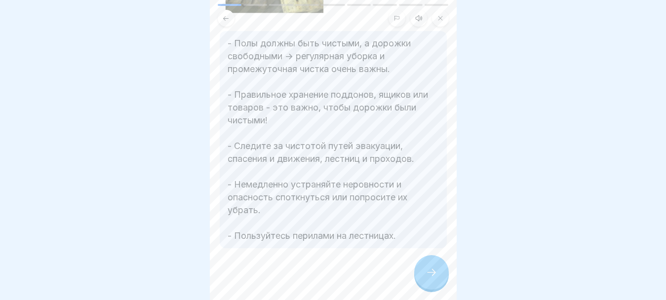
scroll to position [239, 0]
click at [435, 278] on icon at bounding box center [432, 273] width 12 height 12
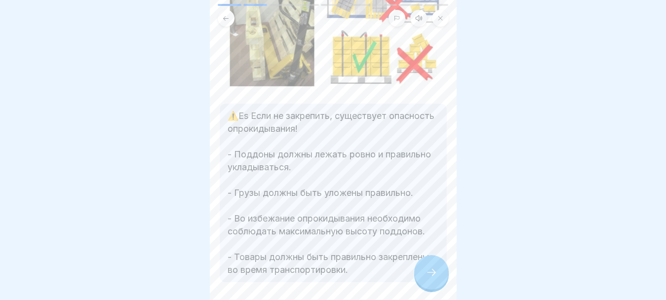
scroll to position [183, 0]
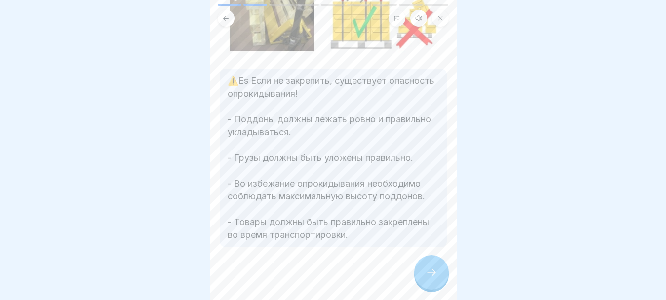
click at [433, 270] on icon at bounding box center [432, 273] width 12 height 12
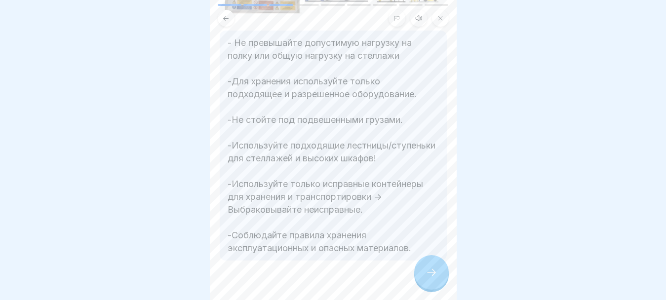
scroll to position [195, 0]
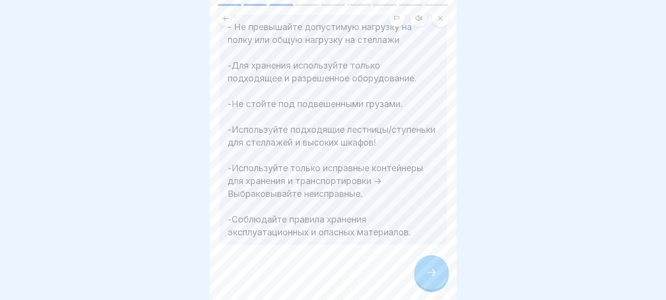
click at [430, 269] on icon at bounding box center [432, 273] width 12 height 12
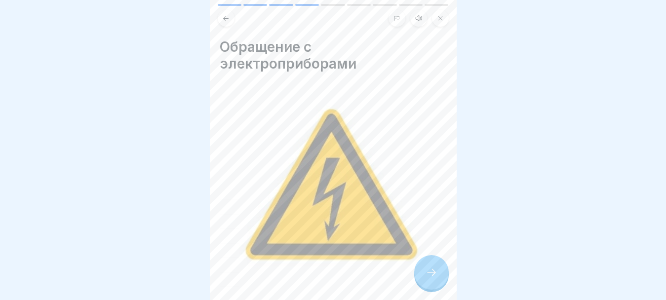
click at [426, 271] on icon at bounding box center [432, 273] width 12 height 12
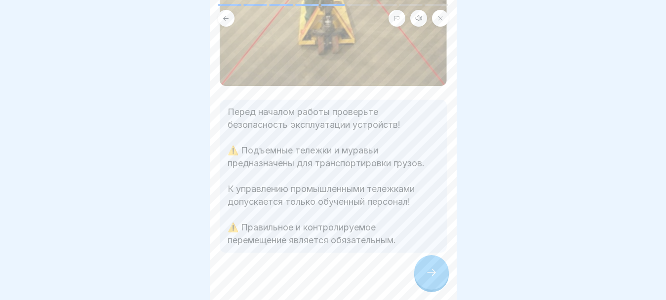
scroll to position [287, 0]
click at [437, 267] on div at bounding box center [431, 272] width 35 height 35
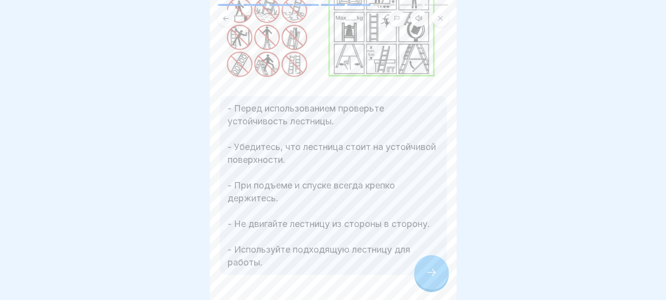
scroll to position [145, 0]
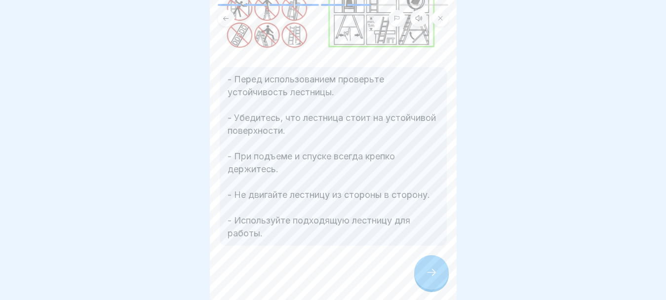
click at [436, 272] on icon at bounding box center [432, 273] width 12 height 12
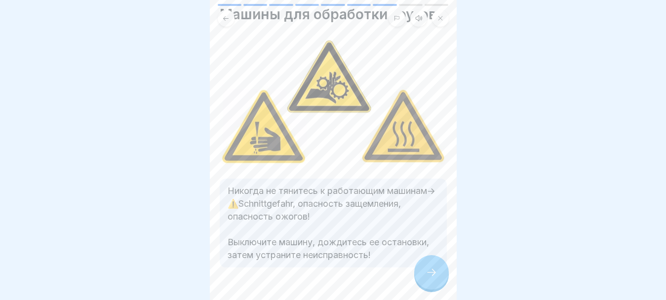
scroll to position [49, 0]
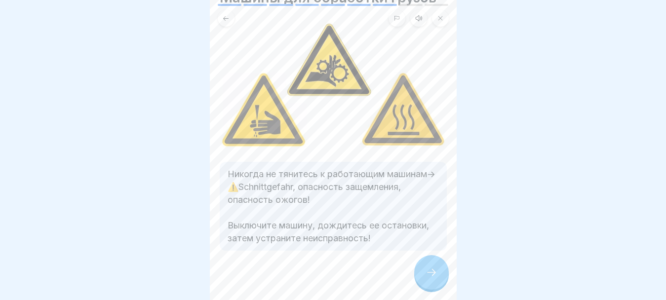
click at [427, 274] on icon at bounding box center [432, 273] width 12 height 12
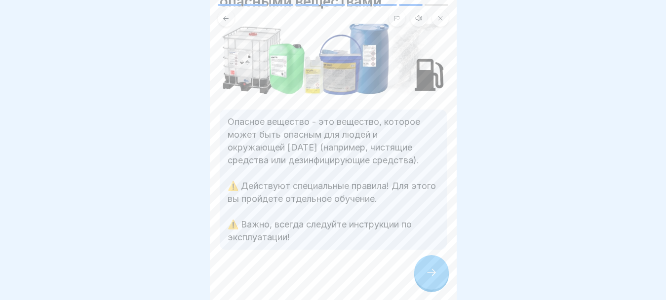
scroll to position [69, 0]
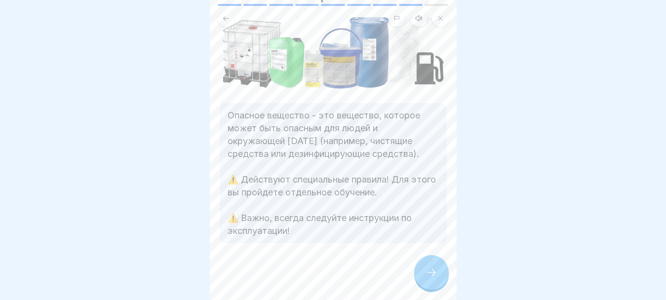
click at [427, 272] on icon at bounding box center [432, 273] width 12 height 12
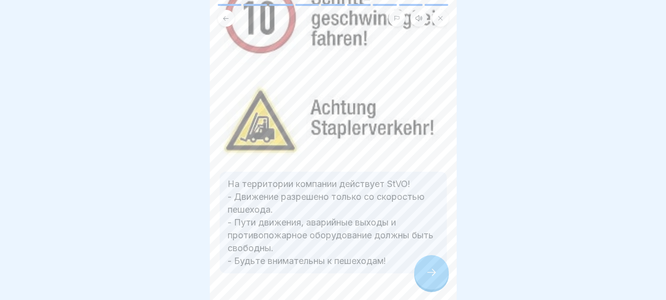
scroll to position [220, 0]
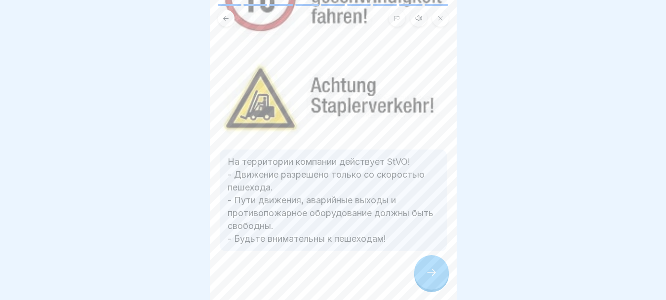
click at [419, 277] on div at bounding box center [431, 272] width 35 height 35
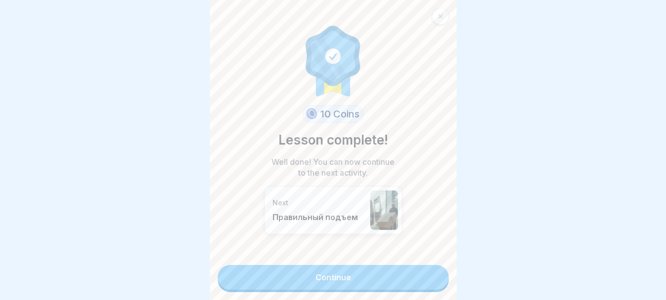
click at [400, 274] on link "Continue" at bounding box center [333, 277] width 231 height 25
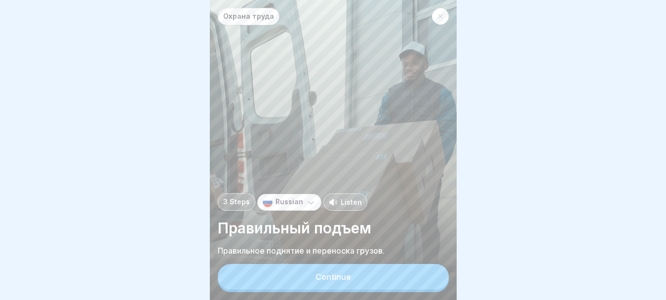
click at [337, 281] on div "Continue" at bounding box center [334, 277] width 36 height 9
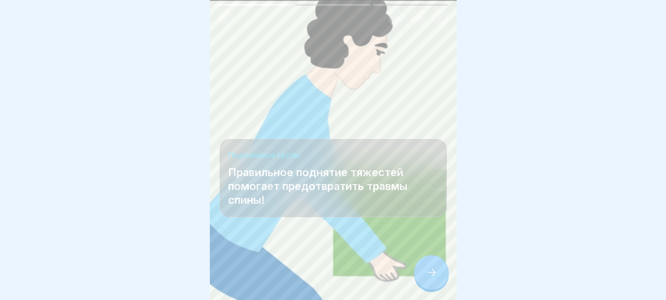
click at [424, 280] on div at bounding box center [431, 272] width 35 height 35
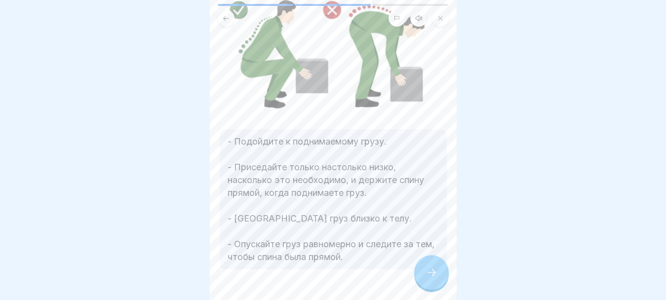
scroll to position [119, 0]
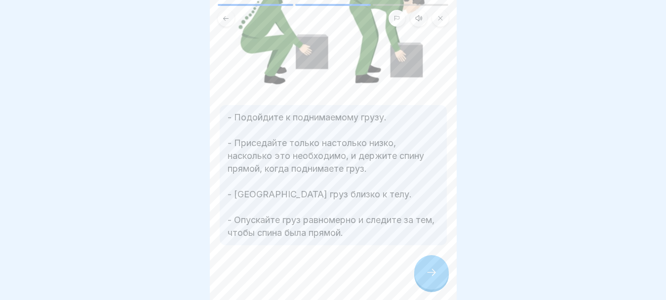
click at [428, 279] on icon at bounding box center [432, 273] width 12 height 12
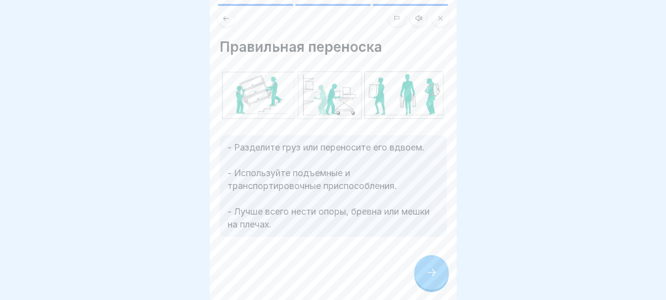
click at [428, 289] on div at bounding box center [431, 272] width 35 height 35
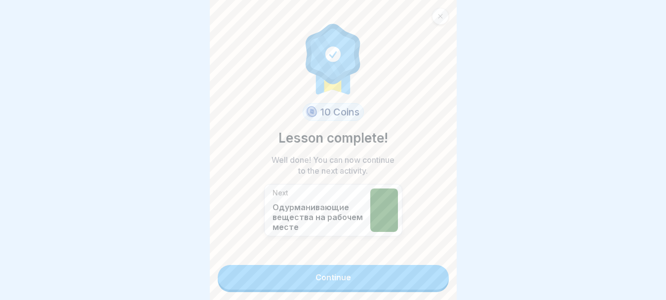
click at [423, 284] on link "Continue" at bounding box center [333, 277] width 231 height 25
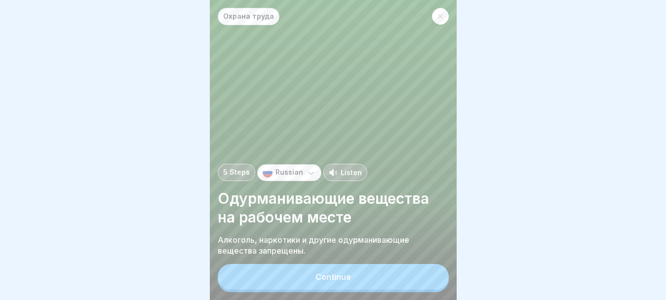
click at [376, 289] on button "Continue" at bounding box center [333, 277] width 231 height 26
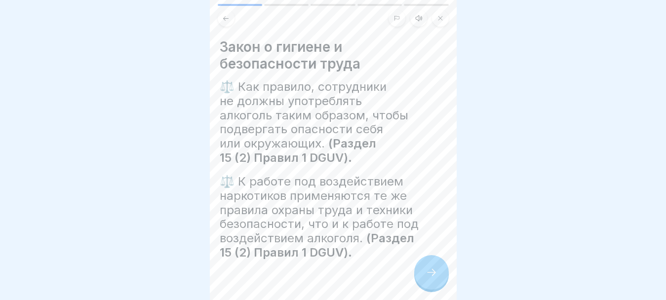
scroll to position [19, 0]
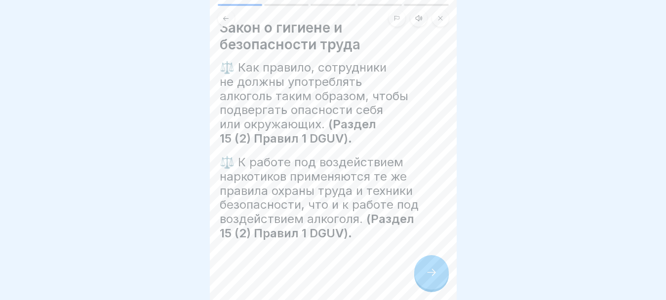
click at [431, 279] on icon at bounding box center [432, 273] width 12 height 12
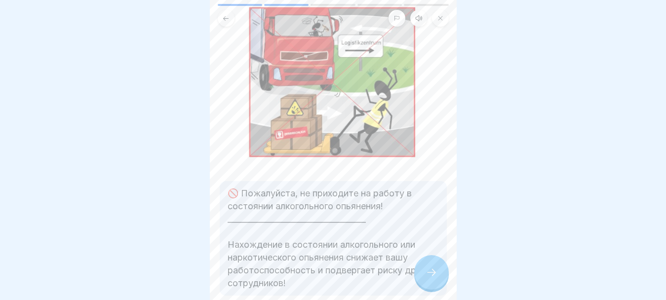
scroll to position [147, 0]
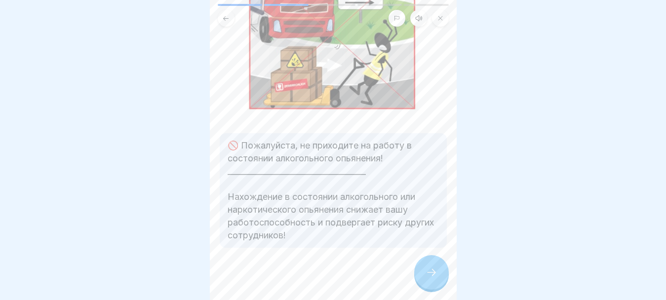
click at [431, 290] on div at bounding box center [431, 272] width 35 height 35
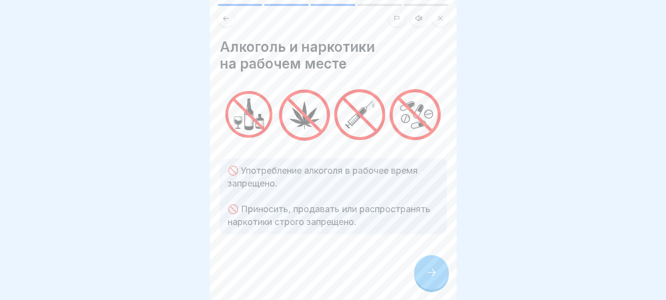
click at [427, 269] on div at bounding box center [431, 272] width 35 height 35
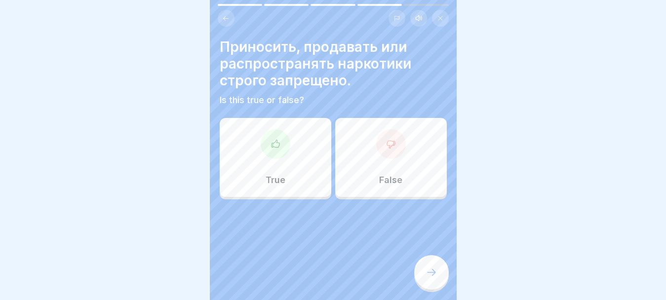
click at [274, 151] on div at bounding box center [276, 144] width 30 height 30
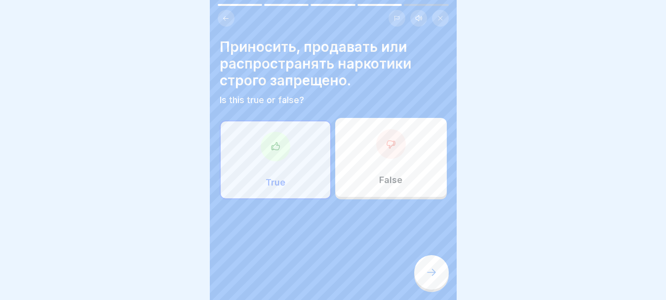
click at [437, 279] on icon at bounding box center [432, 273] width 12 height 12
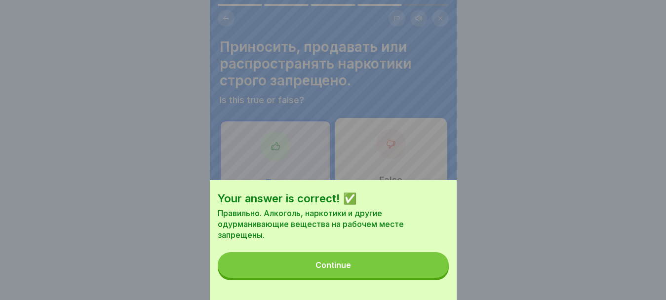
click at [346, 270] on div "Continue" at bounding box center [334, 265] width 36 height 9
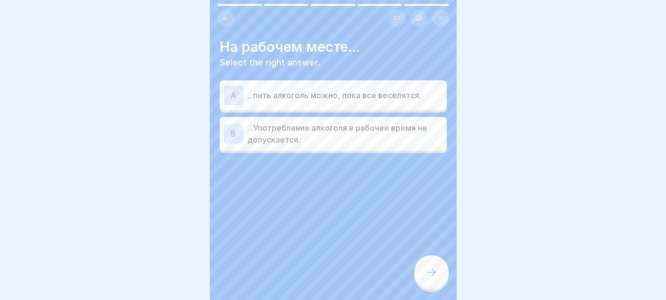
click at [384, 143] on p "...Употребление алкоголя в рабочее время не допускается." at bounding box center [345, 134] width 196 height 24
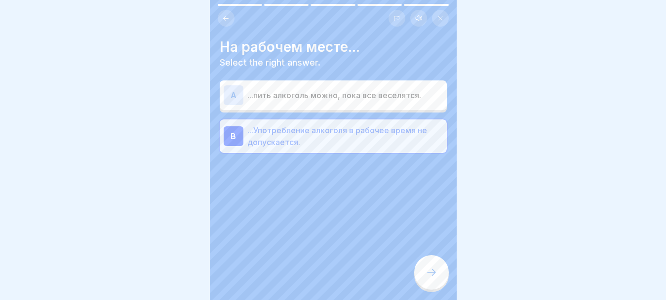
click at [435, 287] on div at bounding box center [431, 272] width 35 height 35
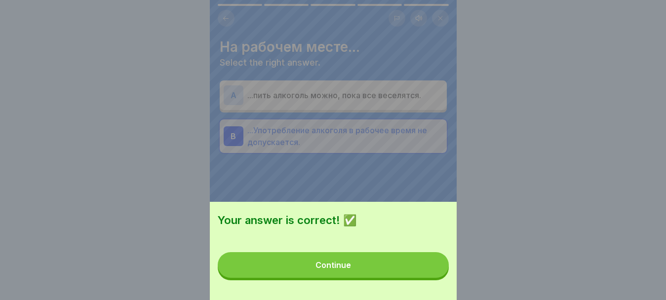
click at [378, 275] on button "Continue" at bounding box center [333, 265] width 231 height 26
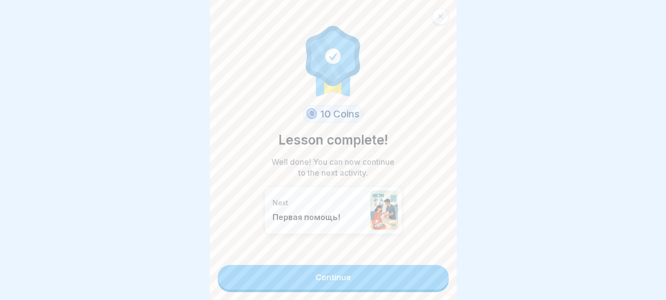
click at [382, 276] on link "Continue" at bounding box center [333, 277] width 231 height 25
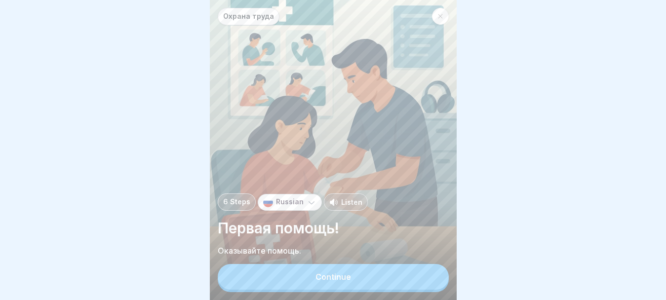
click at [362, 281] on button "Continue" at bounding box center [333, 277] width 231 height 26
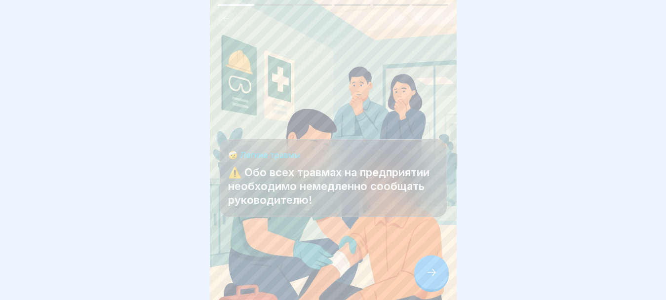
click at [429, 279] on icon at bounding box center [432, 273] width 12 height 12
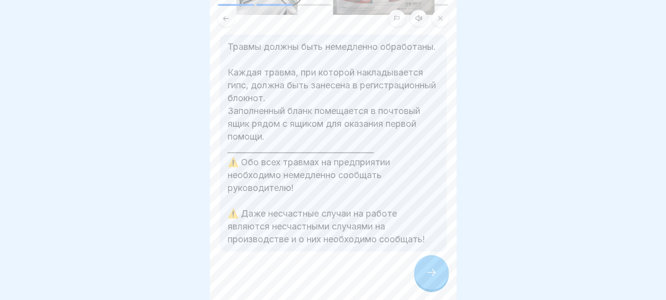
scroll to position [216, 0]
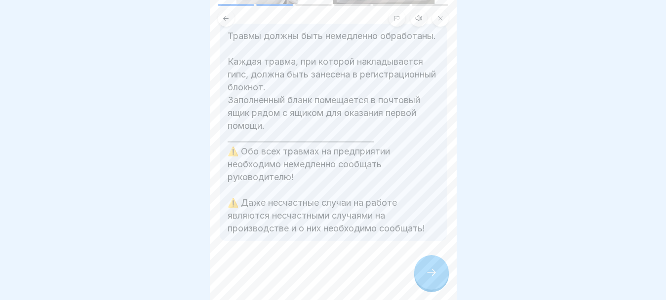
click at [433, 267] on div at bounding box center [431, 272] width 35 height 35
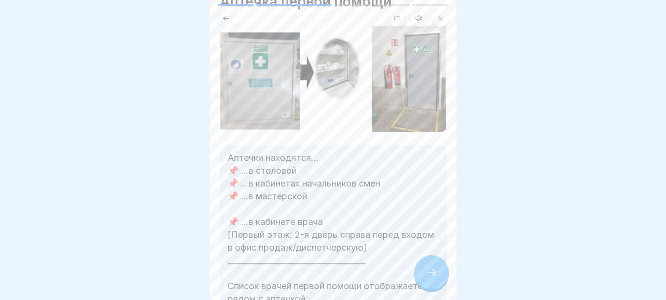
scroll to position [63, 0]
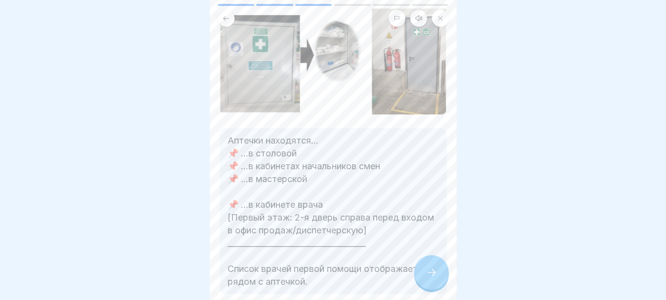
click at [433, 279] on div at bounding box center [431, 272] width 35 height 35
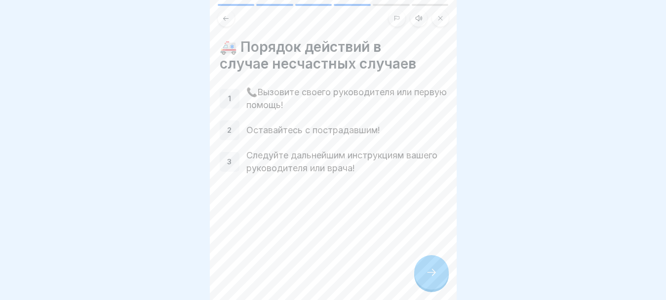
click at [423, 276] on div at bounding box center [431, 272] width 35 height 35
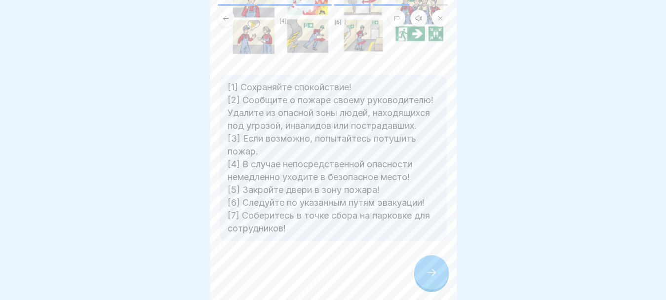
scroll to position [107, 0]
click at [433, 280] on div at bounding box center [431, 272] width 35 height 35
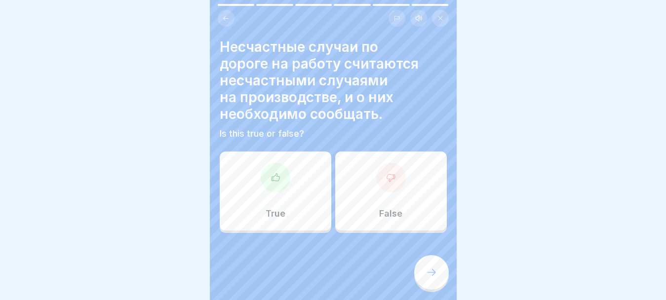
click at [271, 177] on div at bounding box center [276, 178] width 30 height 30
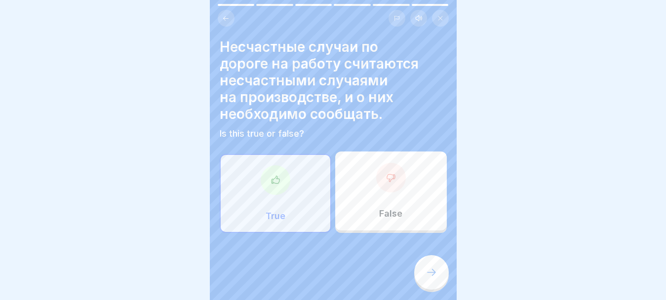
click at [433, 272] on icon at bounding box center [432, 273] width 12 height 12
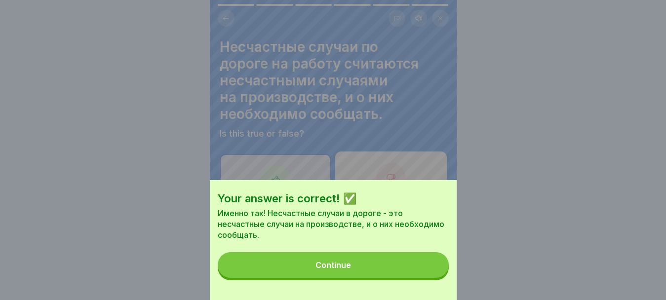
click at [322, 270] on div "Continue" at bounding box center [334, 265] width 36 height 9
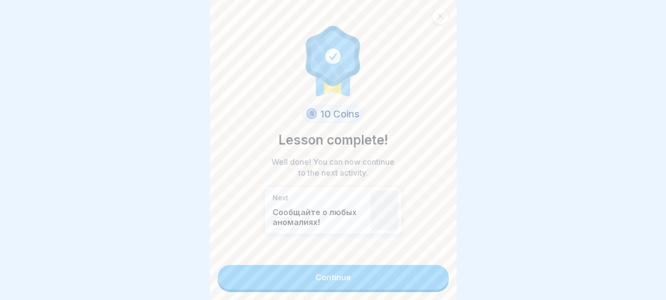
click at [326, 277] on link "Continue" at bounding box center [333, 277] width 231 height 25
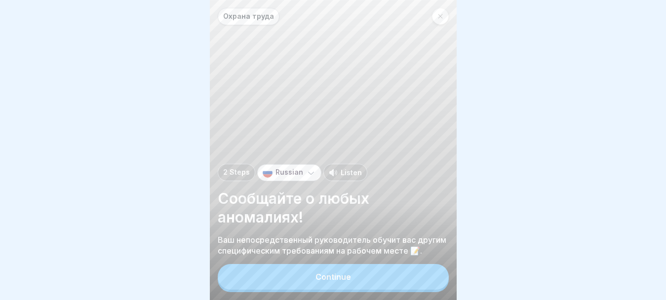
click at [371, 287] on button "Continue" at bounding box center [333, 277] width 231 height 26
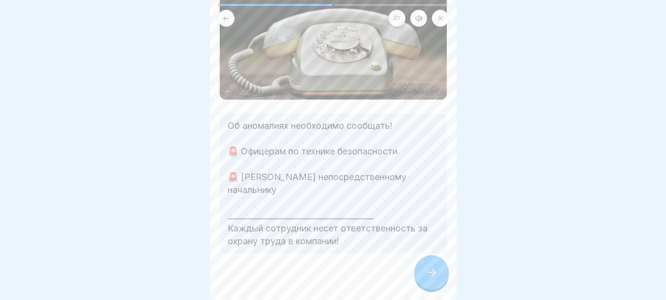
scroll to position [97, 0]
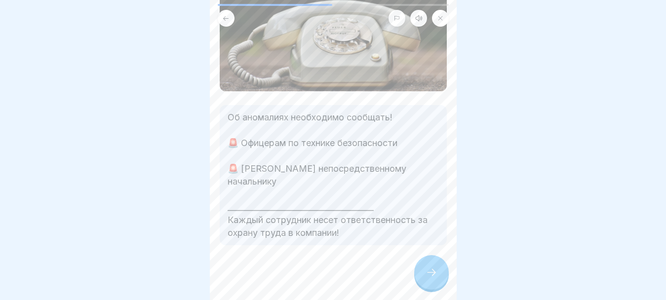
click at [423, 286] on div at bounding box center [431, 272] width 35 height 35
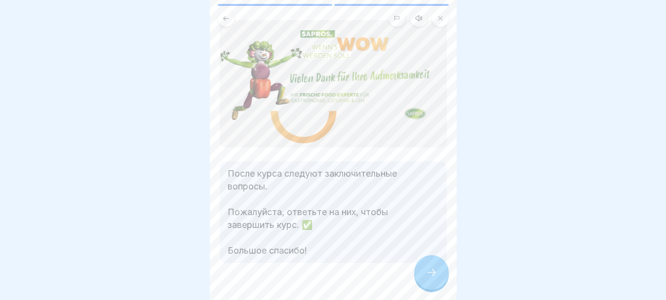
scroll to position [49, 0]
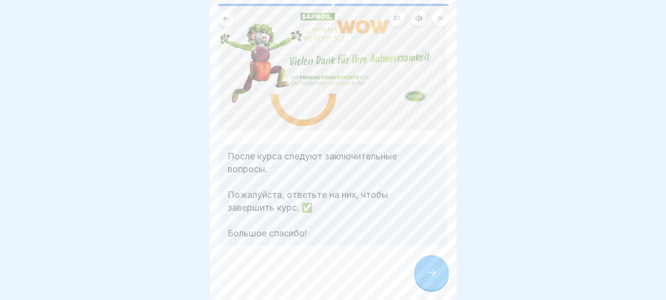
click at [418, 276] on div at bounding box center [431, 272] width 35 height 35
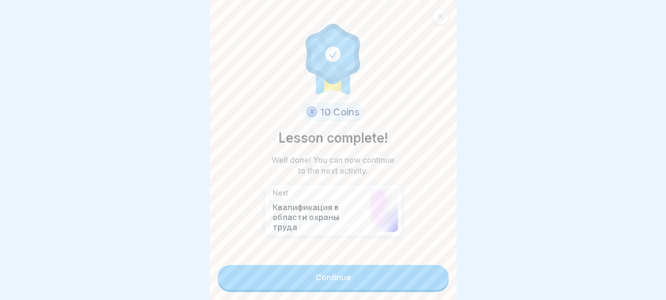
click at [409, 279] on link "Continue" at bounding box center [333, 277] width 231 height 25
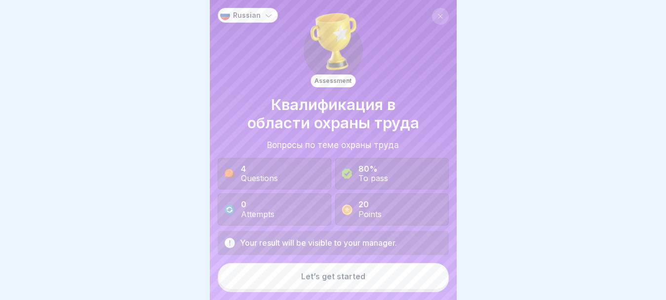
click at [406, 281] on button "Let’s get started" at bounding box center [333, 276] width 231 height 27
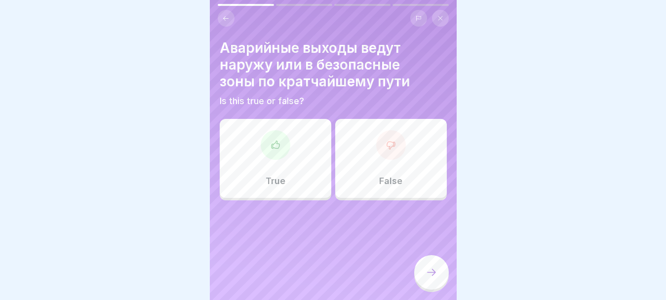
click at [281, 174] on div "True" at bounding box center [276, 158] width 112 height 79
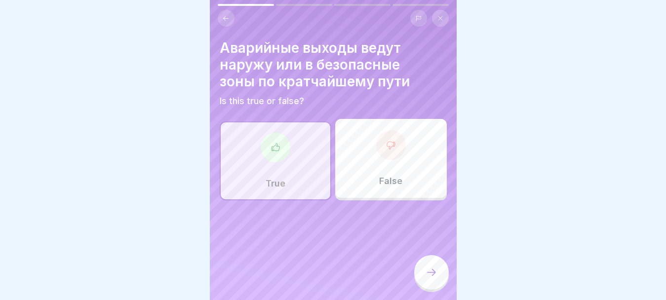
click at [427, 279] on icon at bounding box center [432, 273] width 12 height 12
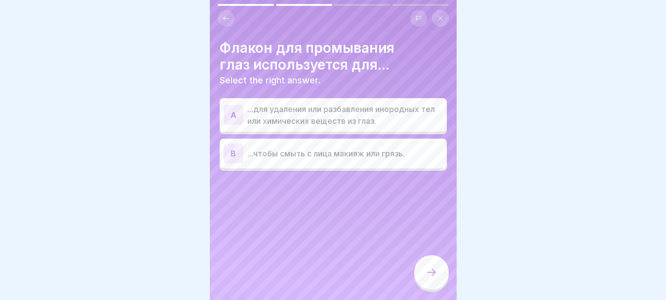
click at [333, 112] on p "...для удаления или разбавления инородных тел или химических веществ из глаз." at bounding box center [345, 115] width 196 height 24
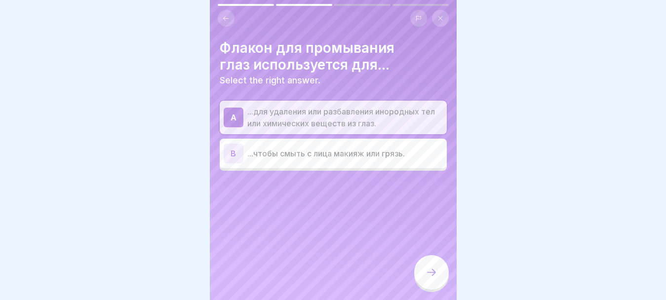
click at [436, 289] on div at bounding box center [431, 272] width 35 height 35
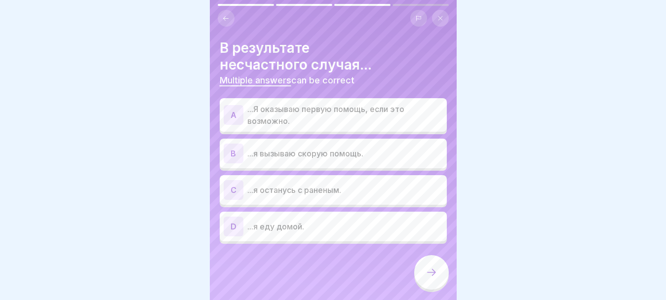
click at [392, 117] on p "...Я оказываю первую помощь, если это возможно." at bounding box center [345, 115] width 196 height 24
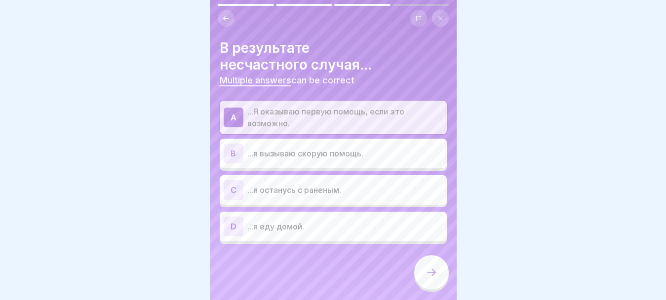
click at [386, 141] on div "B ...я вызываю скорую помощь." at bounding box center [333, 154] width 227 height 30
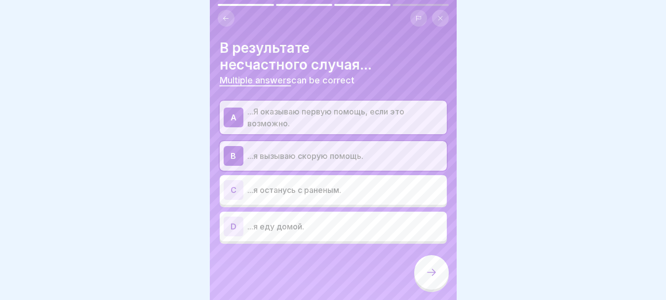
click at [384, 181] on div "C ...я останусь с раненым." at bounding box center [333, 190] width 219 height 20
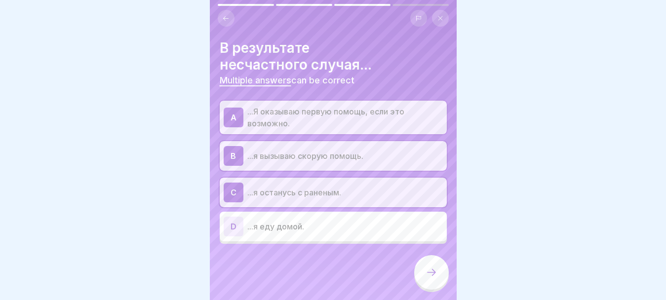
click at [426, 279] on icon at bounding box center [432, 273] width 12 height 12
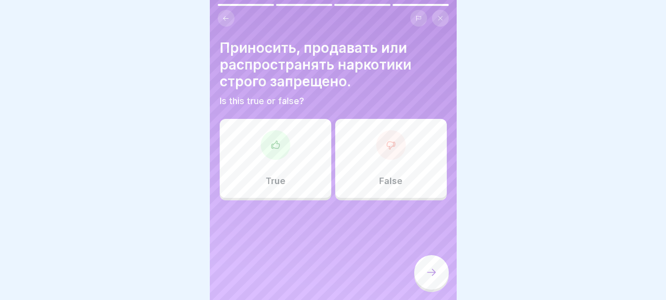
click at [281, 151] on div at bounding box center [276, 145] width 30 height 30
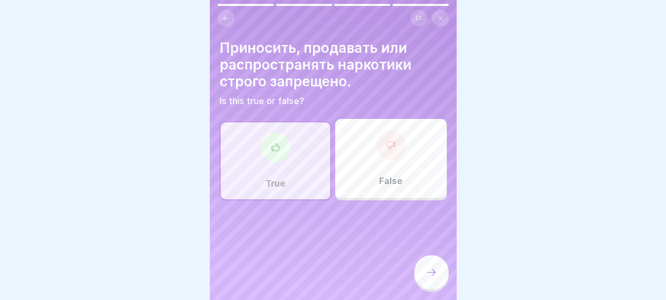
click at [430, 279] on icon at bounding box center [432, 273] width 12 height 12
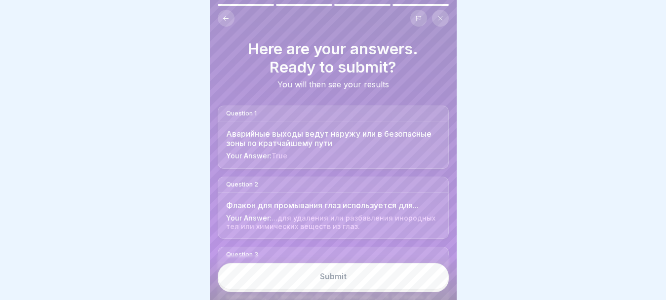
click at [420, 284] on button "Submit" at bounding box center [333, 276] width 231 height 27
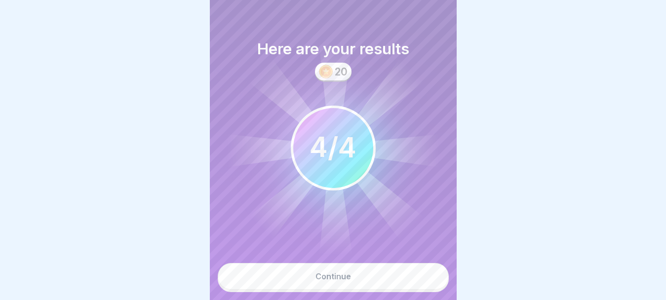
click at [405, 285] on button "Continue" at bounding box center [333, 276] width 231 height 27
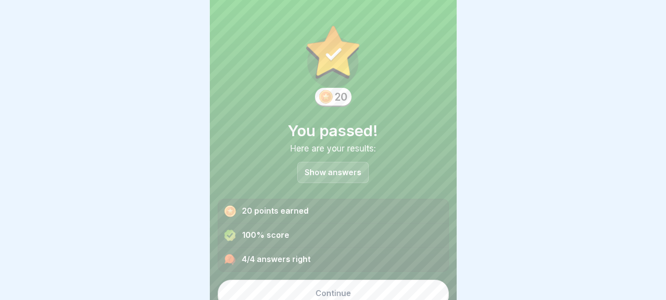
click at [405, 285] on button "Continue" at bounding box center [333, 293] width 231 height 27
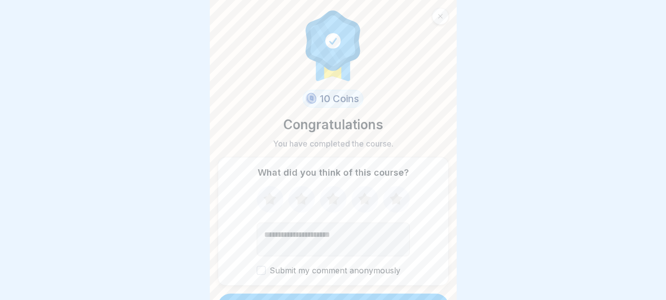
scroll to position [21, 0]
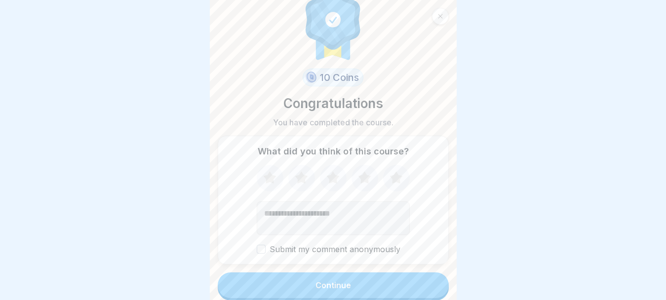
click at [257, 252] on button "Submit my comment anonymously" at bounding box center [261, 249] width 9 height 9
click at [299, 280] on button "Continue" at bounding box center [333, 286] width 231 height 26
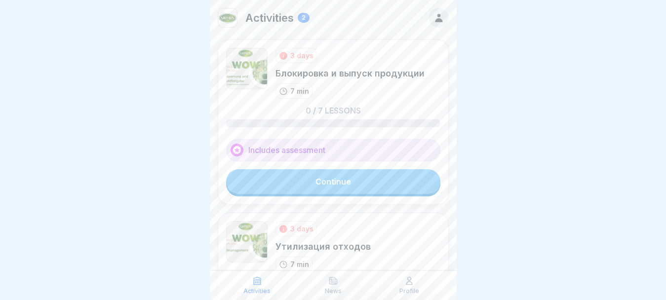
click at [365, 188] on link "Continue" at bounding box center [333, 181] width 214 height 25
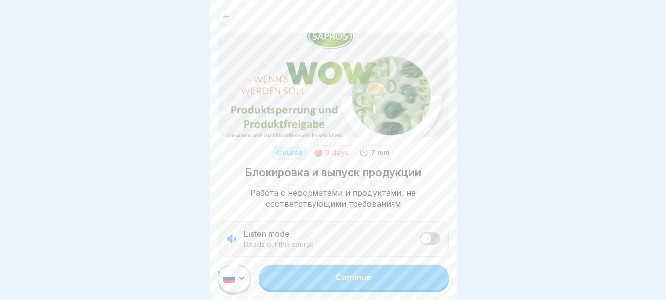
drag, startPoint x: 379, startPoint y: 194, endPoint x: 209, endPoint y: 141, distance: 178.0
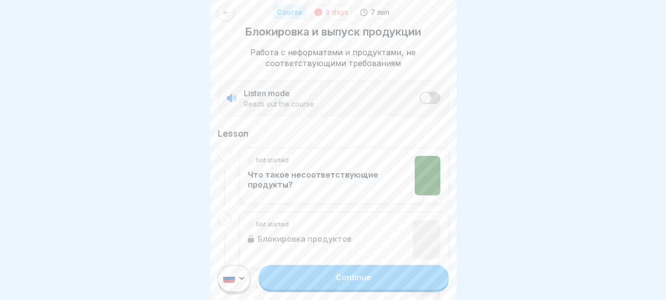
scroll to position [148, 0]
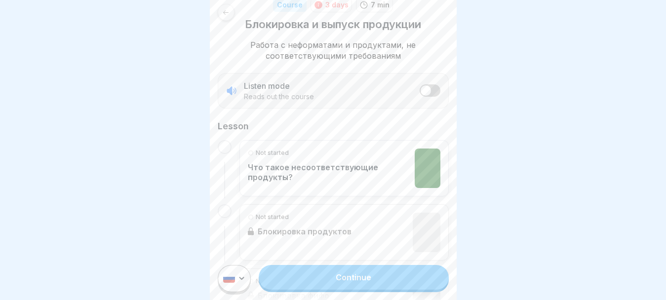
click at [397, 290] on link "Continue" at bounding box center [354, 277] width 190 height 25
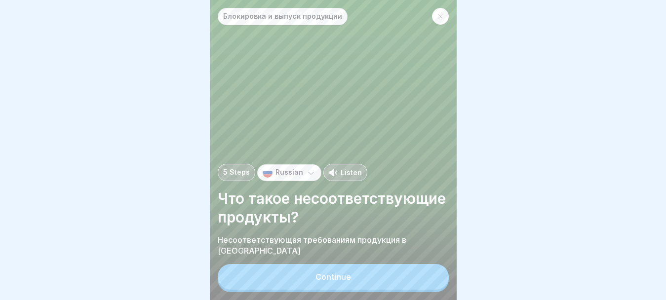
scroll to position [8, 0]
click at [343, 272] on button "Continue" at bounding box center [333, 277] width 231 height 26
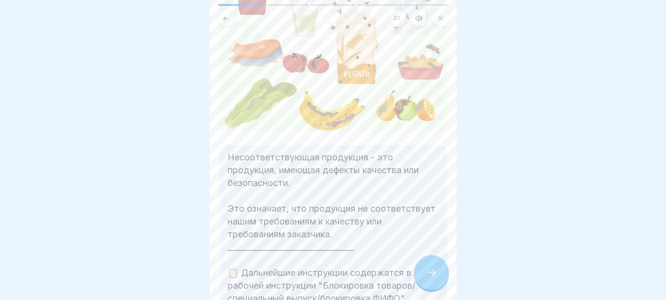
scroll to position [198, 0]
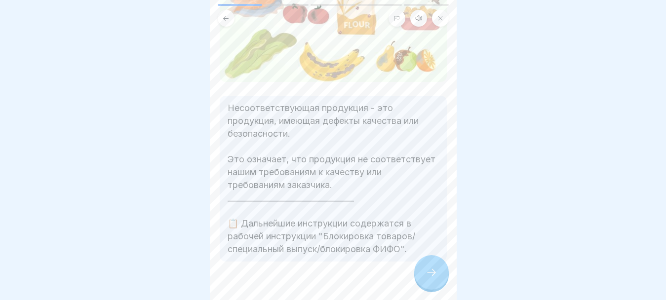
click at [426, 272] on icon at bounding box center [432, 273] width 12 height 12
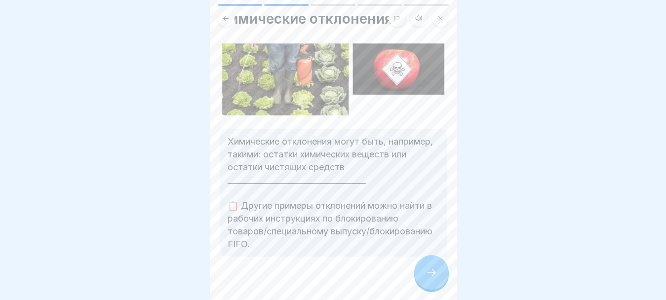
scroll to position [41, 0]
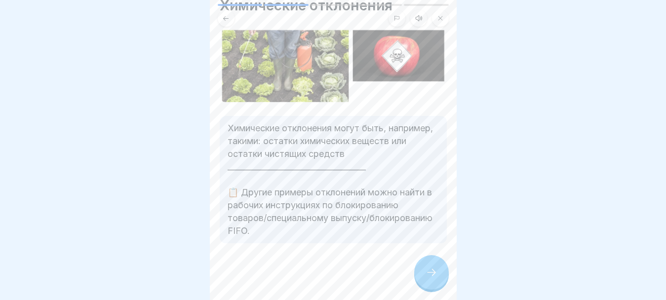
click at [427, 278] on icon at bounding box center [432, 273] width 12 height 12
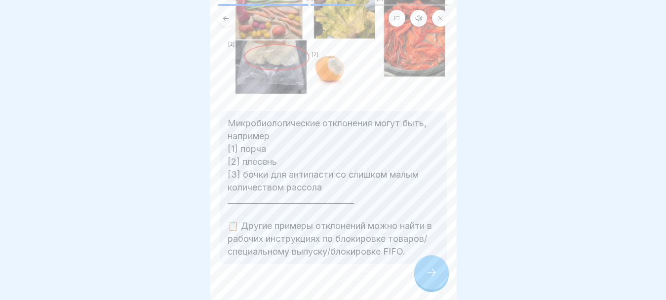
scroll to position [99, 0]
click at [427, 271] on icon at bounding box center [432, 273] width 12 height 12
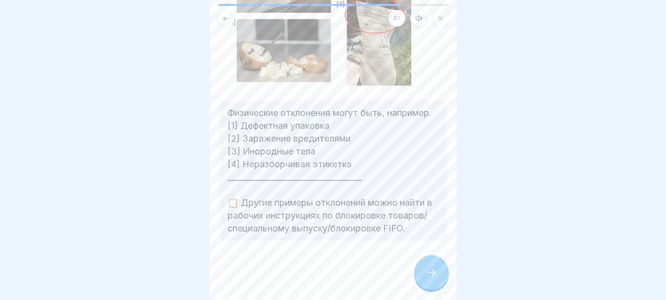
scroll to position [153, 0]
click at [435, 279] on icon at bounding box center [432, 273] width 12 height 12
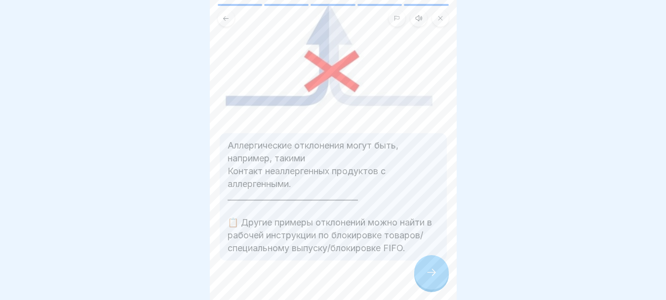
scroll to position [93, 0]
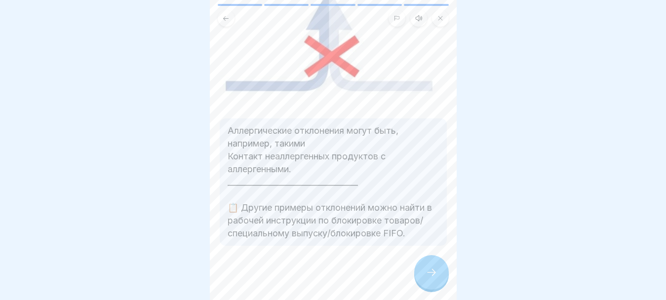
click at [423, 274] on div at bounding box center [431, 272] width 35 height 35
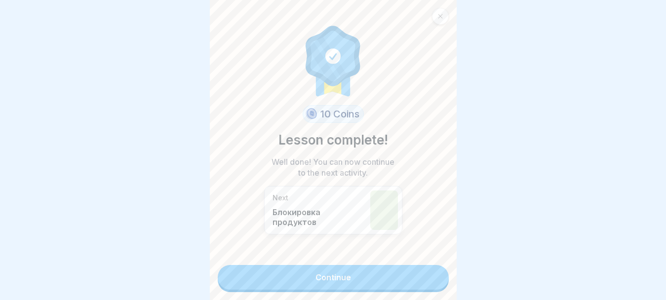
click at [376, 277] on link "Continue" at bounding box center [333, 277] width 231 height 25
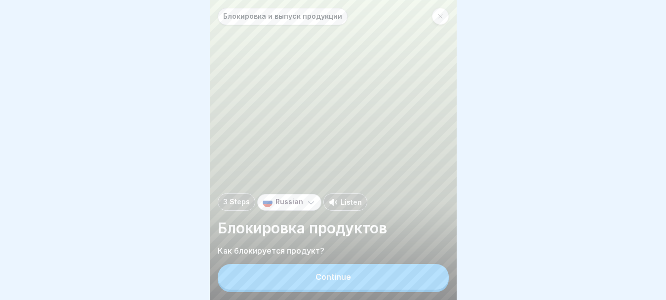
click at [386, 283] on button "Continue" at bounding box center [333, 277] width 231 height 26
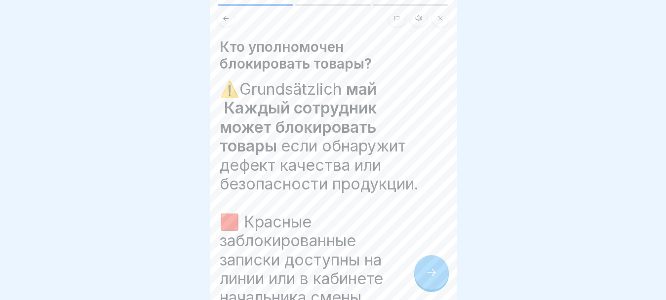
scroll to position [49, 0]
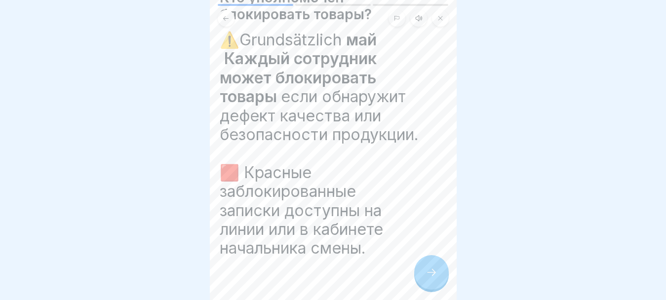
click at [427, 279] on icon at bounding box center [432, 273] width 12 height 12
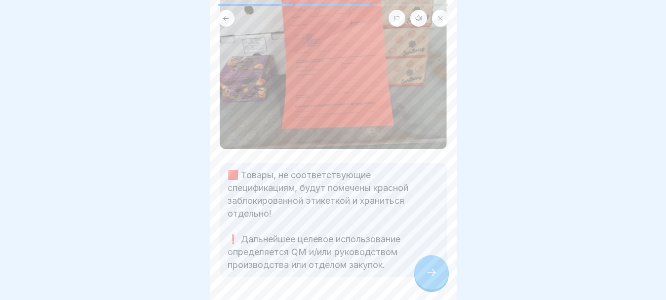
scroll to position [148, 0]
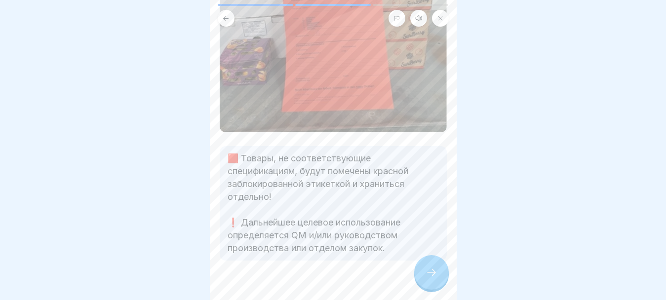
click at [428, 279] on icon at bounding box center [432, 273] width 12 height 12
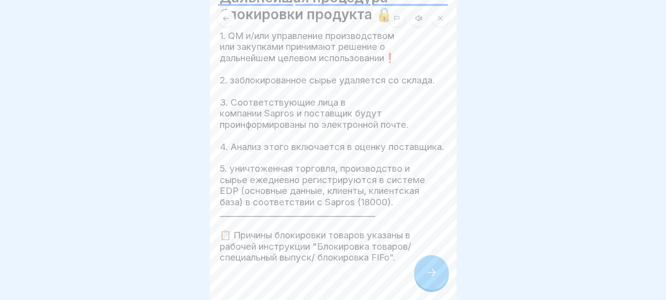
scroll to position [92, 0]
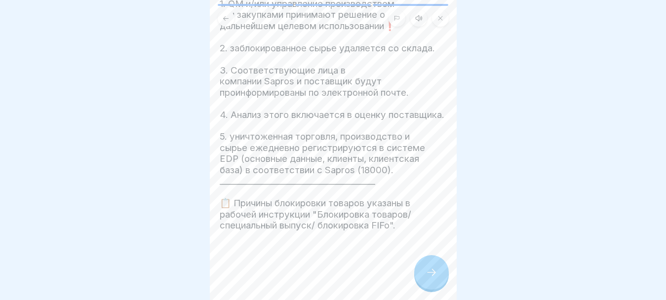
click at [425, 277] on div at bounding box center [431, 272] width 35 height 35
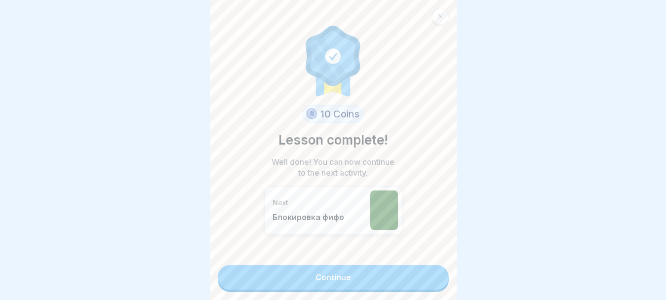
click at [335, 274] on link "Continue" at bounding box center [333, 277] width 231 height 25
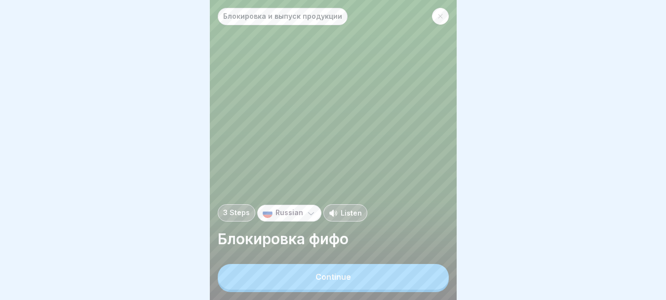
click at [405, 285] on button "Continue" at bounding box center [333, 277] width 231 height 26
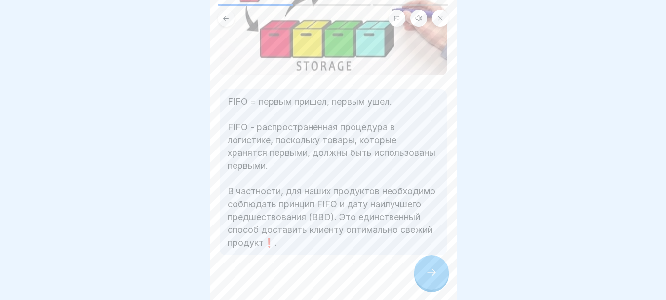
scroll to position [173, 0]
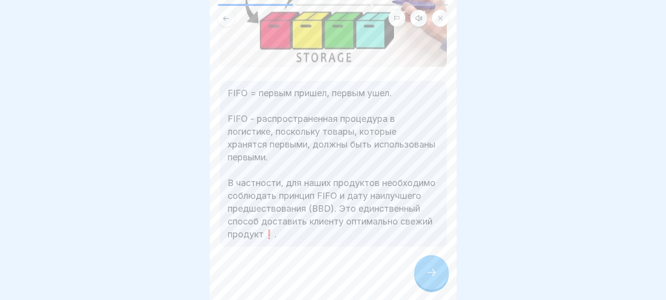
click at [427, 273] on div at bounding box center [431, 272] width 35 height 35
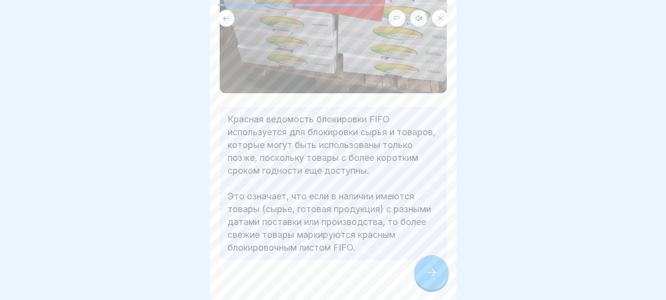
scroll to position [148, 0]
click at [438, 282] on div at bounding box center [431, 272] width 35 height 35
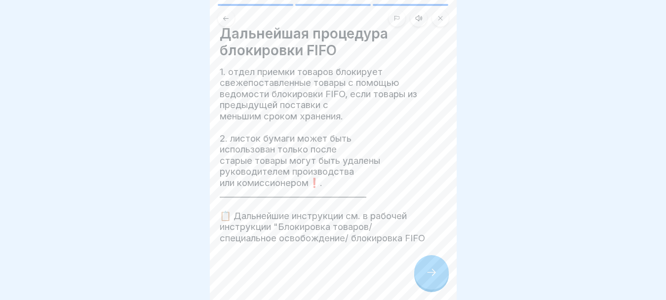
scroll to position [16, 0]
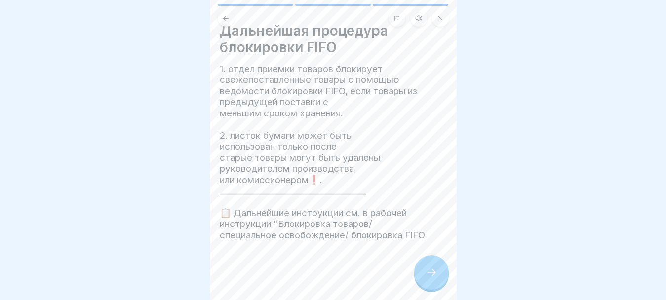
click at [420, 276] on div at bounding box center [431, 272] width 35 height 35
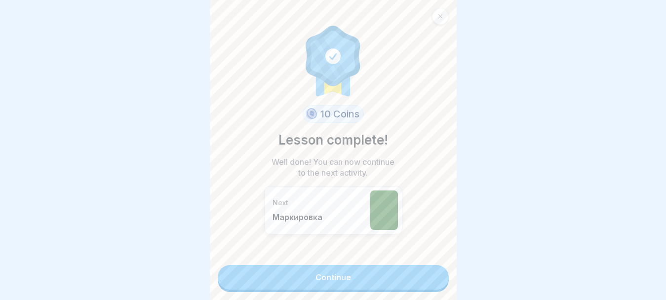
click at [419, 273] on link "Continue" at bounding box center [333, 277] width 231 height 25
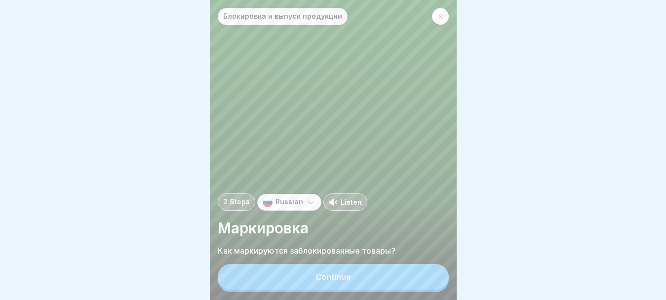
click at [400, 276] on button "Continue" at bounding box center [333, 277] width 231 height 26
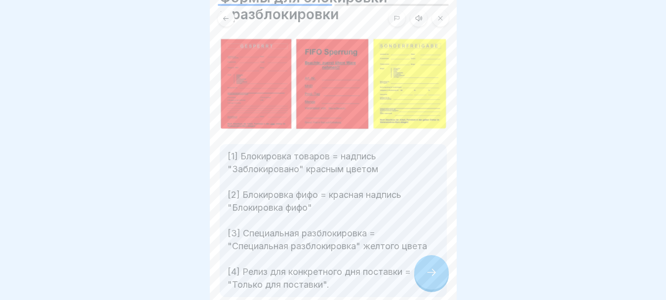
scroll to position [99, 0]
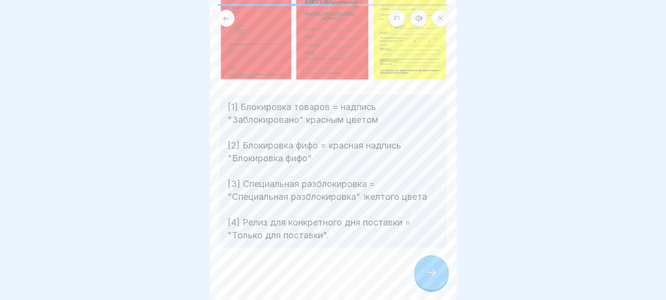
click at [440, 284] on div at bounding box center [431, 272] width 35 height 35
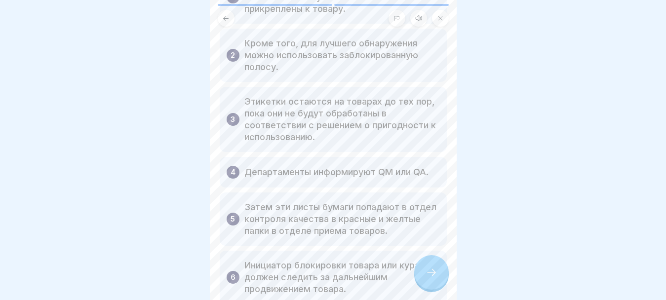
scroll to position [148, 0]
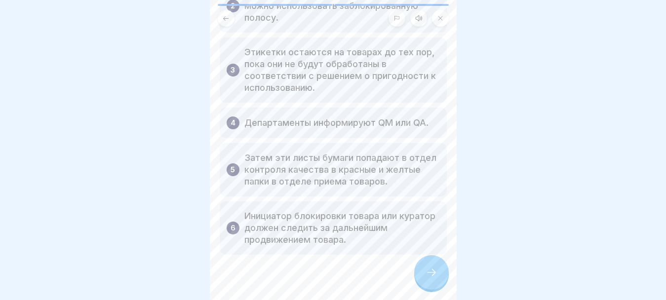
click at [423, 275] on div at bounding box center [431, 272] width 35 height 35
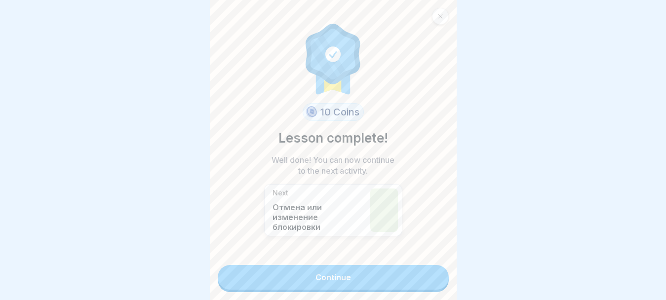
click at [382, 277] on link "Continue" at bounding box center [333, 277] width 231 height 25
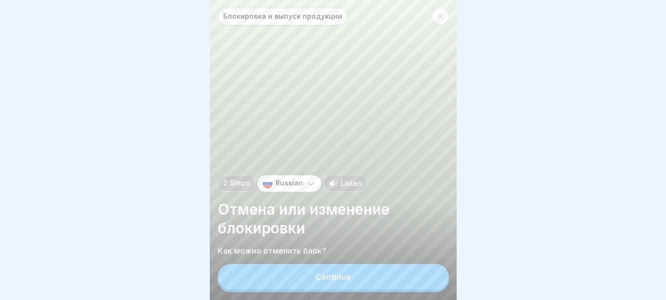
click at [358, 287] on button "Continue" at bounding box center [333, 277] width 231 height 26
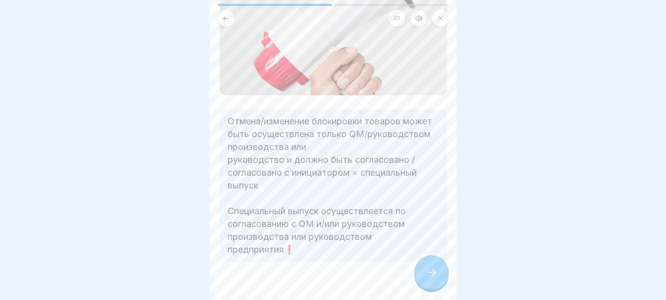
scroll to position [192, 0]
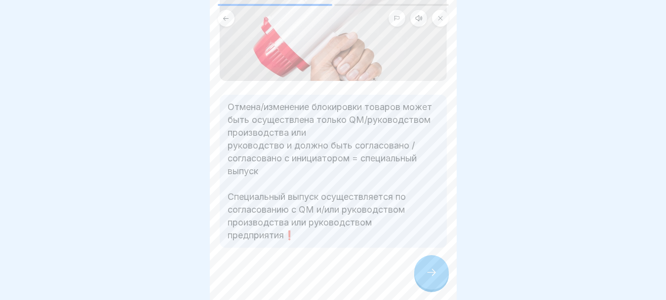
click at [414, 279] on div at bounding box center [333, 277] width 227 height 59
click at [426, 279] on icon at bounding box center [432, 273] width 12 height 12
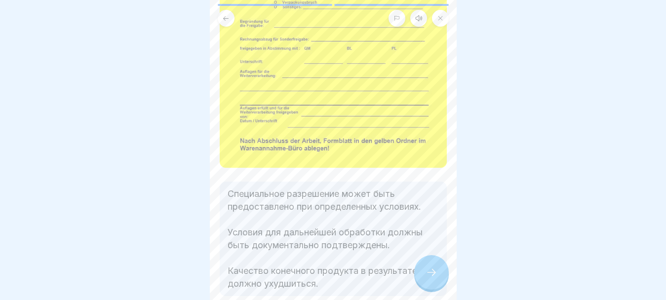
scroll to position [242, 0]
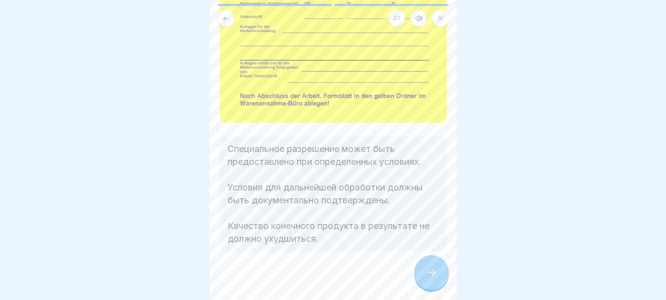
click at [434, 278] on icon at bounding box center [432, 273] width 12 height 12
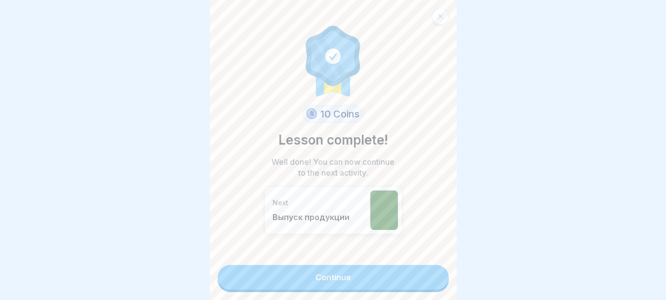
click at [408, 276] on link "Continue" at bounding box center [333, 277] width 231 height 25
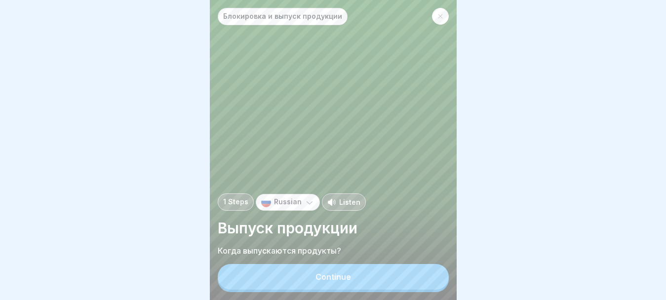
click at [380, 279] on button "Continue" at bounding box center [333, 277] width 231 height 26
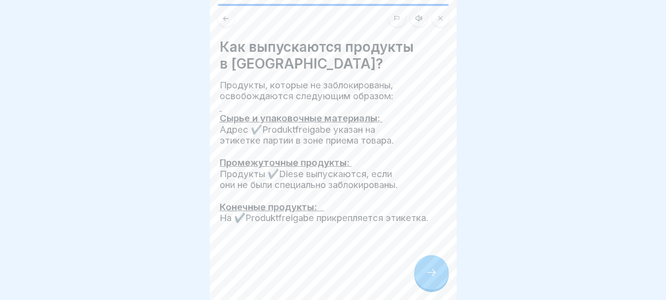
click at [431, 277] on icon at bounding box center [432, 273] width 12 height 12
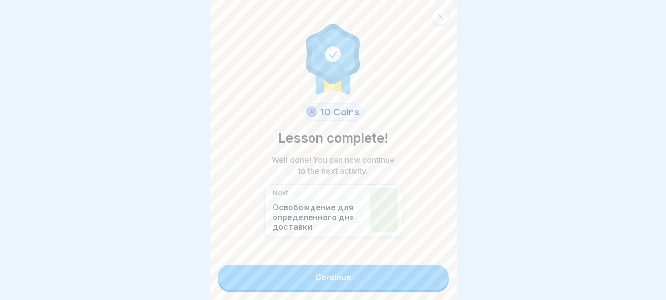
click at [402, 278] on link "Continue" at bounding box center [333, 277] width 231 height 25
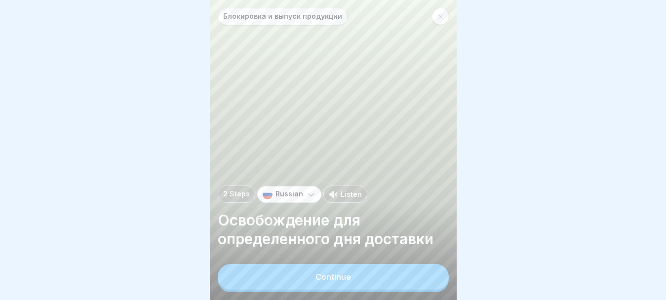
click at [372, 279] on button "Continue" at bounding box center [333, 277] width 231 height 26
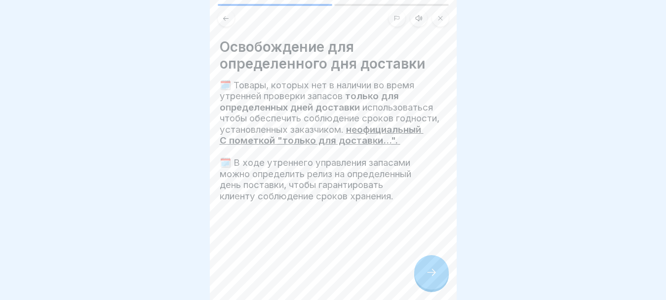
click at [223, 87] on span "🗓️ Товары, которых нет в наличии во время утренней проверки запасов" at bounding box center [317, 91] width 195 height 22
click at [425, 277] on div at bounding box center [431, 272] width 35 height 35
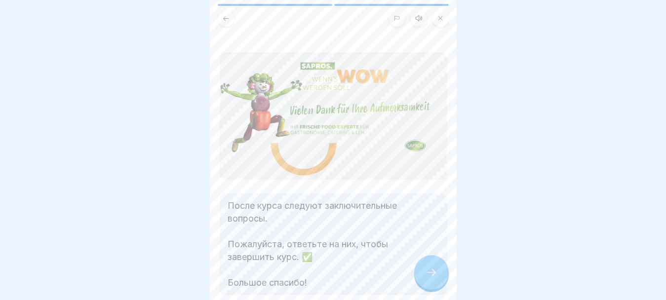
scroll to position [50, 0]
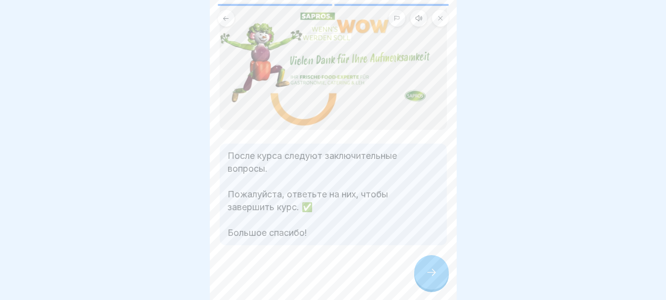
click at [429, 277] on icon at bounding box center [432, 273] width 12 height 12
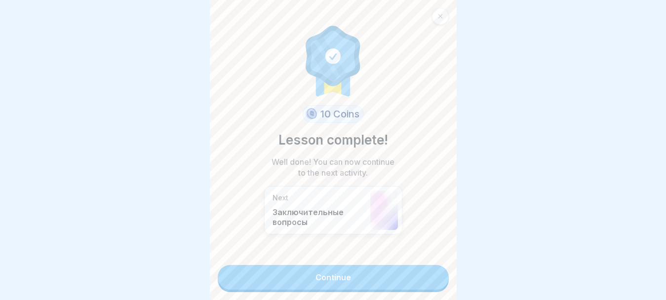
click at [396, 276] on link "Continue" at bounding box center [333, 277] width 231 height 25
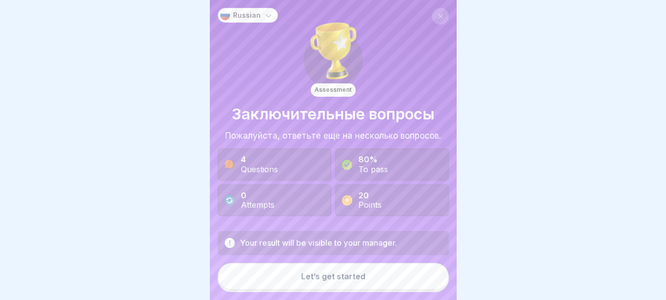
click at [378, 281] on button "Let’s get started" at bounding box center [333, 276] width 231 height 27
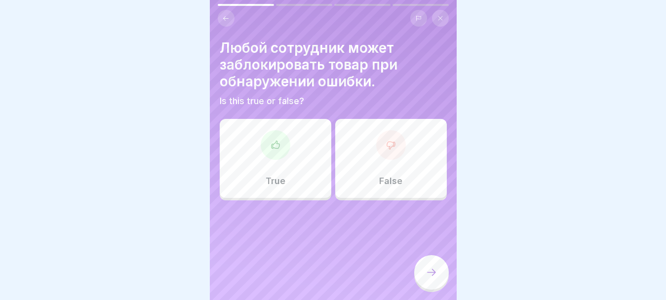
click at [283, 153] on div at bounding box center [276, 145] width 30 height 30
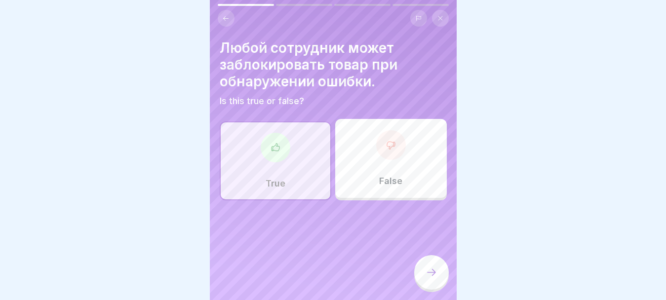
click at [429, 279] on icon at bounding box center [432, 273] width 12 height 12
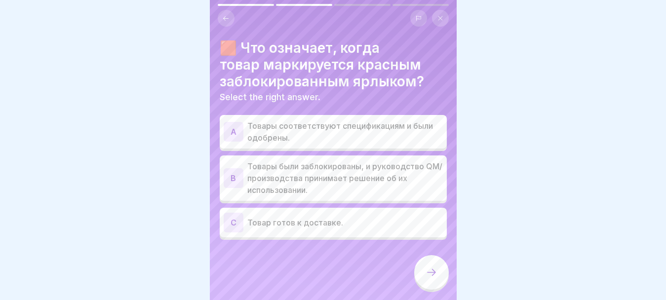
click at [331, 183] on p "Товары были заблокированы, и руководство QM/производства принимает решение об и…" at bounding box center [345, 178] width 196 height 36
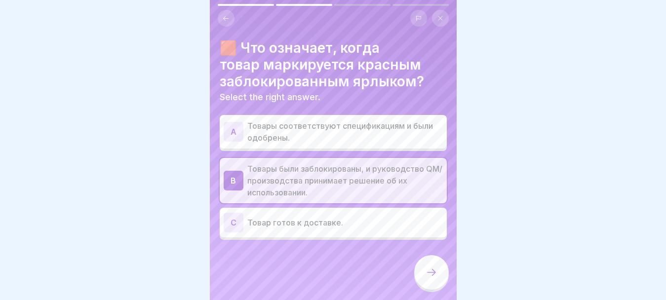
click at [428, 279] on icon at bounding box center [432, 273] width 12 height 12
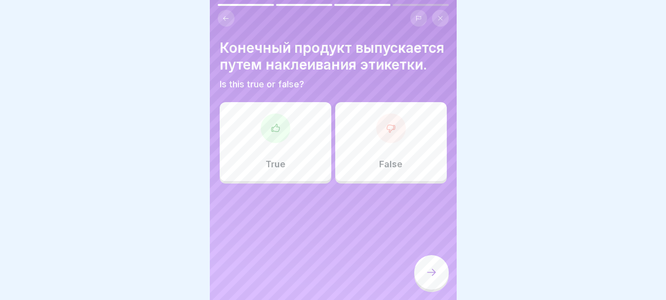
click at [380, 143] on div at bounding box center [391, 129] width 30 height 30
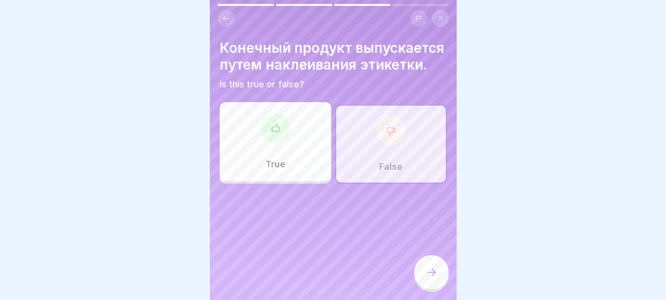
click at [424, 280] on div at bounding box center [431, 272] width 35 height 35
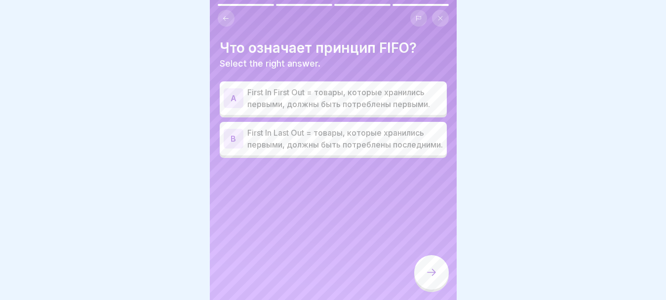
click at [337, 99] on p "First In First Out = товары, которые хранились первыми, должны быть потреблены …" at bounding box center [345, 98] width 196 height 24
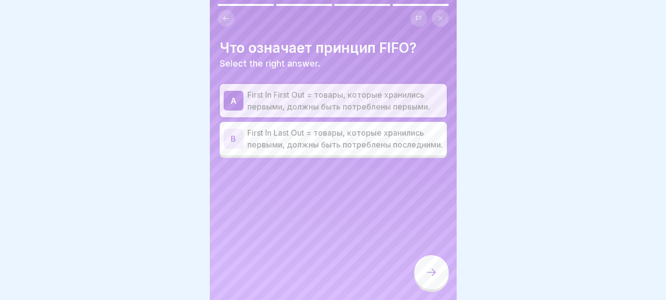
click at [426, 279] on icon at bounding box center [432, 273] width 12 height 12
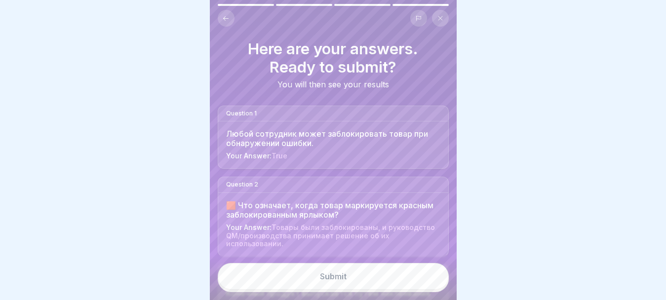
click at [403, 279] on button "Submit" at bounding box center [333, 276] width 231 height 27
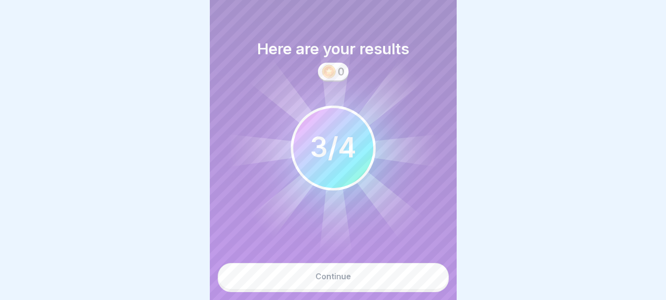
click at [388, 278] on button "Continue" at bounding box center [333, 276] width 231 height 27
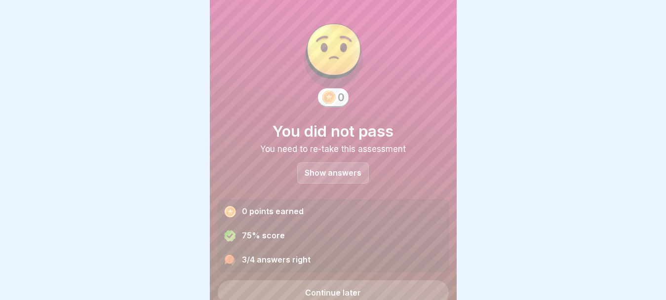
click at [327, 167] on div "Show answers" at bounding box center [333, 172] width 72 height 21
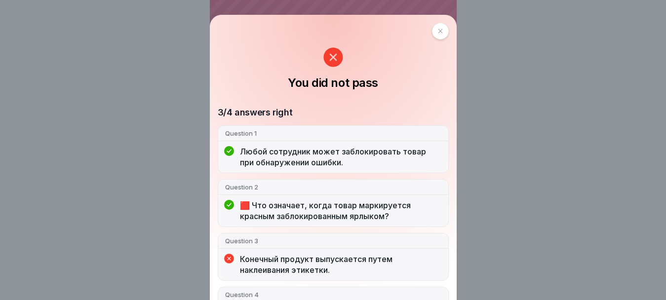
click at [438, 31] on icon at bounding box center [441, 31] width 6 height 6
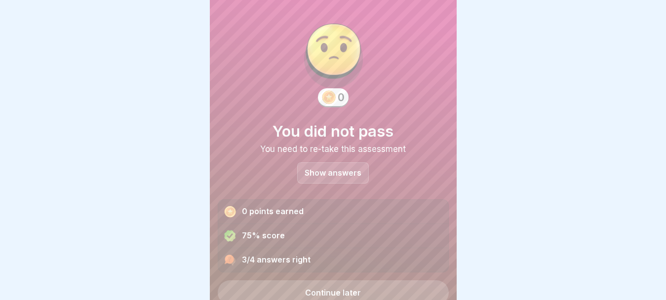
click at [319, 286] on link "Continue later" at bounding box center [333, 292] width 231 height 25
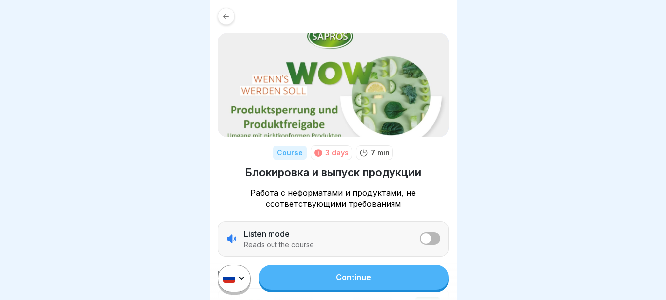
click at [381, 290] on link "Continue" at bounding box center [354, 277] width 190 height 25
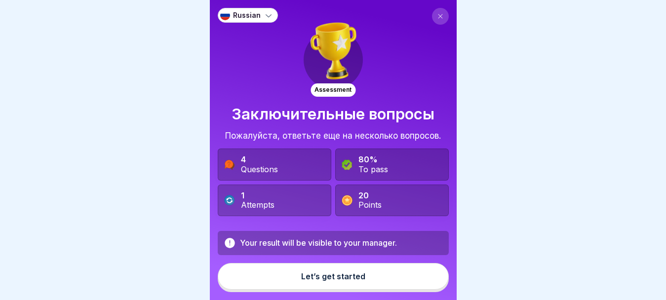
click at [376, 288] on button "Let’s get started" at bounding box center [333, 276] width 231 height 27
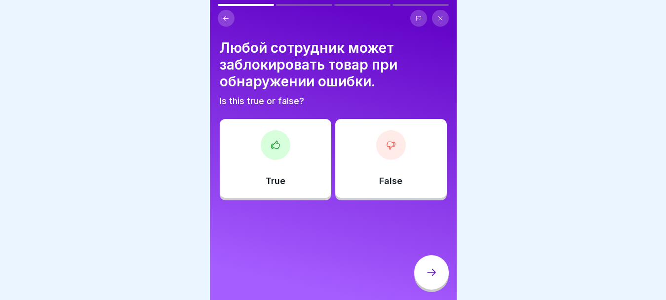
click at [300, 173] on div "True" at bounding box center [276, 158] width 112 height 79
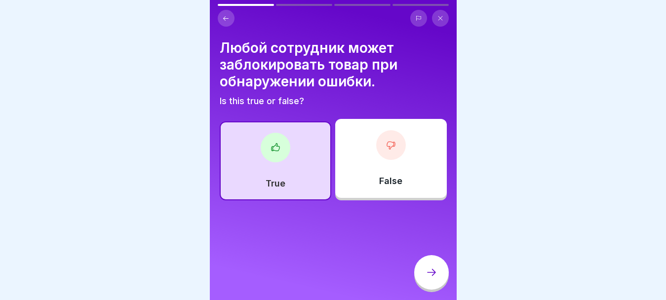
click at [433, 279] on icon at bounding box center [432, 273] width 12 height 12
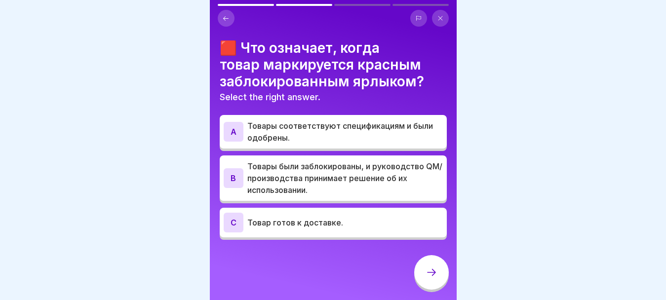
click at [379, 171] on p "Товары были заблокированы, и руководство QM/производства принимает решение об и…" at bounding box center [345, 178] width 196 height 36
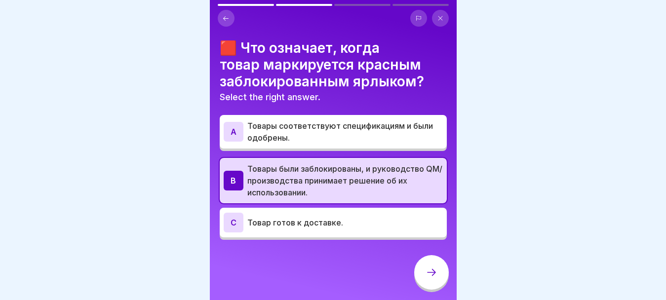
click at [428, 279] on icon at bounding box center [432, 273] width 12 height 12
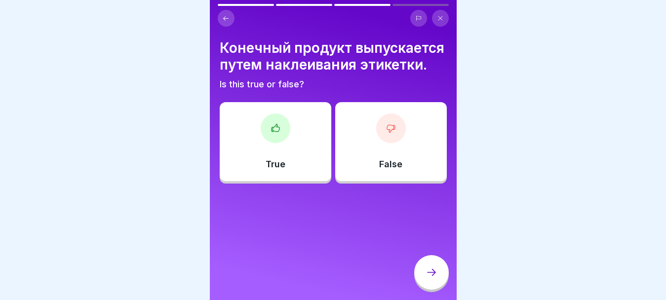
click at [275, 133] on icon at bounding box center [276, 128] width 10 height 10
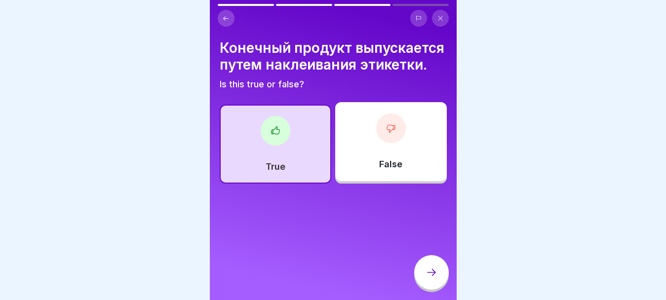
click at [426, 273] on div at bounding box center [431, 272] width 35 height 35
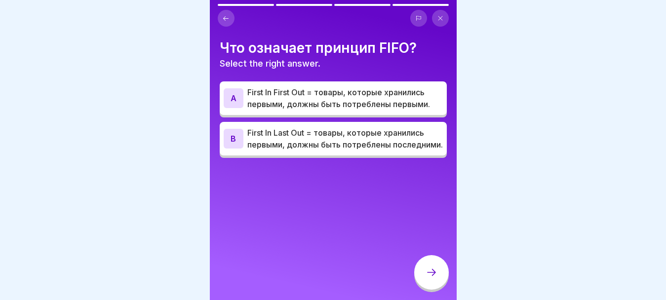
click at [364, 93] on p "First In First Out = товары, которые хранились первыми, должны быть потреблены …" at bounding box center [345, 98] width 196 height 24
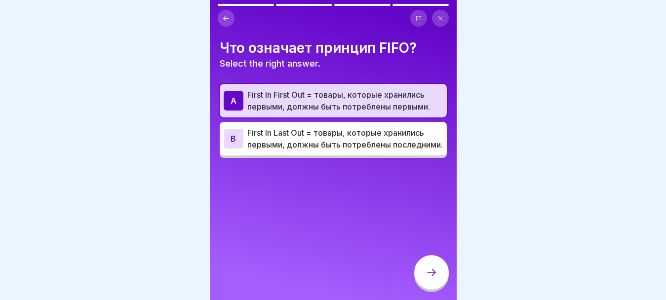
click at [434, 279] on icon at bounding box center [432, 273] width 12 height 12
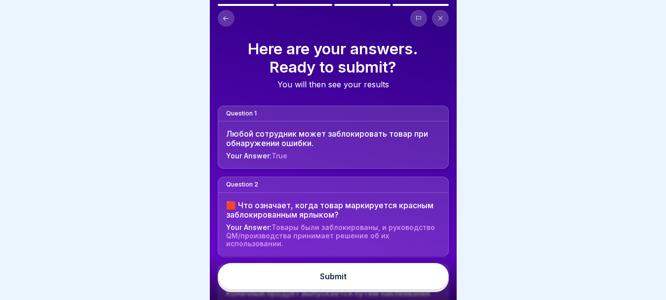
click at [414, 285] on button "Submit" at bounding box center [333, 276] width 231 height 27
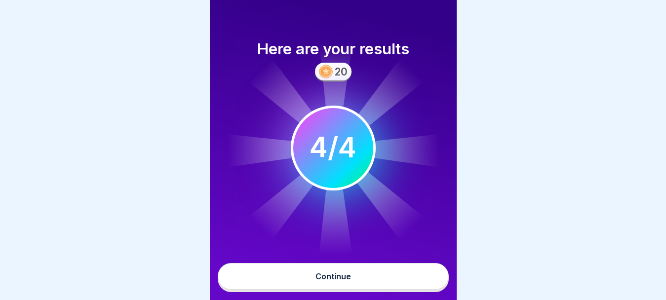
click at [408, 281] on button "Continue" at bounding box center [333, 276] width 231 height 27
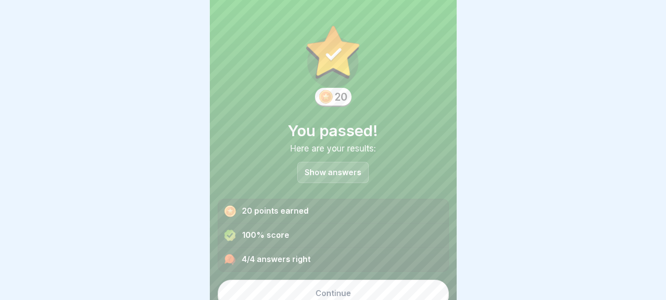
click at [316, 296] on div "Continue" at bounding box center [334, 293] width 36 height 9
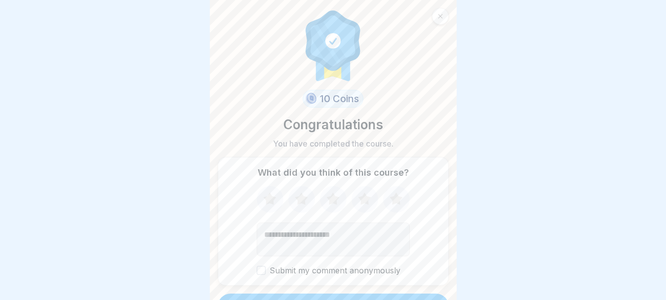
click at [257, 272] on button "Submit my comment anonymously" at bounding box center [261, 270] width 9 height 9
click at [257, 268] on button "Submit my comment anonymously" at bounding box center [261, 270] width 9 height 9
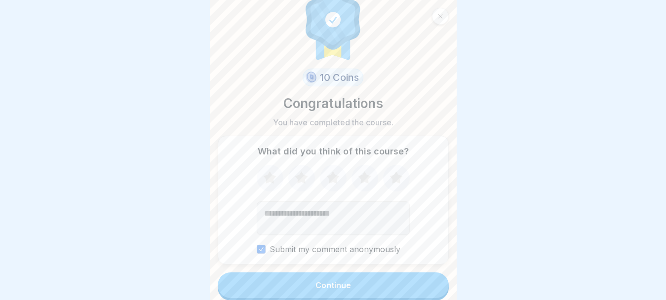
click at [287, 288] on button "Continue" at bounding box center [333, 286] width 231 height 26
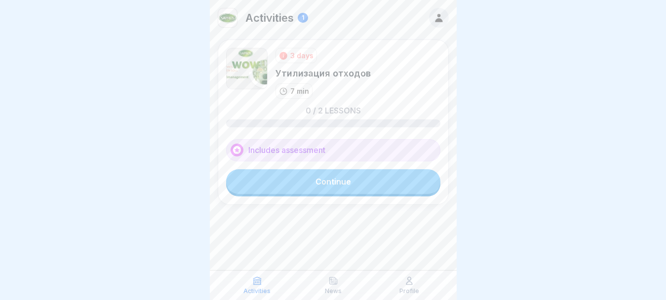
click at [325, 184] on link "Continue" at bounding box center [333, 181] width 214 height 25
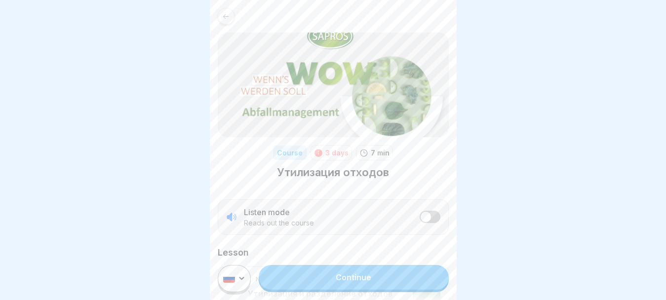
click at [362, 286] on link "Continue" at bounding box center [354, 277] width 190 height 25
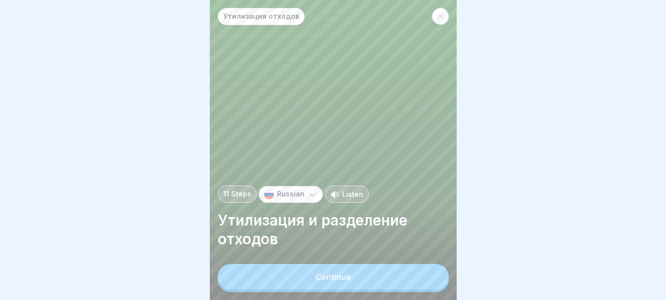
click at [368, 279] on button "Continue" at bounding box center [333, 277] width 231 height 26
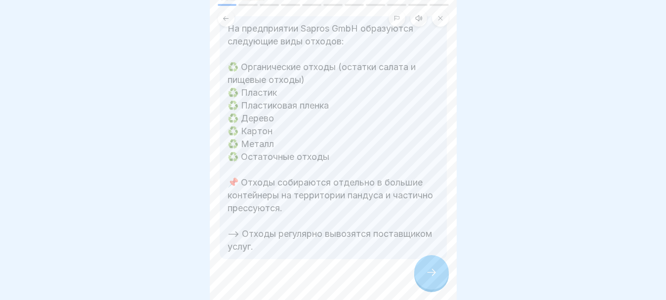
scroll to position [211, 0]
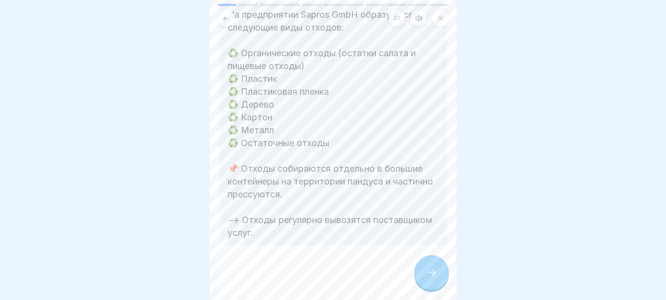
click at [424, 282] on div at bounding box center [431, 272] width 35 height 35
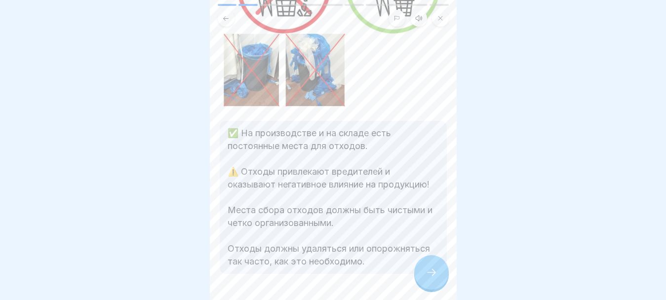
scroll to position [175, 0]
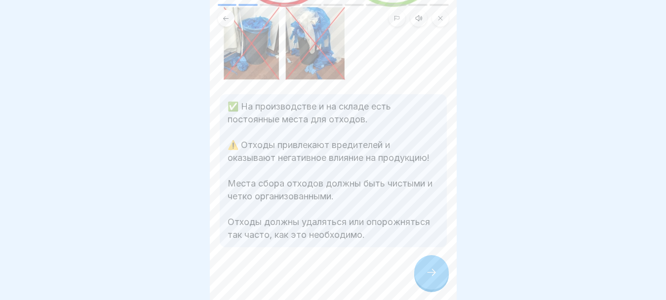
click at [422, 281] on div at bounding box center [431, 272] width 35 height 35
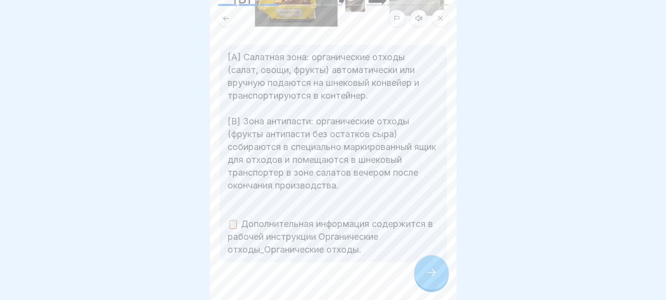
scroll to position [231, 0]
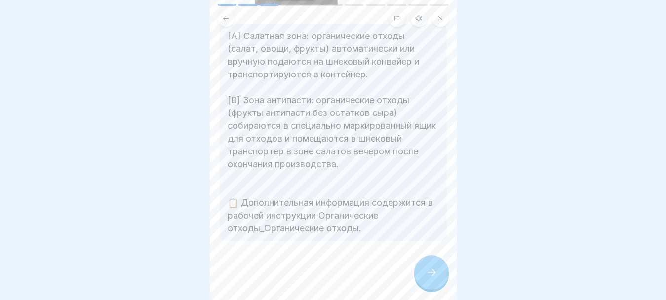
click at [426, 279] on icon at bounding box center [432, 273] width 12 height 12
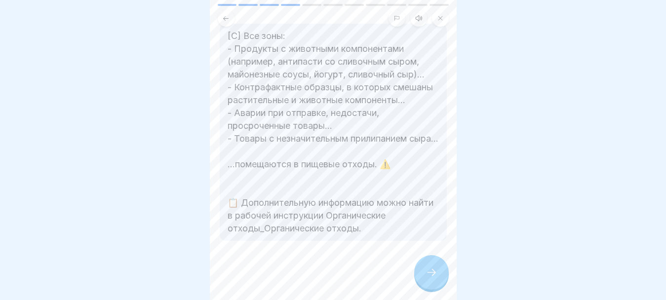
scroll to position [250, 0]
click at [435, 276] on icon at bounding box center [431, 272] width 9 height 7
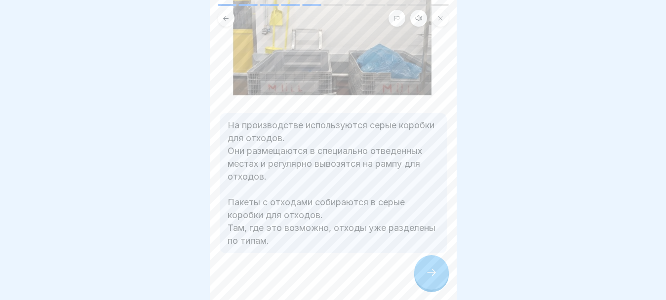
scroll to position [267, 0]
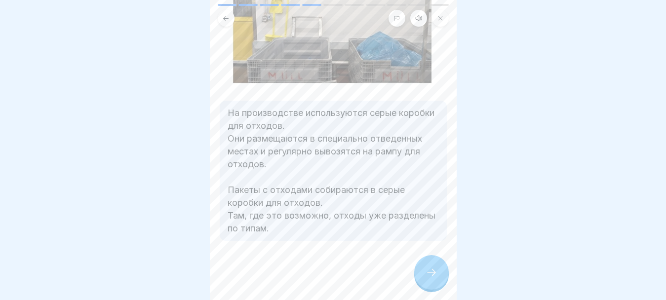
click at [436, 274] on div at bounding box center [431, 272] width 35 height 35
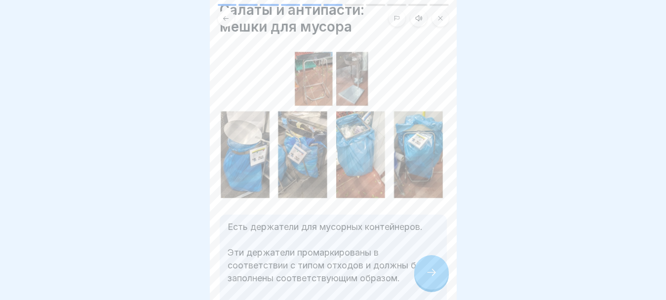
scroll to position [36, 0]
click at [432, 278] on icon at bounding box center [432, 273] width 12 height 12
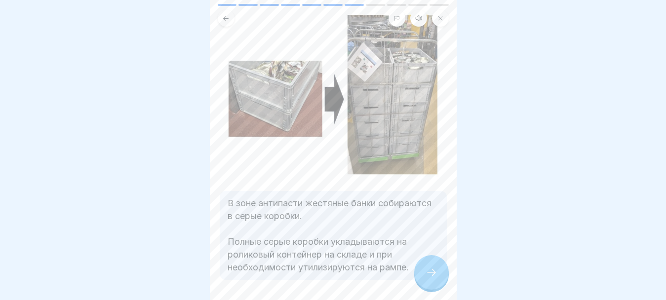
scroll to position [99, 0]
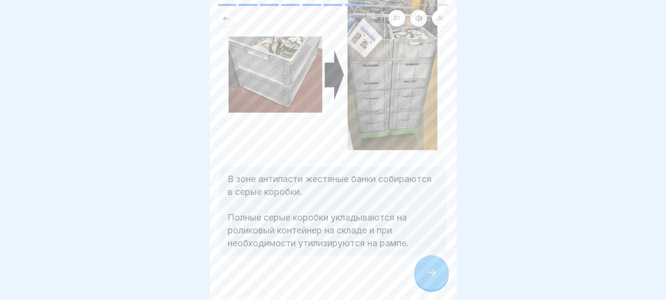
click at [437, 281] on div at bounding box center [431, 272] width 35 height 35
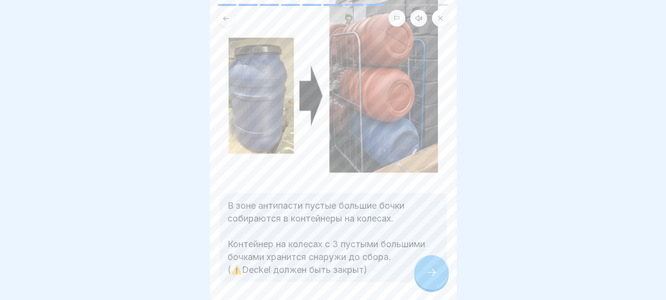
scroll to position [133, 0]
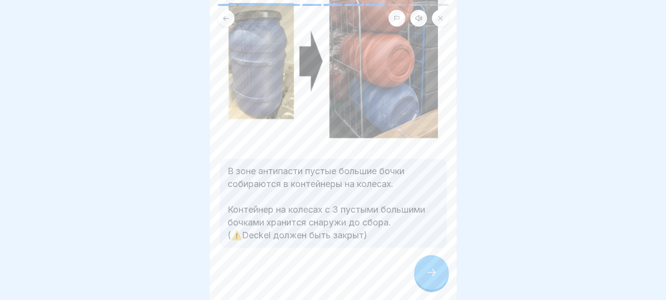
click at [419, 279] on div at bounding box center [431, 272] width 35 height 35
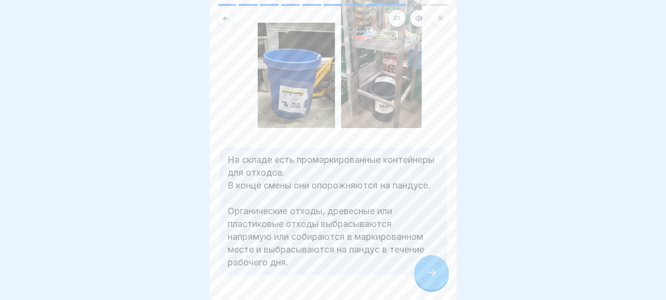
scroll to position [99, 0]
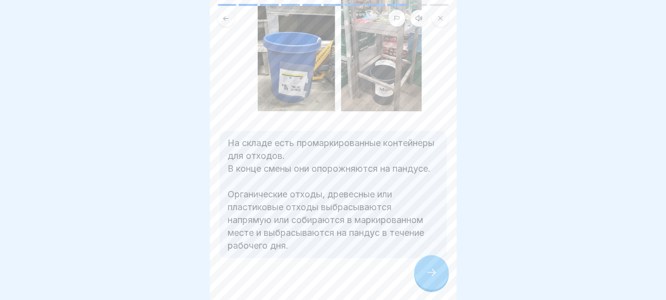
click at [427, 279] on icon at bounding box center [432, 273] width 12 height 12
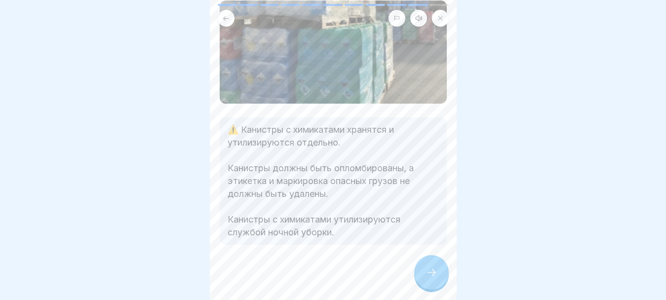
scroll to position [8, 0]
click at [431, 272] on icon at bounding box center [432, 273] width 12 height 12
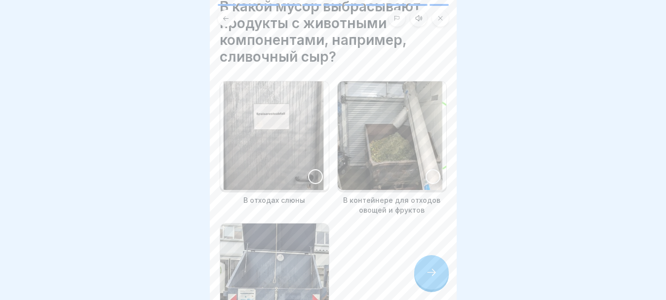
scroll to position [40, 0]
click at [395, 167] on img at bounding box center [392, 136] width 109 height 109
click at [435, 277] on icon at bounding box center [432, 273] width 12 height 12
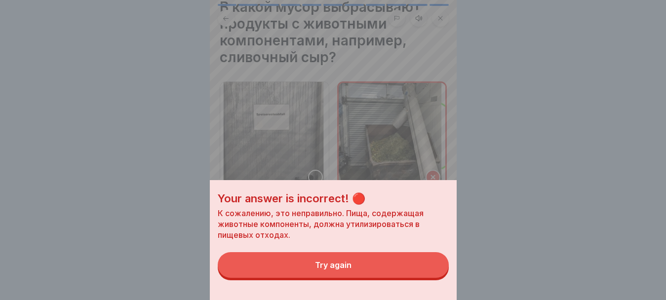
click at [341, 144] on div "Your answer is incorrect! 🔴 К сожалению, это неправильно. Пища, содержащая живо…" at bounding box center [333, 150] width 247 height 300
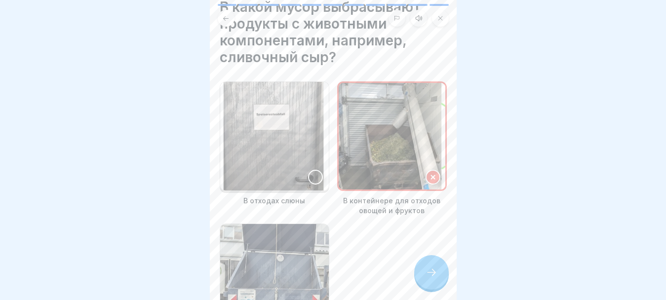
click at [430, 174] on icon at bounding box center [433, 177] width 7 height 7
click at [313, 170] on div at bounding box center [315, 177] width 15 height 15
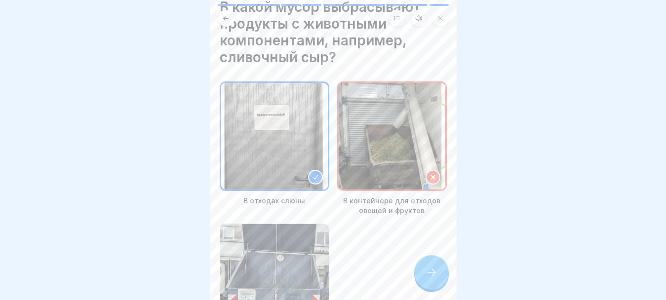
click at [431, 279] on div at bounding box center [431, 272] width 35 height 35
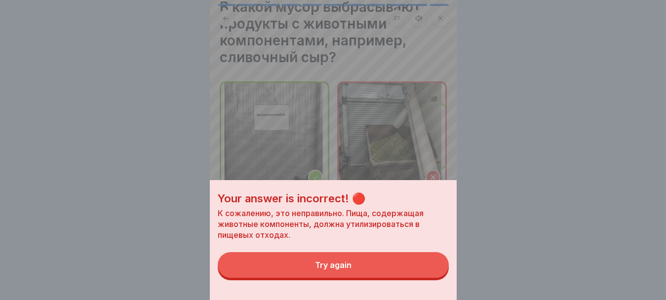
click at [415, 271] on button "Try again" at bounding box center [333, 265] width 231 height 26
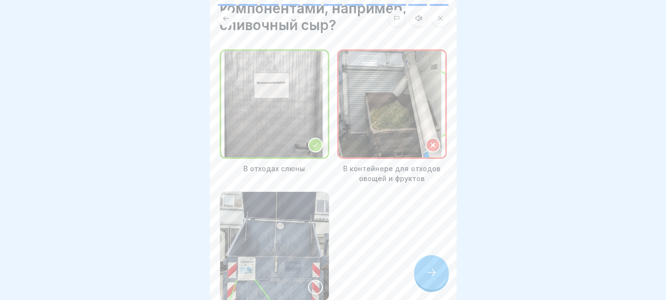
scroll to position [89, 0]
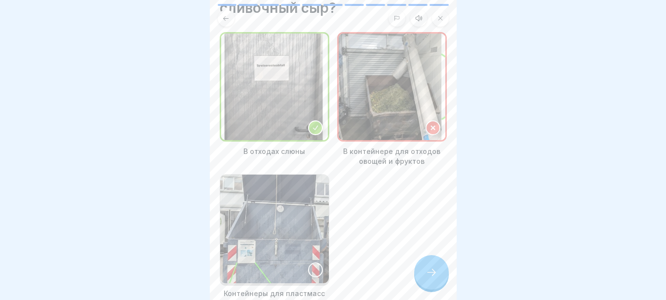
click at [430, 124] on icon at bounding box center [433, 127] width 7 height 7
click at [229, 15] on icon at bounding box center [225, 18] width 7 height 7
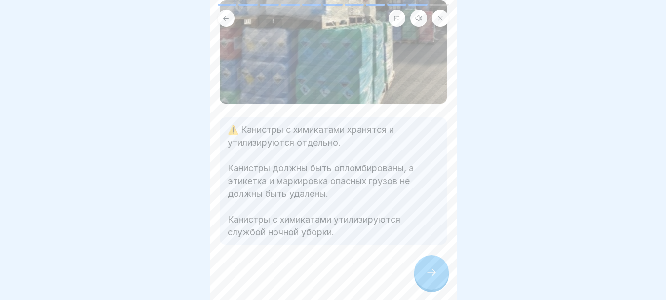
click at [432, 274] on icon at bounding box center [432, 273] width 12 height 12
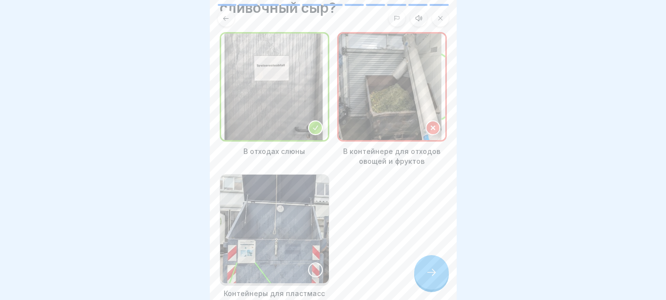
click at [428, 275] on icon at bounding box center [432, 273] width 12 height 12
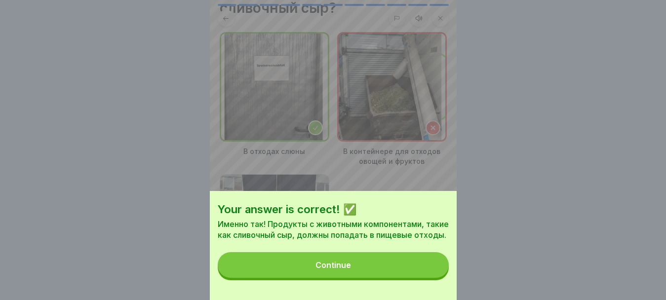
click at [368, 271] on button "Continue" at bounding box center [333, 265] width 231 height 26
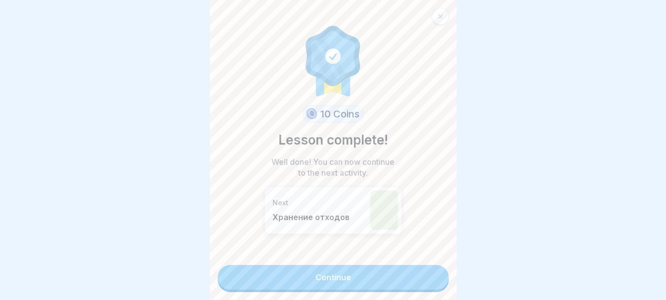
click at [365, 269] on link "Continue" at bounding box center [333, 277] width 231 height 25
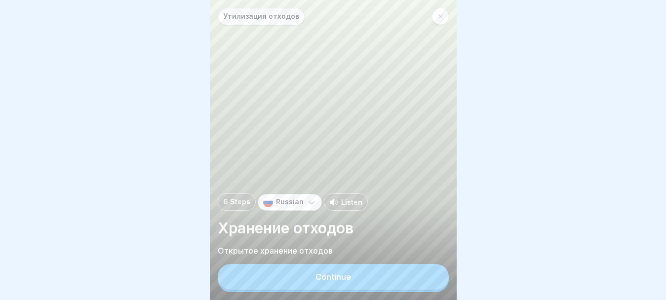
click at [364, 279] on button "Continue" at bounding box center [333, 277] width 231 height 26
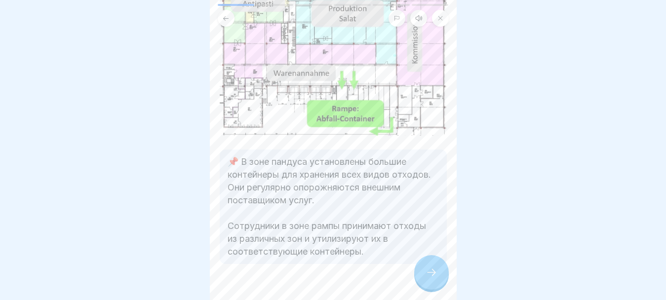
scroll to position [99, 0]
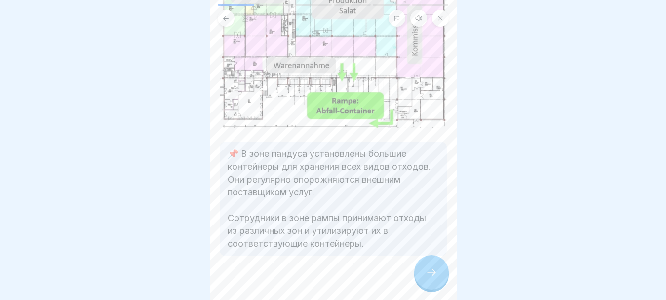
click at [426, 279] on icon at bounding box center [432, 273] width 12 height 12
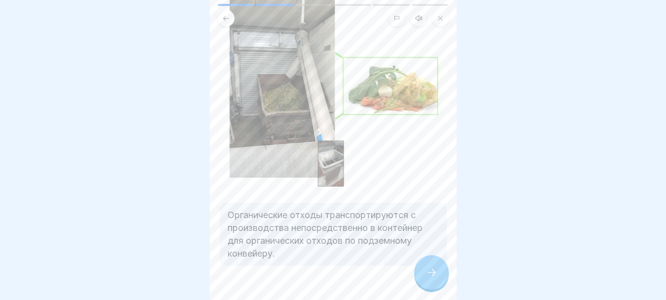
click at [431, 279] on icon at bounding box center [432, 273] width 12 height 12
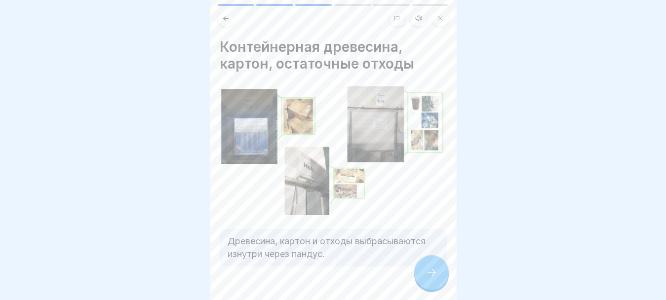
scroll to position [21, 0]
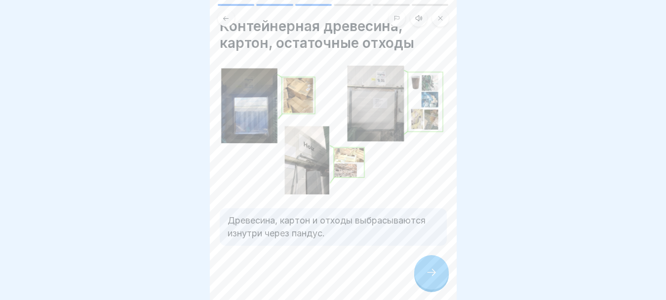
click at [430, 279] on icon at bounding box center [432, 273] width 12 height 12
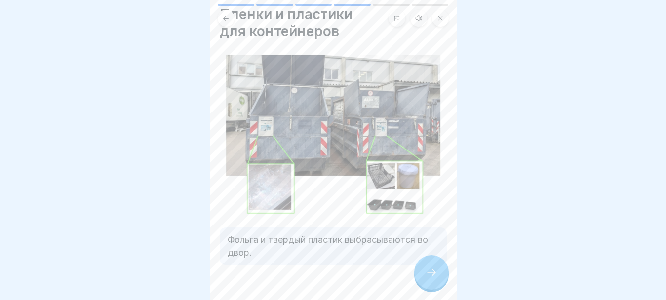
scroll to position [51, 0]
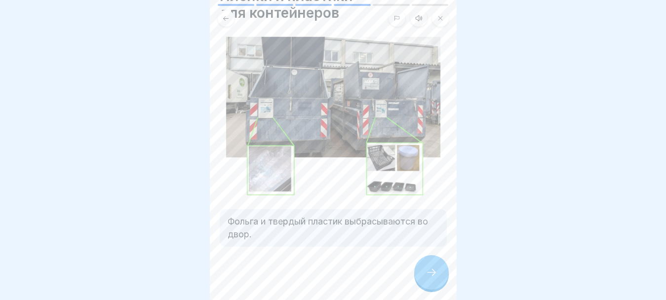
click at [434, 278] on icon at bounding box center [432, 273] width 12 height 12
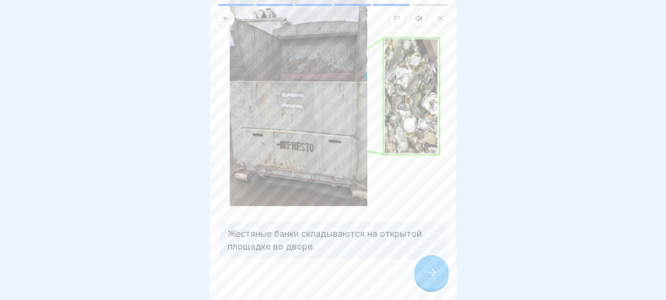
scroll to position [83, 0]
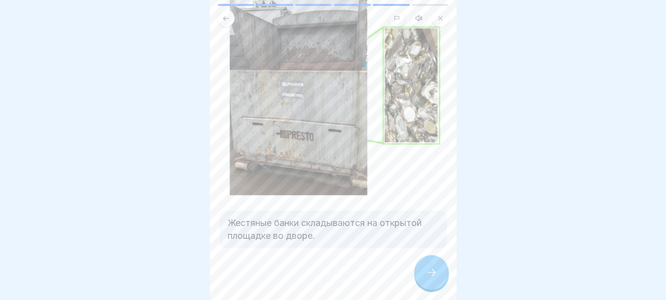
click at [437, 279] on icon at bounding box center [432, 273] width 12 height 12
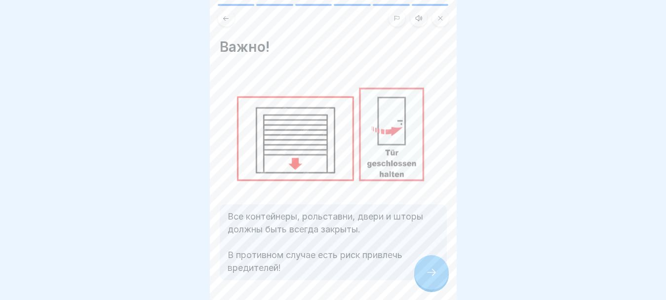
click at [427, 279] on icon at bounding box center [432, 273] width 12 height 12
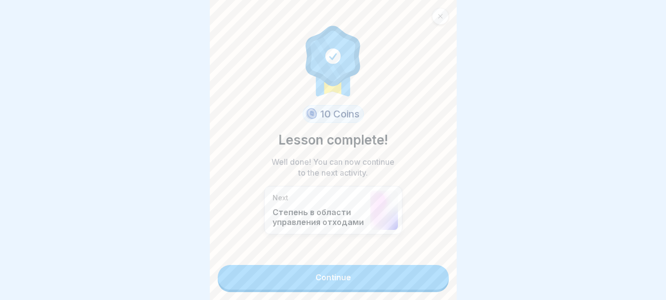
click at [405, 273] on link "Continue" at bounding box center [333, 277] width 231 height 25
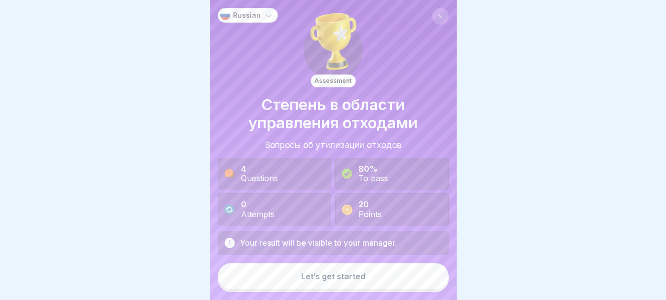
click at [395, 277] on button "Let’s get started" at bounding box center [333, 276] width 231 height 27
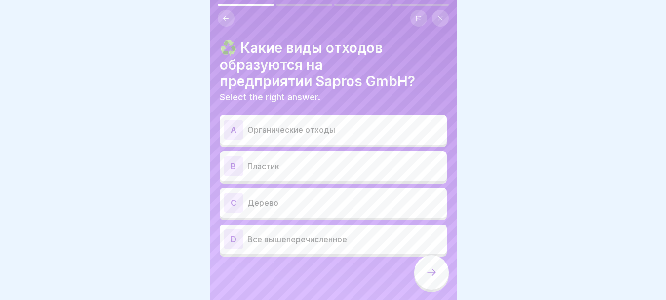
click at [314, 240] on p "Все вышеперечисленное" at bounding box center [345, 240] width 196 height 12
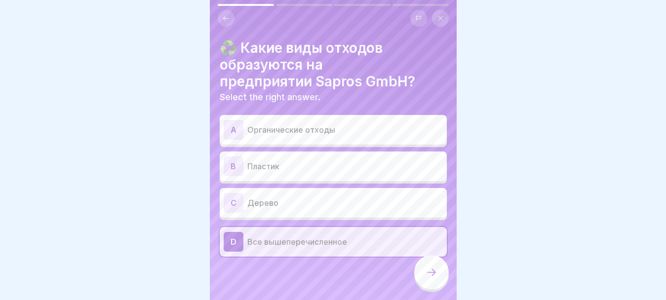
click at [434, 279] on icon at bounding box center [432, 273] width 12 height 12
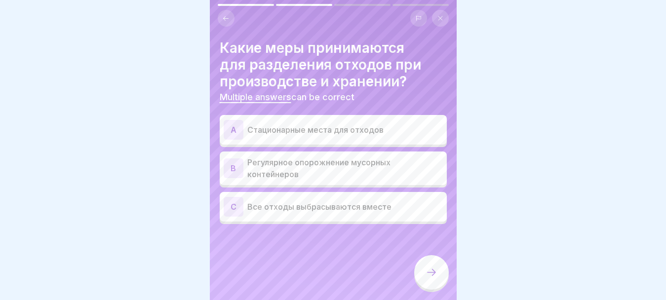
click at [368, 172] on p "Регулярное опорожнение мусорных контейнеров" at bounding box center [345, 169] width 196 height 24
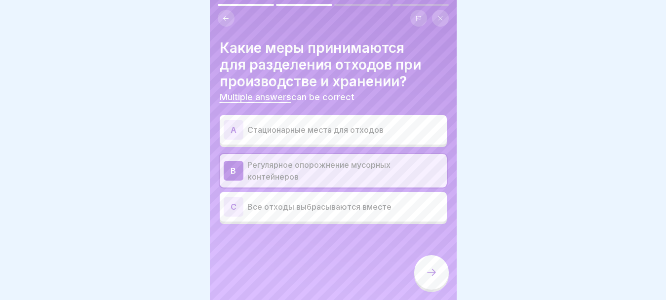
click at [379, 135] on p "Стационарные места для отходов" at bounding box center [345, 130] width 196 height 12
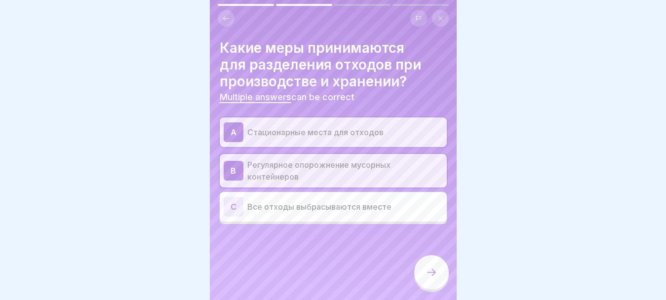
click at [439, 278] on div at bounding box center [431, 272] width 35 height 35
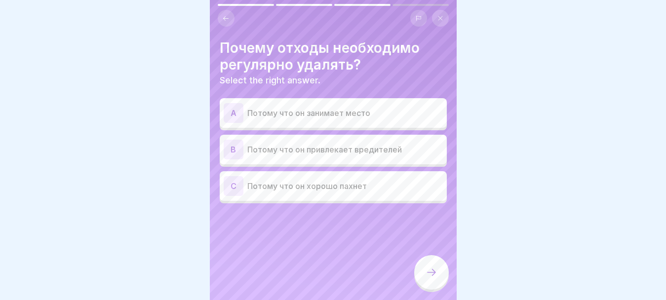
click at [365, 153] on p "Потому что он привлекает вредителей" at bounding box center [345, 150] width 196 height 12
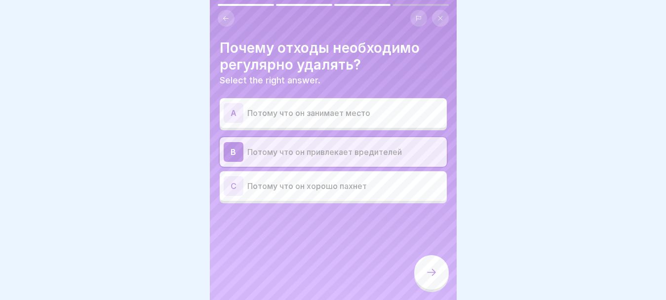
click at [436, 279] on icon at bounding box center [432, 273] width 12 height 12
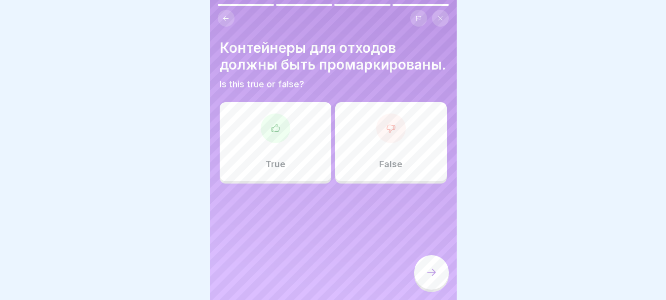
click at [278, 162] on div "True" at bounding box center [276, 141] width 112 height 79
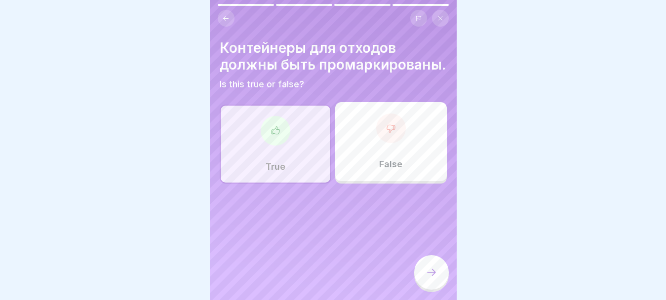
click at [427, 279] on icon at bounding box center [432, 273] width 12 height 12
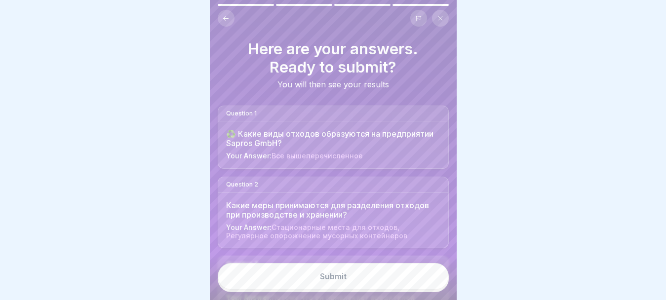
click at [391, 276] on button "Submit" at bounding box center [333, 276] width 231 height 27
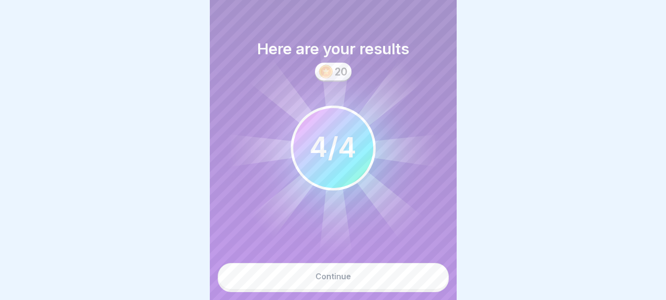
click at [380, 283] on button "Continue" at bounding box center [333, 276] width 231 height 27
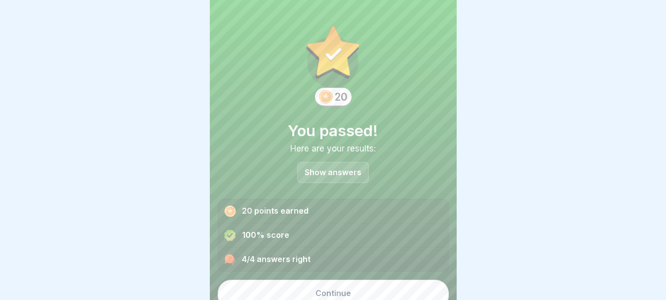
click at [388, 292] on button "Continue" at bounding box center [333, 293] width 231 height 27
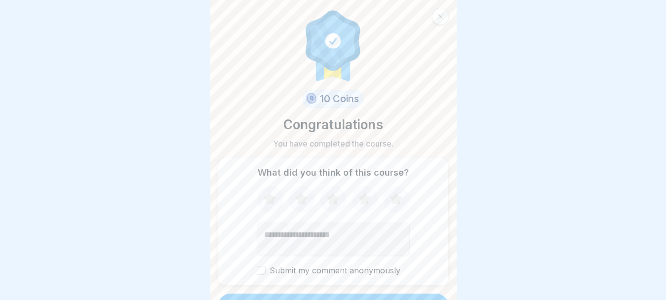
scroll to position [21, 0]
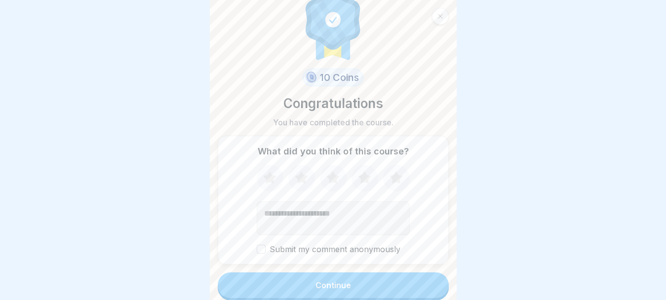
click at [393, 284] on button "Continue" at bounding box center [333, 286] width 231 height 26
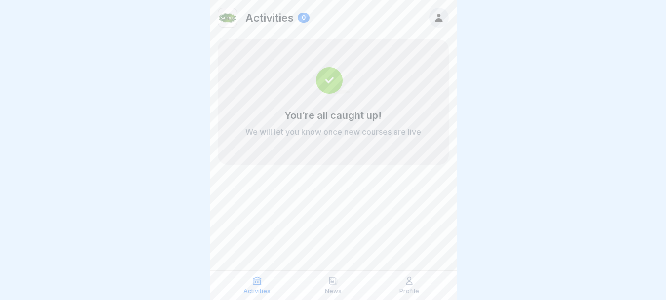
click at [410, 288] on p "Profile" at bounding box center [409, 291] width 20 height 7
